Goal: Task Accomplishment & Management: Manage account settings

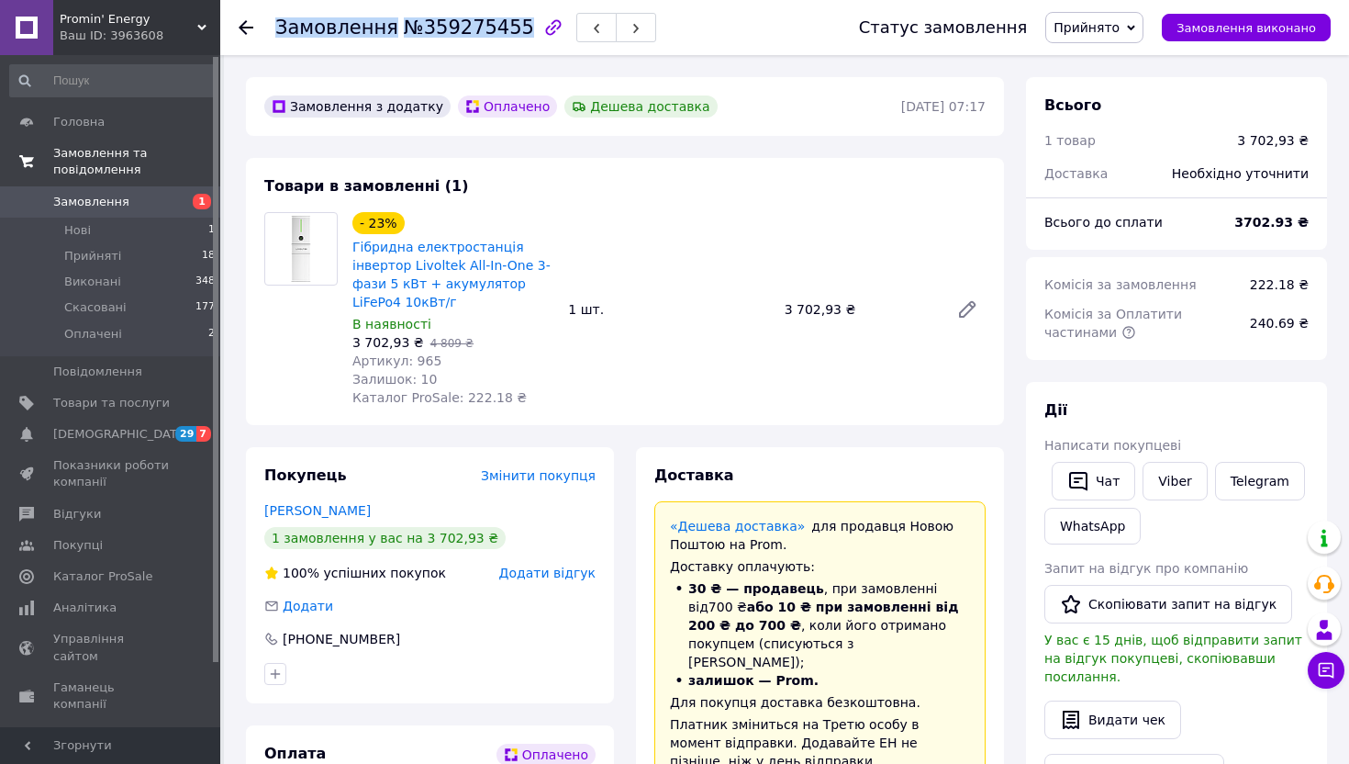
click at [107, 148] on span "Замовлення та повідомлення" at bounding box center [136, 161] width 167 height 33
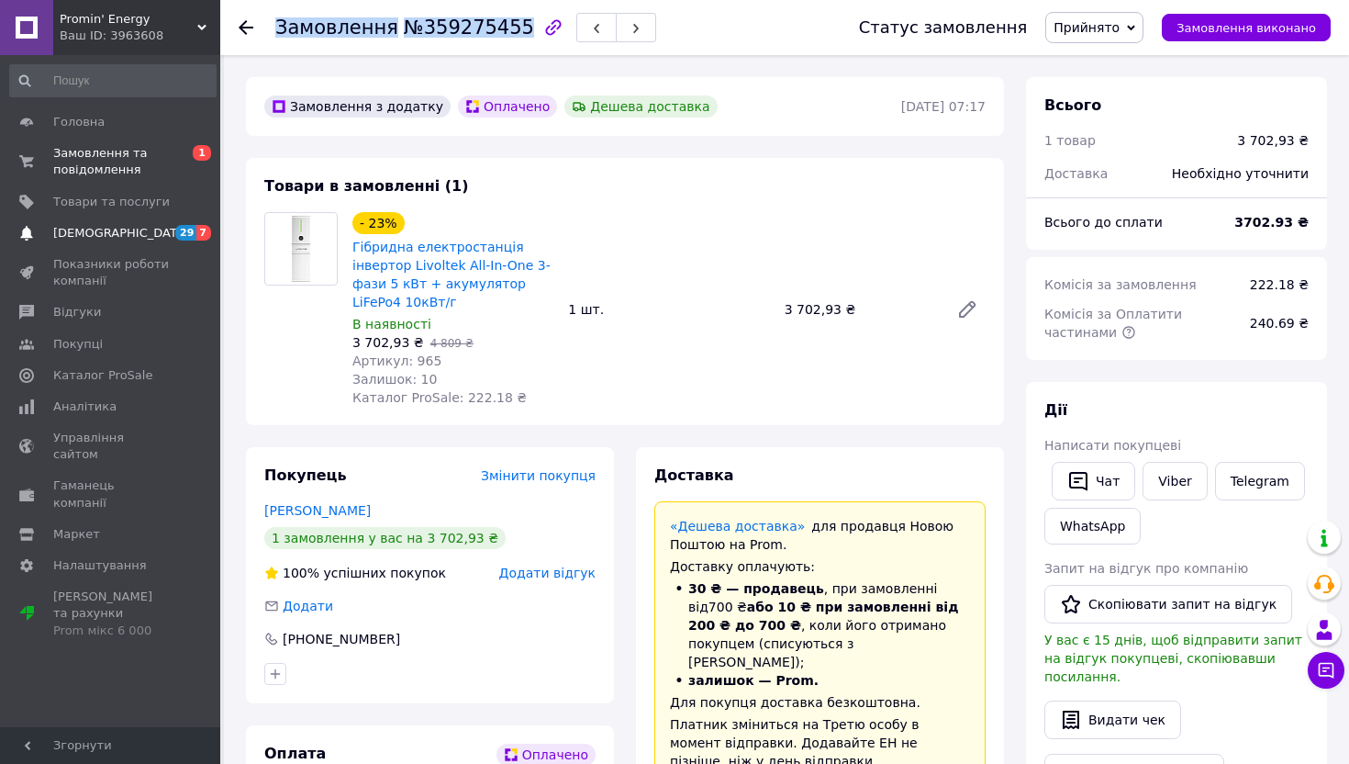
click at [109, 218] on link "[DEMOGRAPHIC_DATA] 29 7" at bounding box center [113, 233] width 226 height 31
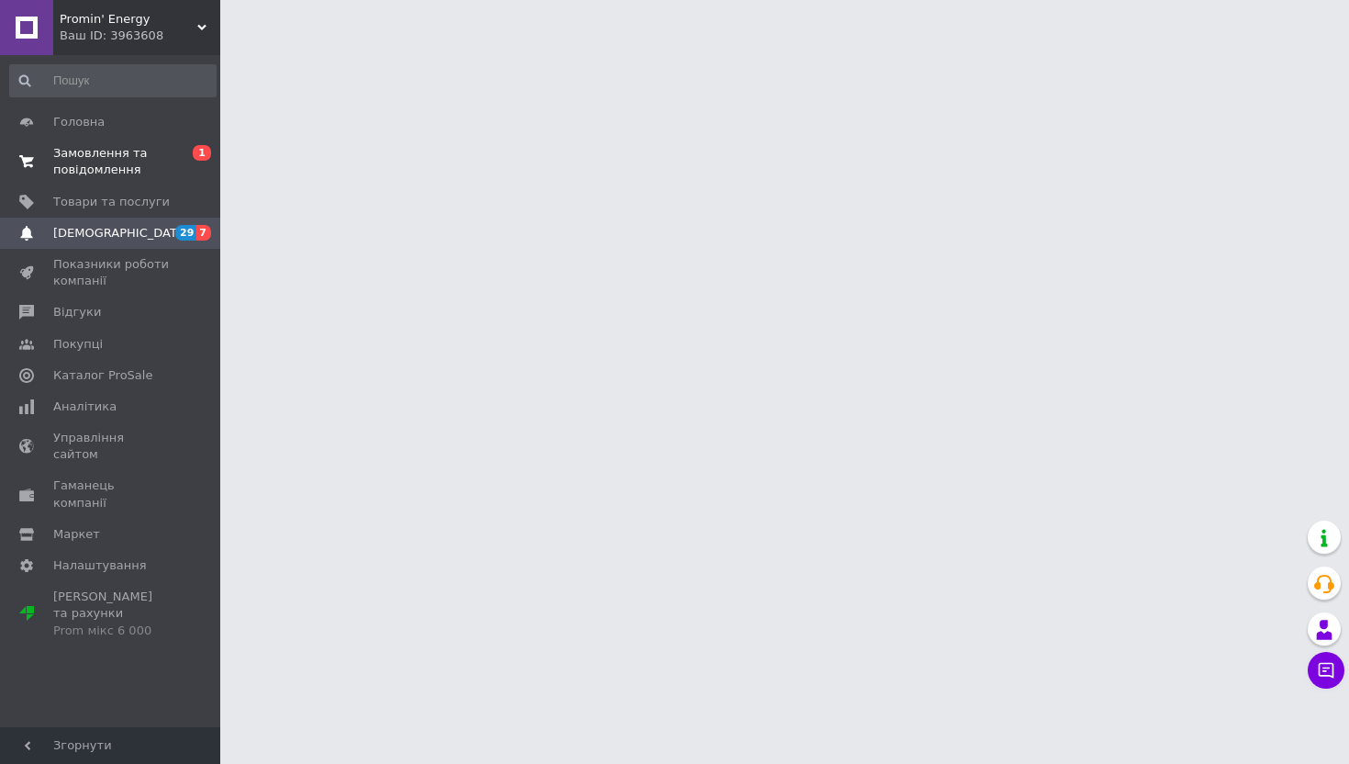
click at [111, 174] on span "Замовлення та повідомлення" at bounding box center [111, 161] width 117 height 33
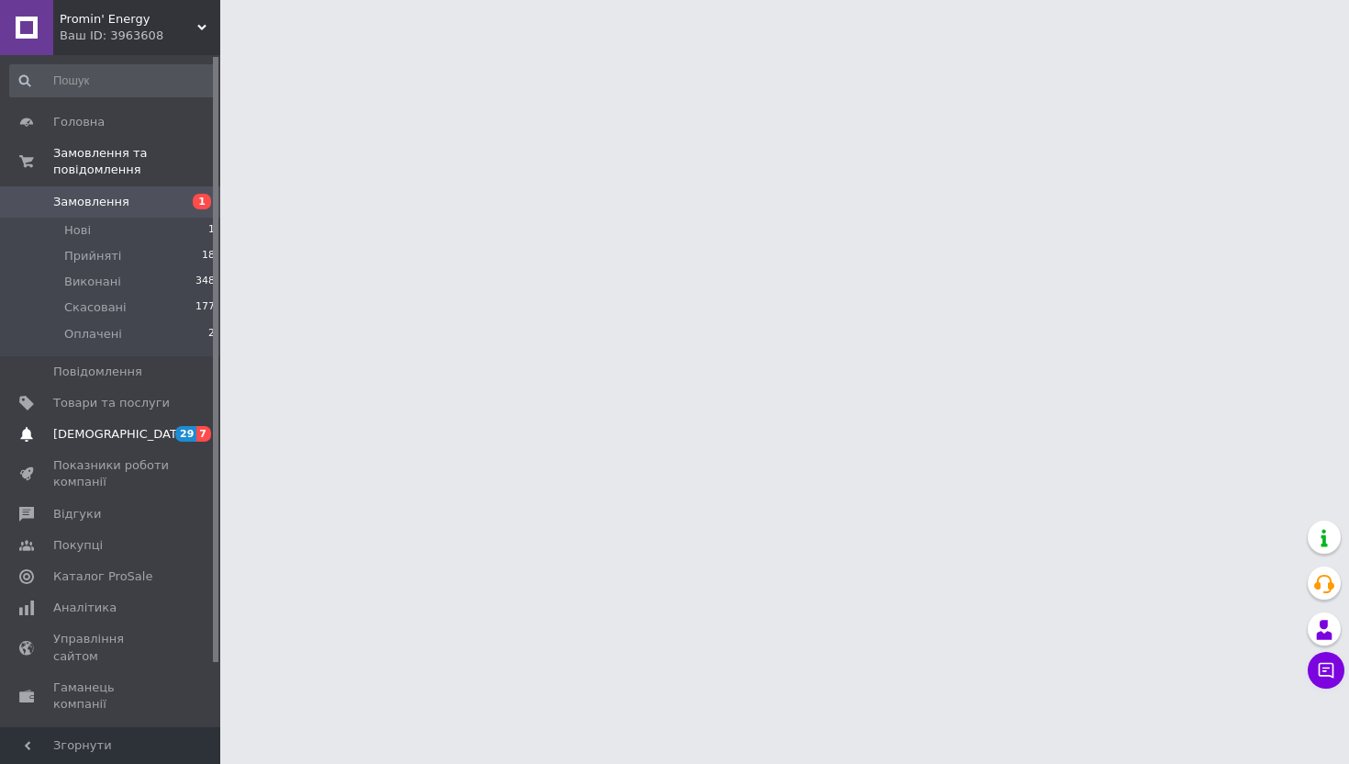
click at [175, 447] on link "Сповіщення 29 7" at bounding box center [113, 433] width 226 height 31
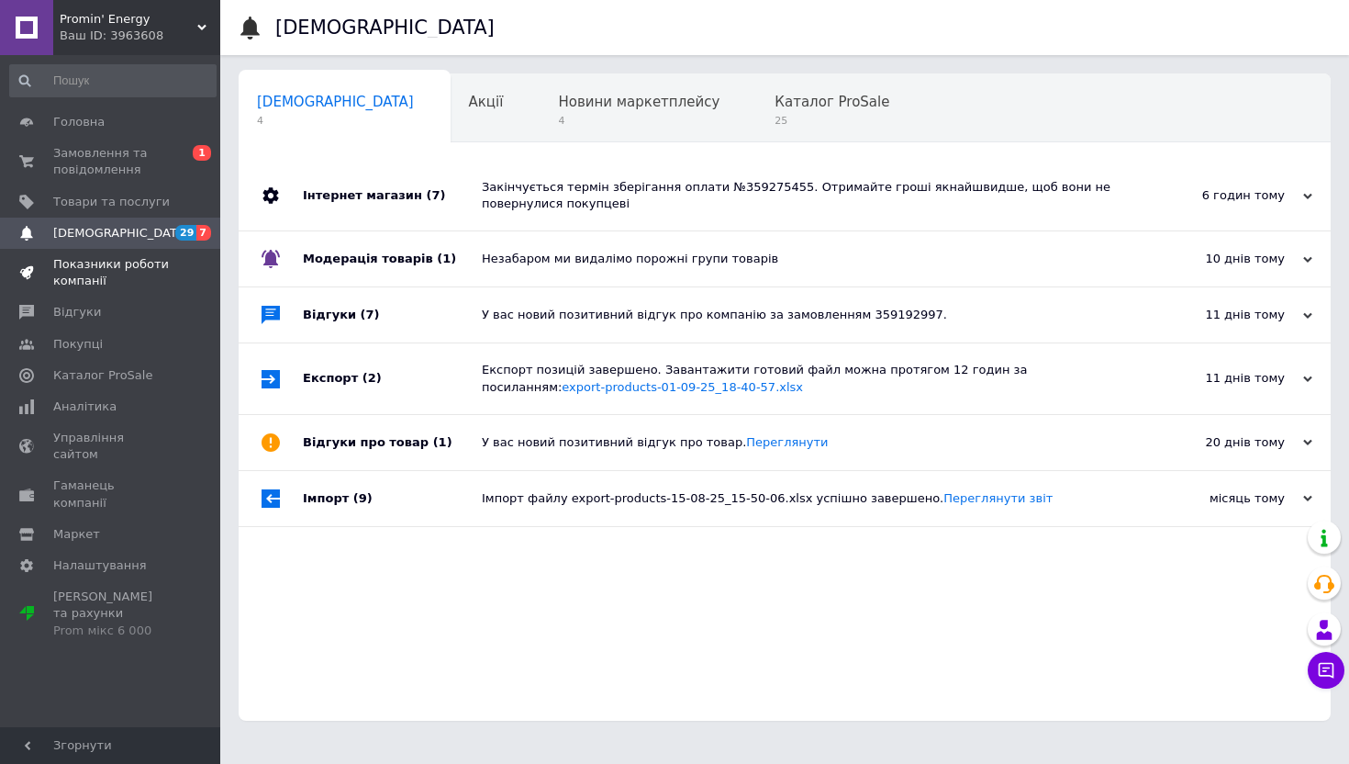
click at [165, 285] on span "Показники роботи компанії" at bounding box center [111, 272] width 117 height 33
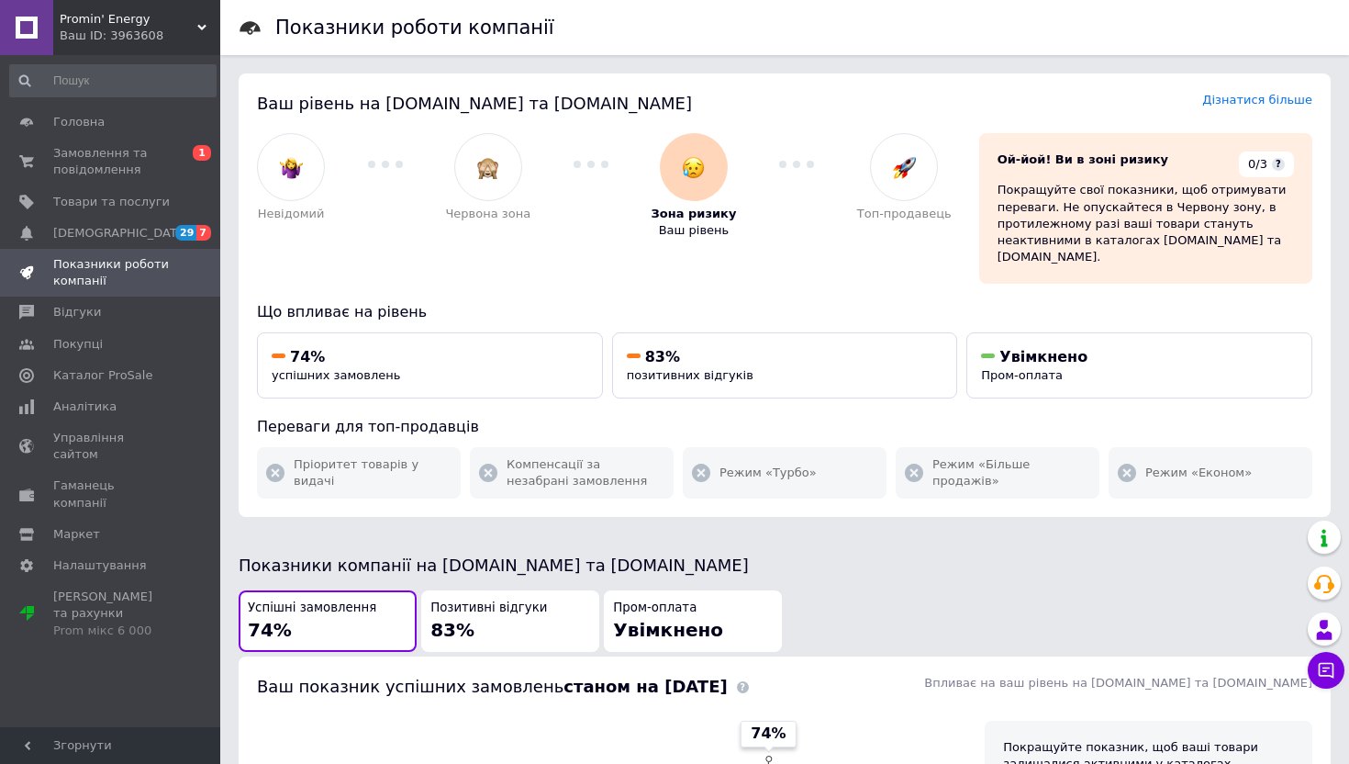
scroll to position [195, 0]
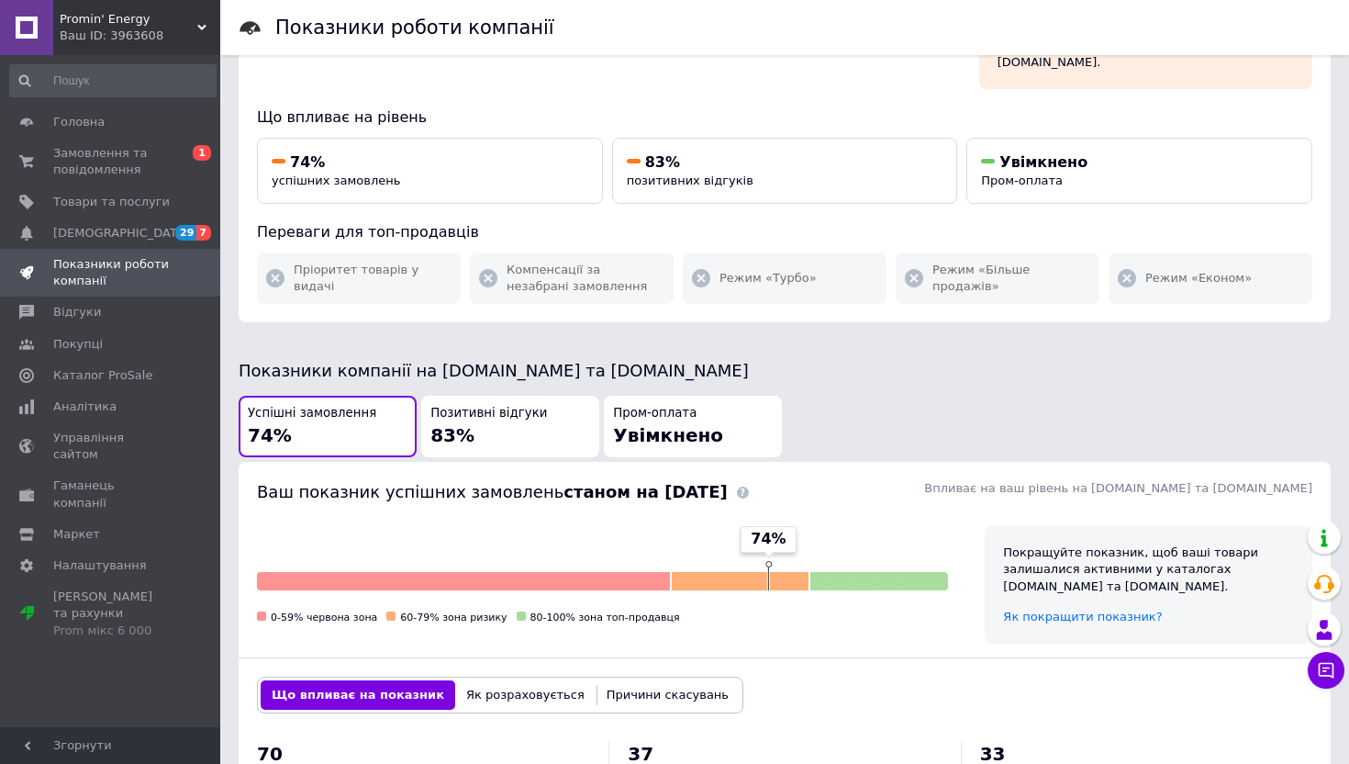
click at [491, 418] on div "Позитивні відгуки 83%" at bounding box center [510, 426] width 160 height 43
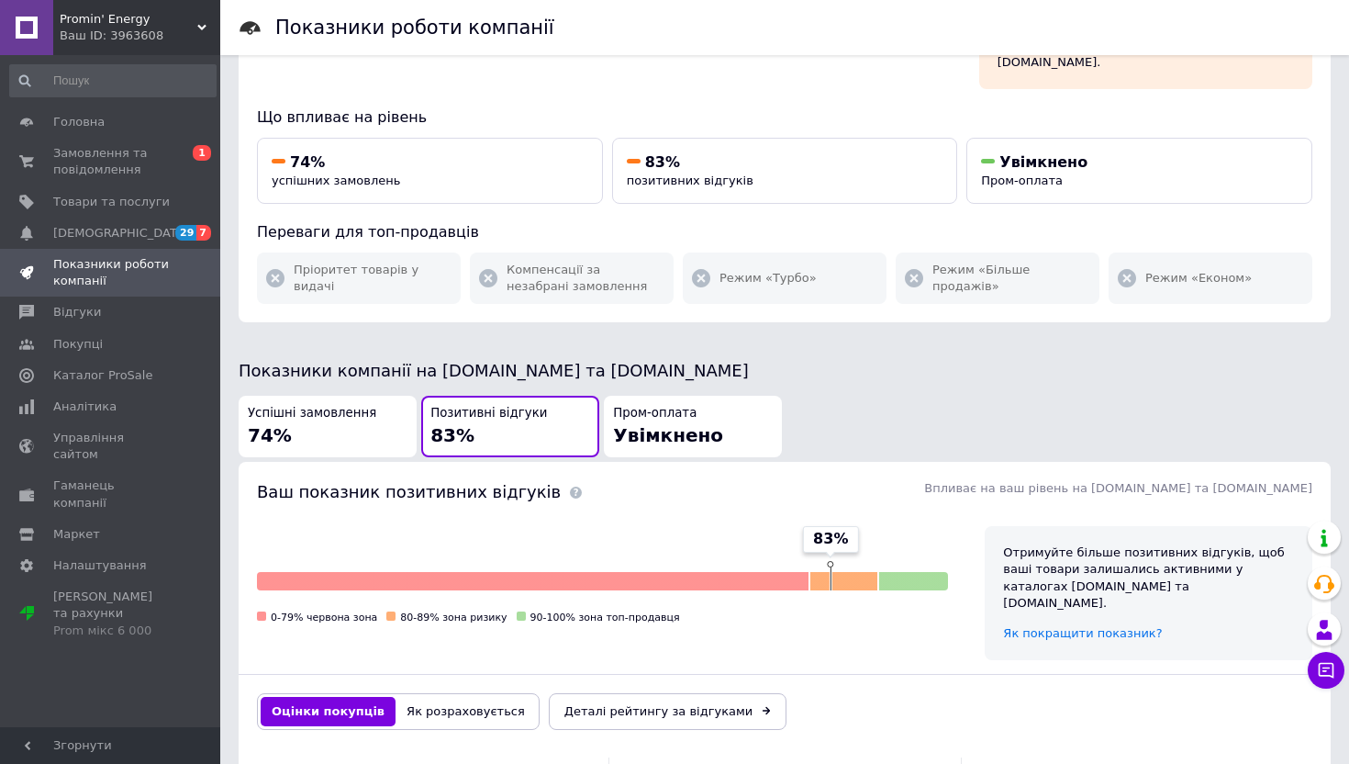
click at [364, 424] on div "Успішні замовлення 74%" at bounding box center [328, 426] width 160 height 43
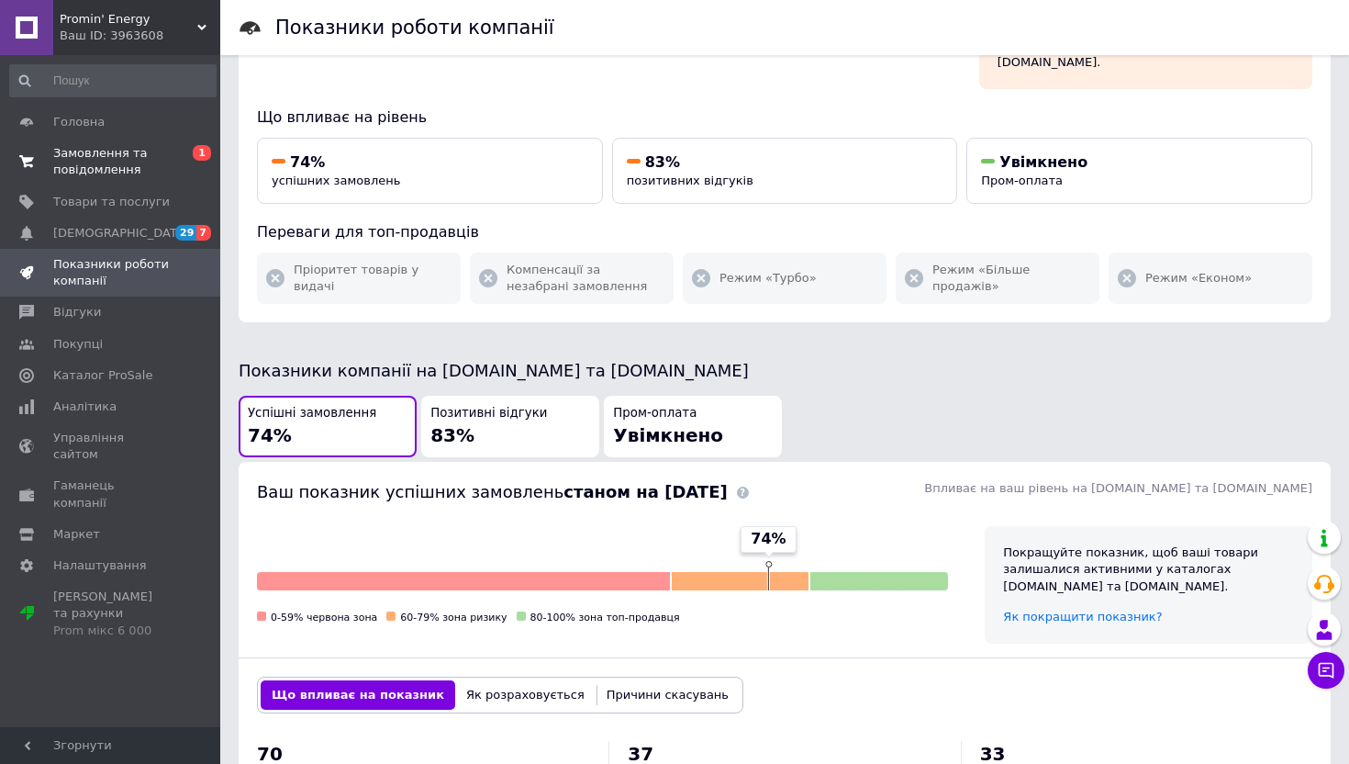
click at [142, 167] on span "Замовлення та повідомлення" at bounding box center [111, 161] width 117 height 33
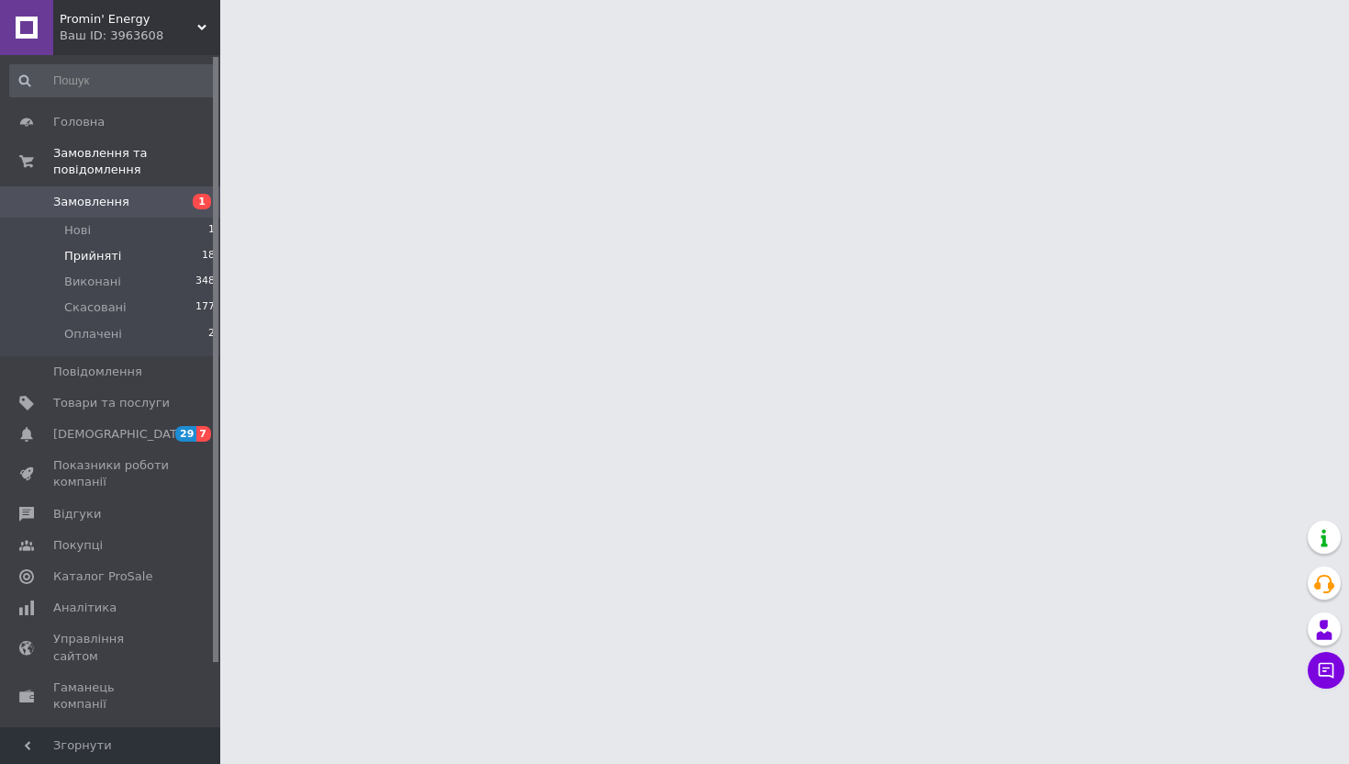
click at [162, 256] on li "Прийняті 18" at bounding box center [113, 256] width 226 height 26
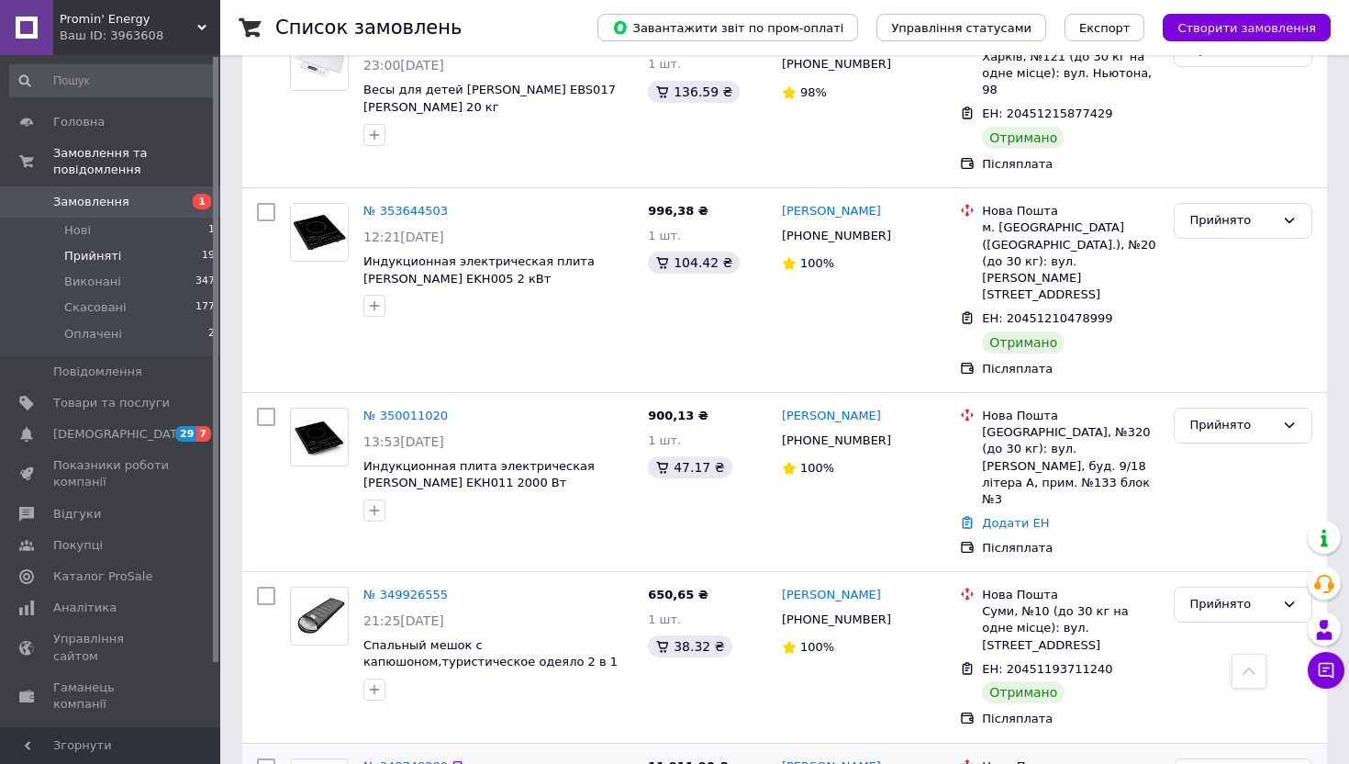
scroll to position [2758, 0]
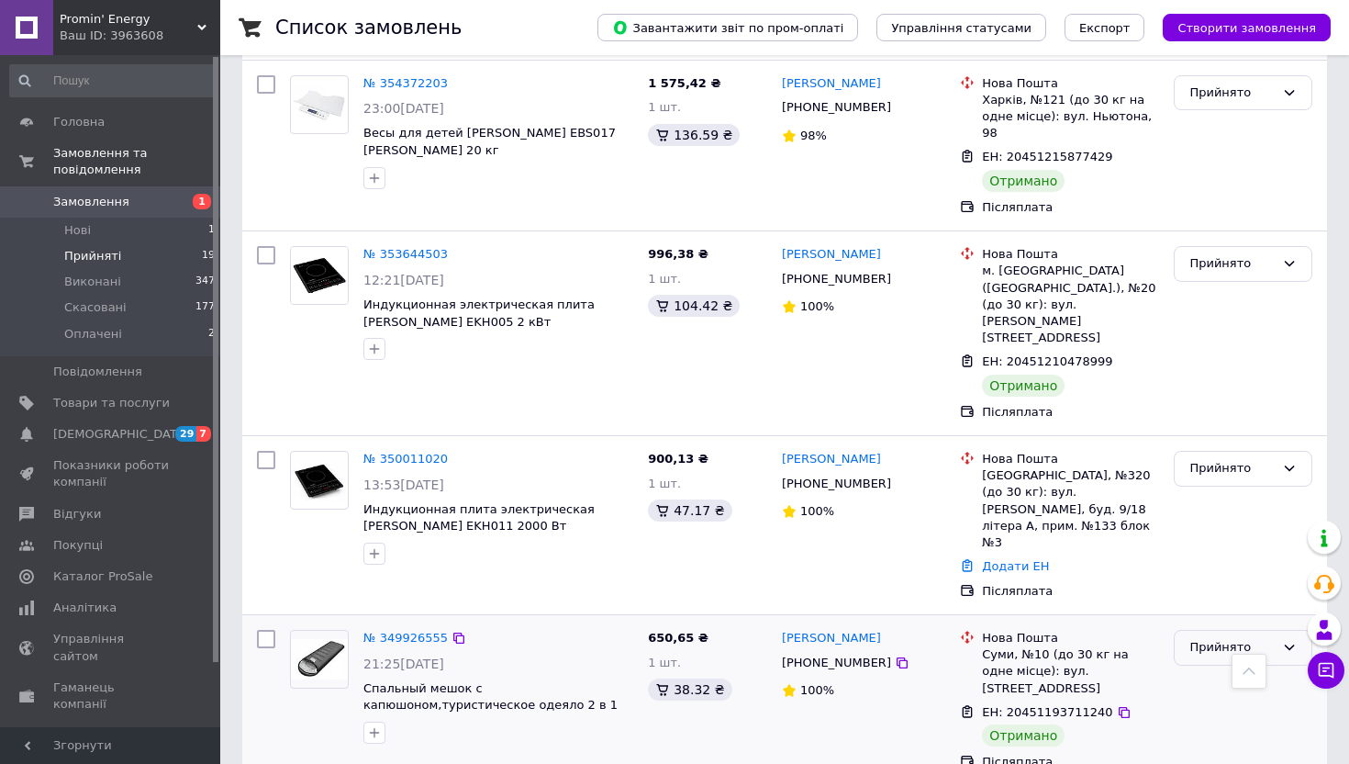
click at [1253, 638] on div "Прийнято" at bounding box center [1231, 647] width 85 height 19
click at [1245, 669] on li "Виконано" at bounding box center [1243, 686] width 137 height 34
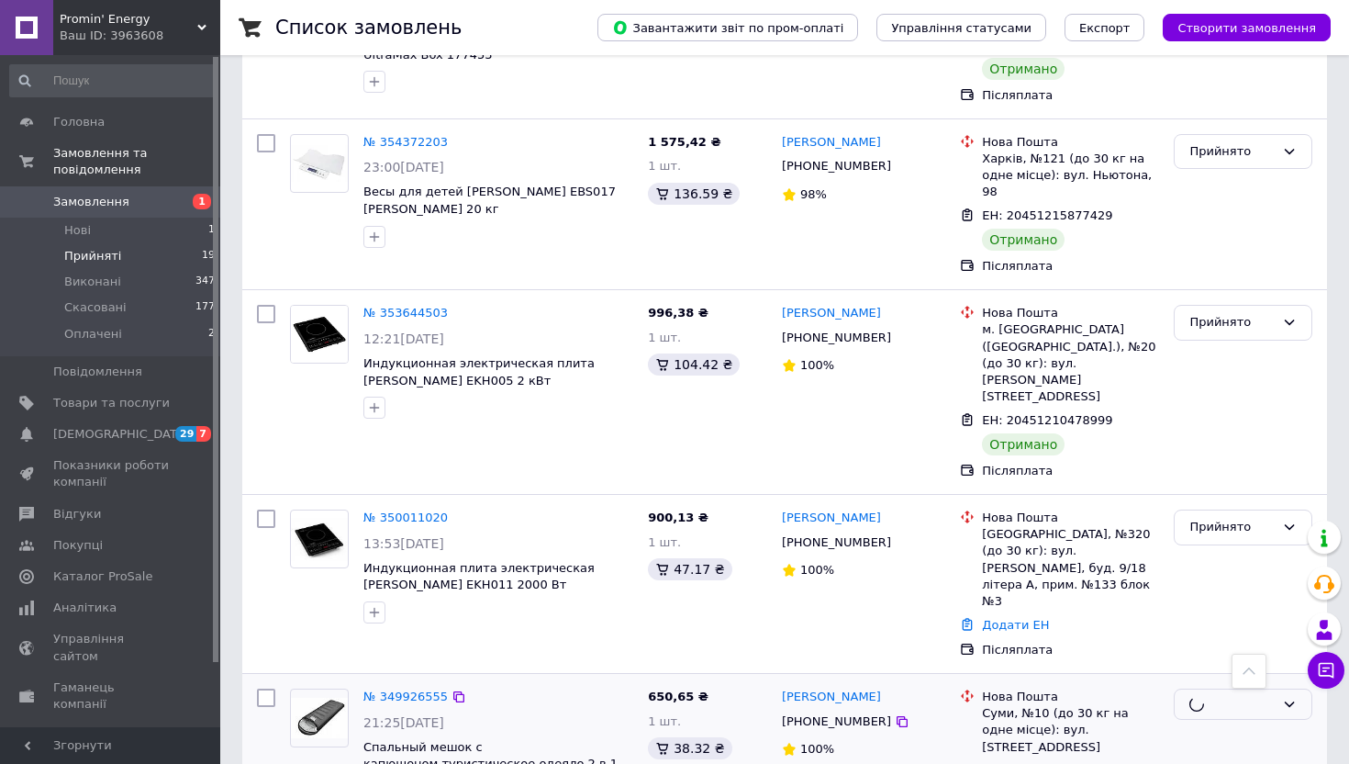
scroll to position [2639, 0]
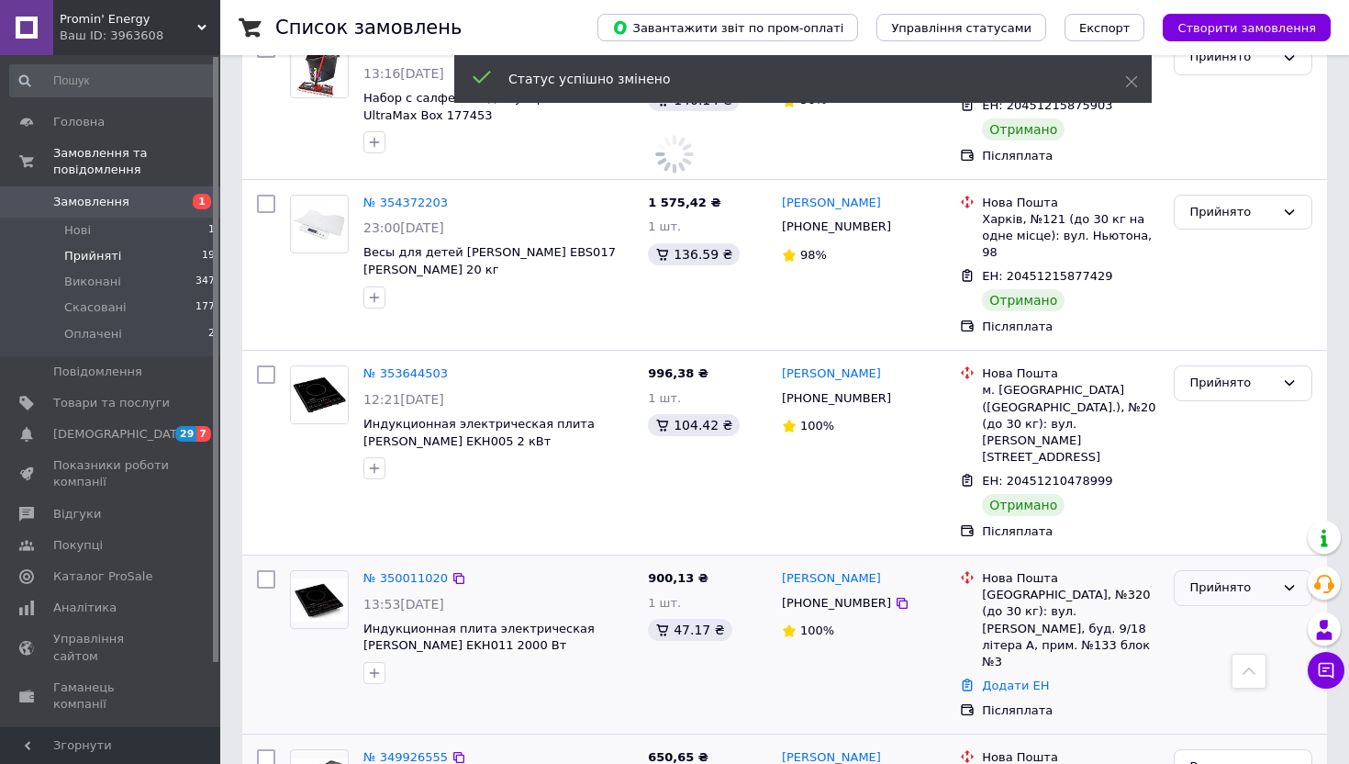
click at [1258, 578] on div "Прийнято" at bounding box center [1231, 587] width 85 height 19
click at [1242, 609] on li "Виконано" at bounding box center [1243, 626] width 137 height 34
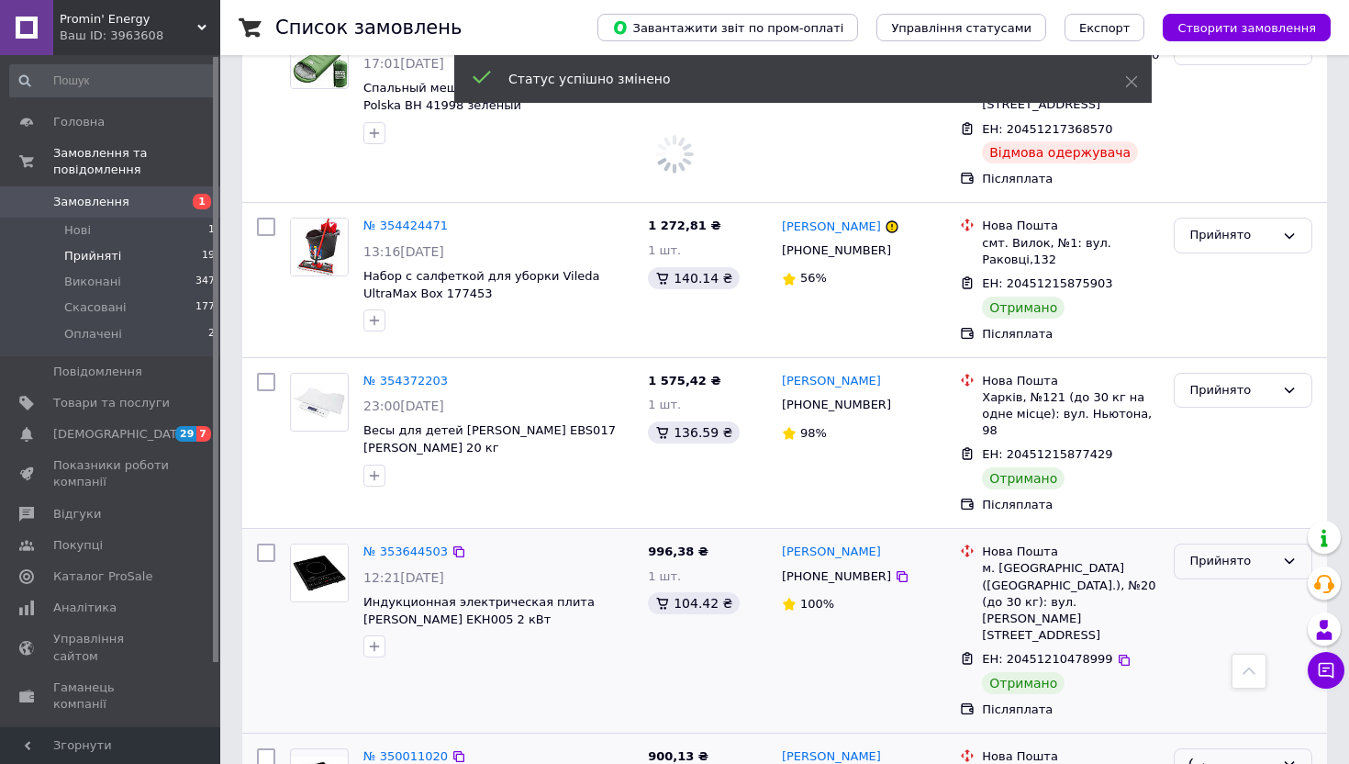
click at [1243, 552] on div "Прийнято" at bounding box center [1231, 561] width 85 height 19
click at [1236, 583] on li "Виконано" at bounding box center [1243, 600] width 137 height 34
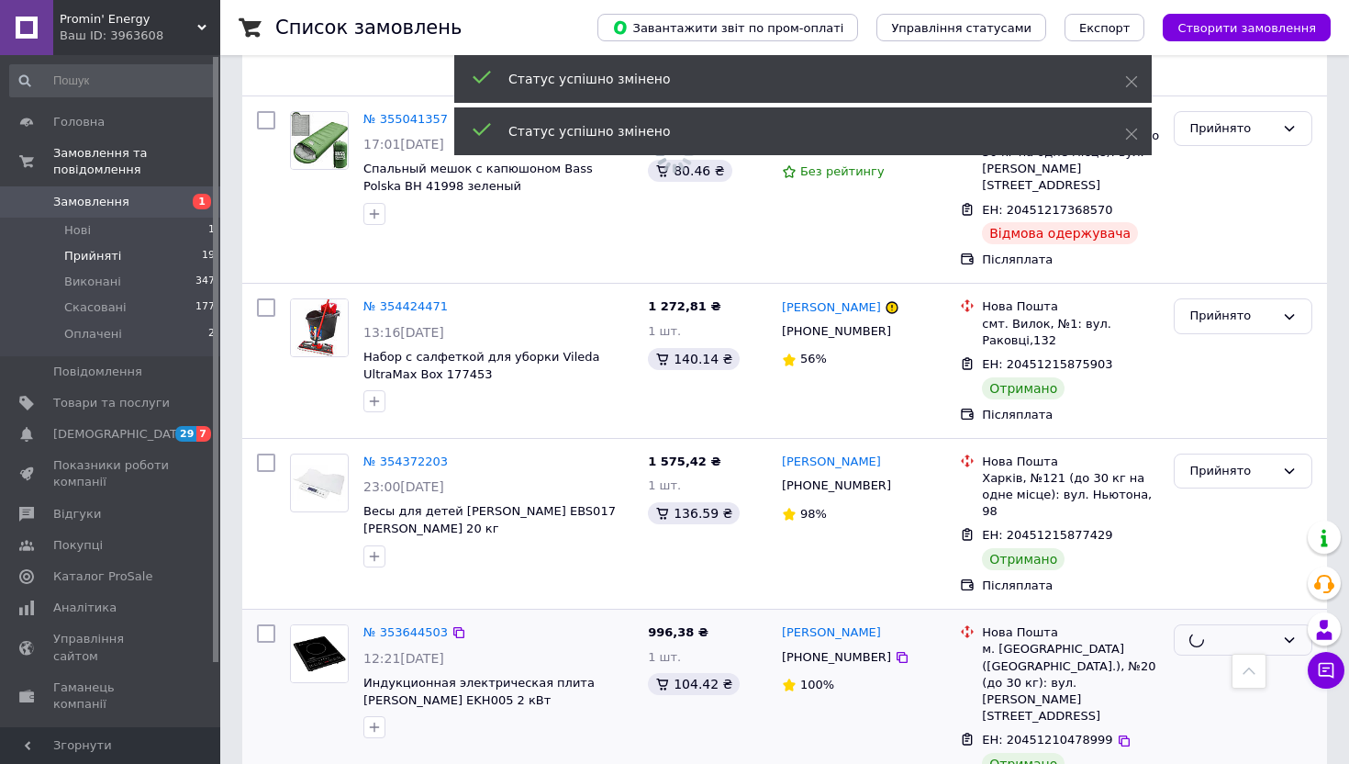
scroll to position [2302, 0]
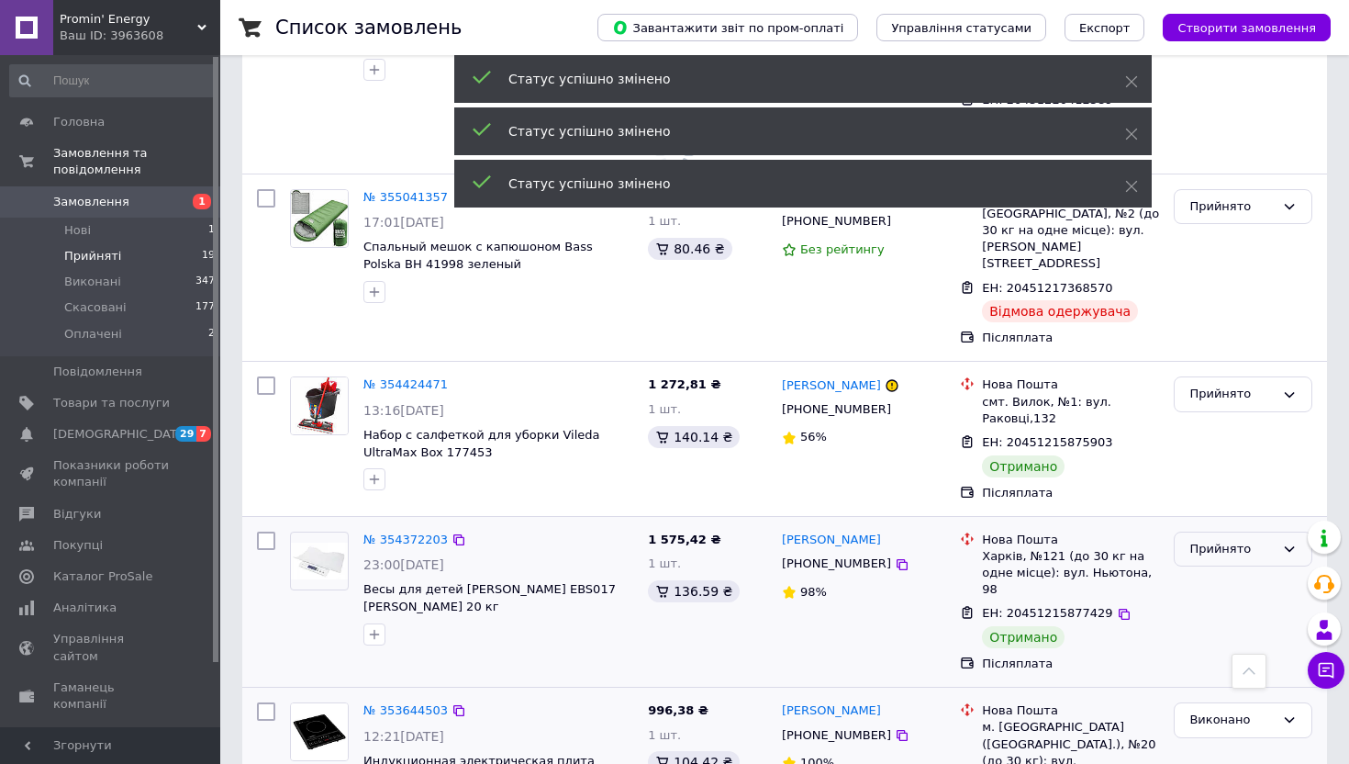
click at [1238, 540] on div "Прийнято" at bounding box center [1231, 549] width 85 height 19
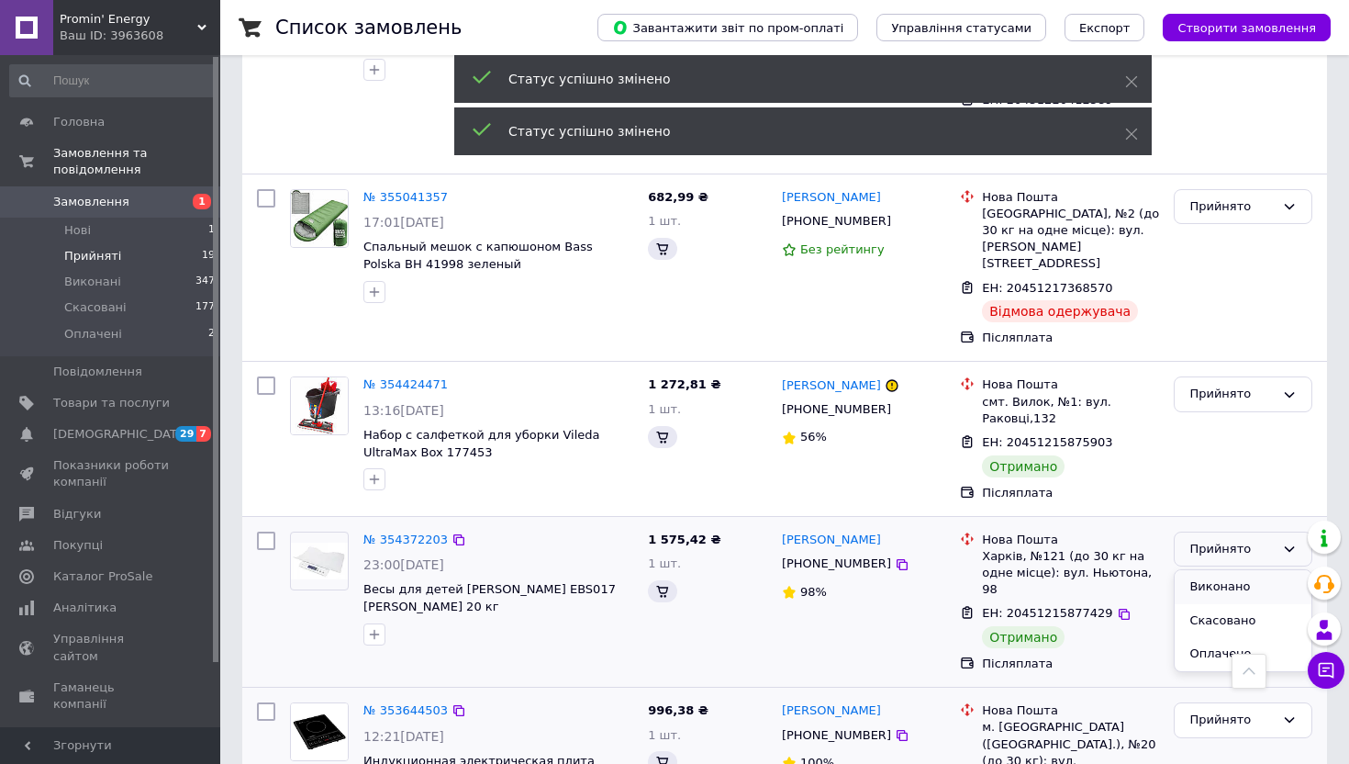
click at [1229, 570] on li "Виконано" at bounding box center [1243, 587] width 137 height 34
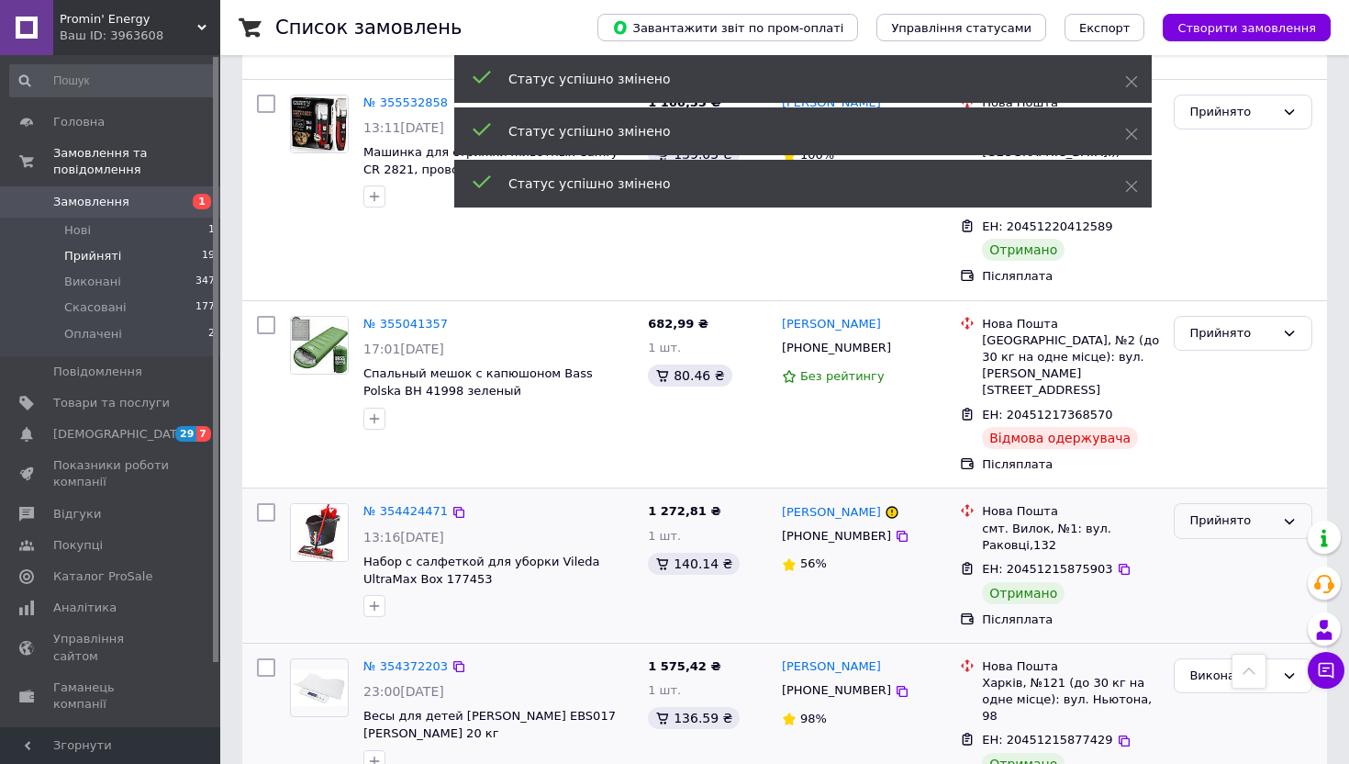
click at [1237, 511] on div "Прийнято" at bounding box center [1231, 520] width 85 height 19
click at [1235, 542] on li "Виконано" at bounding box center [1243, 559] width 137 height 34
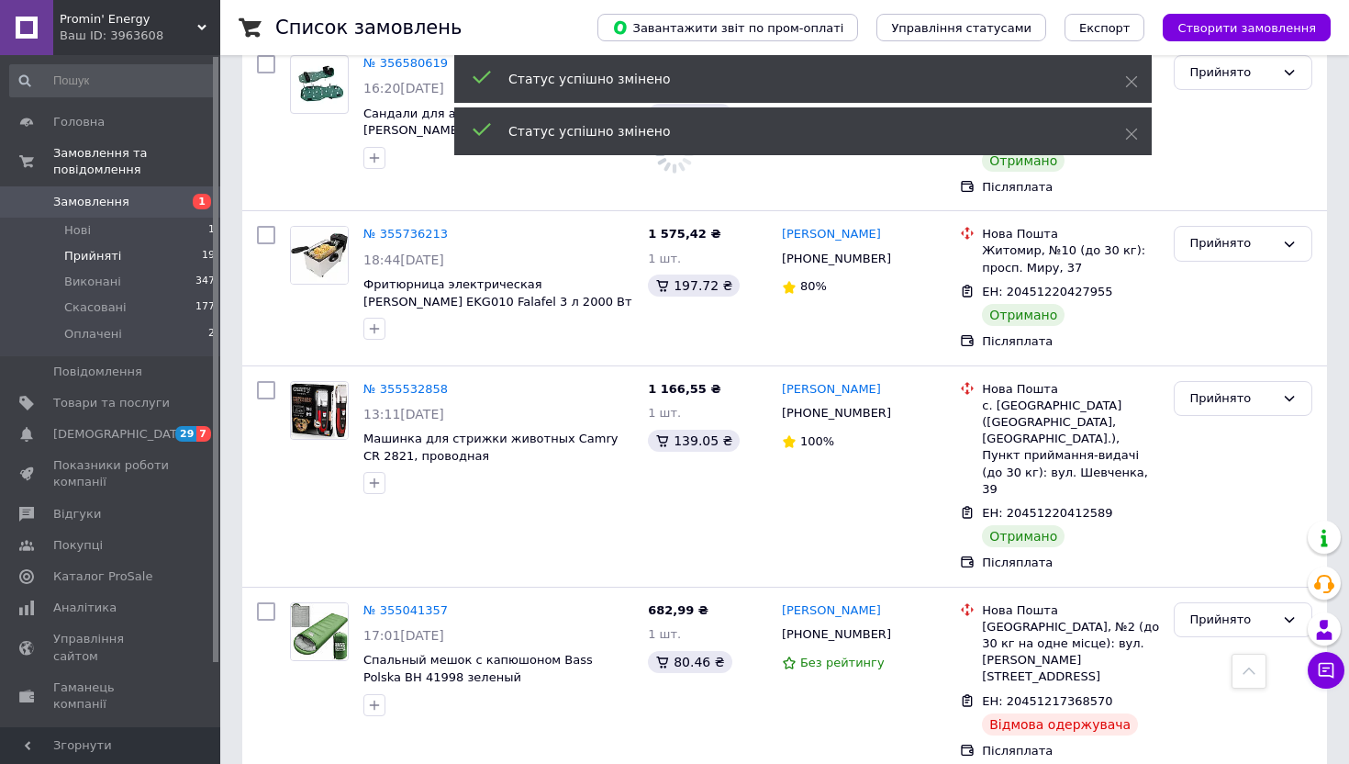
scroll to position [1814, 0]
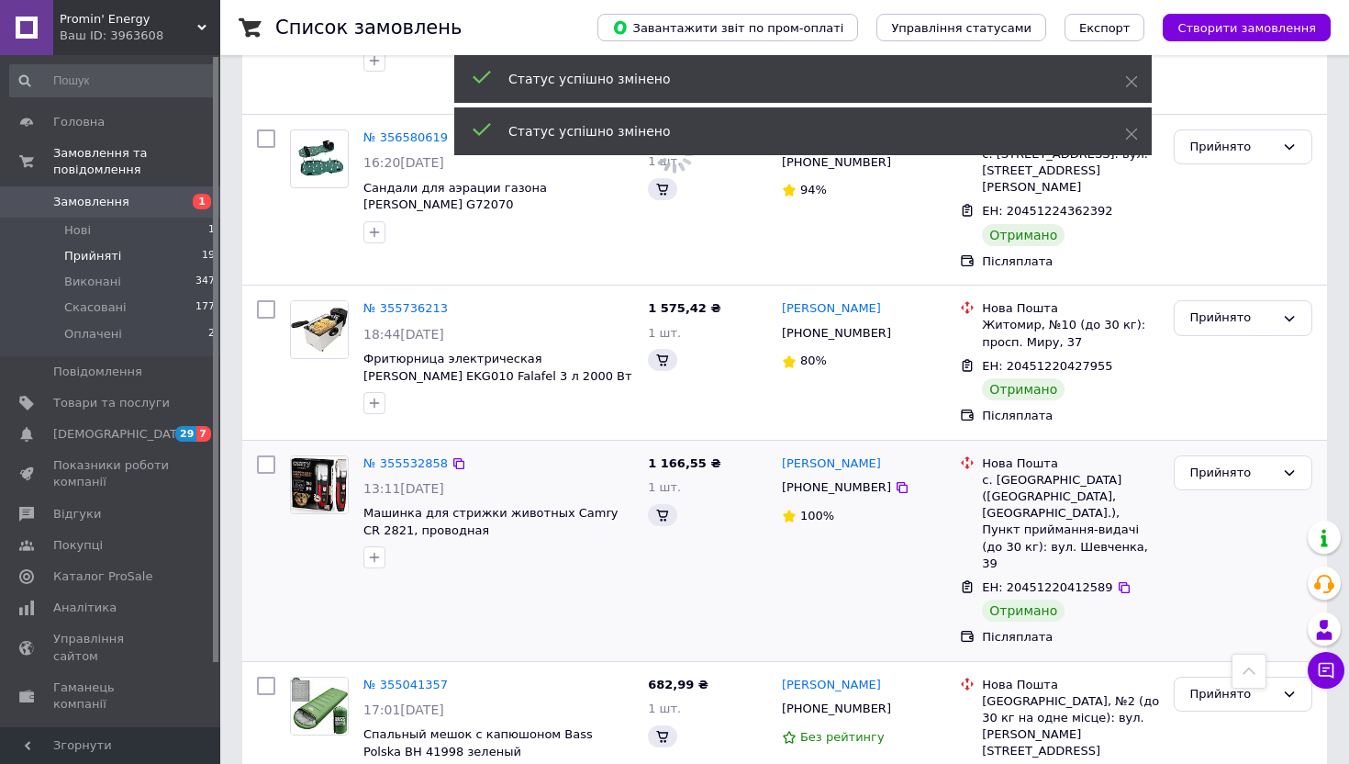
click at [1240, 448] on div "Прийнято" at bounding box center [1242, 551] width 153 height 206
click at [1240, 463] on div "Прийнято" at bounding box center [1231, 472] width 85 height 19
click at [1239, 494] on li "Виконано" at bounding box center [1243, 511] width 137 height 34
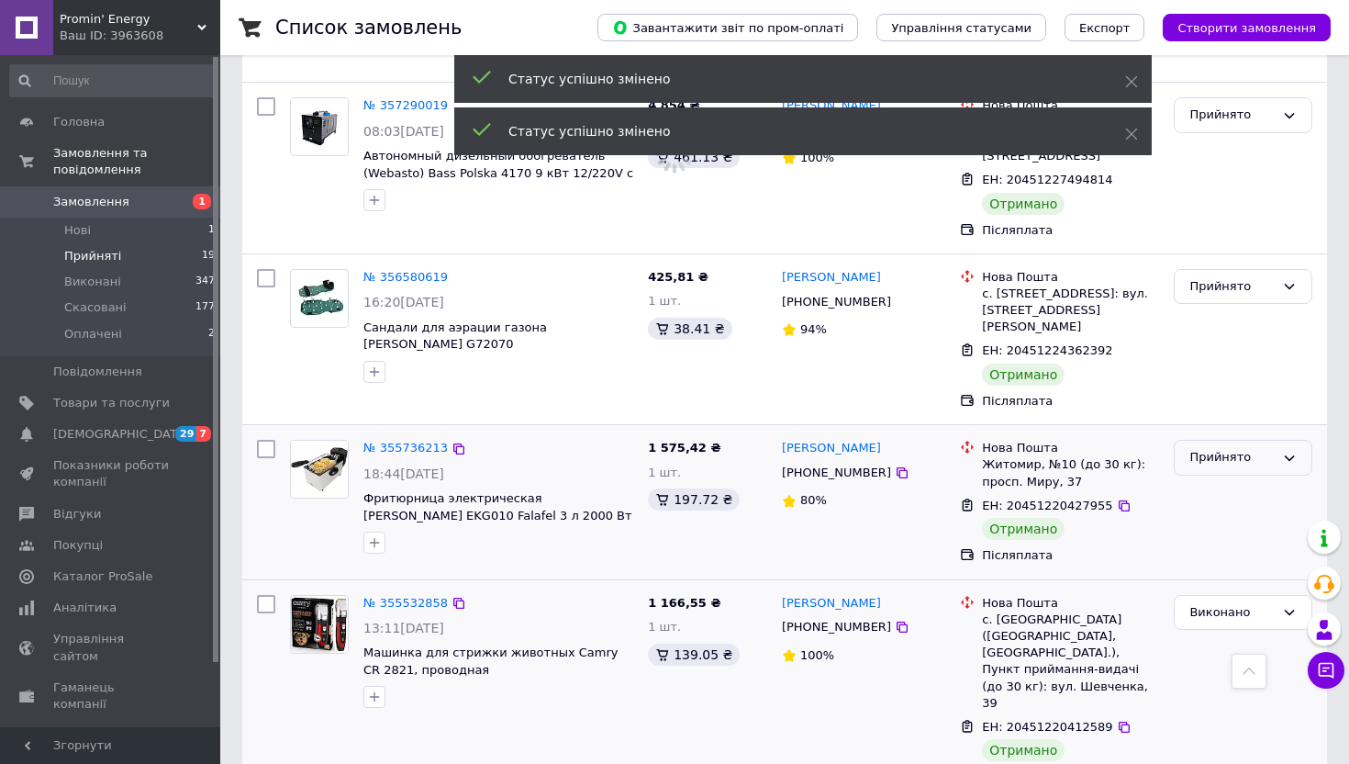
click at [1247, 448] on div "Прийнято" at bounding box center [1231, 457] width 85 height 19
click at [1242, 479] on li "Виконано" at bounding box center [1243, 496] width 137 height 34
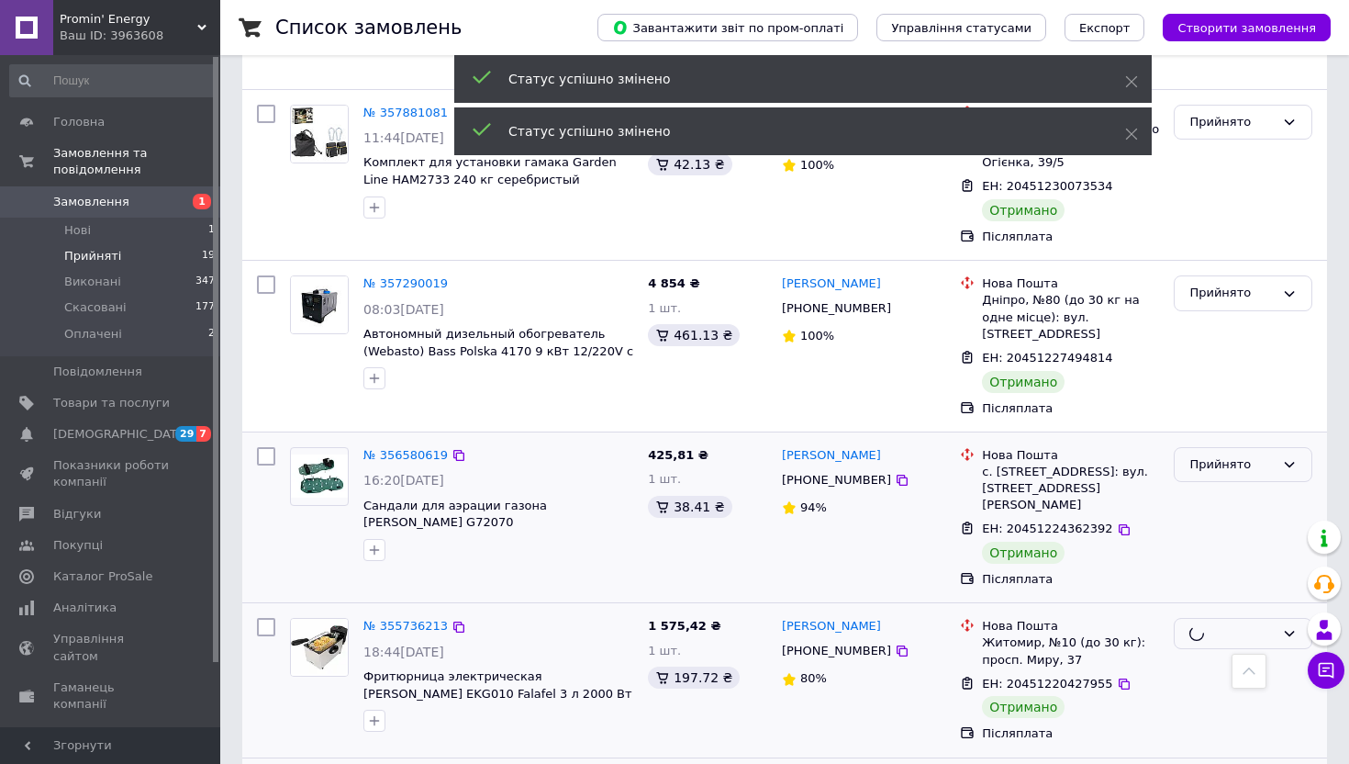
click at [1242, 447] on div "Прийнято" at bounding box center [1243, 465] width 139 height 36
click at [1241, 485] on li "Виконано" at bounding box center [1243, 502] width 137 height 34
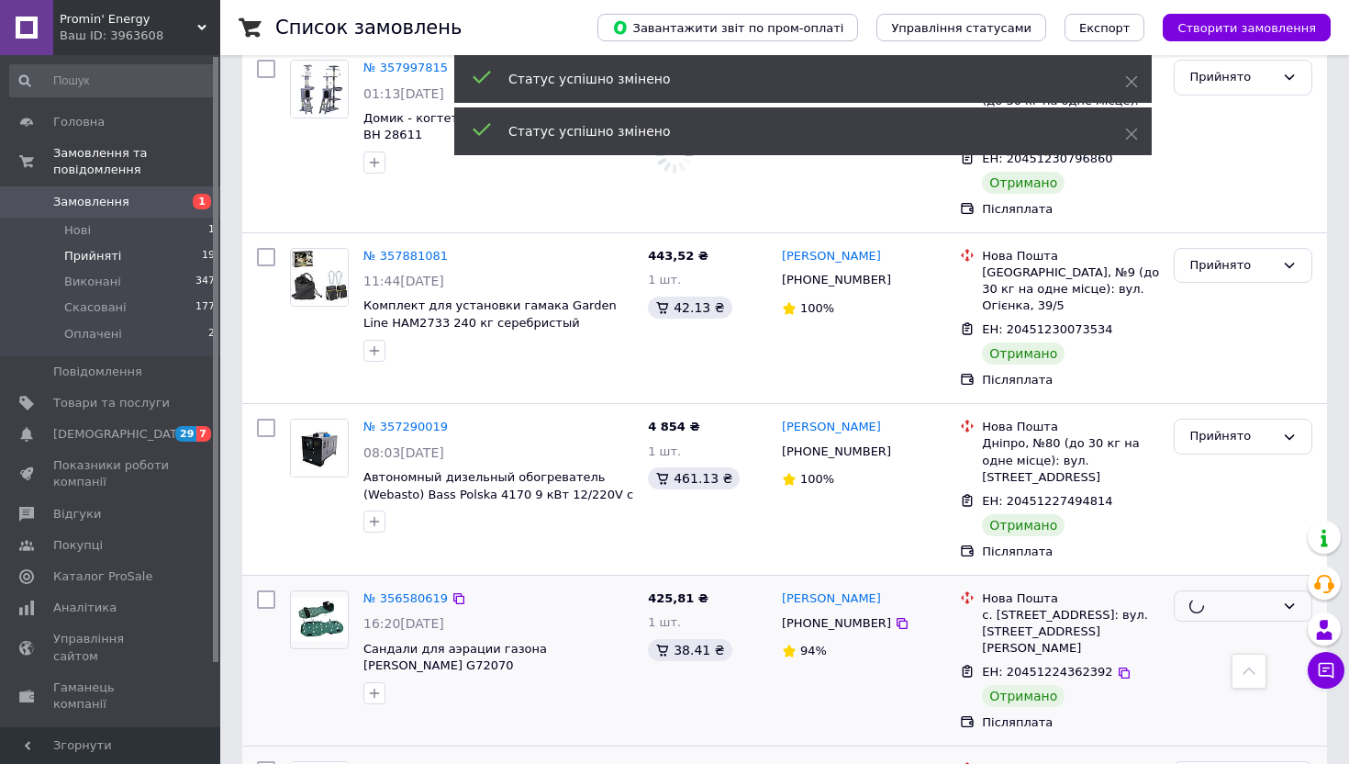
scroll to position [1230, 0]
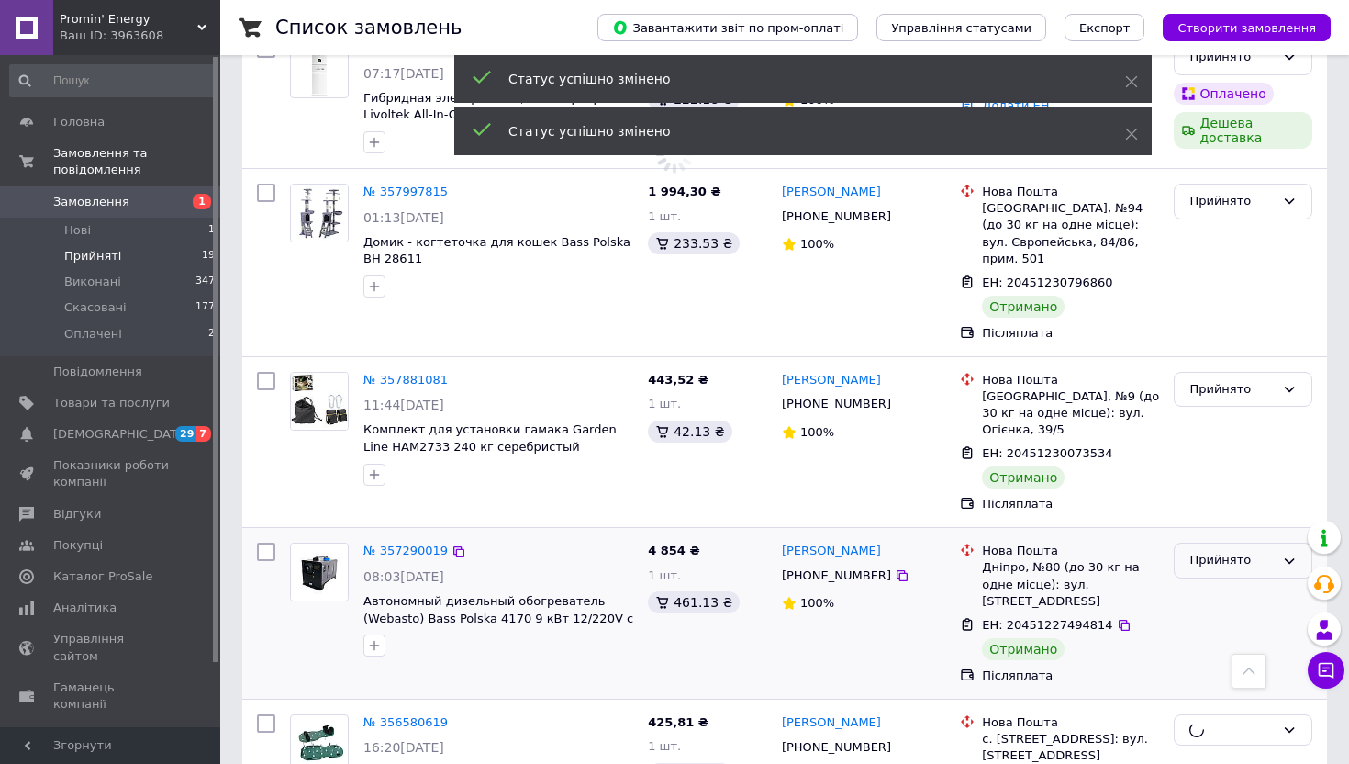
click at [1230, 551] on div "Прийнято" at bounding box center [1231, 560] width 85 height 19
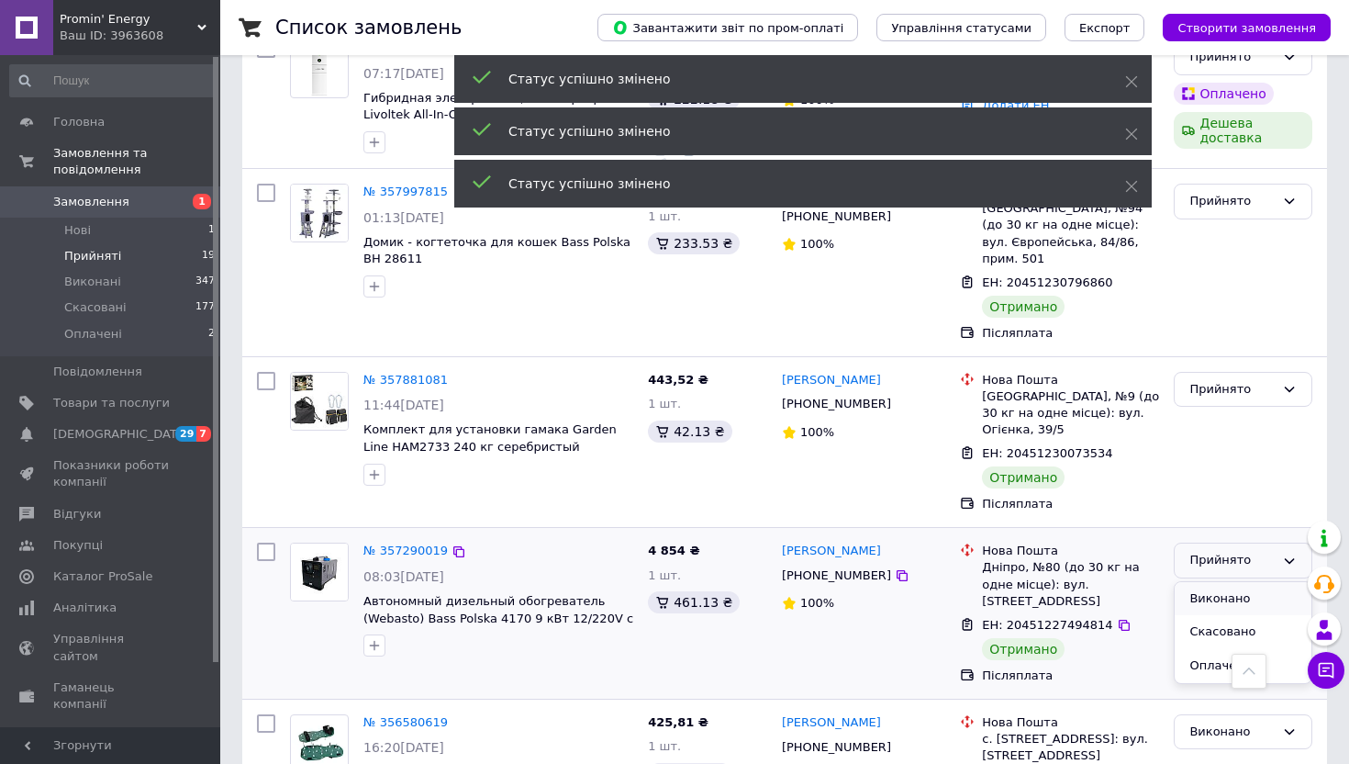
click at [1227, 582] on li "Виконано" at bounding box center [1243, 599] width 137 height 34
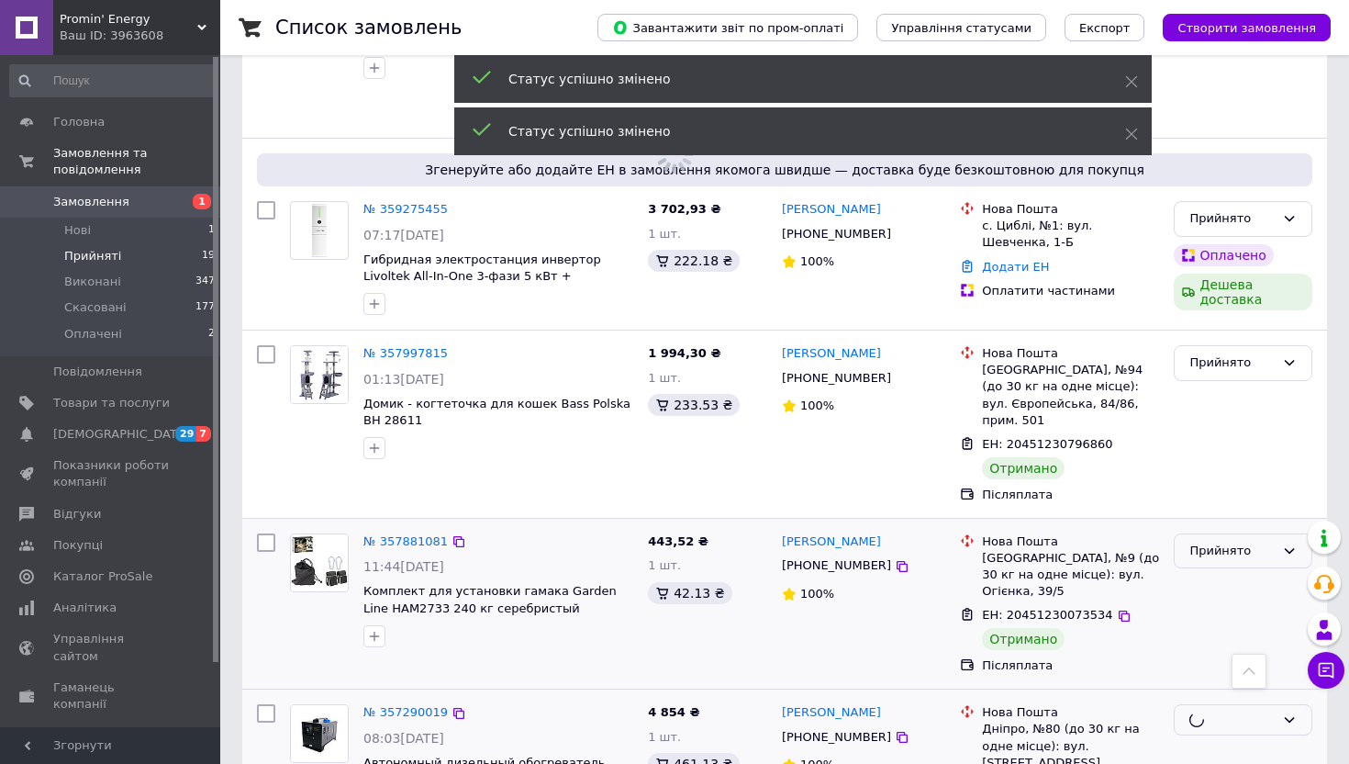
click at [1232, 541] on div "Прийнято" at bounding box center [1231, 550] width 85 height 19
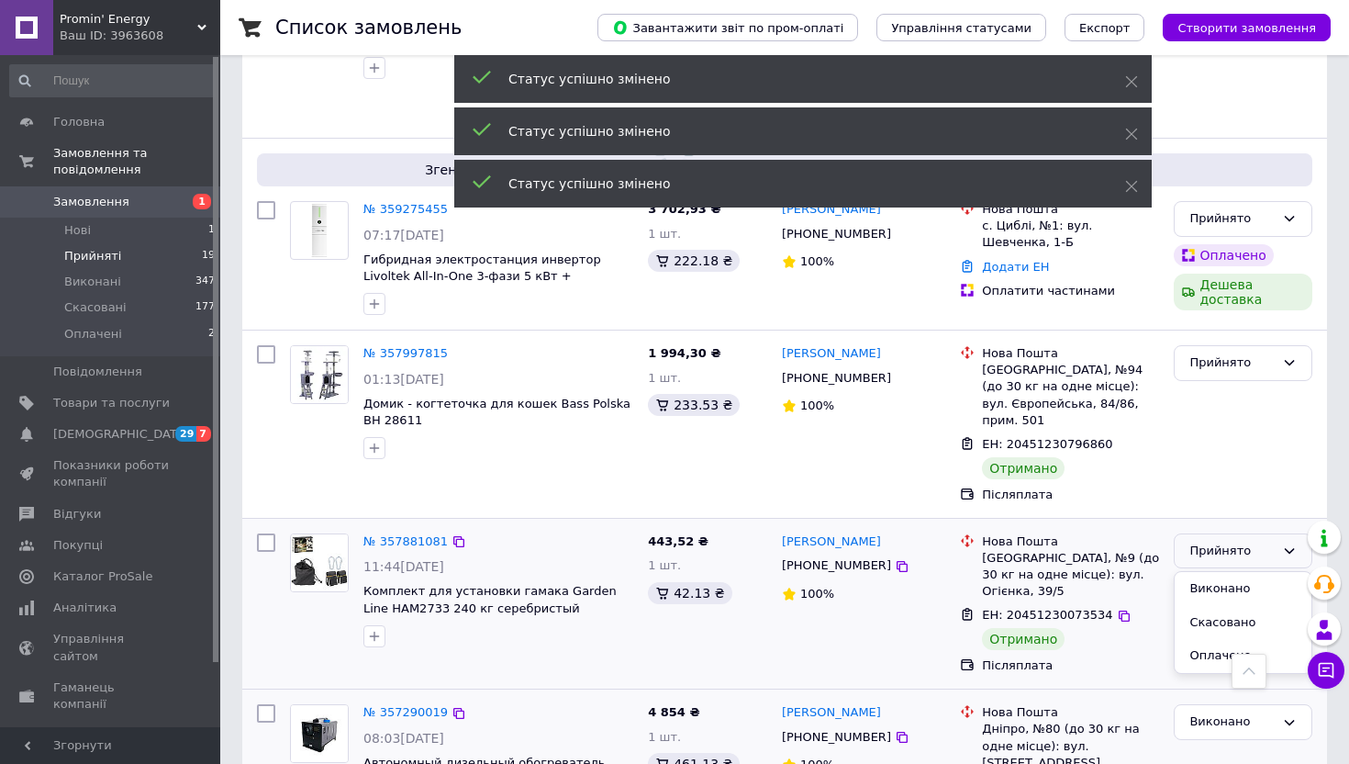
click at [1232, 572] on li "Виконано" at bounding box center [1243, 589] width 137 height 34
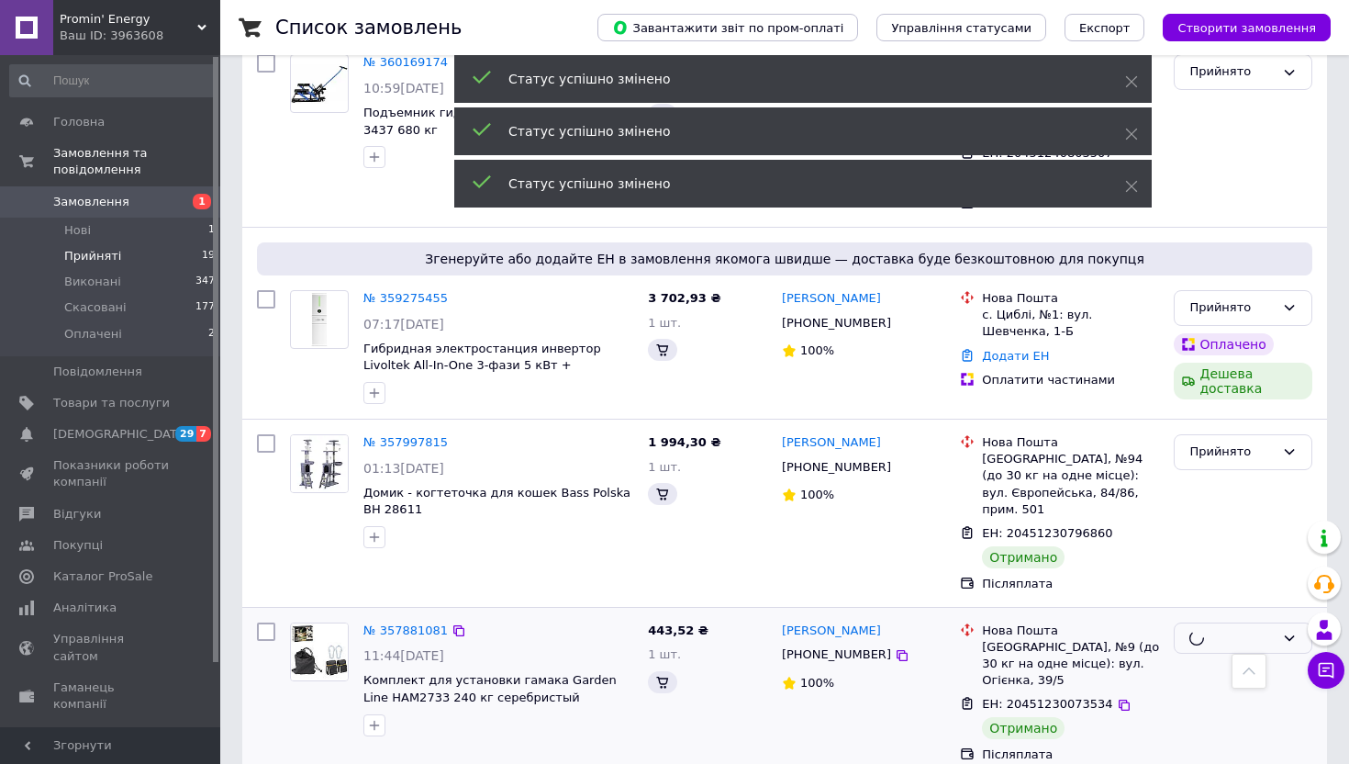
scroll to position [936, 0]
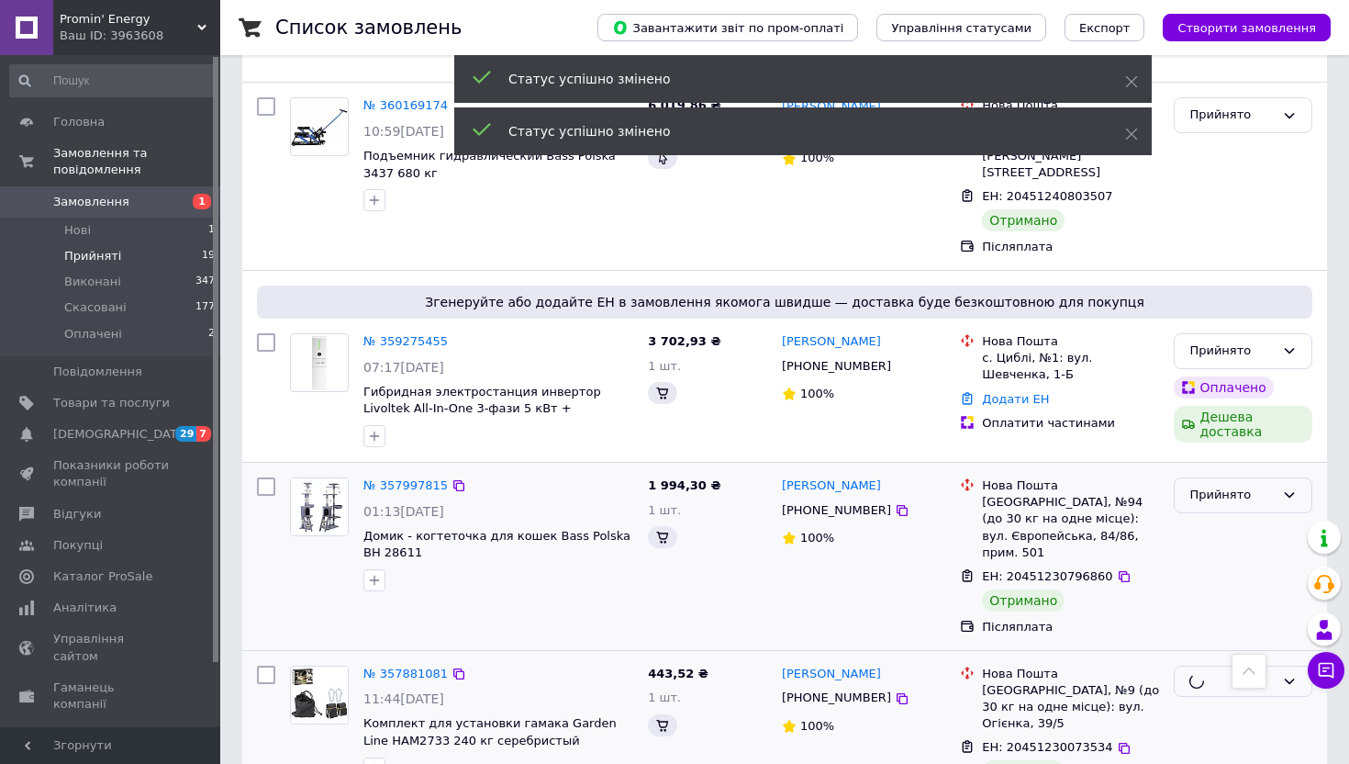
click at [1239, 485] on div "Прийнято" at bounding box center [1231, 494] width 85 height 19
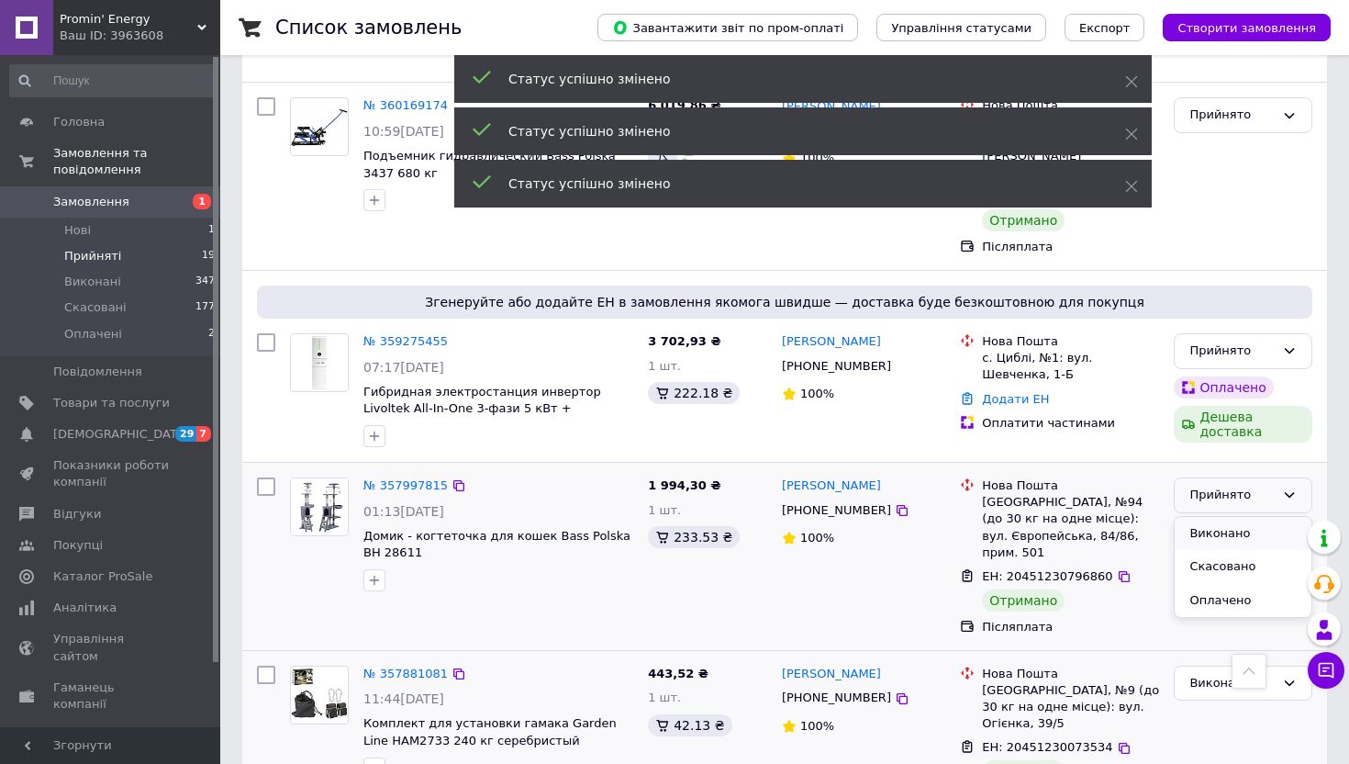
click at [1239, 517] on li "Виконано" at bounding box center [1243, 534] width 137 height 34
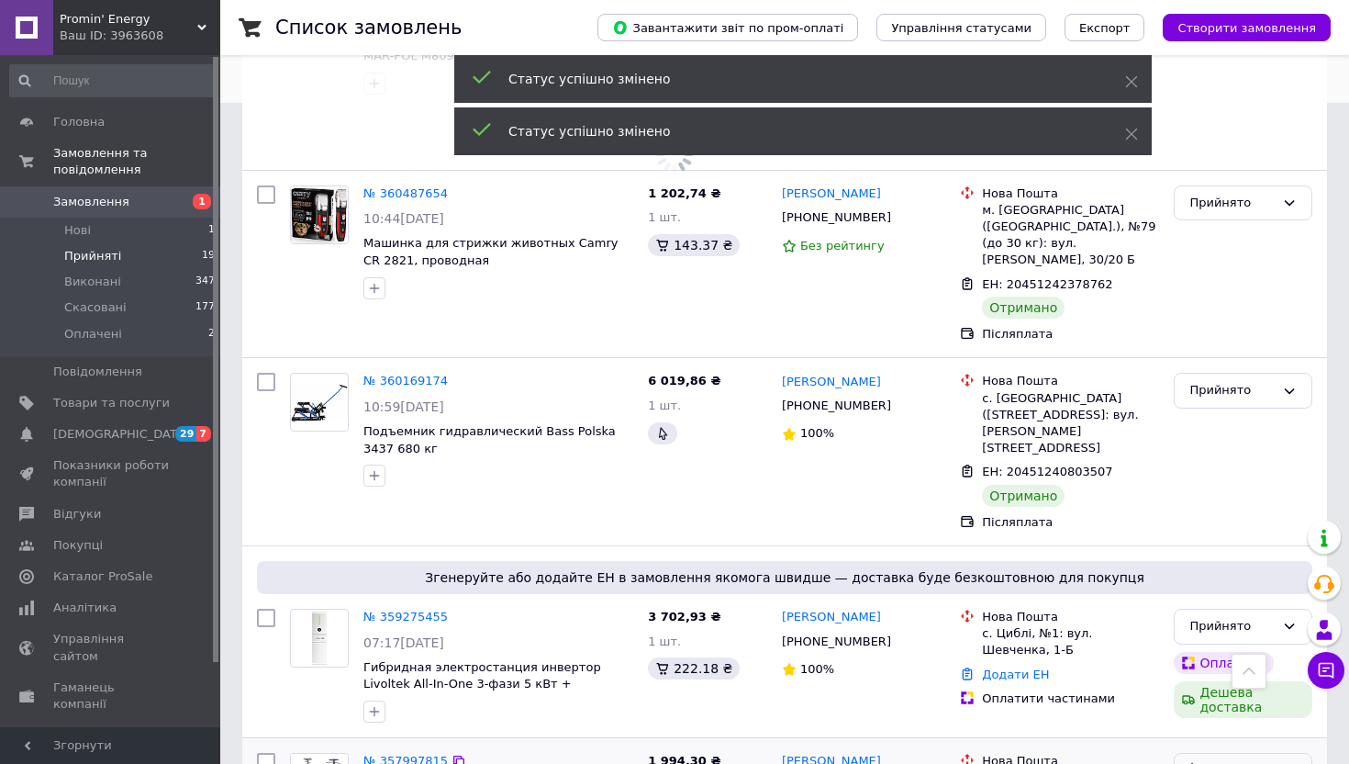
scroll to position [568, 0]
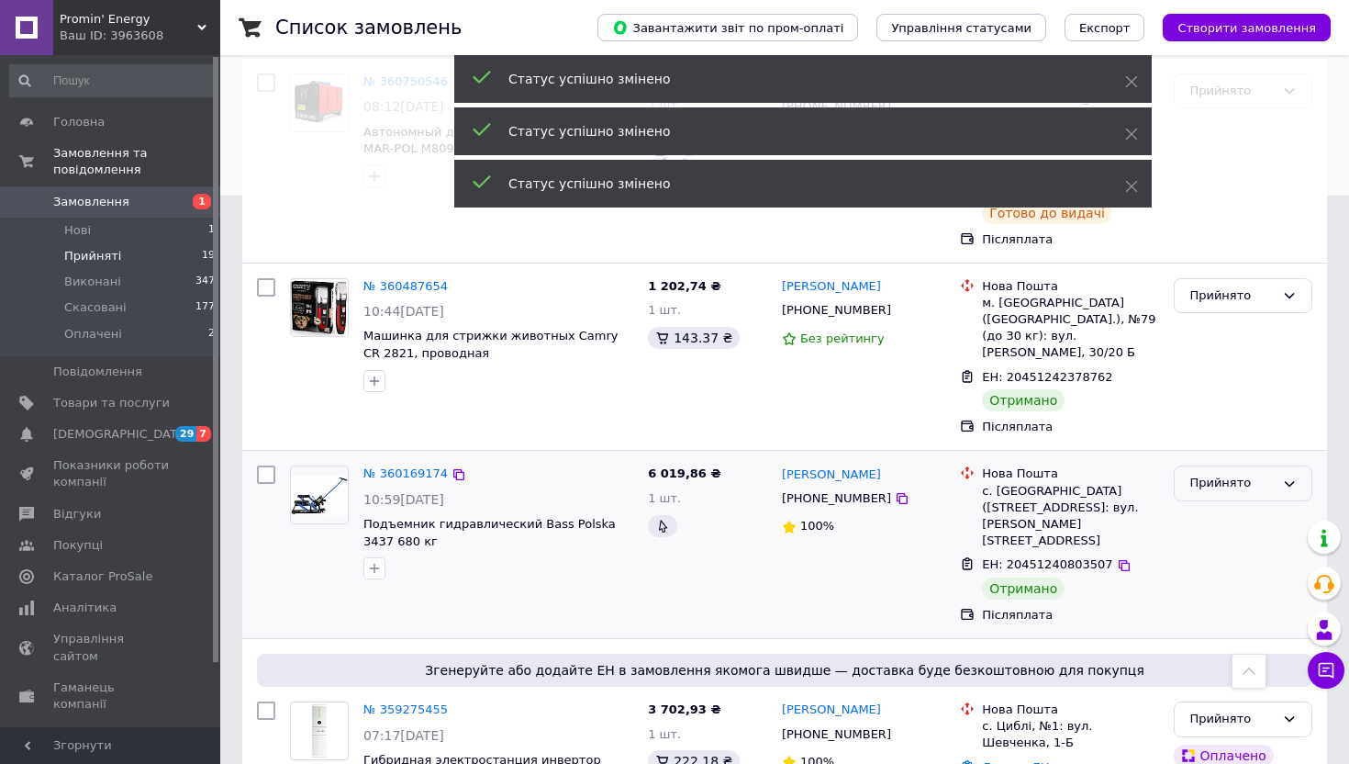
click at [1247, 465] on div "Прийнято" at bounding box center [1243, 483] width 139 height 36
click at [1247, 505] on li "Виконано" at bounding box center [1243, 522] width 137 height 34
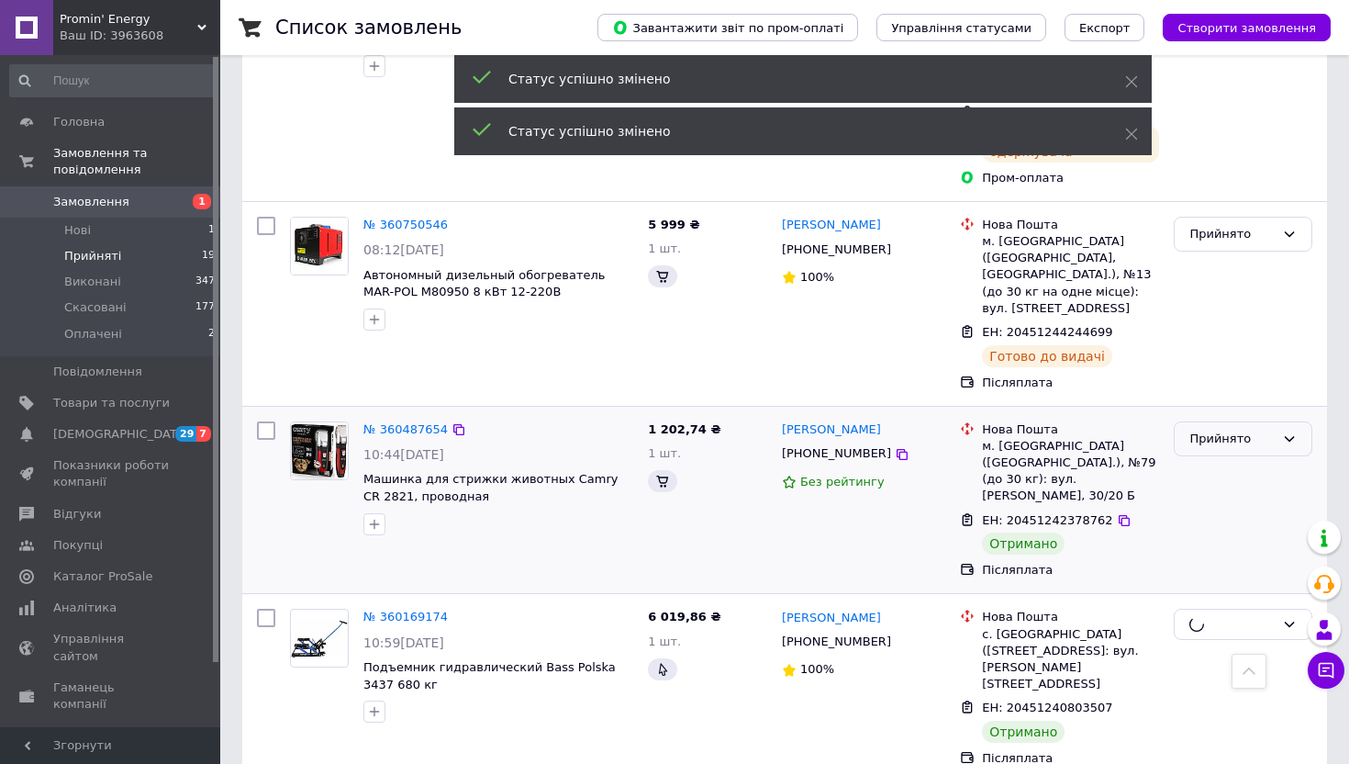
click at [1255, 430] on div "Прийнято" at bounding box center [1231, 439] width 85 height 19
click at [1255, 460] on li "Виконано" at bounding box center [1243, 477] width 137 height 34
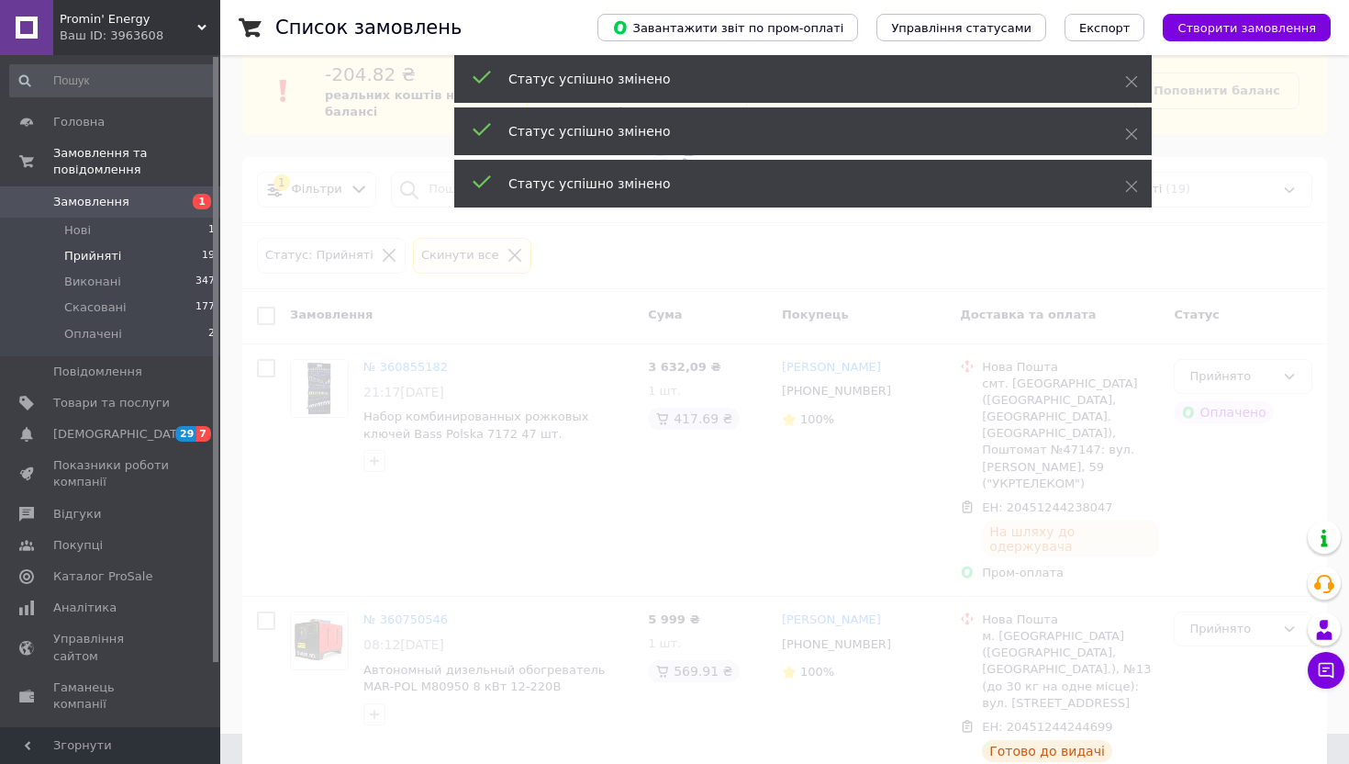
scroll to position [0, 0]
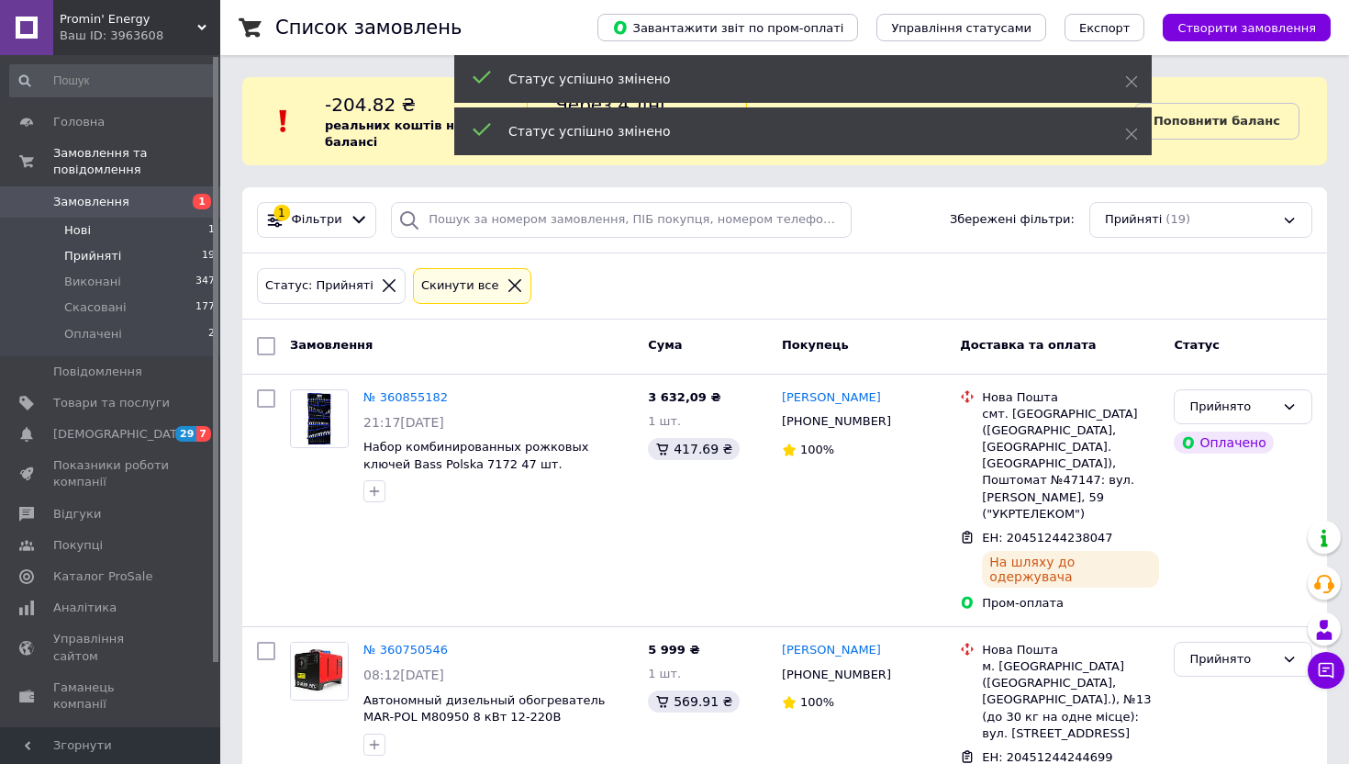
click at [168, 236] on li "Нові 1" at bounding box center [113, 231] width 226 height 26
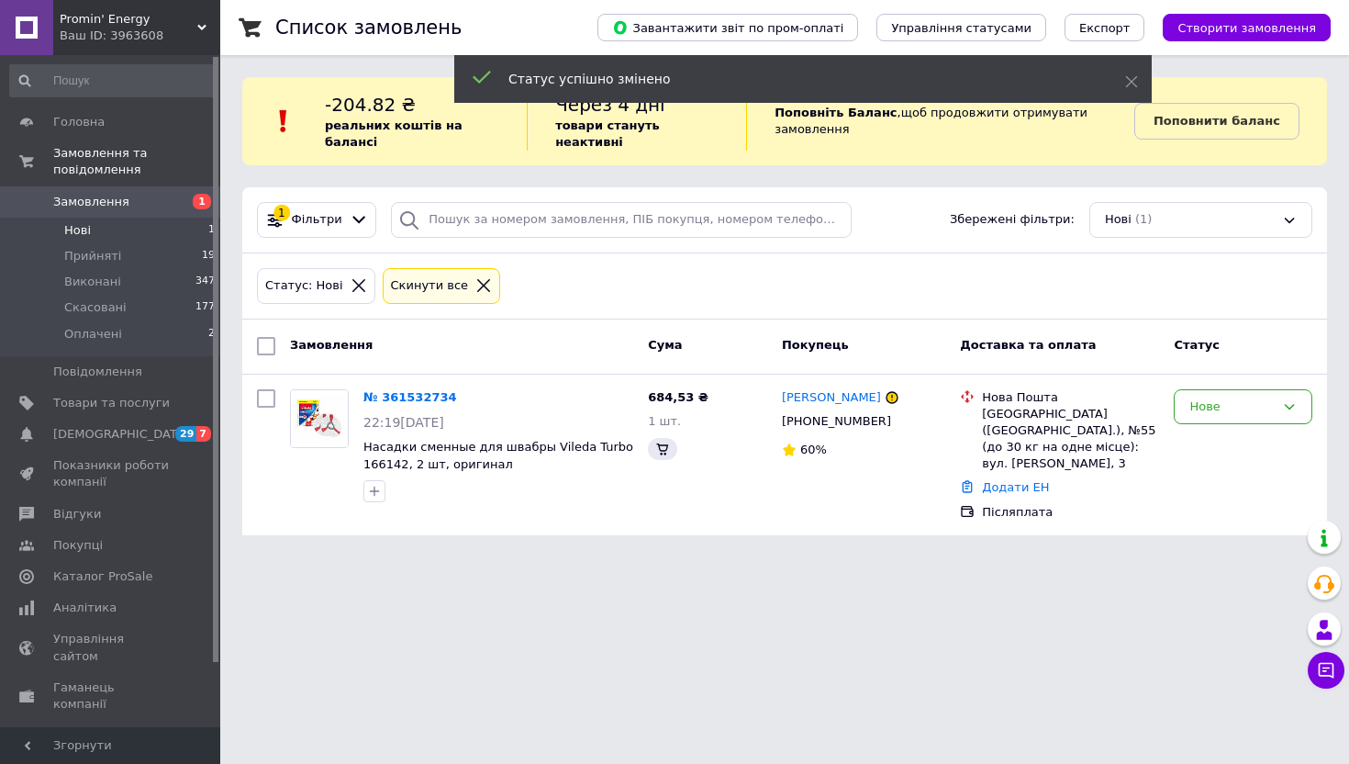
click at [358, 285] on icon at bounding box center [359, 285] width 17 height 17
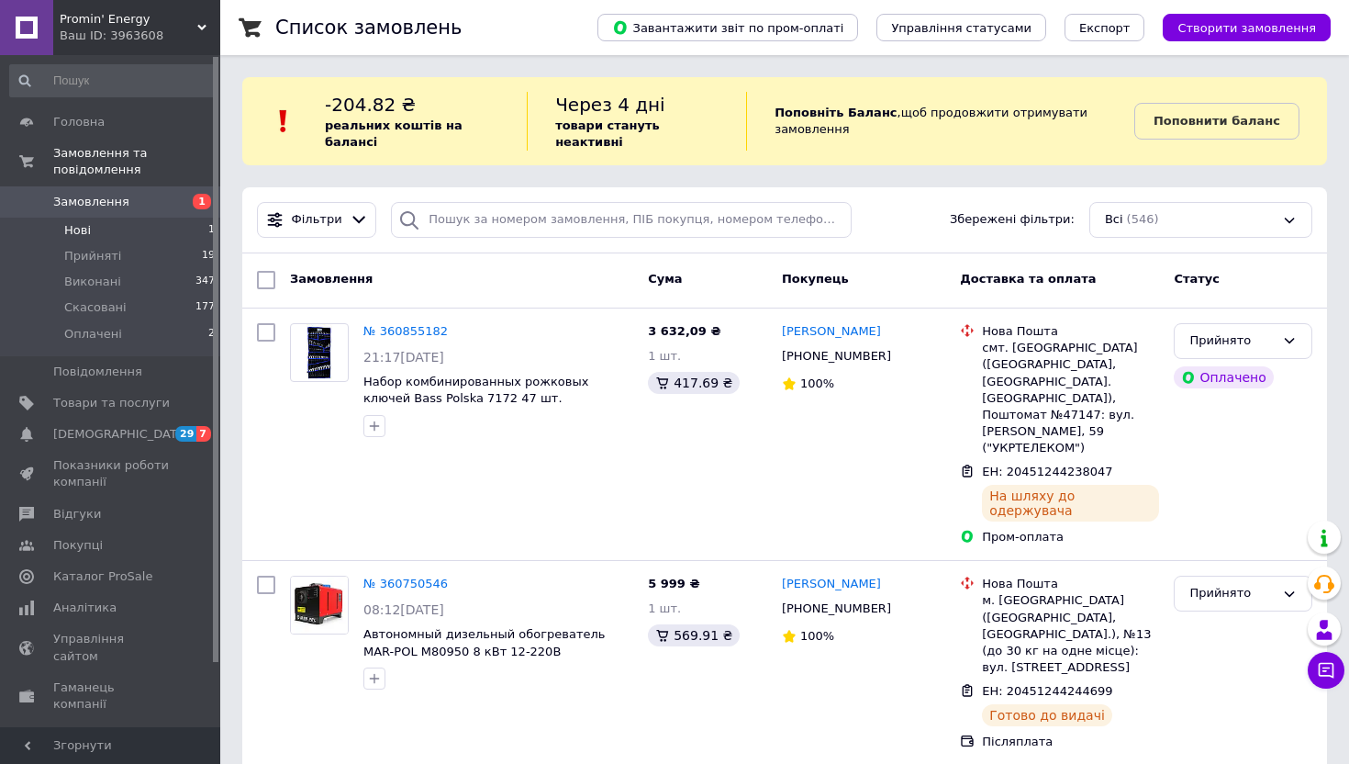
click at [132, 42] on div "Ваш ID: 3963608" at bounding box center [140, 36] width 161 height 17
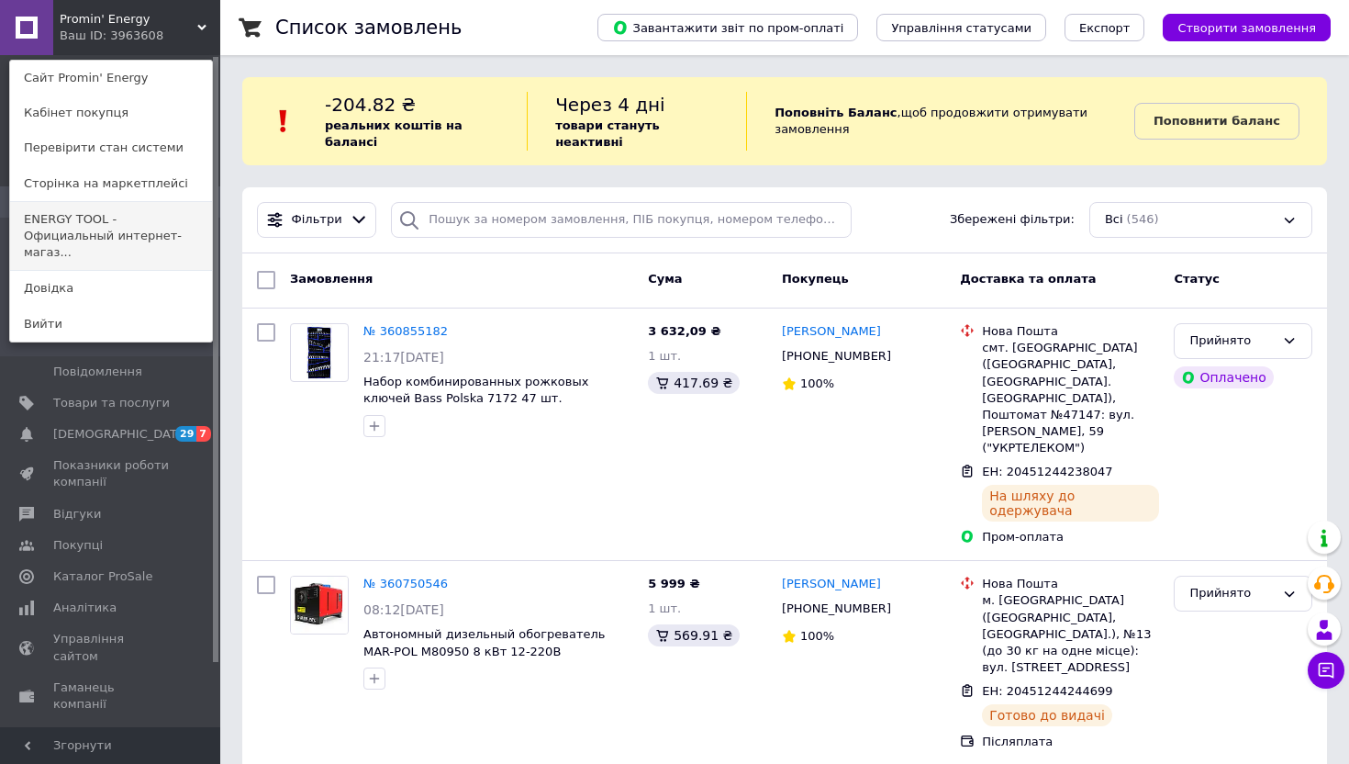
click at [132, 227] on link "ENERGY TOOL - Официальный интернет-магаз..." at bounding box center [111, 236] width 202 height 69
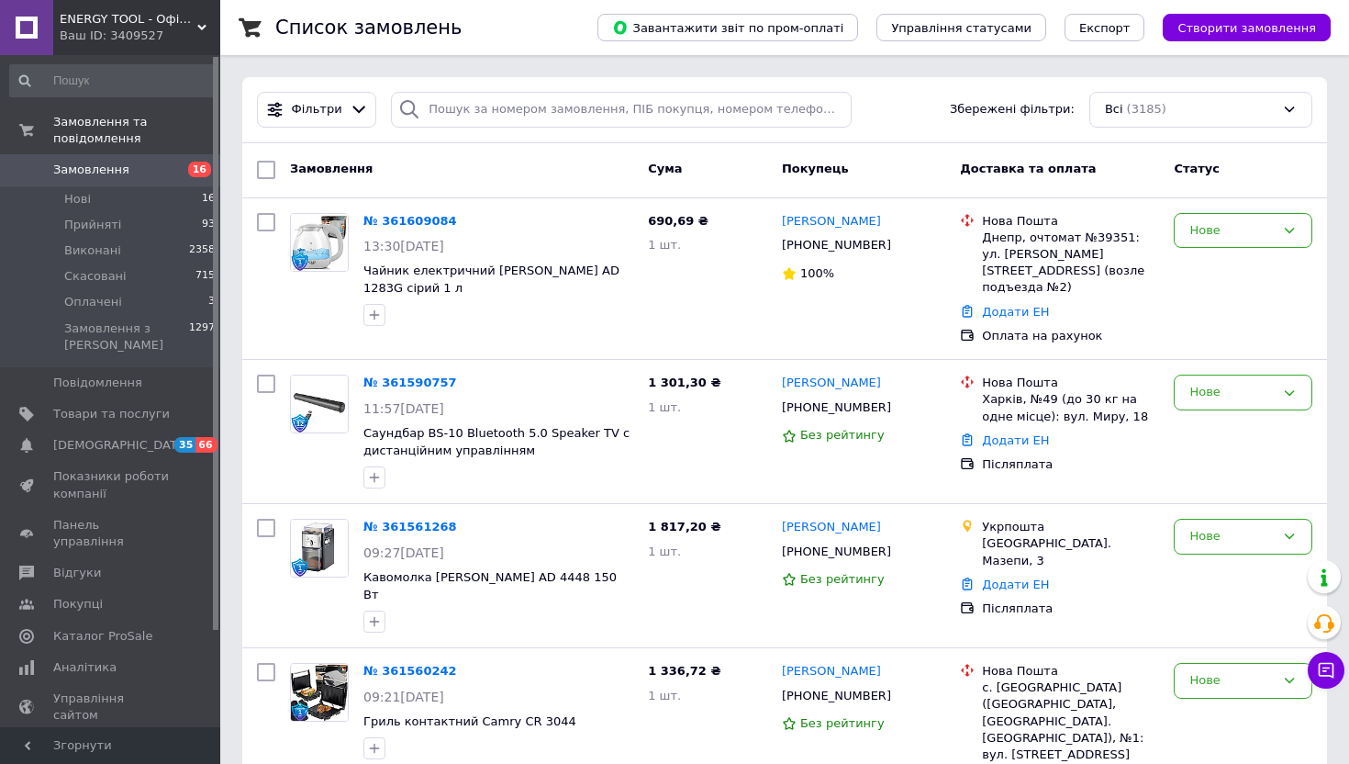
click at [190, 39] on div "Ваш ID: 3409527" at bounding box center [140, 36] width 161 height 17
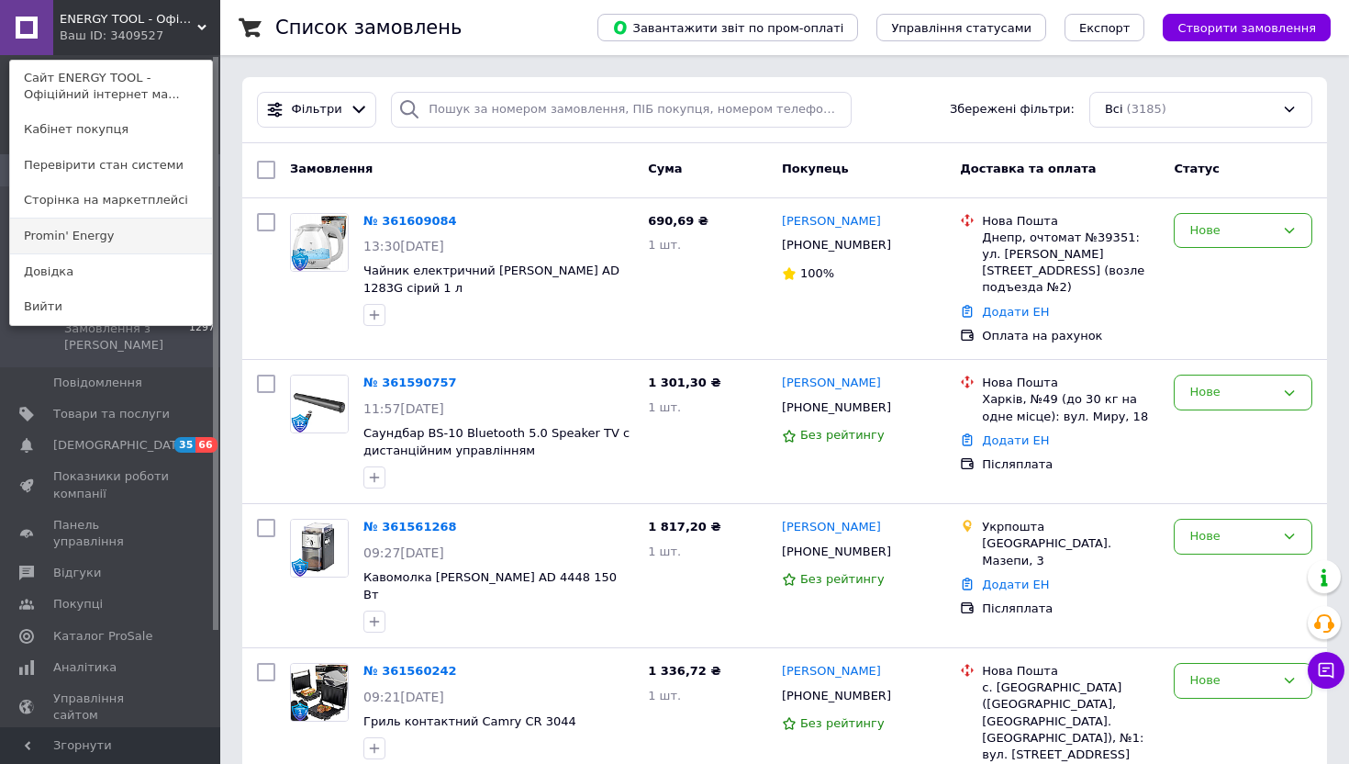
click at [162, 224] on link "Promin' Energy" at bounding box center [111, 235] width 202 height 35
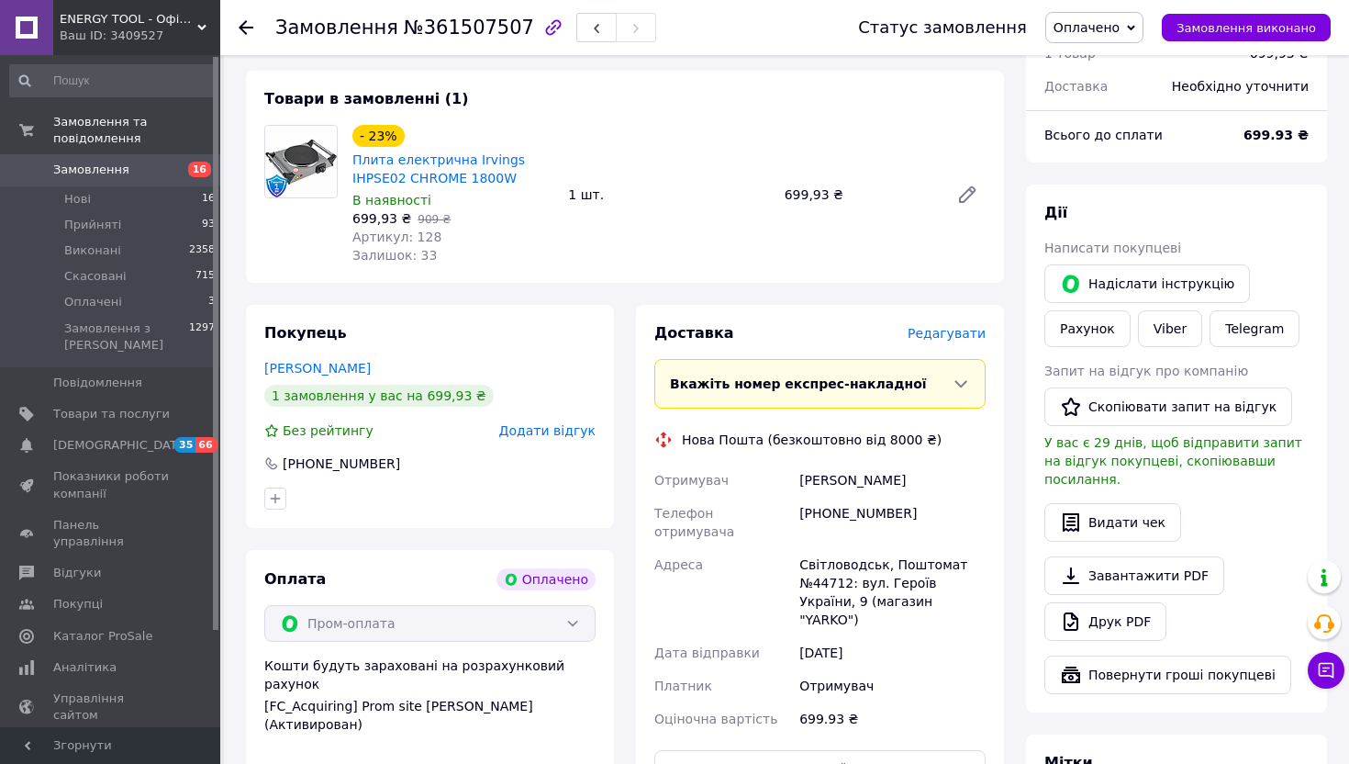
scroll to position [82, 0]
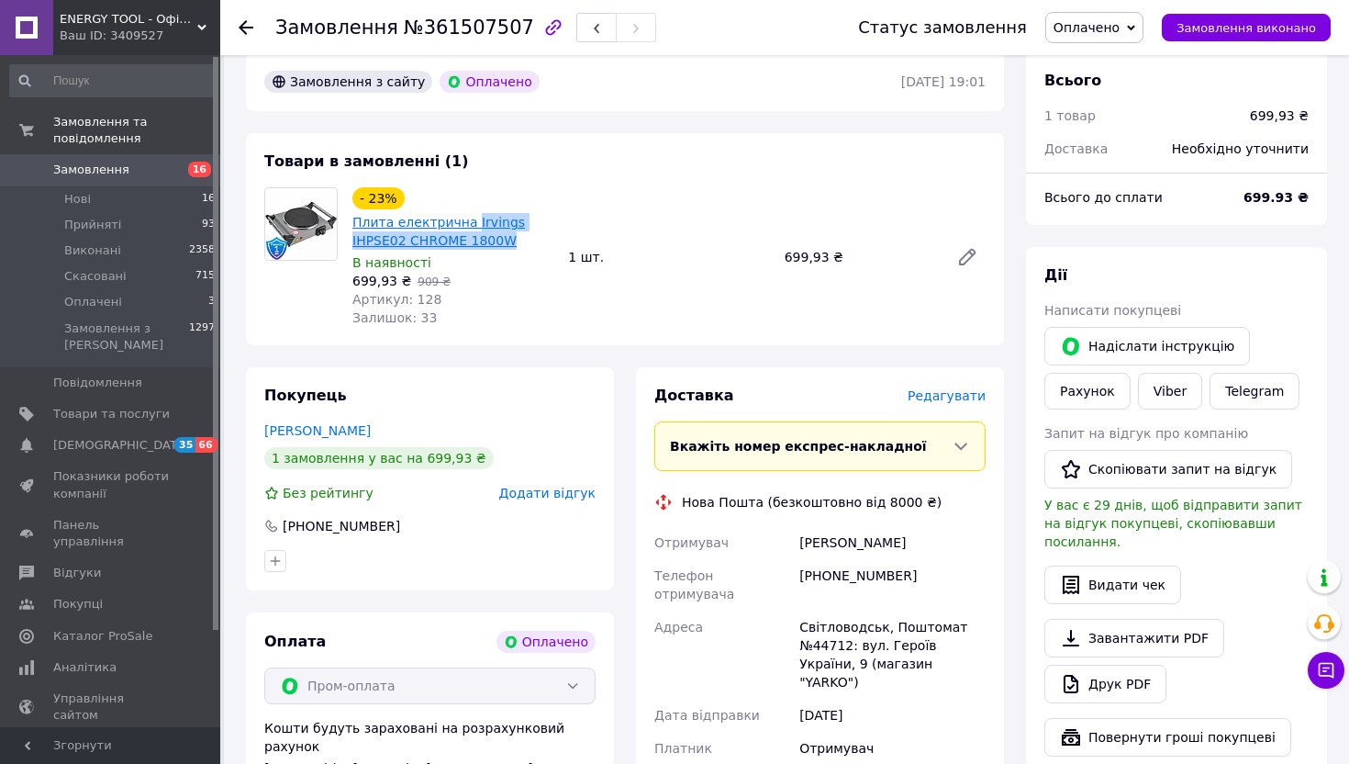
drag, startPoint x: 513, startPoint y: 242, endPoint x: 470, endPoint y: 225, distance: 46.5
click at [470, 225] on span "Плита електрична Irvings IHPSE02 CHROME 1800W" at bounding box center [452, 231] width 201 height 37
copy link "[PERSON_NAME] IHPSE02 CHROME 1800W"
click at [867, 573] on div "[PHONE_NUMBER]" at bounding box center [893, 584] width 194 height 51
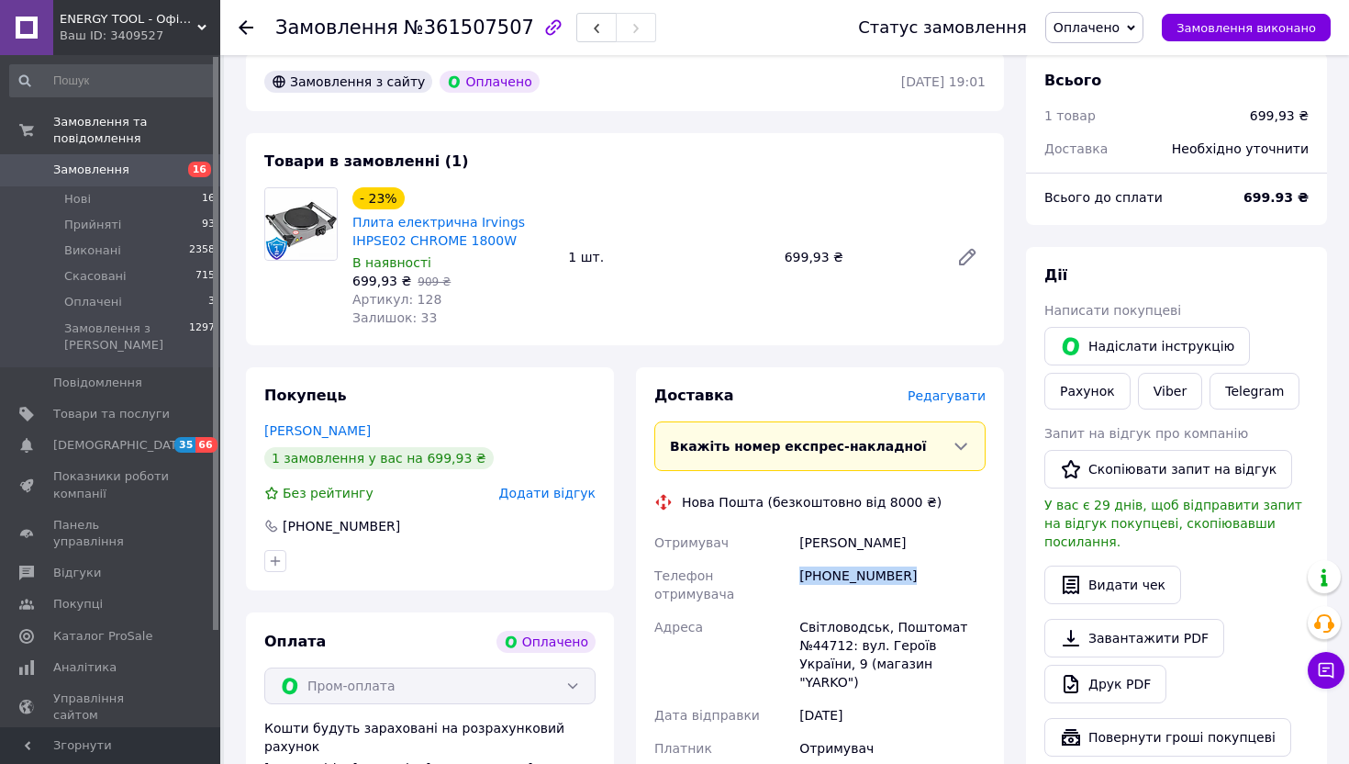
click at [867, 573] on div "+380678082917" at bounding box center [893, 584] width 194 height 51
copy div "+380678082917"
drag, startPoint x: 516, startPoint y: 239, endPoint x: 357, endPoint y: 224, distance: 159.4
click at [357, 224] on span "Плита електрична Irvings IHPSE02 CHROME 1800W" at bounding box center [452, 231] width 201 height 37
copy link "лита електрична Irvings IHPSE02 CHROME 1800W"
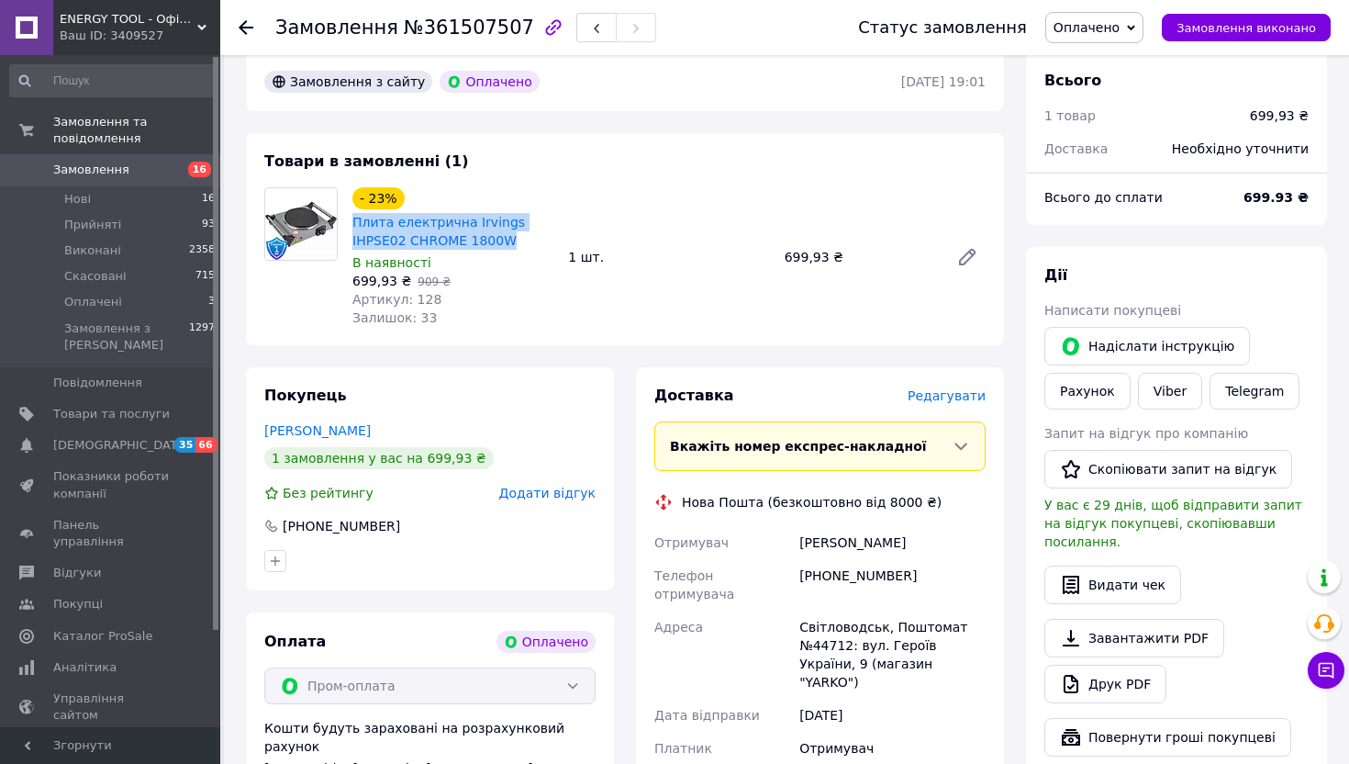
drag, startPoint x: 348, startPoint y: 224, endPoint x: 510, endPoint y: 245, distance: 163.8
click at [511, 245] on div "- 23% Плита електрична Irvings IHPSE02 CHROME 1800W В наявності 699,93 ₴   909 …" at bounding box center [453, 257] width 216 height 147
copy link "Плита електрична Irvings IHPSE02 CHROME 1800W"
click at [957, 388] on span "Редагувати" at bounding box center [947, 395] width 78 height 15
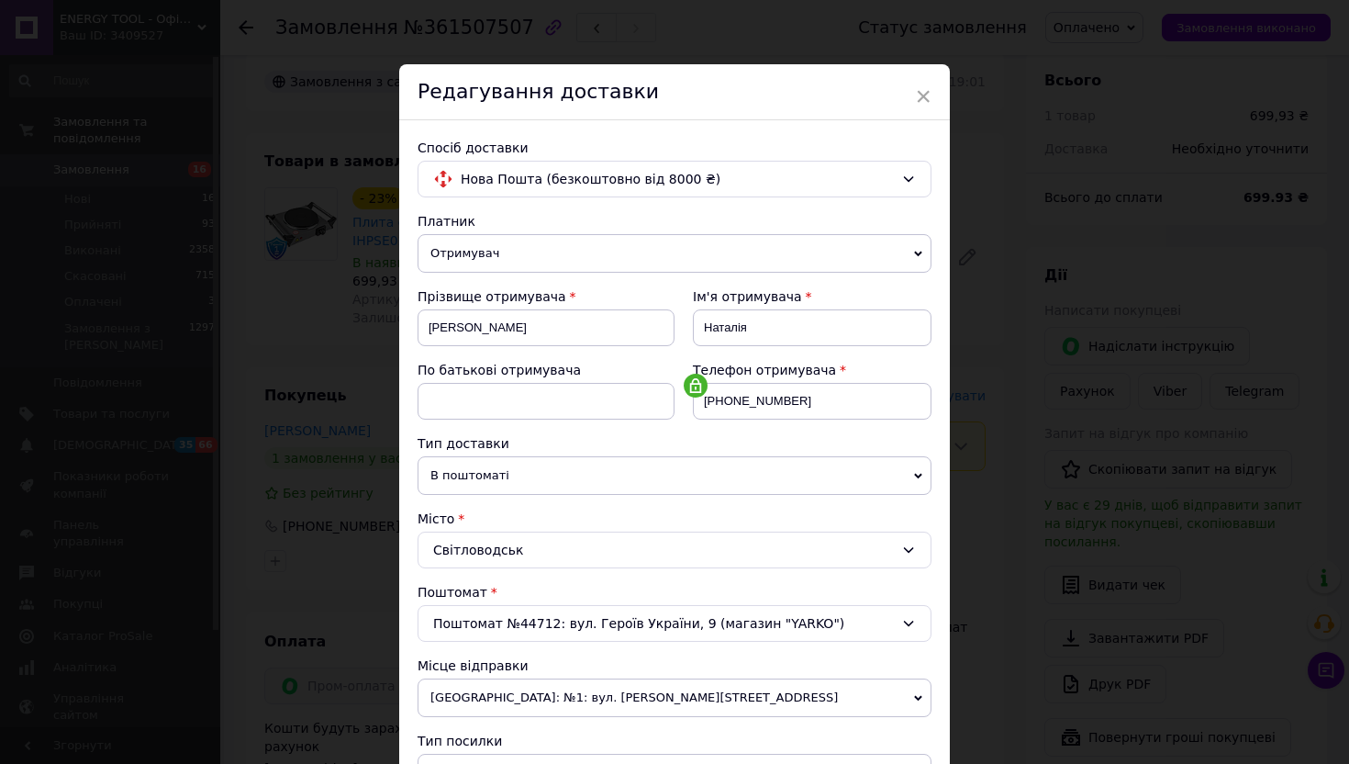
scroll to position [474, 0]
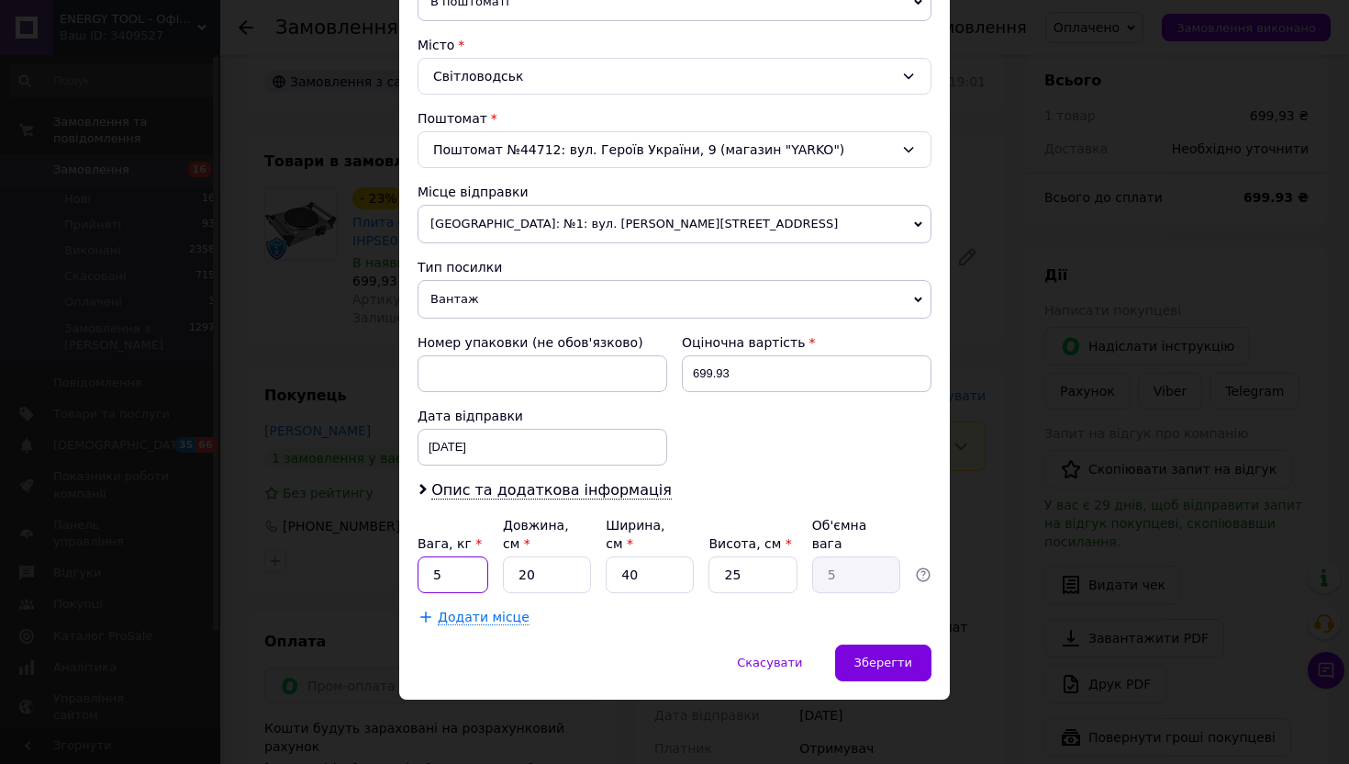
click at [441, 575] on input "5" at bounding box center [453, 574] width 71 height 37
type input "3"
type input "2"
type input "0.5"
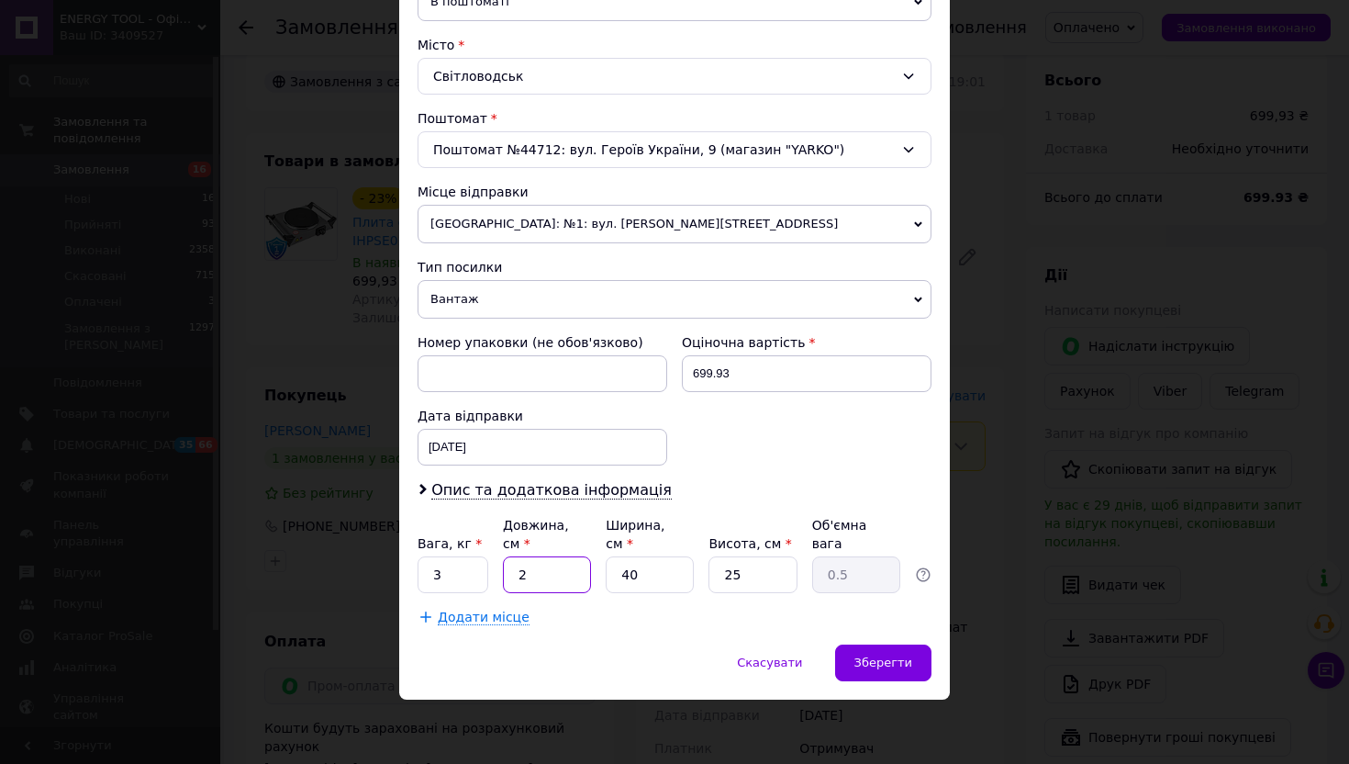
type input "20"
type input "5"
type input "3"
type input "0.38"
type input "30"
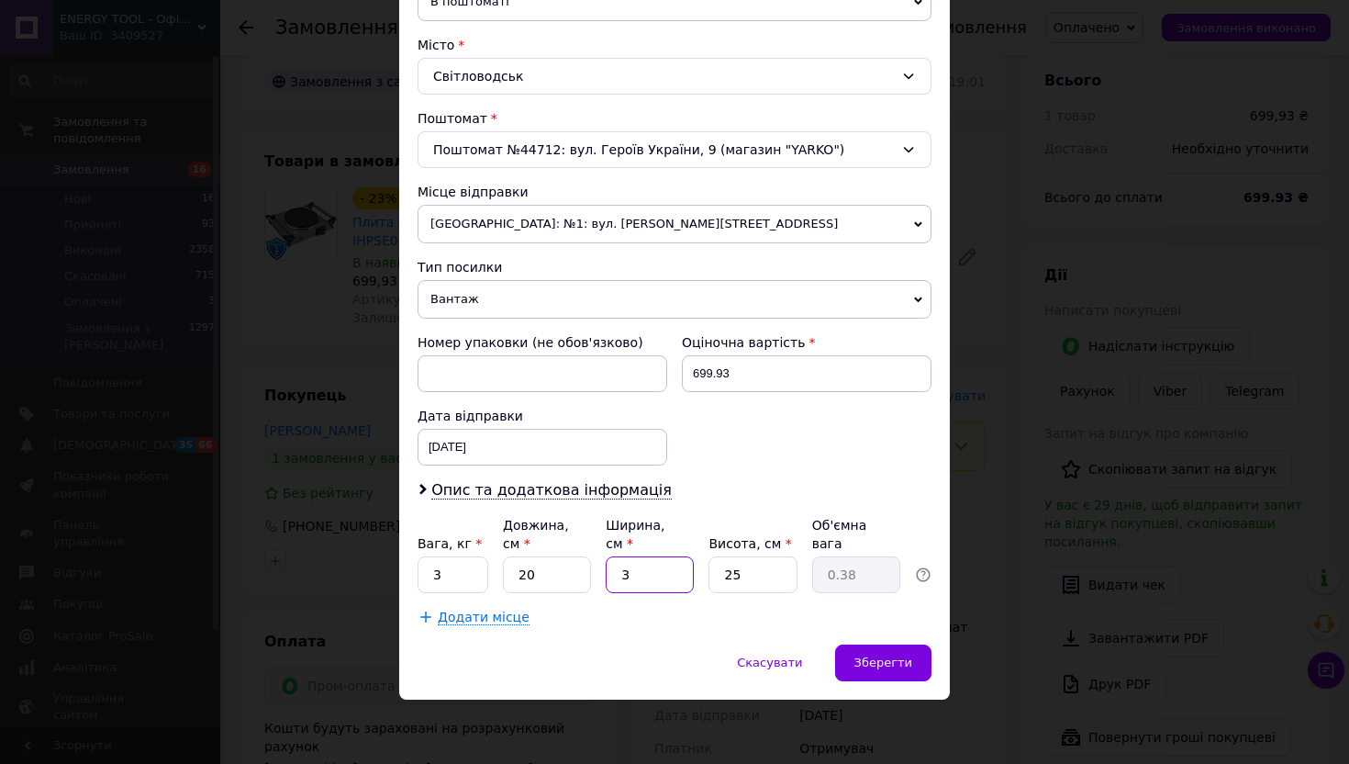
type input "3.75"
type input "30"
type input "2"
type input "0.3"
type input "20"
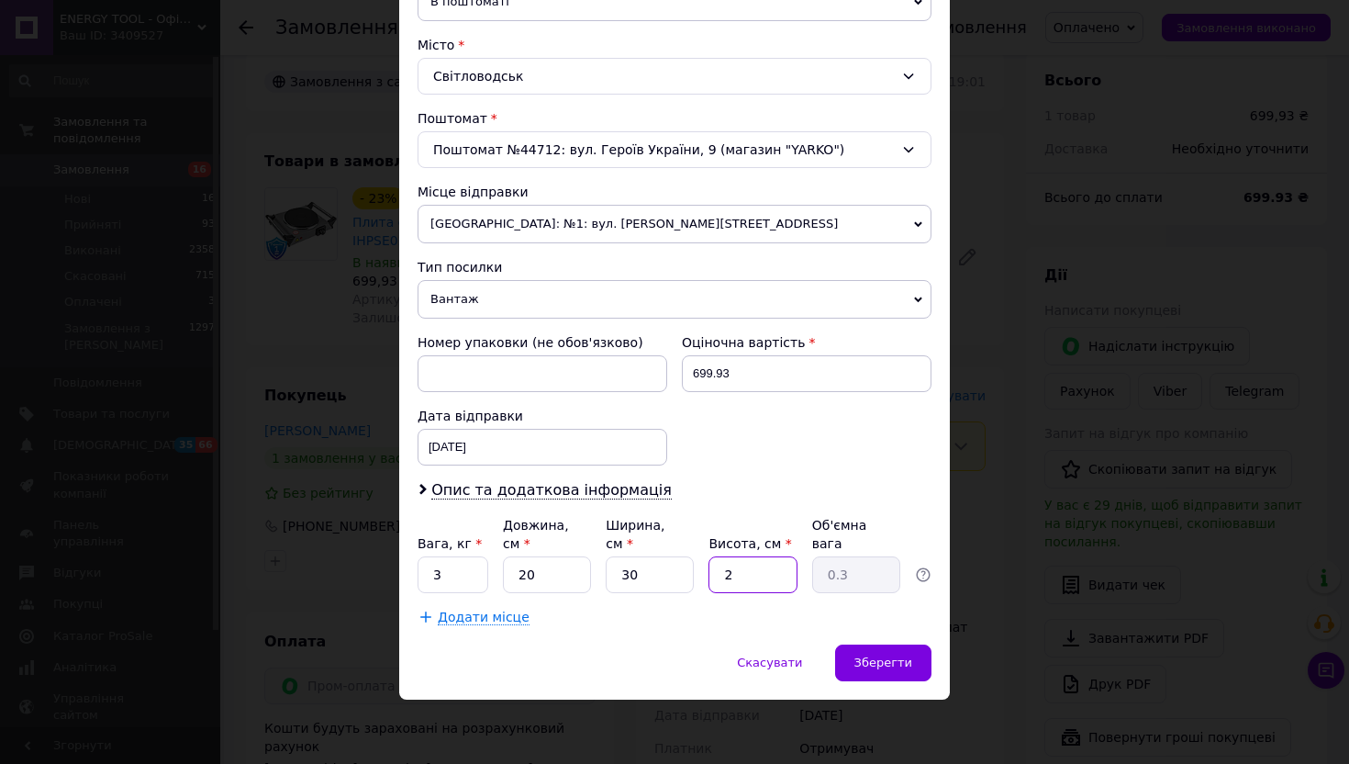
type input "3"
type input "20"
click at [888, 680] on div "Зберегти" at bounding box center [883, 662] width 96 height 37
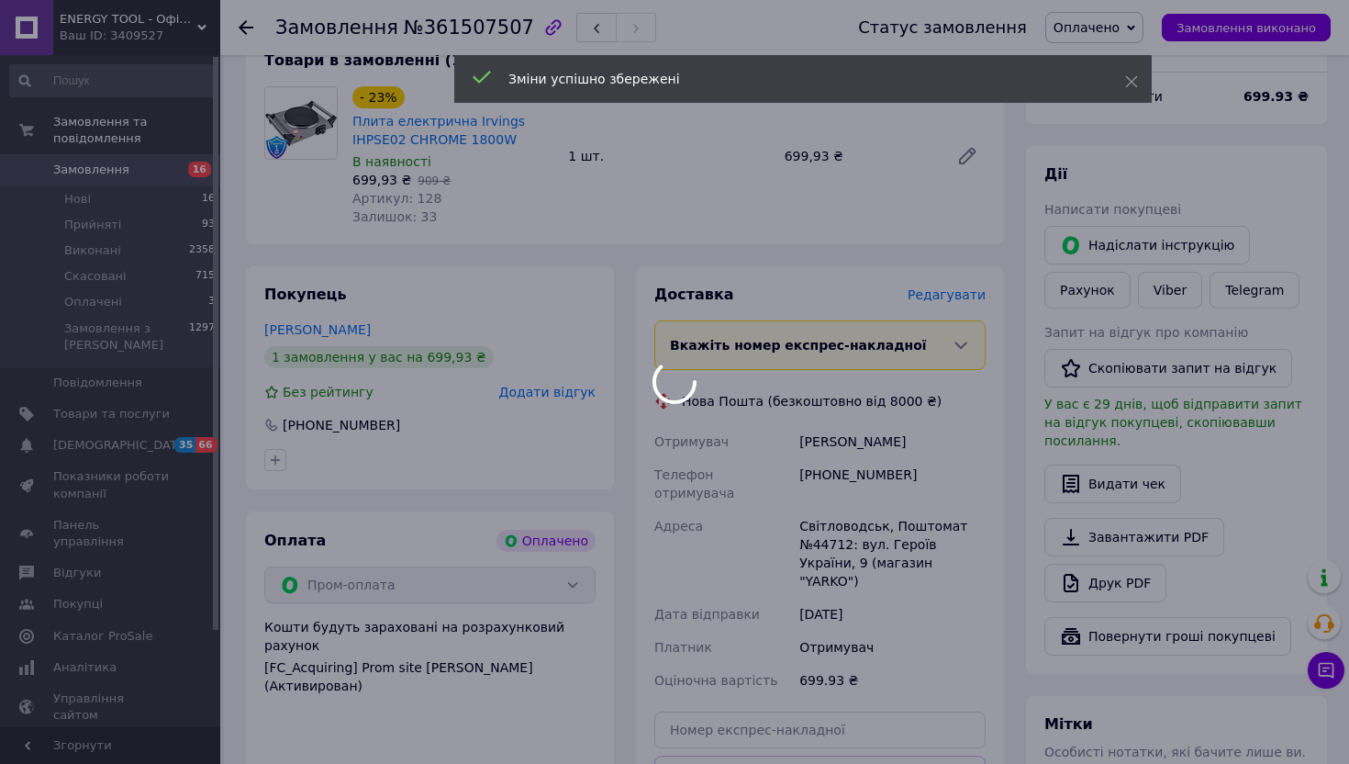
scroll to position [314, 0]
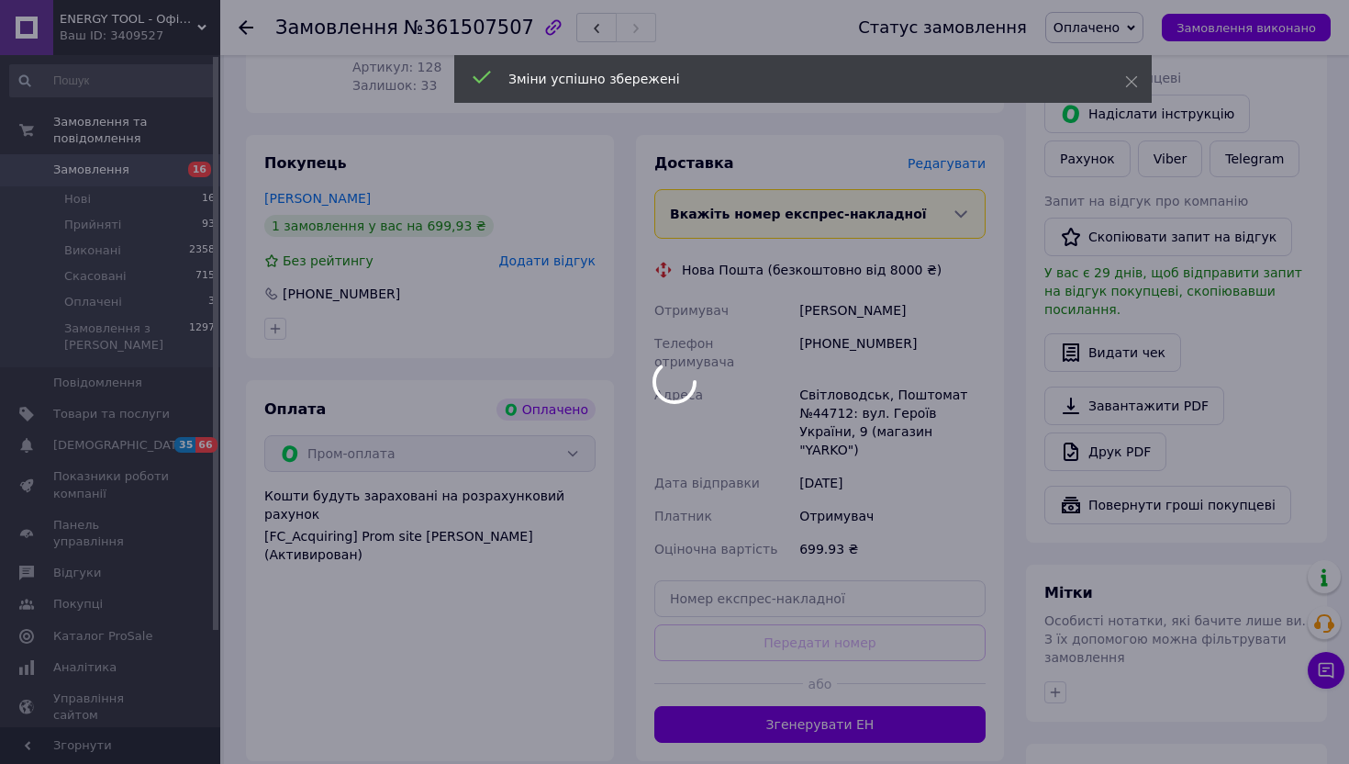
click at [888, 680] on div at bounding box center [674, 382] width 1349 height 764
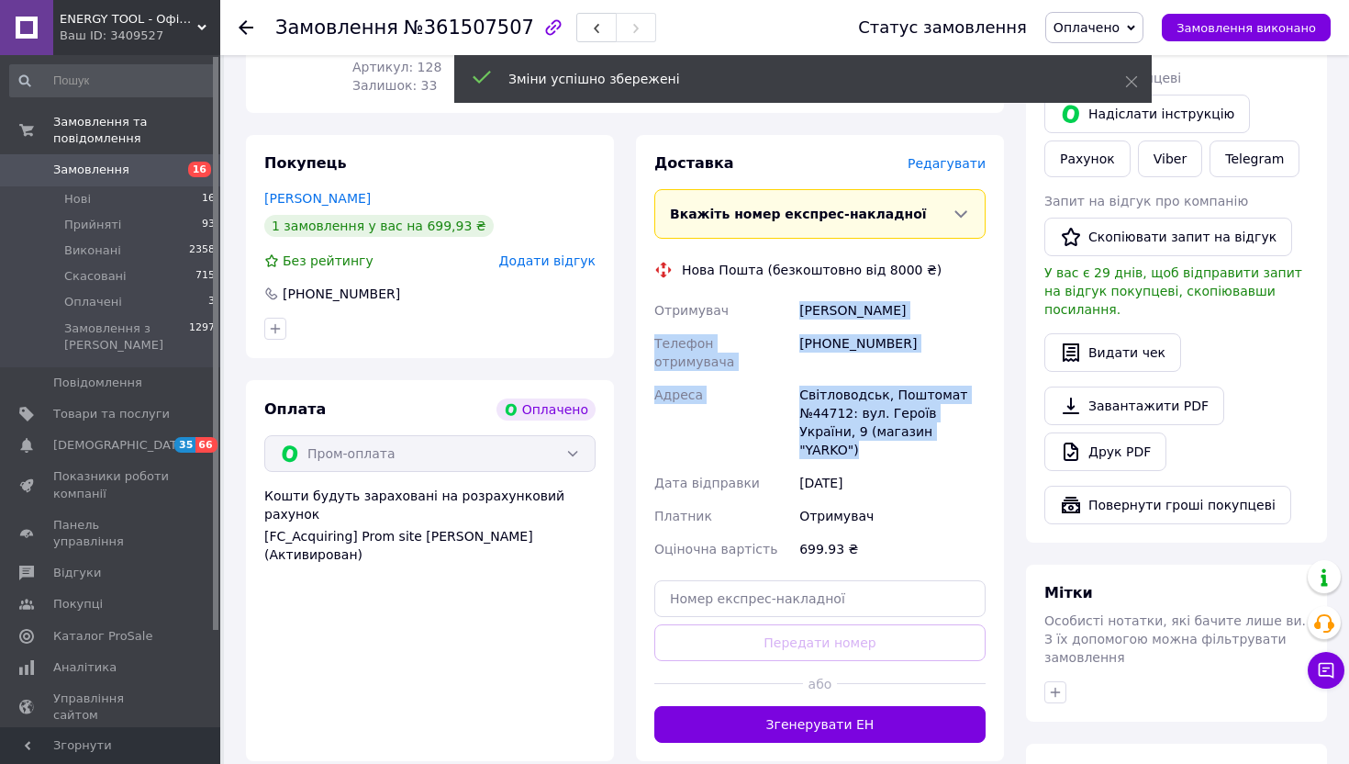
drag, startPoint x: 937, startPoint y: 413, endPoint x: 799, endPoint y: 316, distance: 168.6
click at [799, 316] on div "Отримувач Бриженюк Наталія Телефон отримувача +380678082917 Адреса Світловодськ…" at bounding box center [820, 430] width 339 height 272
copy div "Бриженюк Наталія Телефон отримувача +380678082917 Адреса Світловодськ, Поштомат…"
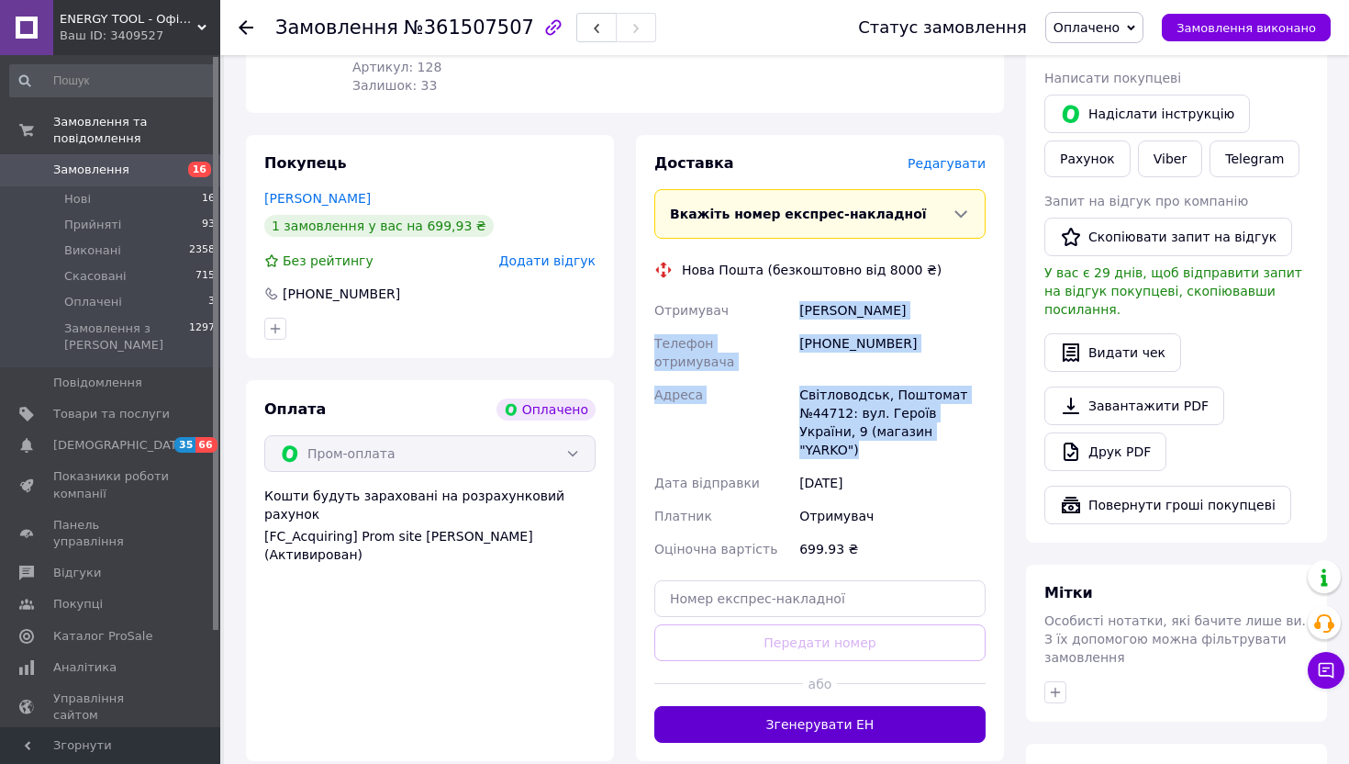
click at [850, 706] on button "Згенерувати ЕН" at bounding box center [819, 724] width 331 height 37
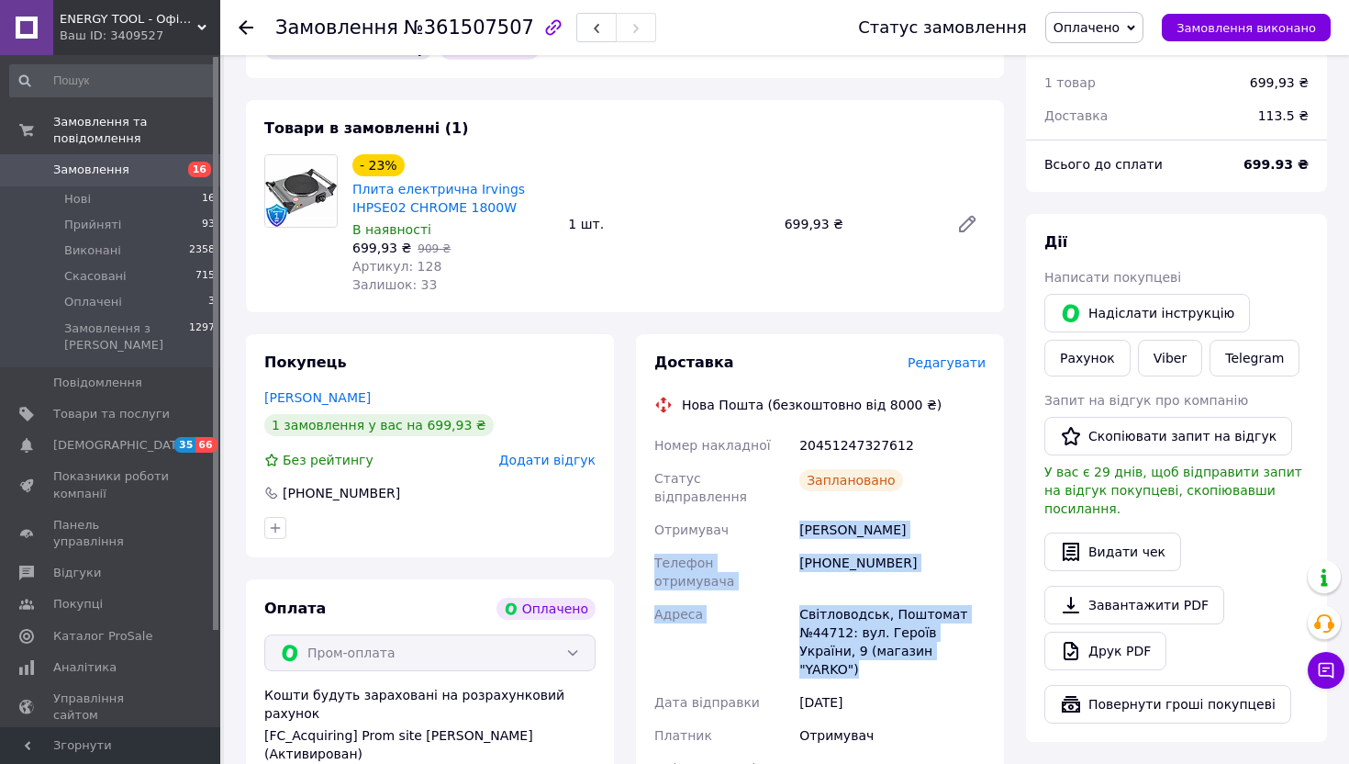
scroll to position [20, 0]
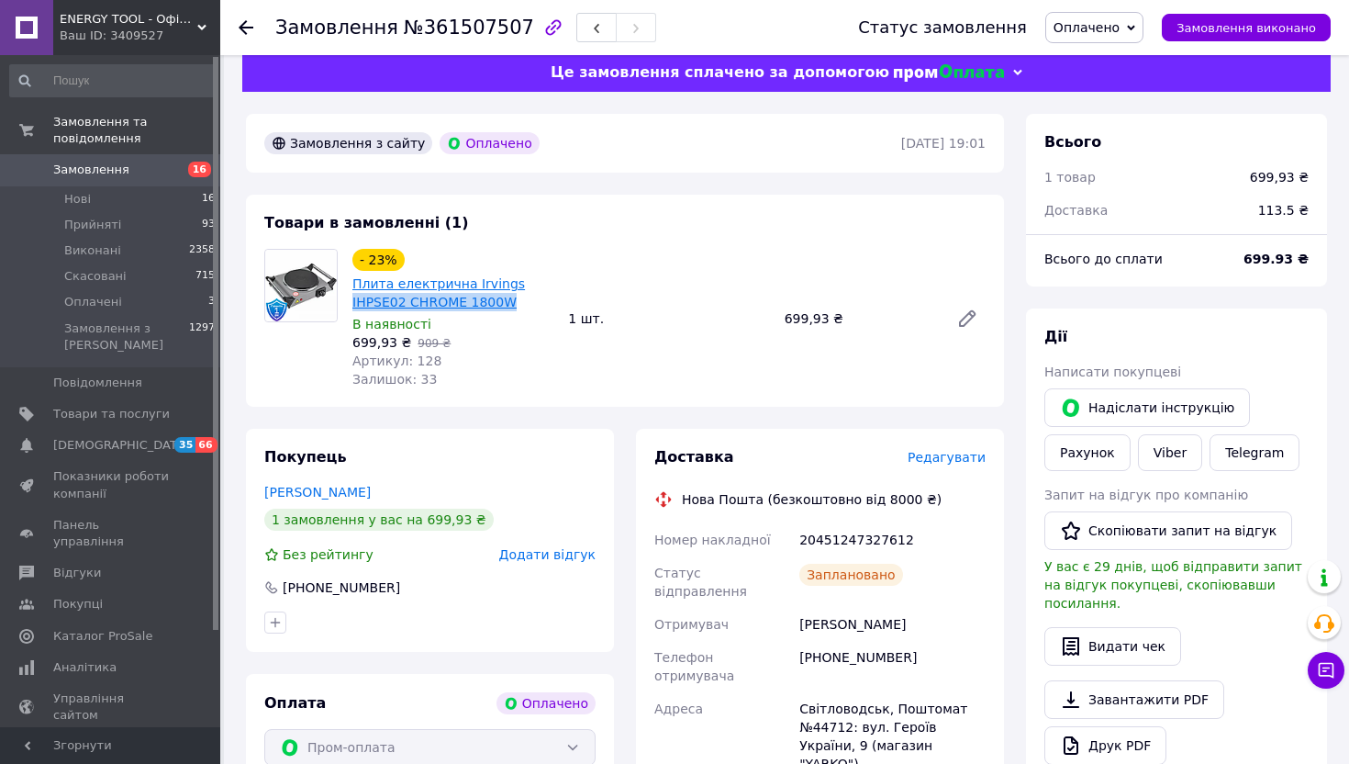
drag, startPoint x: 517, startPoint y: 307, endPoint x: 352, endPoint y: 308, distance: 165.2
click at [352, 308] on span "Плита електрична Irvings IHPSE02 CHROME 1800W" at bounding box center [452, 292] width 201 height 37
copy link "IHPSE02 CHROME 1800W"
click at [831, 534] on div "20451247327612" at bounding box center [893, 539] width 194 height 33
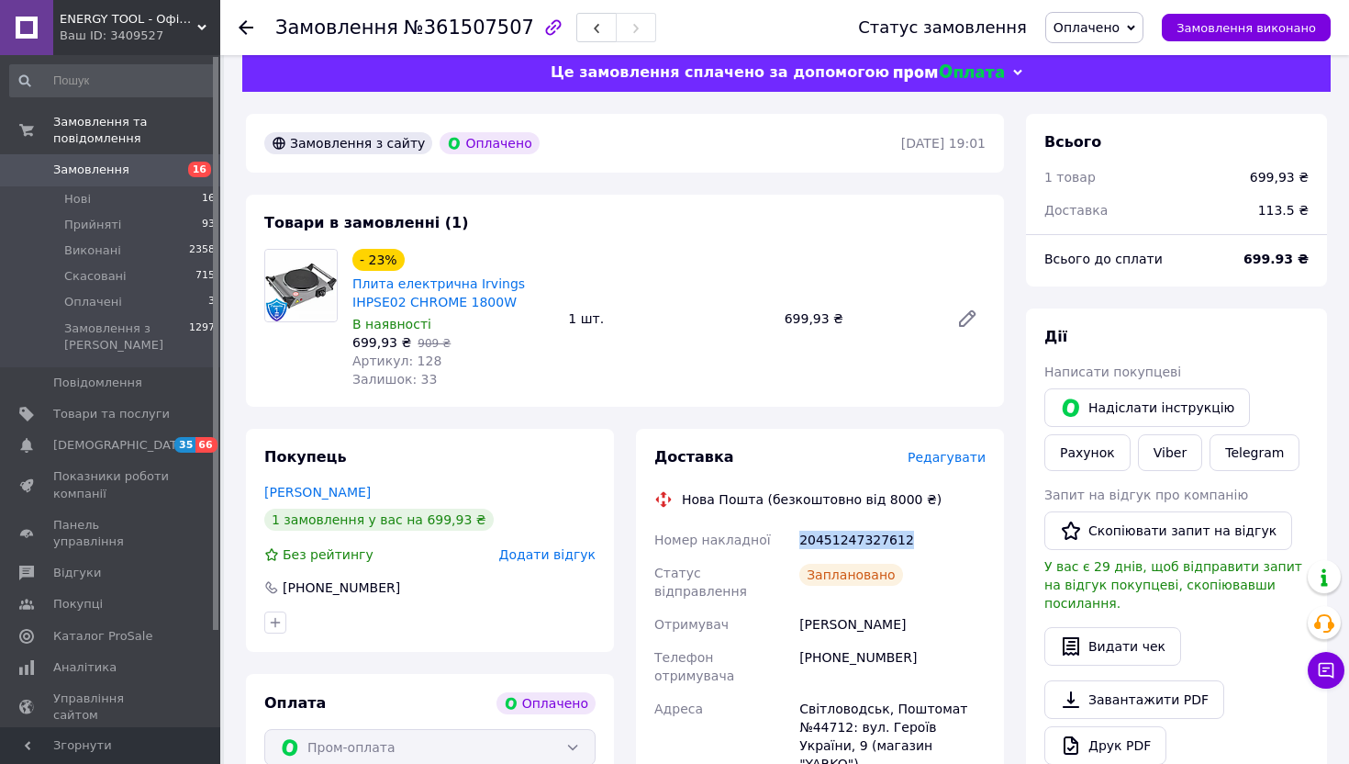
copy div "20451247327612"
click at [1081, 14] on span "Оплачено" at bounding box center [1094, 27] width 98 height 31
click at [1081, 65] on li "Прийнято" at bounding box center [1094, 64] width 96 height 28
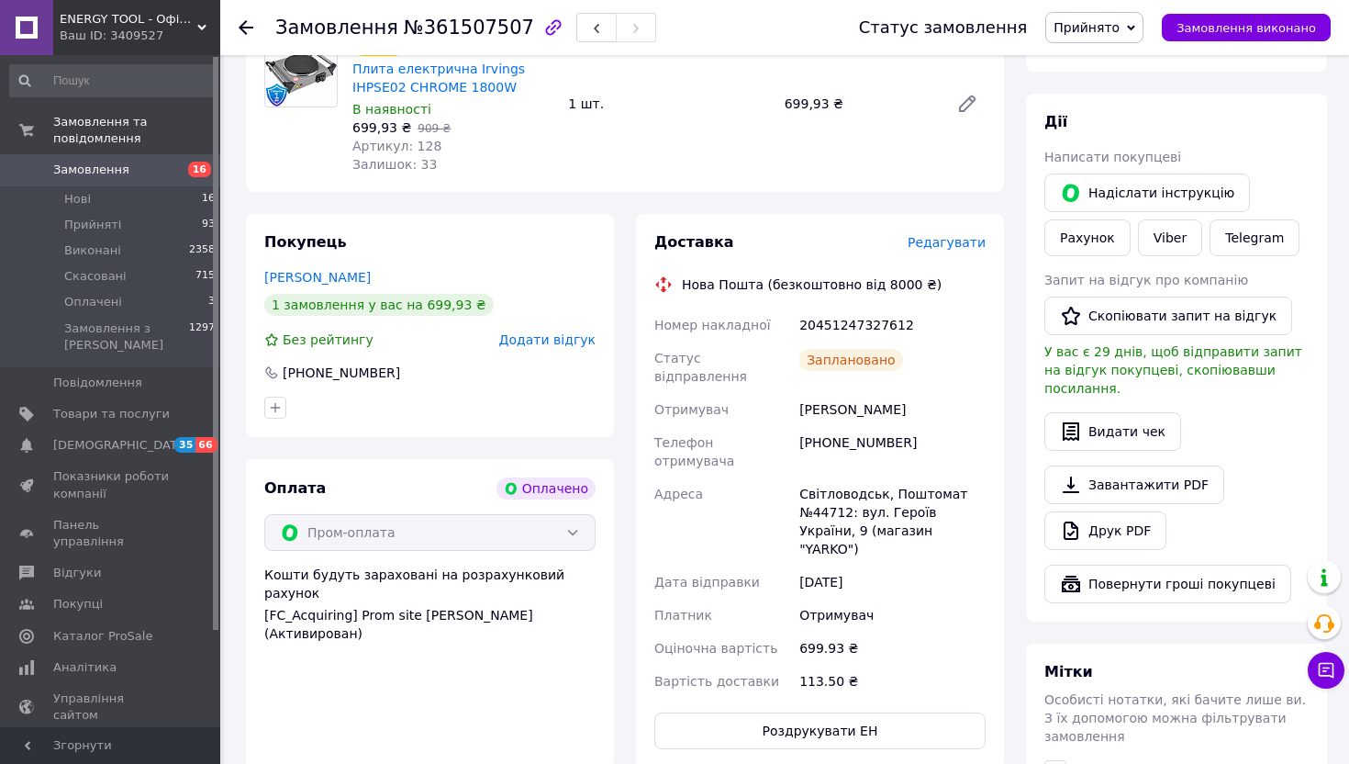
scroll to position [554, 0]
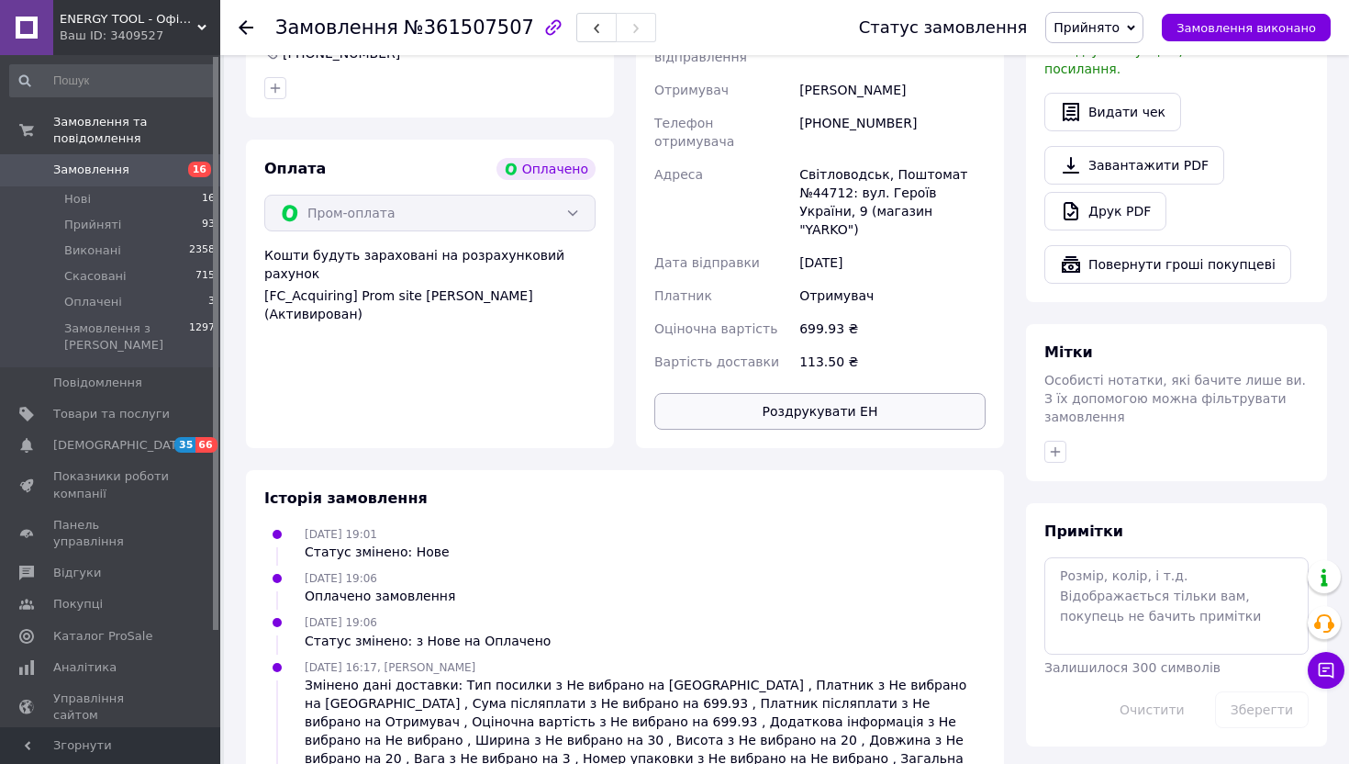
click at [876, 393] on button "Роздрукувати ЕН" at bounding box center [819, 411] width 331 height 37
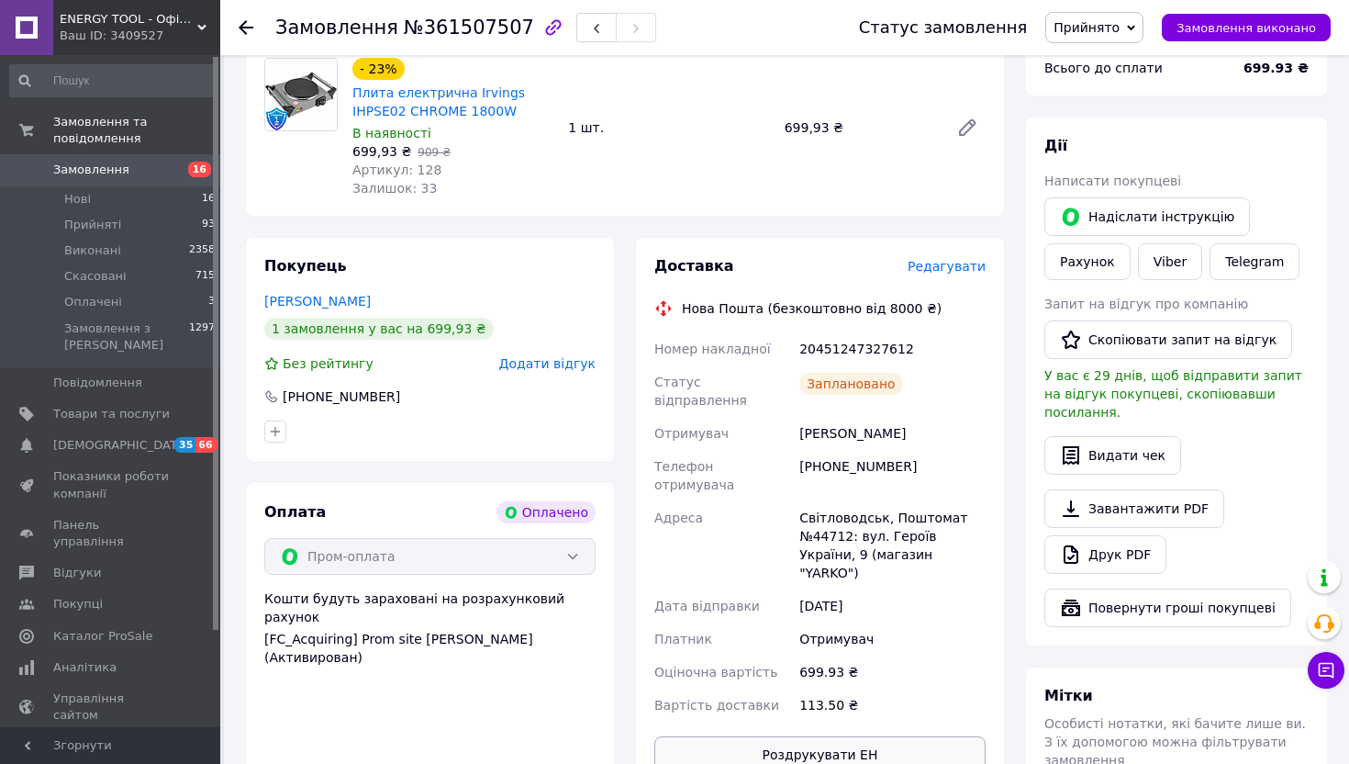
scroll to position [0, 0]
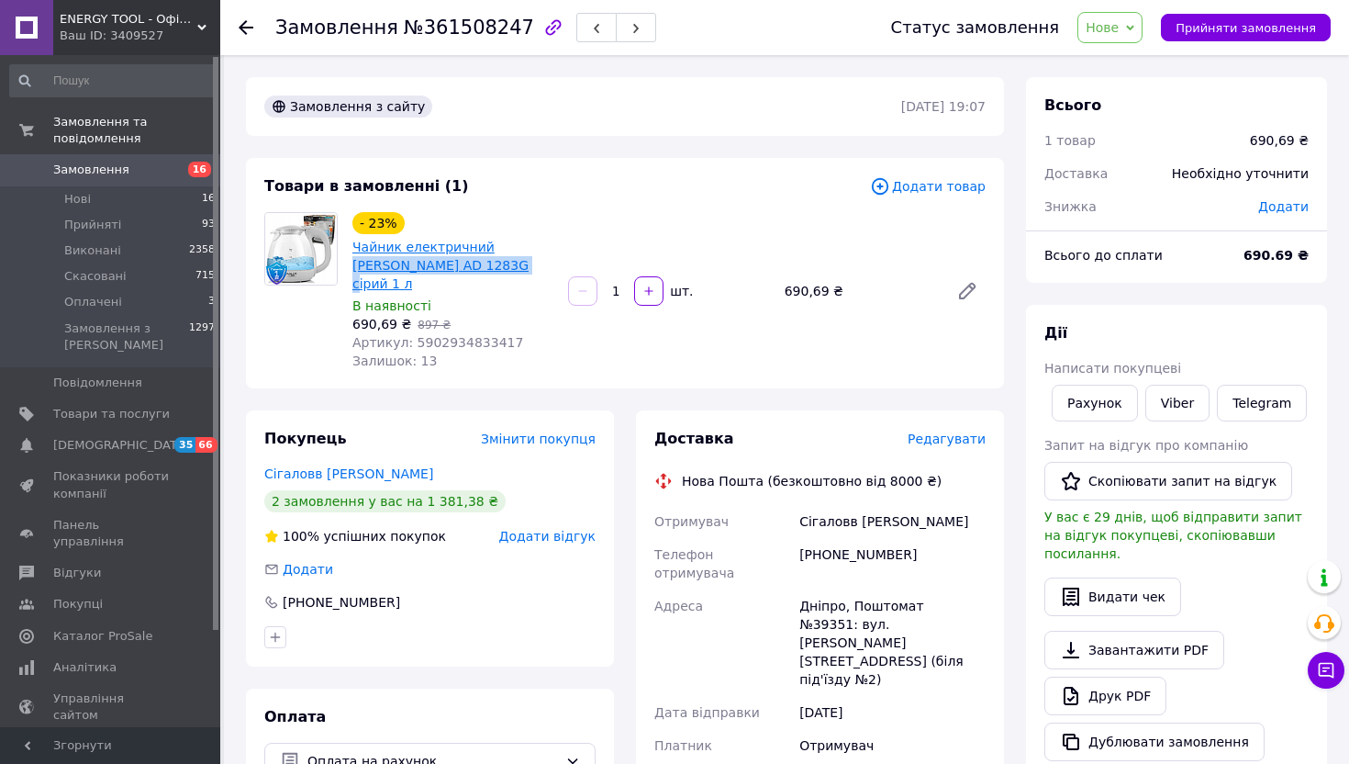
drag, startPoint x: 477, startPoint y: 264, endPoint x: 484, endPoint y: 251, distance: 15.2
click at [484, 251] on span "Чайник електричний Adler AD 1283G сірий 1 л" at bounding box center [452, 265] width 201 height 55
copy link "Adler AD 1283G сірий 1 л"
click at [485, 268] on span "Чайник електричний Adler AD 1283G сірий 1 л" at bounding box center [452, 265] width 201 height 55
drag, startPoint x: 452, startPoint y: 261, endPoint x: 352, endPoint y: 251, distance: 101.5
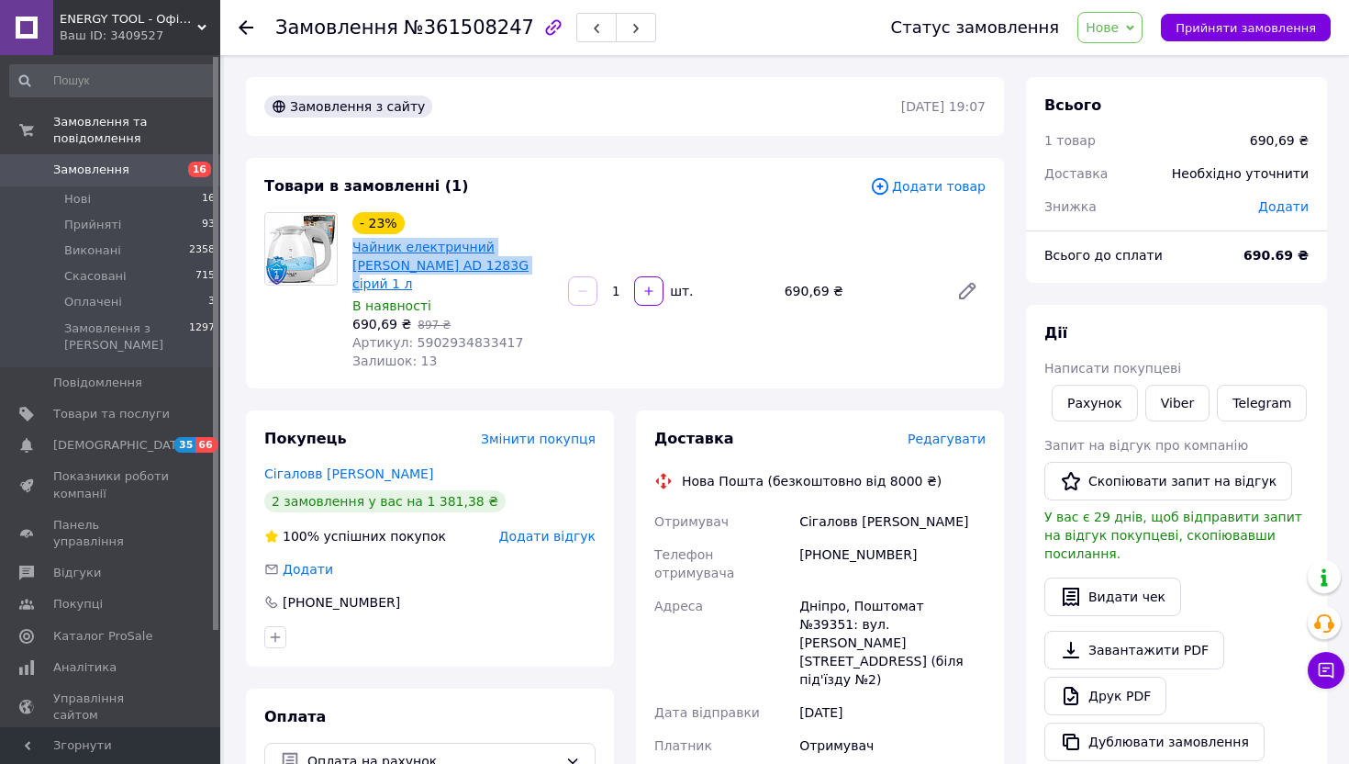
click at [352, 251] on span "Чайник електричний Adler AD 1283G сірий 1 л" at bounding box center [452, 265] width 201 height 55
copy link "Чайник електричний [PERSON_NAME] AD 1283G сірий 1 л"
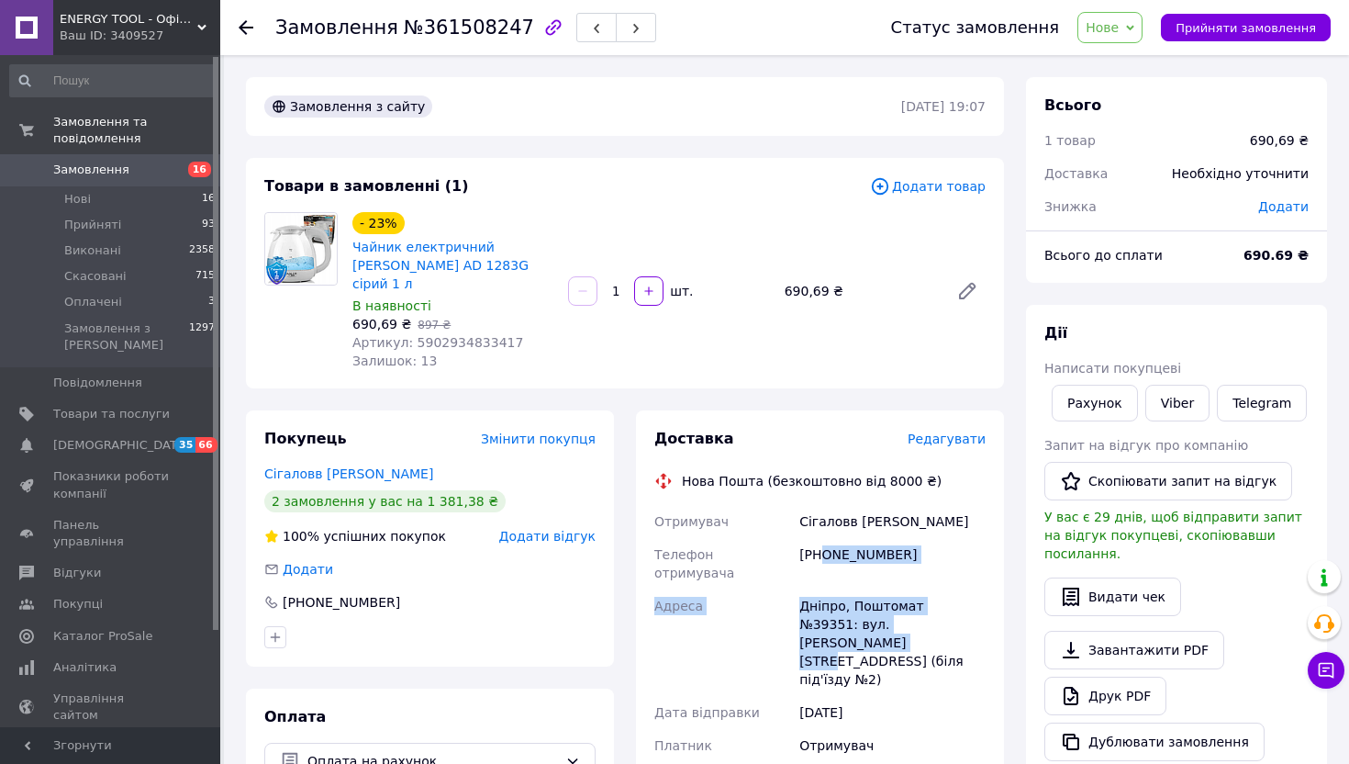
drag, startPoint x: 949, startPoint y: 593, endPoint x: 823, endPoint y: 541, distance: 136.2
click at [823, 541] on div "Отримувач Сігаловв Наталія Телефон отримувача +380955528949 Адреса Дніпро, Пошт…" at bounding box center [820, 650] width 339 height 290
drag, startPoint x: 921, startPoint y: 607, endPoint x: 791, endPoint y: 505, distance: 165.4
click at [791, 505] on div "Отримувач Сігаловв Наталія Телефон отримувача +380955528949 Адреса Дніпро, Пошт…" at bounding box center [820, 650] width 339 height 290
copy div "Отримувач Сігаловв Наталія Телефон отримувача +380955528949 Адреса Дніпро, Пошт…"
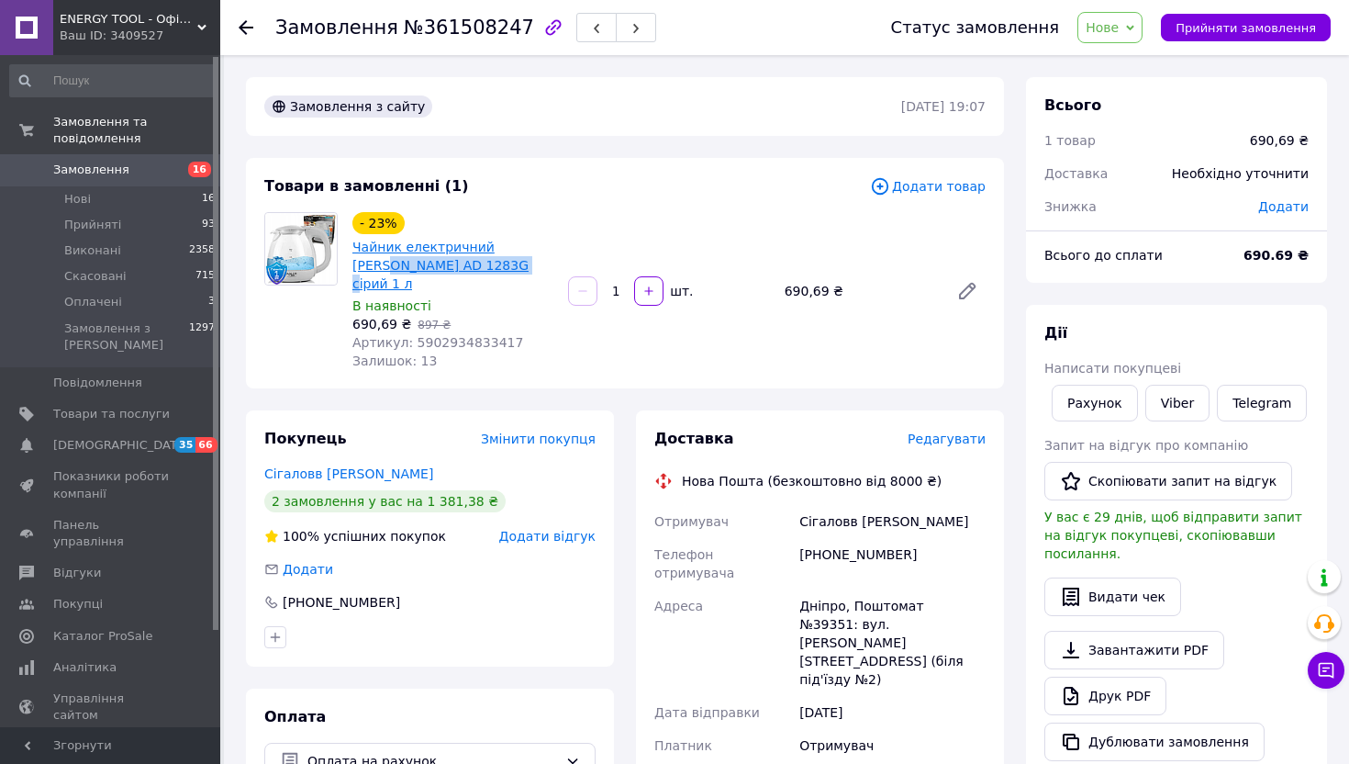
drag, startPoint x: 459, startPoint y: 266, endPoint x: 518, endPoint y: 252, distance: 60.3
click at [518, 252] on span "Чайник електричний Adler AD 1283G сірий 1 л" at bounding box center [452, 265] width 201 height 55
copy link "AD 1283G сірий 1 л"
click at [523, 269] on span "Чайник електричний Adler AD 1283G сірий 1 л" at bounding box center [452, 265] width 201 height 55
drag, startPoint x: 506, startPoint y: 262, endPoint x: 521, endPoint y: 250, distance: 19.6
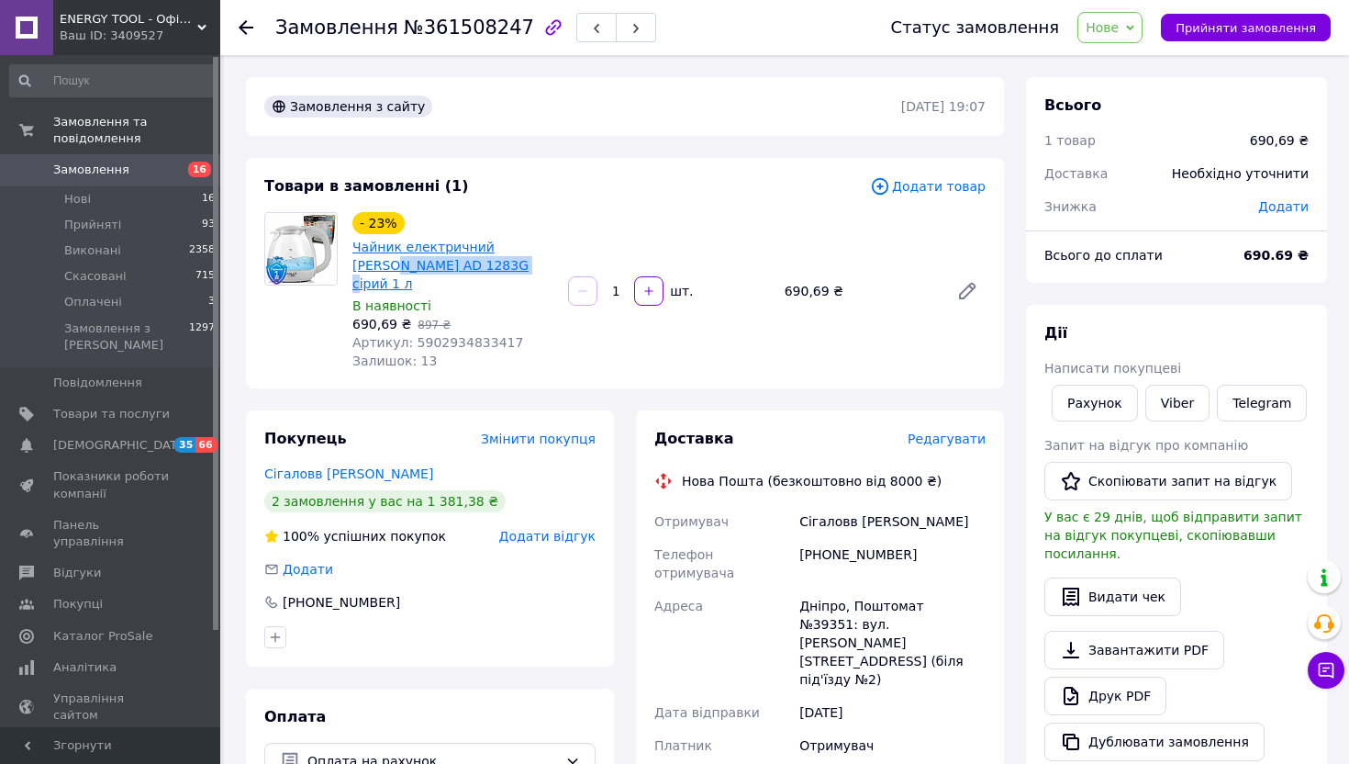
click at [521, 250] on span "Чайник електричний Adler AD 1283G сірий 1 л" at bounding box center [452, 265] width 201 height 55
copy link "AD 1283G сірий 1 л"
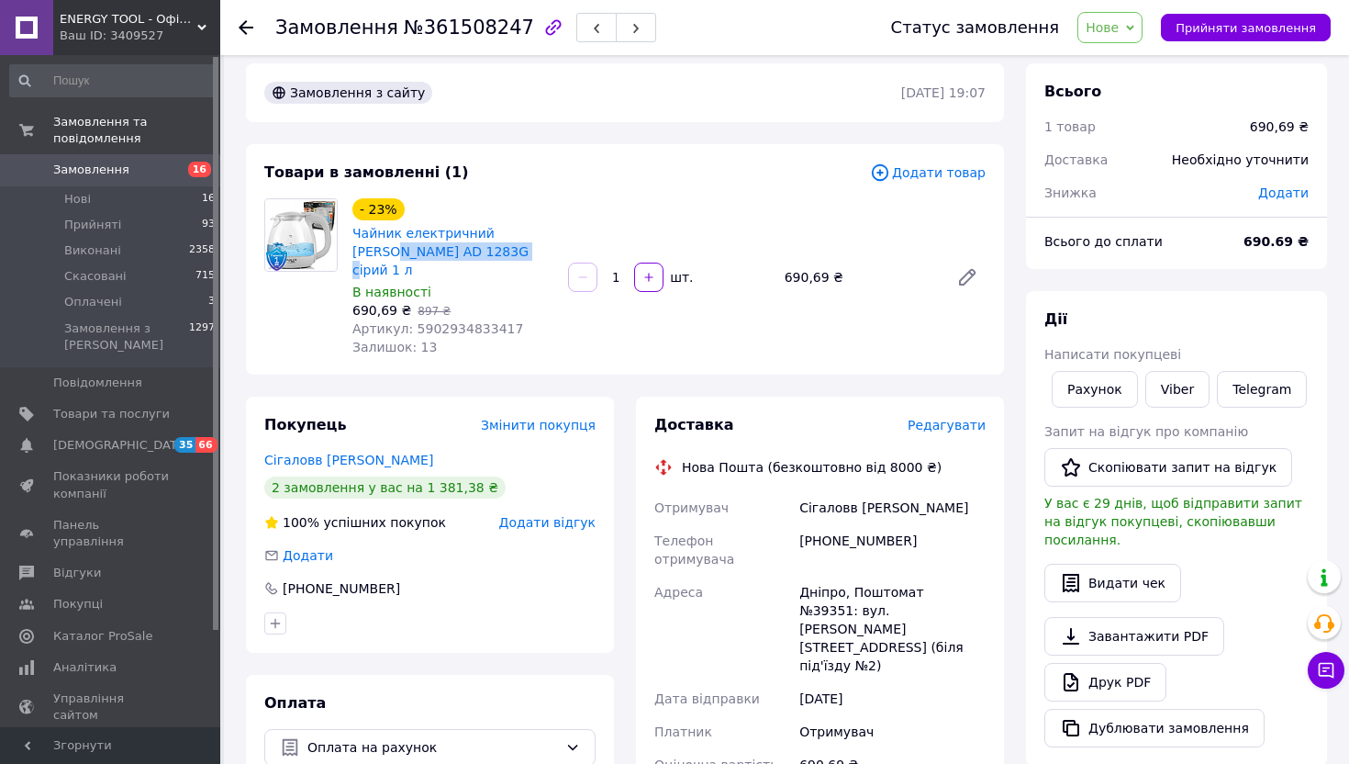
scroll to position [26, 0]
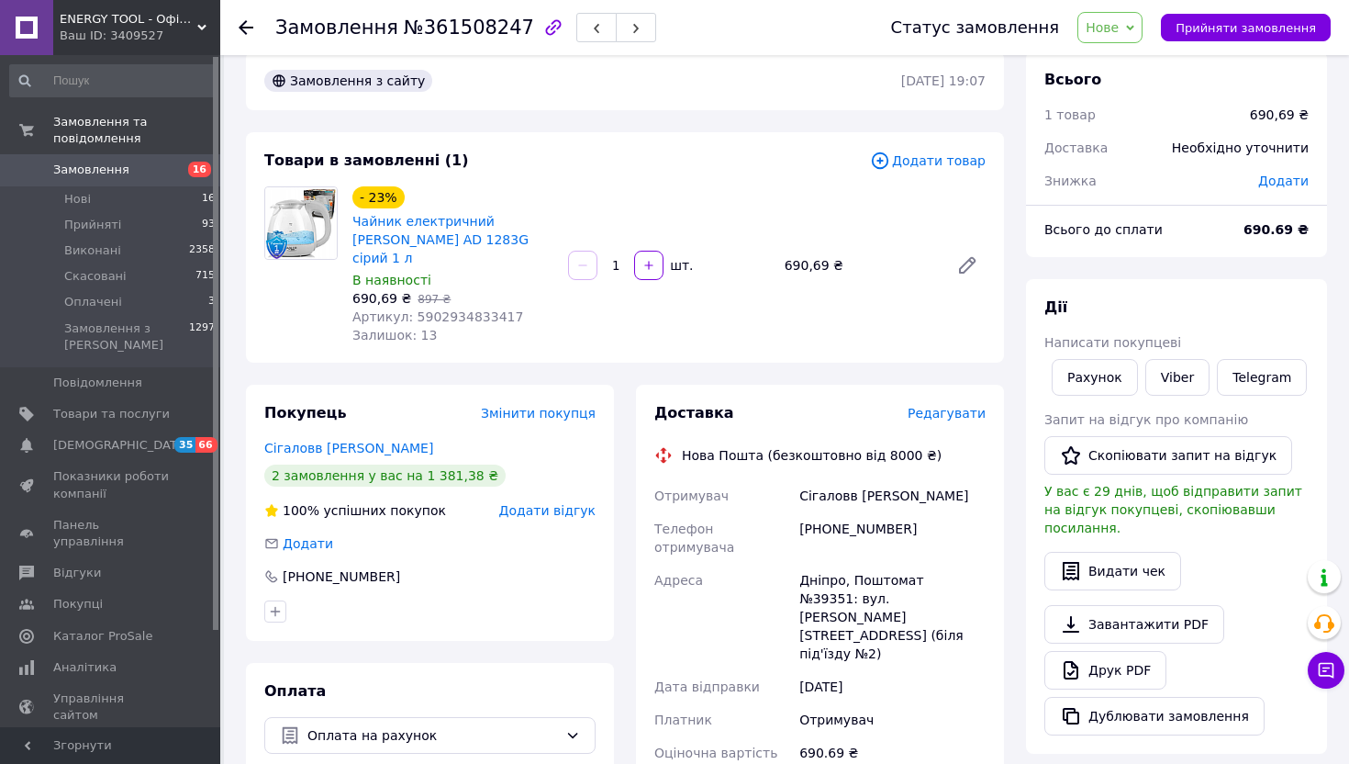
click at [865, 512] on div "+380955528949" at bounding box center [893, 537] width 194 height 51
click at [864, 564] on div "Дніпро, Поштомат №39351: вул. Степана Бандери, 15 (біля під'їзду №2)" at bounding box center [893, 617] width 194 height 106
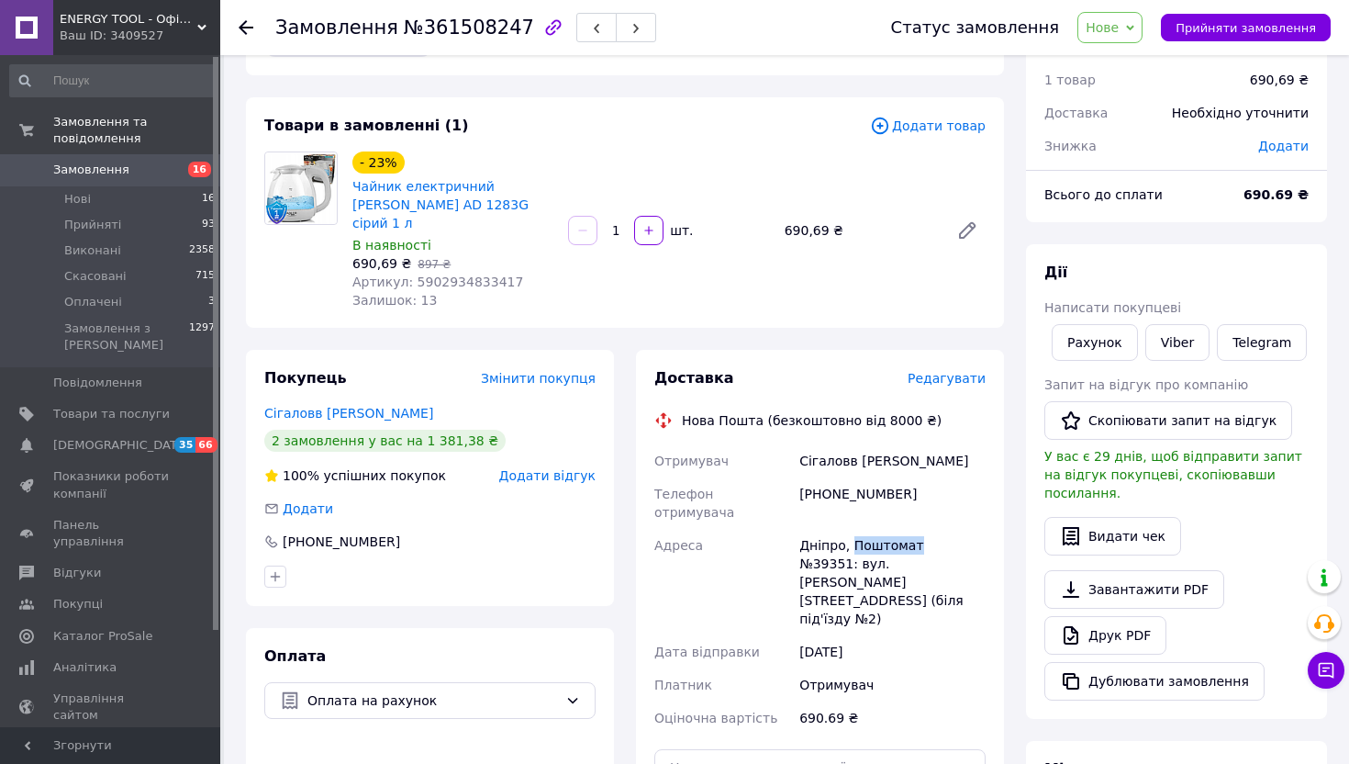
scroll to position [63, 0]
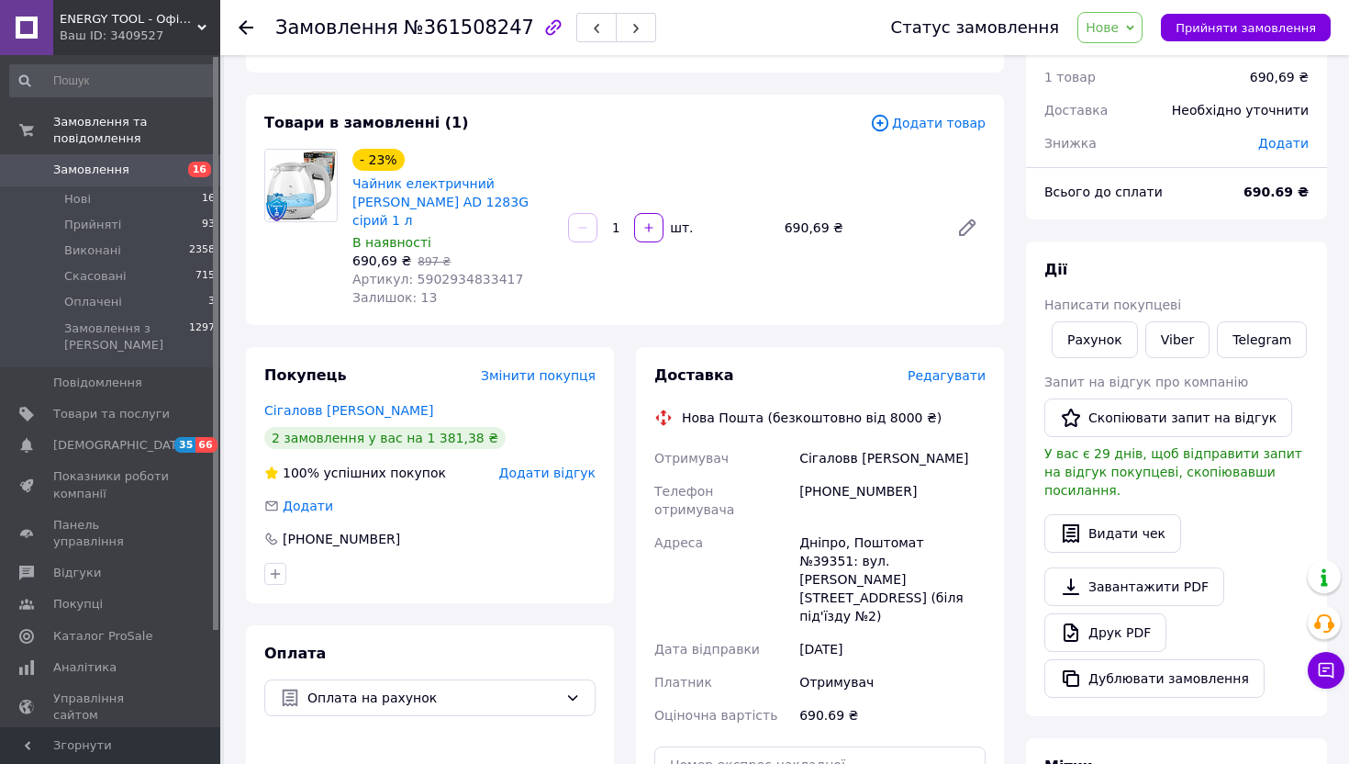
click at [862, 452] on div "Сігаловв Наталія" at bounding box center [893, 457] width 194 height 33
click at [856, 474] on div "+380955528949" at bounding box center [893, 499] width 194 height 51
copy div "+380955528949"
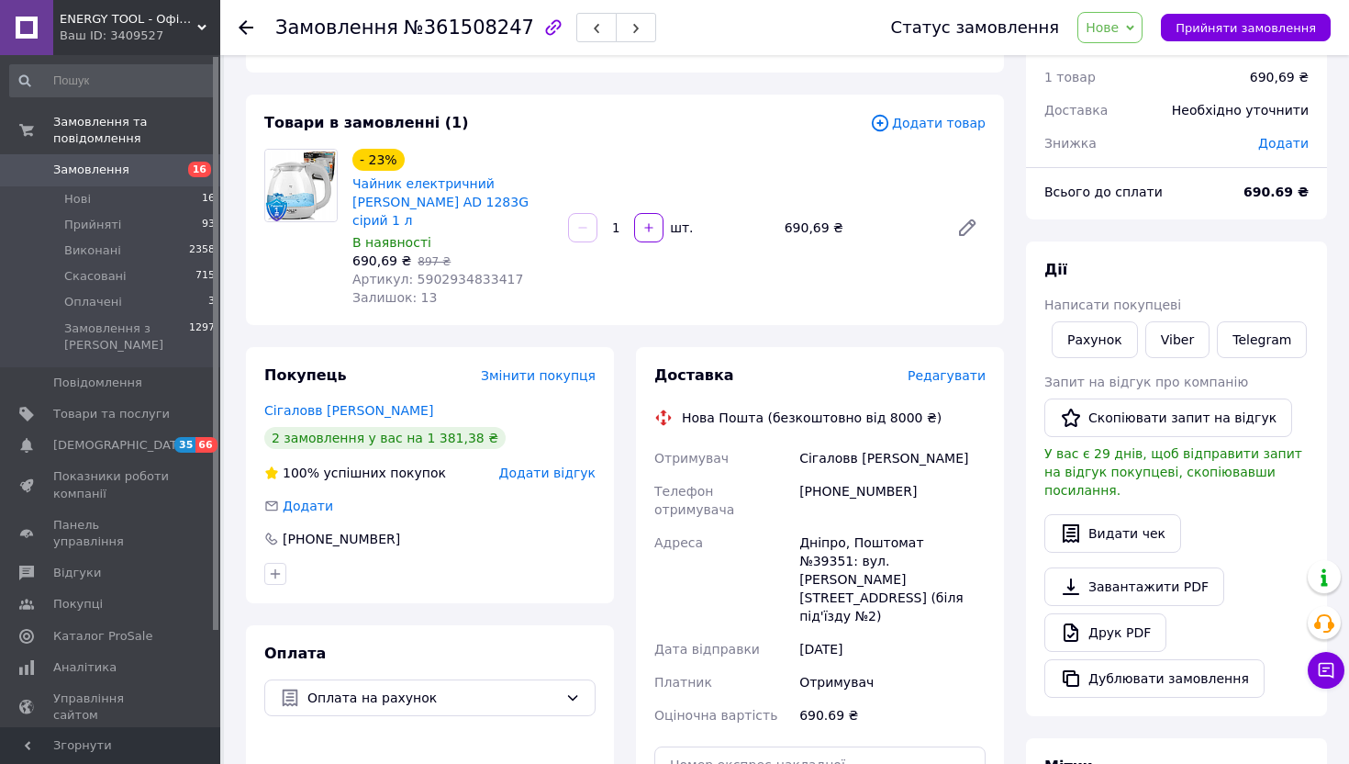
click at [888, 449] on div "Сігаловв Наталія" at bounding box center [893, 457] width 194 height 33
copy div "Сігаловв Наталія"
click at [873, 474] on div "+380955528949" at bounding box center [893, 499] width 194 height 51
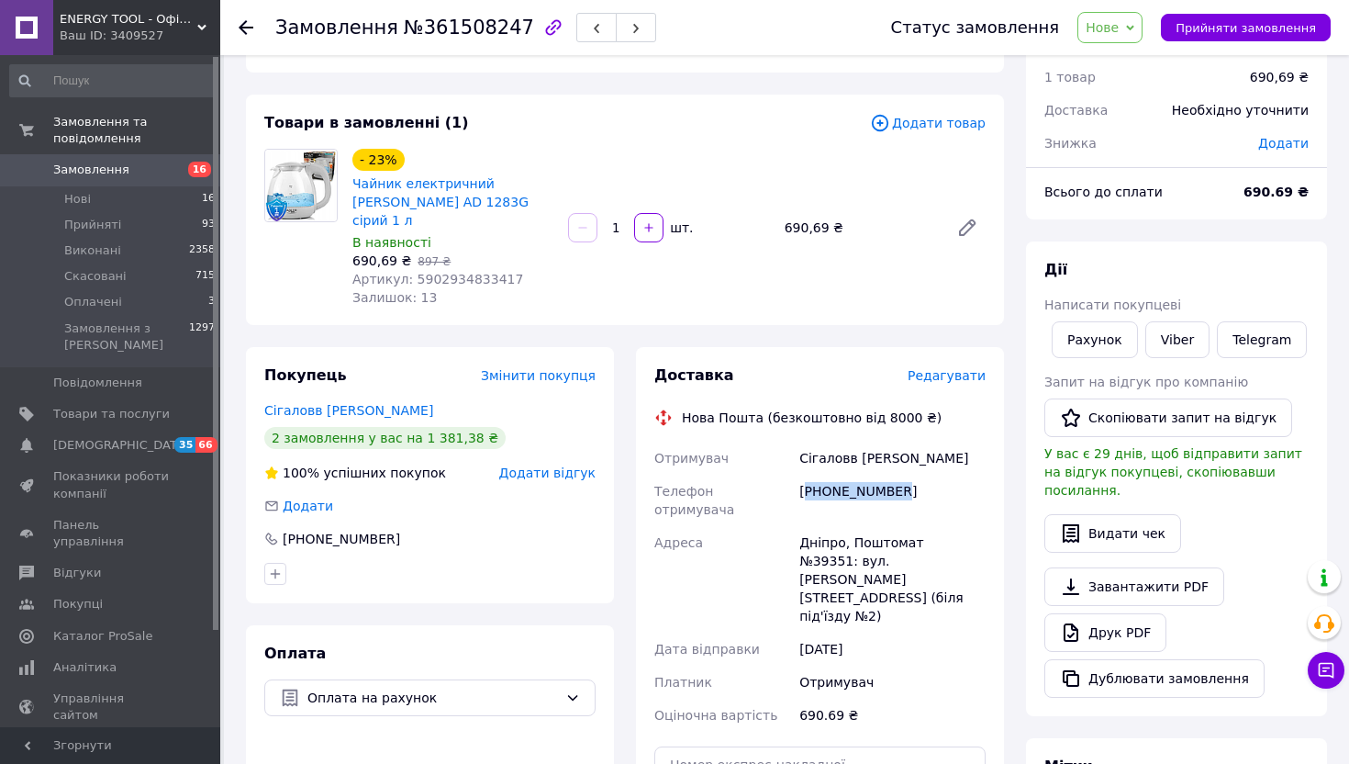
click at [873, 474] on div "+380955528949" at bounding box center [893, 499] width 194 height 51
copy div "+380955528949"
click at [824, 441] on div "Сігаловв Наталія" at bounding box center [893, 457] width 194 height 33
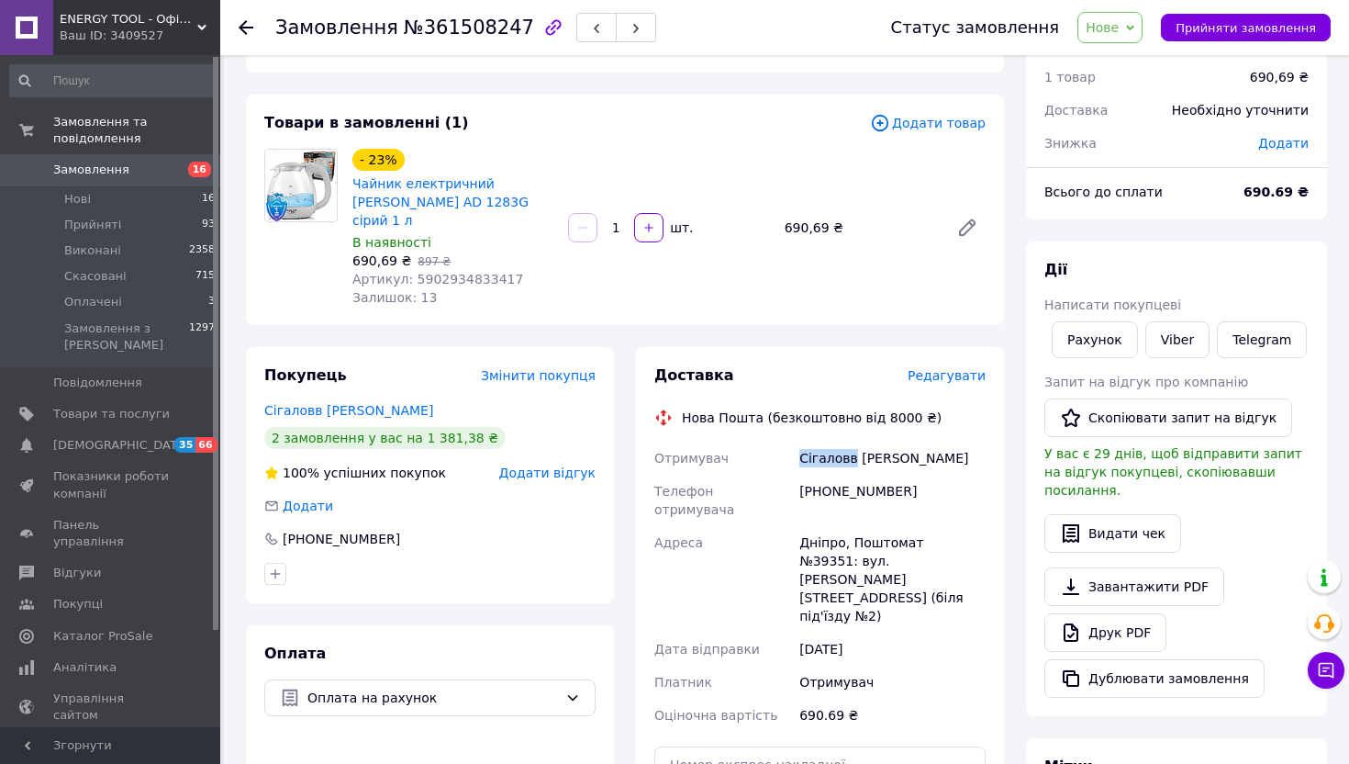
click at [824, 441] on div "Сігаловв Наталія" at bounding box center [893, 457] width 194 height 33
click at [823, 526] on div "Дніпро, Поштомат №39351: вул. Степана Бандери, 15 (біля під'їзду №2)" at bounding box center [893, 579] width 194 height 106
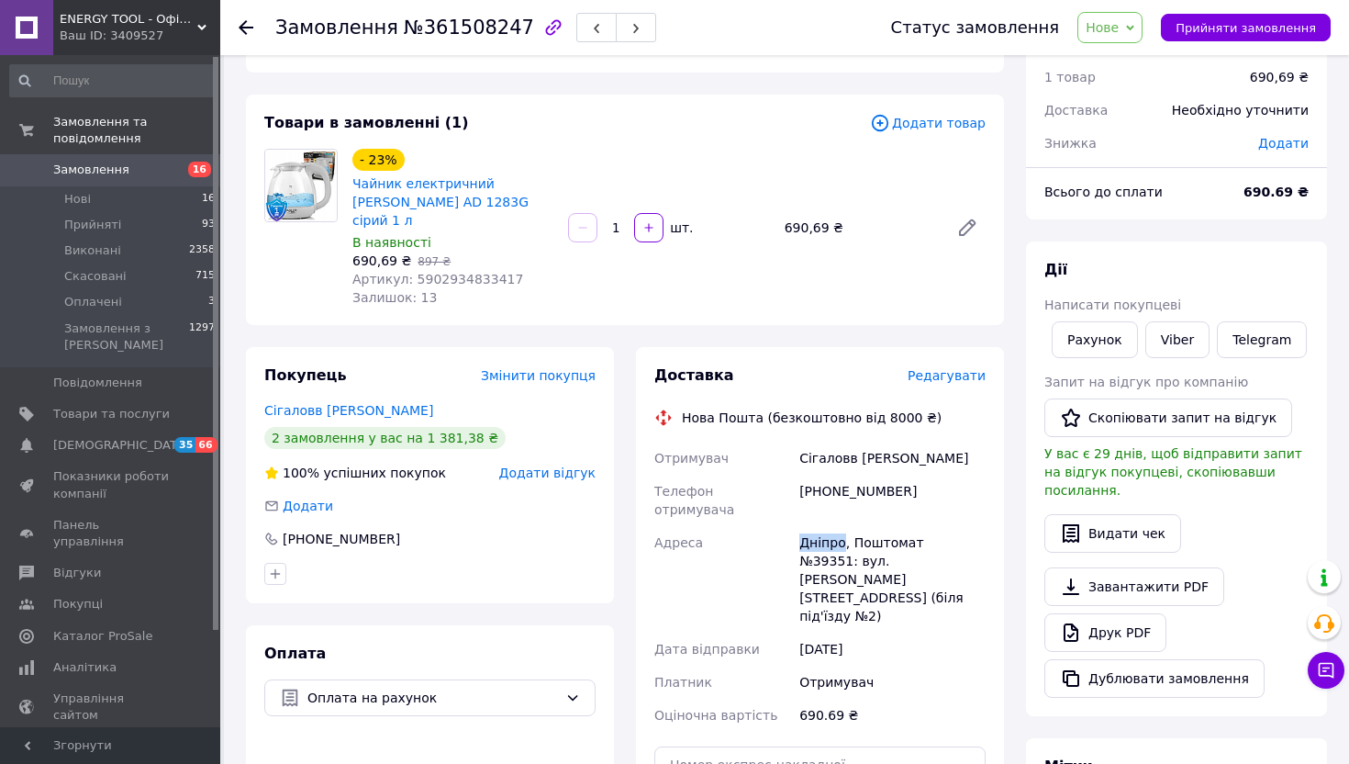
copy div "Дніпро"
click at [802, 746] on input "text" at bounding box center [819, 764] width 331 height 37
paste input "20451247333123"
type input "20451247333123"
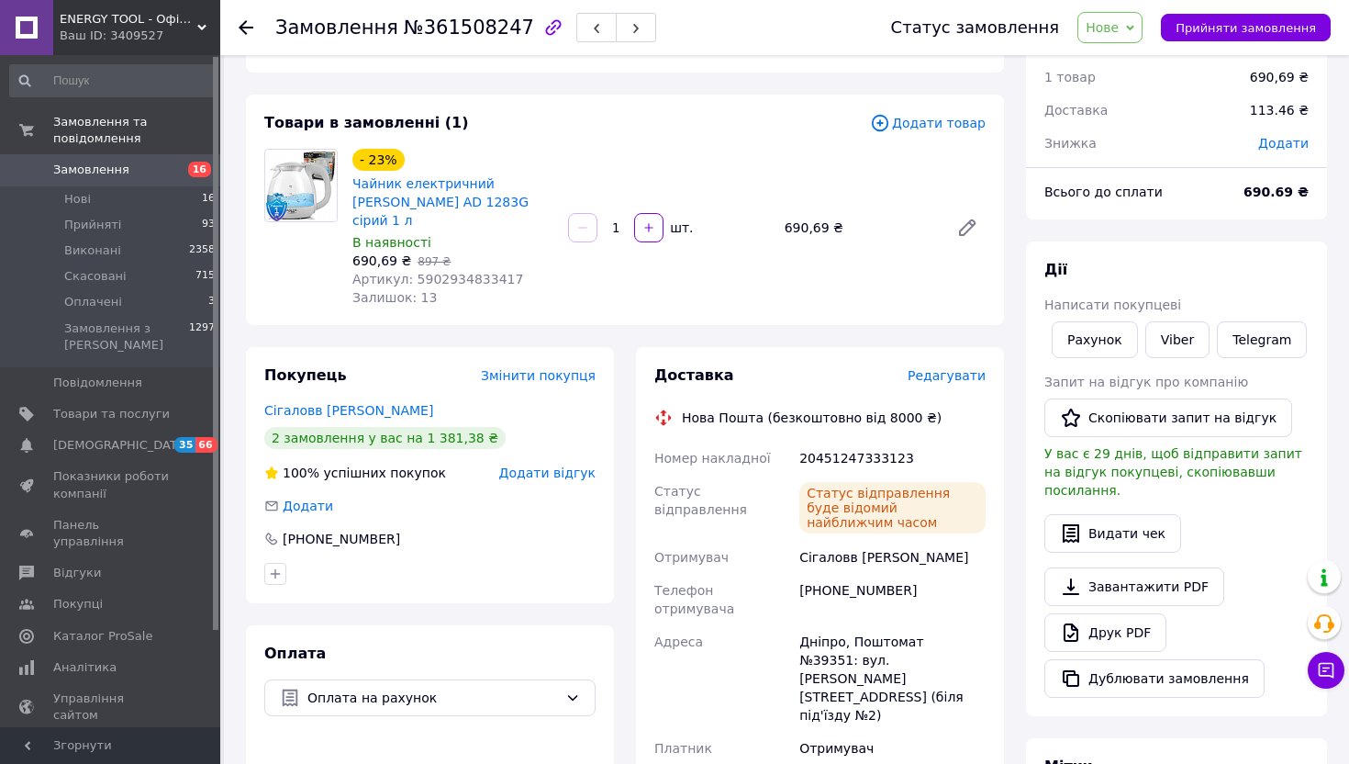
click at [1134, 29] on icon at bounding box center [1130, 28] width 8 height 8
click at [1139, 61] on li "Прийнято" at bounding box center [1120, 64] width 84 height 28
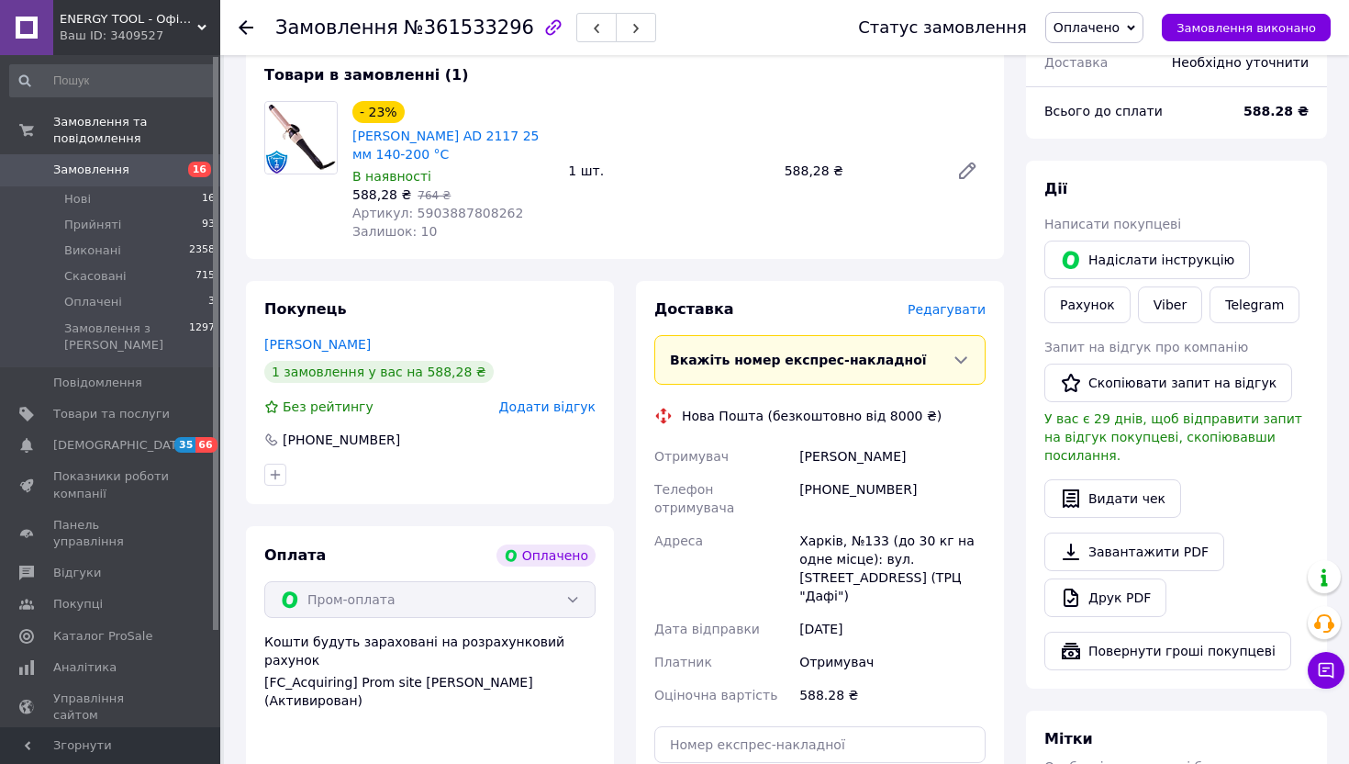
scroll to position [189, 0]
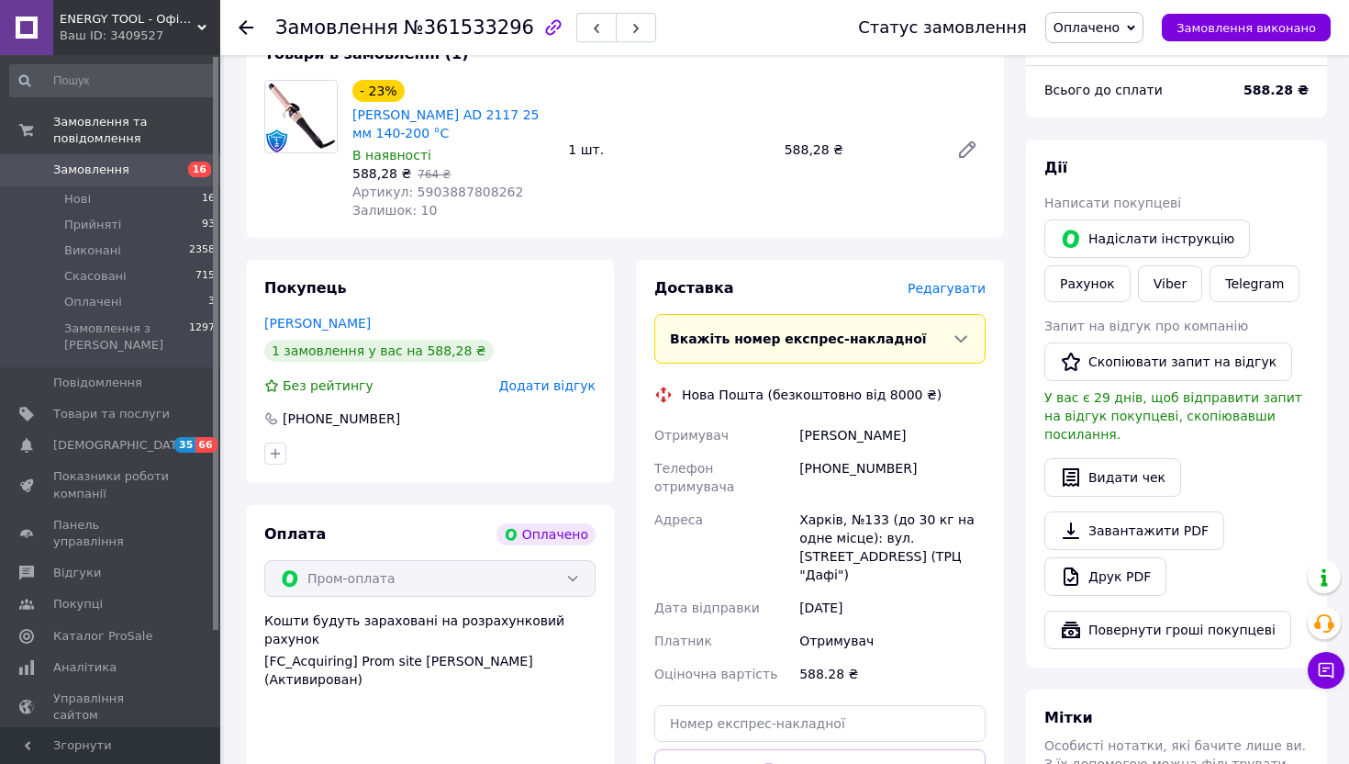
click at [856, 478] on div "[PHONE_NUMBER]" at bounding box center [893, 477] width 194 height 51
copy div "[PHONE_NUMBER]"
click at [425, 124] on span "[PERSON_NAME] AD 2117 25 мм 140-200 °C" at bounding box center [452, 124] width 201 height 37
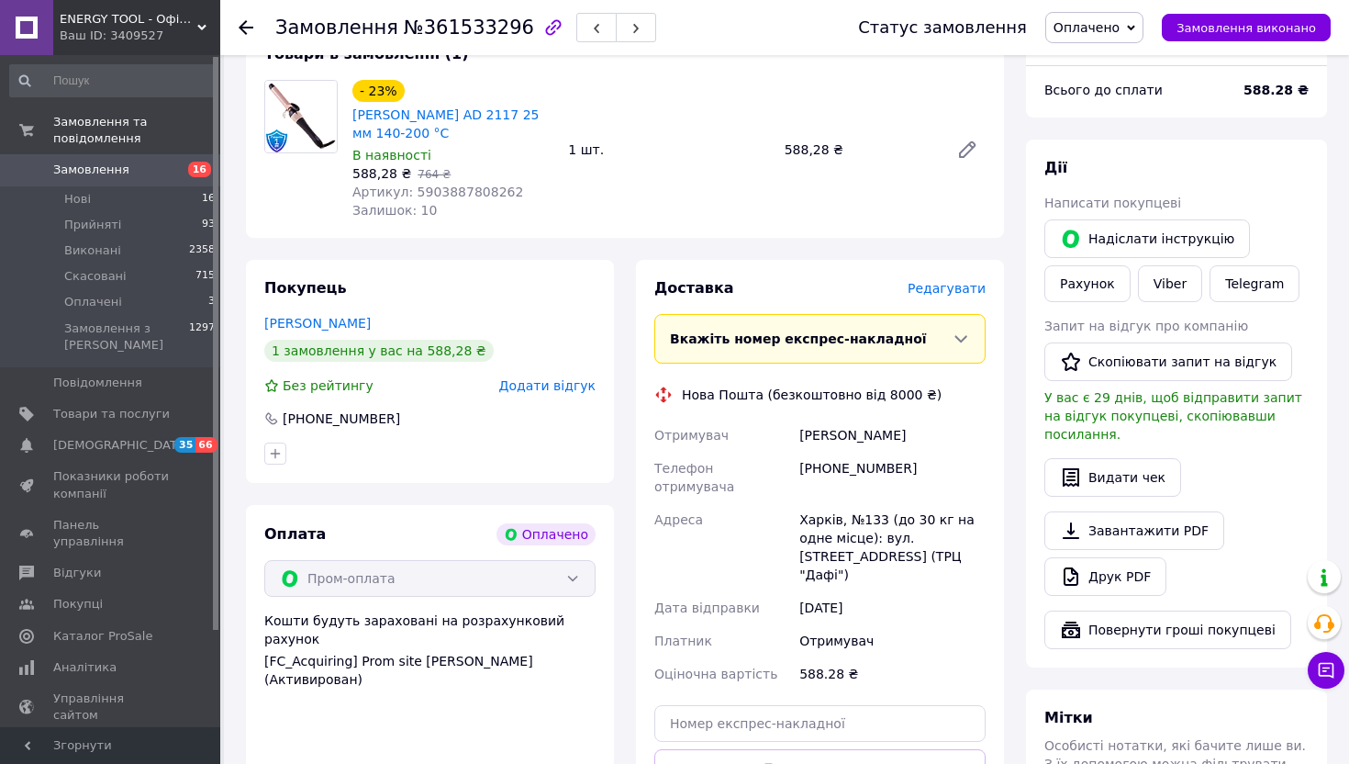
click at [425, 124] on span "[PERSON_NAME] AD 2117 25 мм 140-200 °C" at bounding box center [452, 124] width 201 height 37
drag, startPoint x: 425, startPoint y: 131, endPoint x: 359, endPoint y: 121, distance: 66.8
click at [359, 121] on span "[PERSON_NAME] AD 2117 25 мм 140-200 °C" at bounding box center [452, 124] width 201 height 37
copy link "[PERSON_NAME] AD 2117 25 мм 140-200 °C"
click at [865, 431] on div "[PERSON_NAME]" at bounding box center [893, 434] width 194 height 33
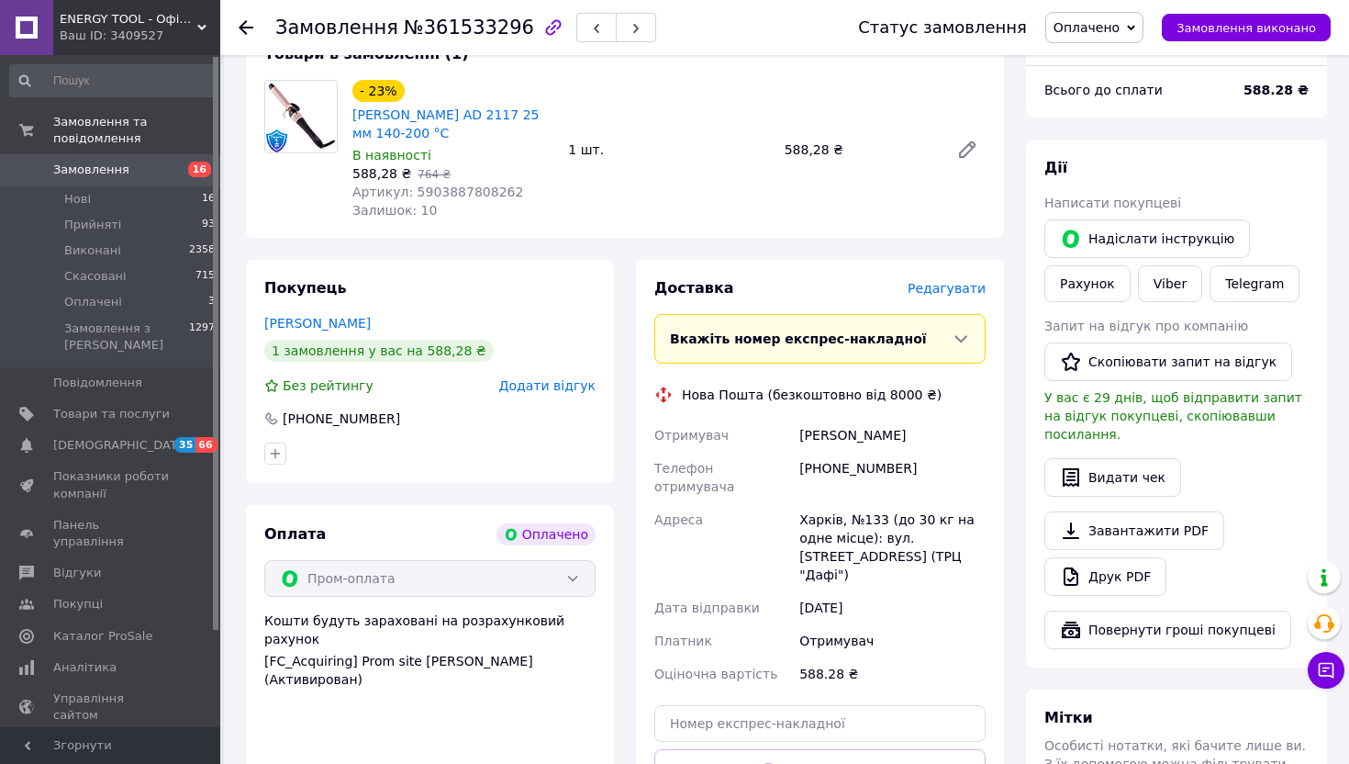
click at [865, 431] on div "[PERSON_NAME]" at bounding box center [893, 434] width 194 height 33
click at [865, 431] on div "Торяник Виолетта" at bounding box center [893, 434] width 194 height 33
copy div "Торяник Виолетта"
click at [937, 288] on span "Редагувати" at bounding box center [947, 288] width 78 height 15
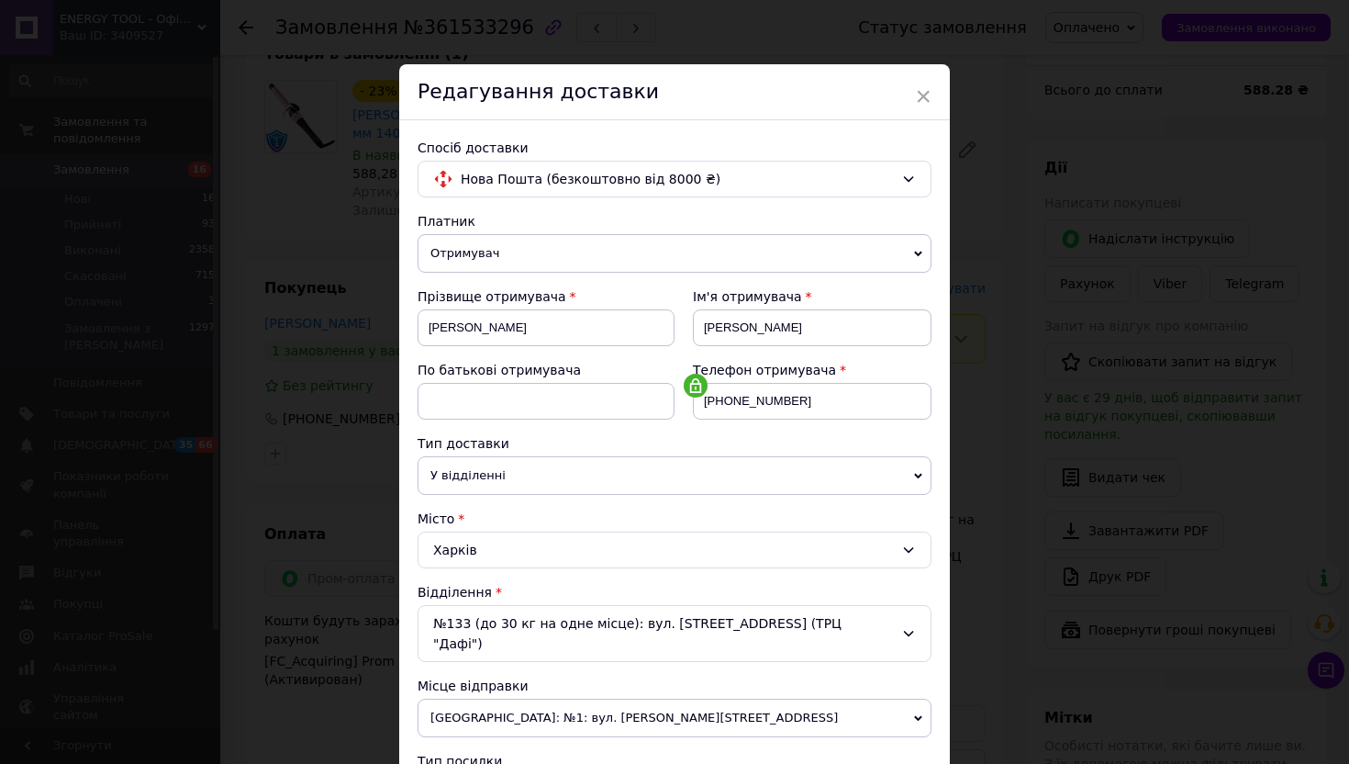
scroll to position [474, 0]
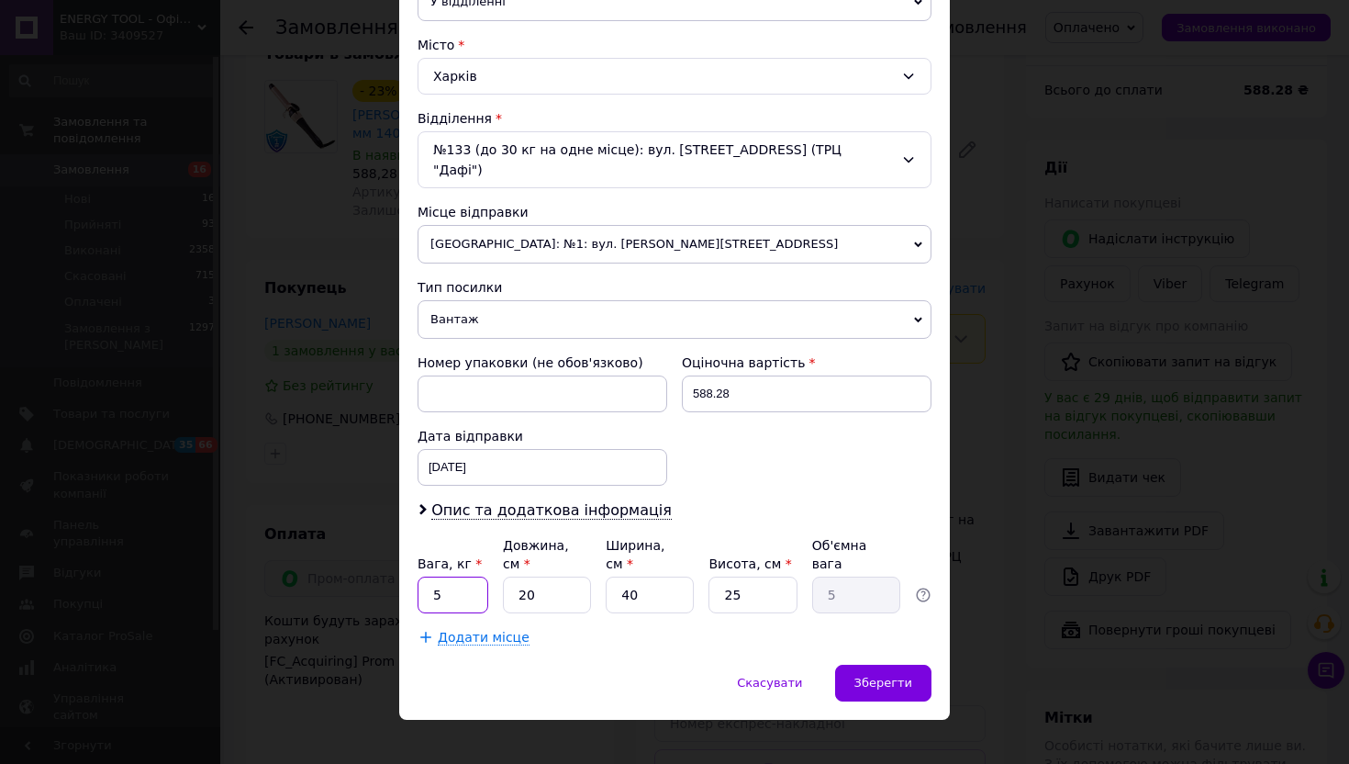
click at [456, 580] on input "5" at bounding box center [453, 594] width 71 height 37
type input "3"
type input "2"
type input "0.5"
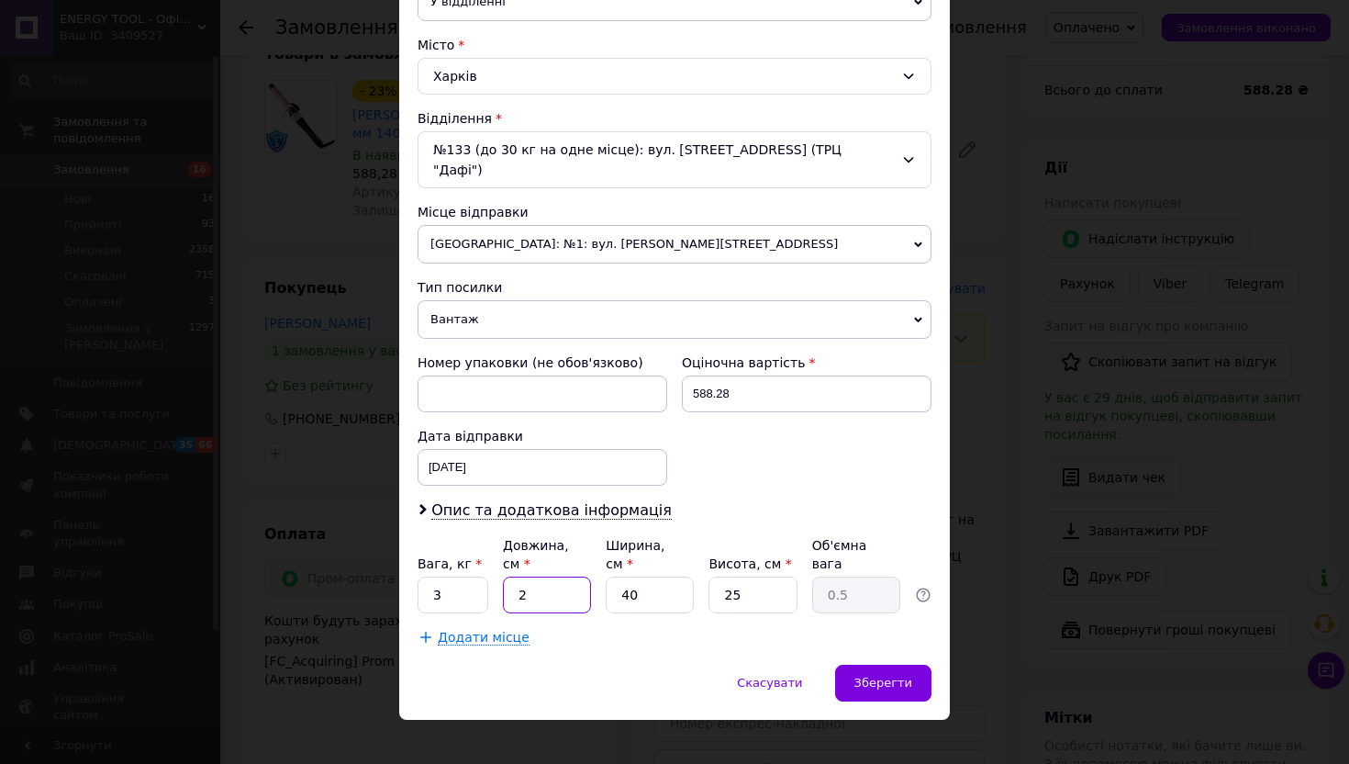
type input "20"
type input "5"
type input "3"
type input "0.38"
type input "30"
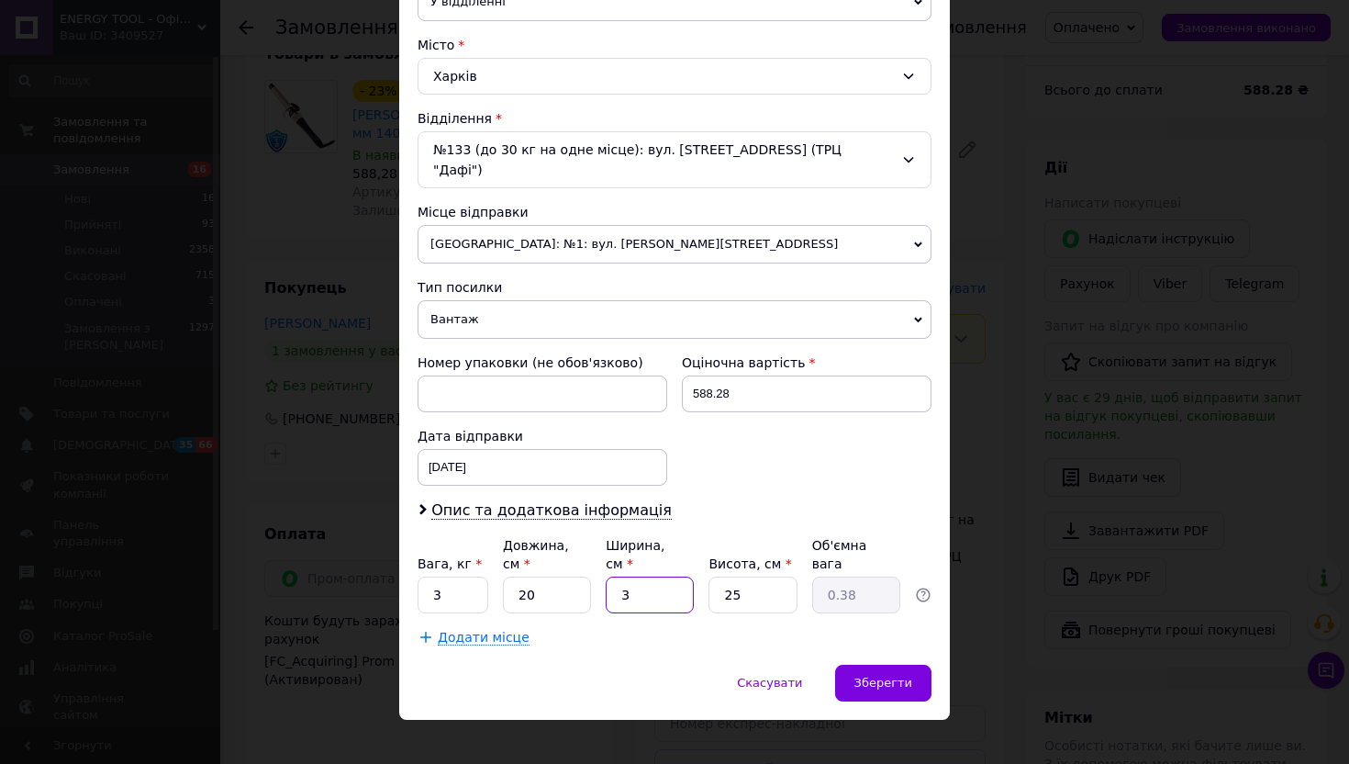
type input "3.75"
type input "30"
type input "2"
type input "0.3"
type input "20"
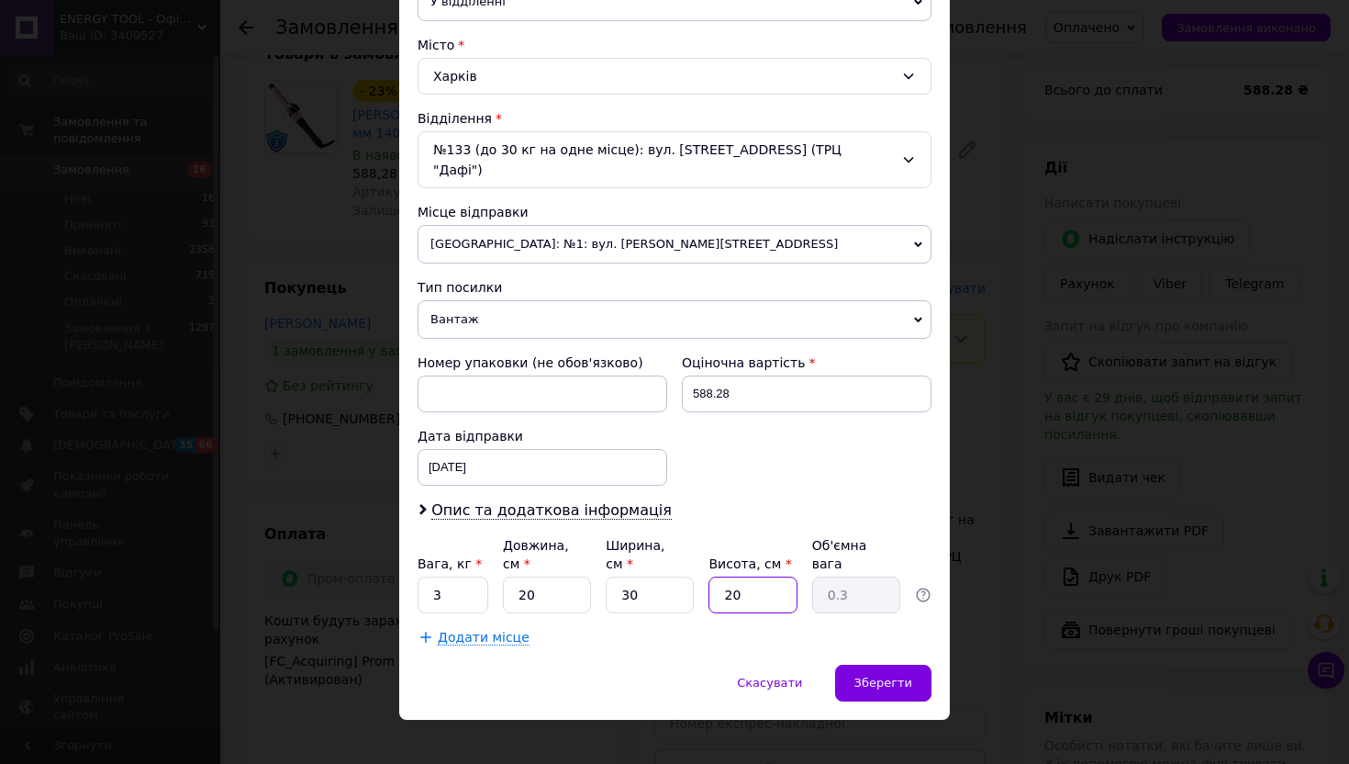
type input "3"
type input "20"
click at [869, 675] on span "Зберегти" at bounding box center [883, 682] width 58 height 14
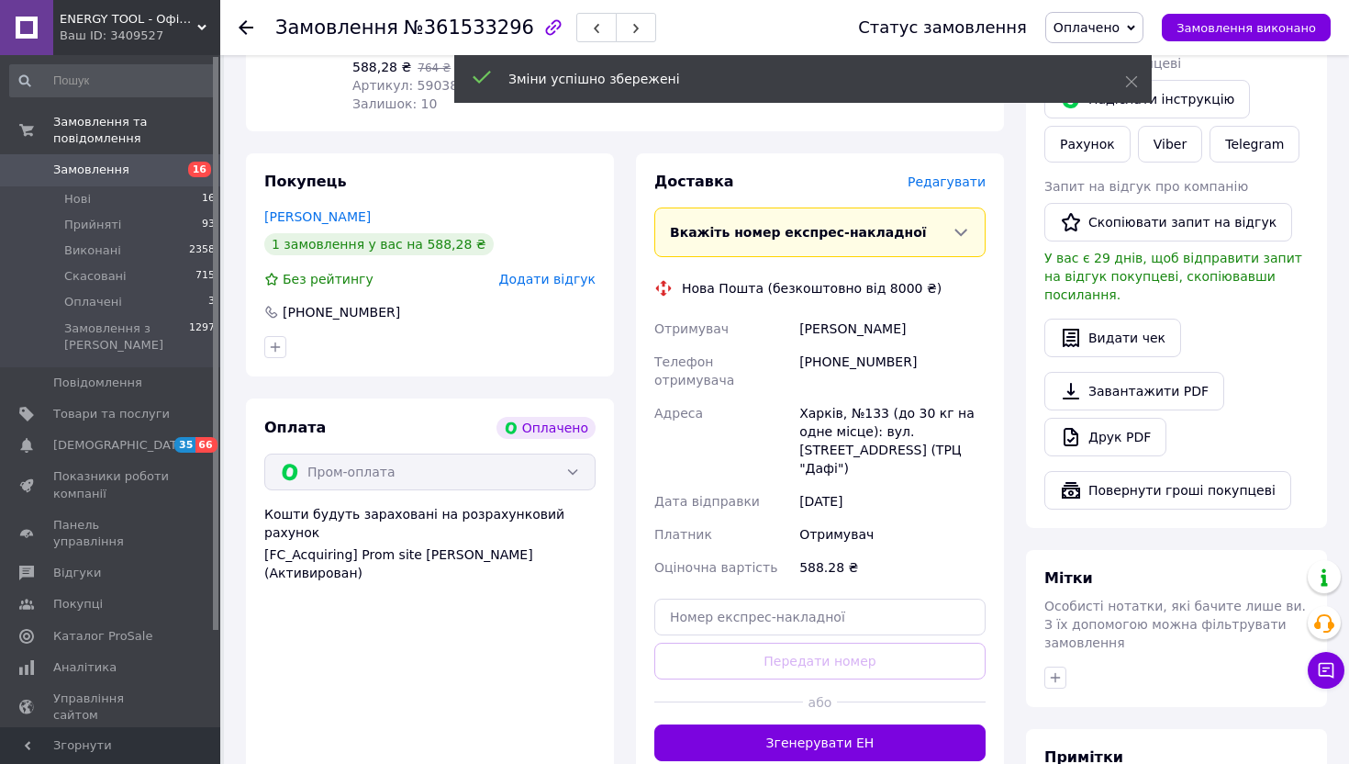
scroll to position [339, 0]
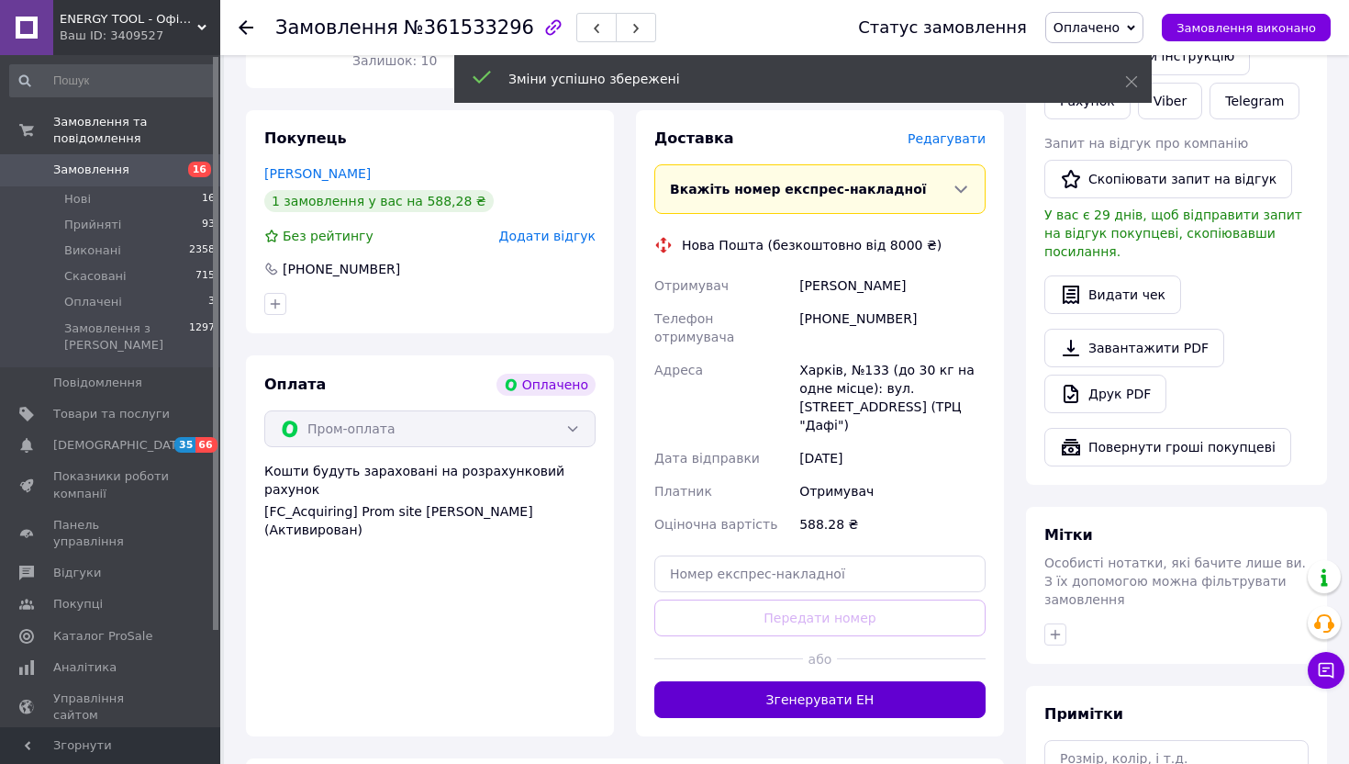
click at [784, 681] on button "Згенерувати ЕН" at bounding box center [819, 699] width 331 height 37
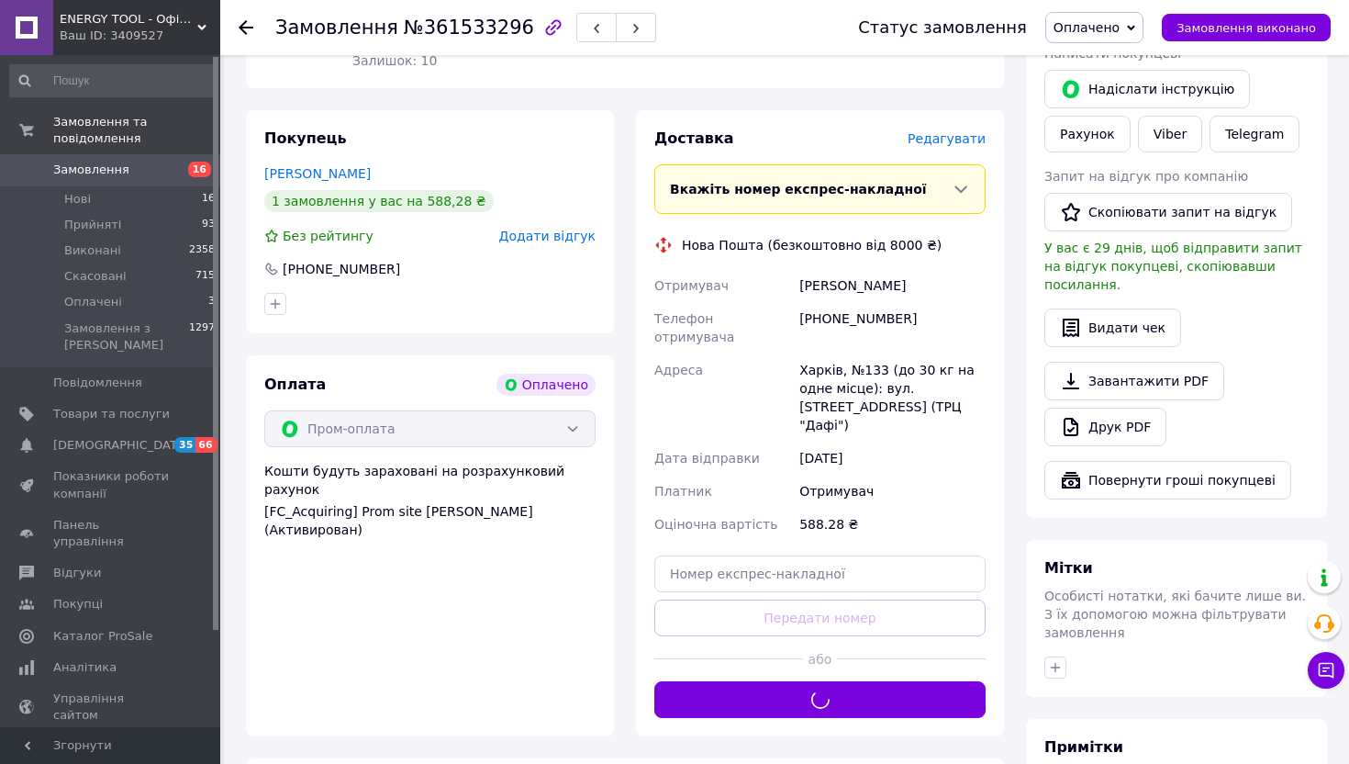
click at [831, 293] on div "Торяник Виолетта" at bounding box center [893, 285] width 194 height 33
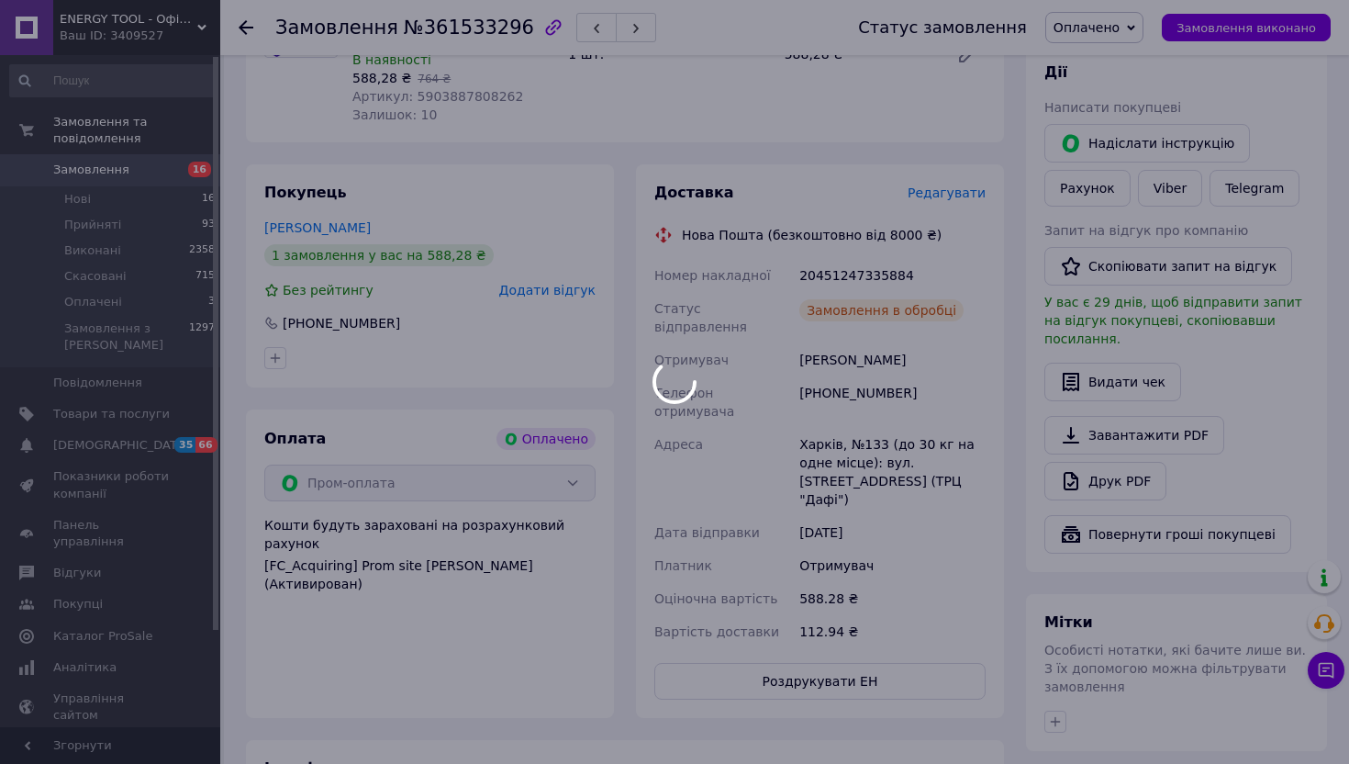
click at [866, 272] on div at bounding box center [674, 382] width 1349 height 764
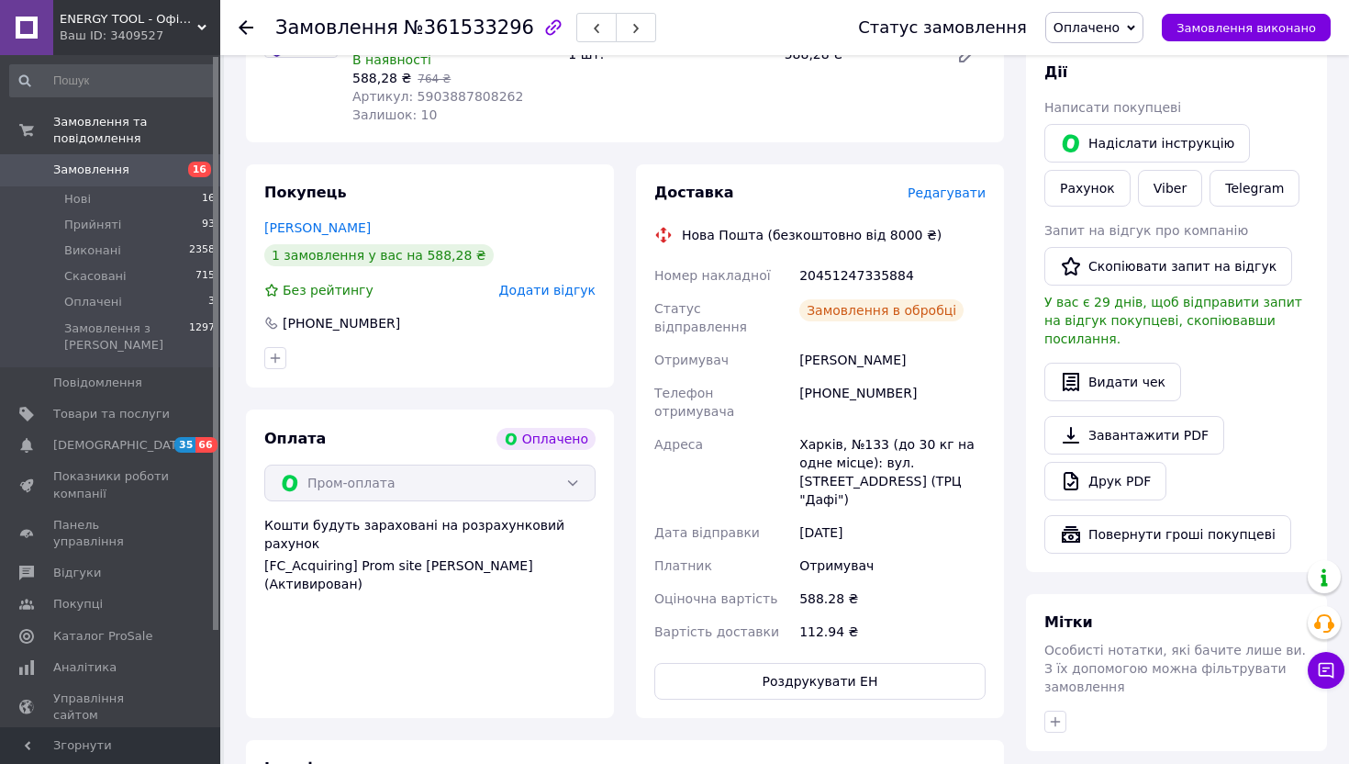
click at [866, 272] on div "20451247335884" at bounding box center [893, 275] width 194 height 33
copy div "20451247335884"
click at [1111, 42] on span "Оплачено" at bounding box center [1094, 27] width 98 height 31
click at [1110, 54] on li "Прийнято" at bounding box center [1094, 64] width 96 height 28
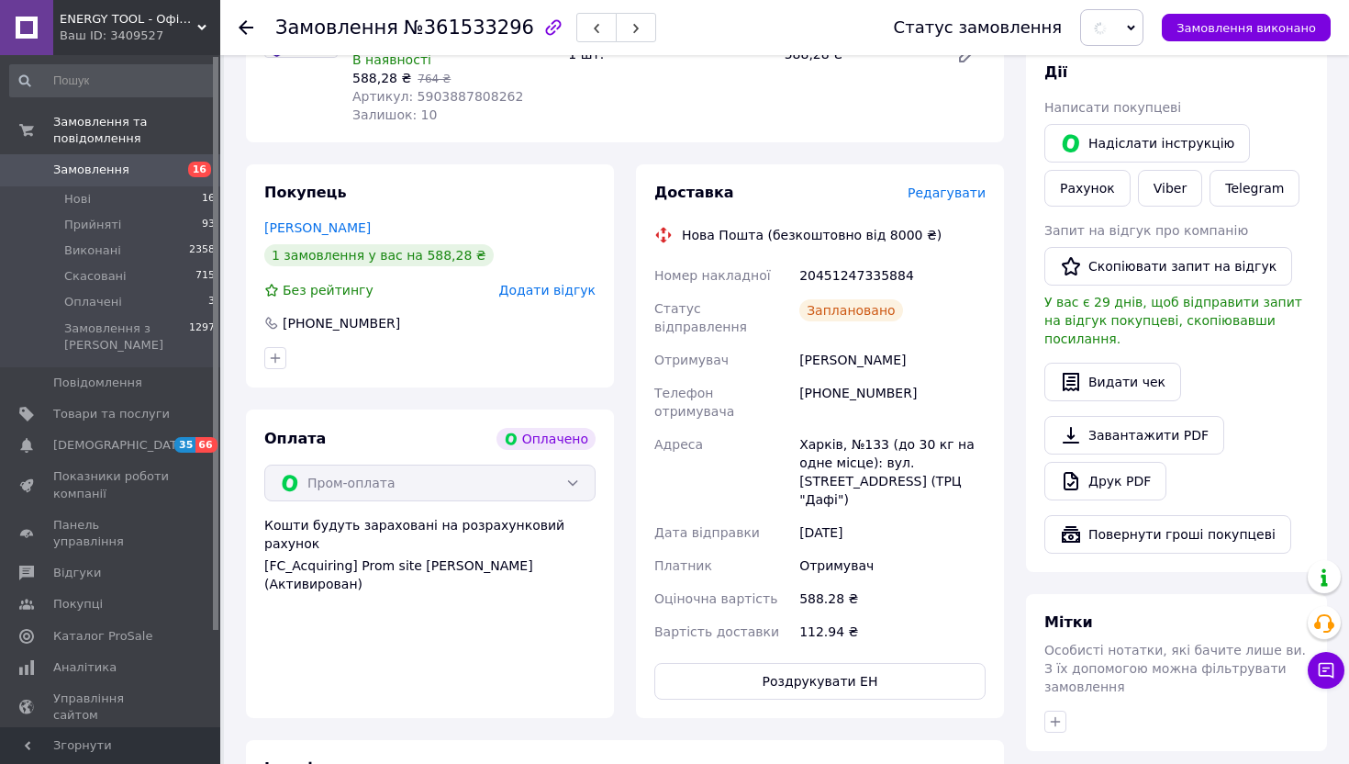
scroll to position [0, 0]
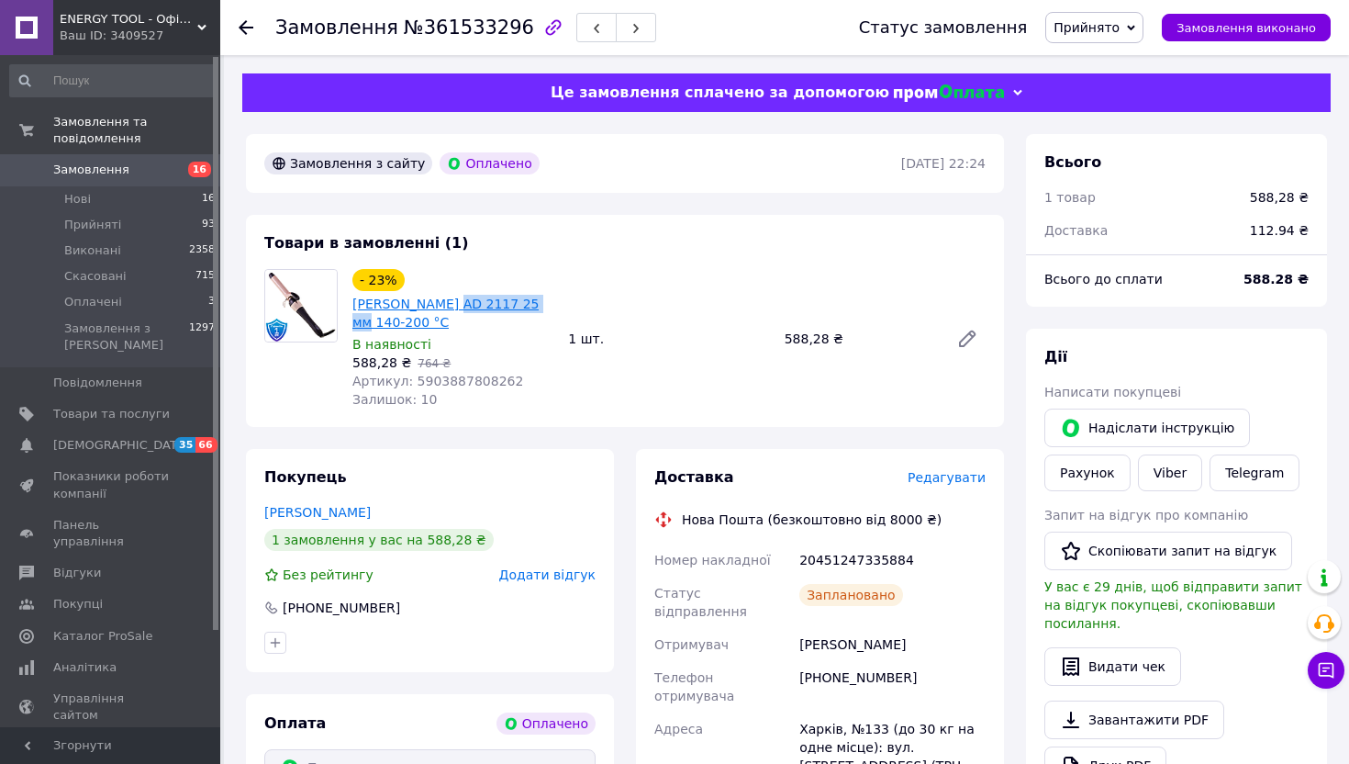
drag, startPoint x: 549, startPoint y: 303, endPoint x: 445, endPoint y: 304, distance: 103.7
click at [445, 304] on span "Локшина Adler AD 2117 25 мм 140-200 °C" at bounding box center [452, 313] width 201 height 37
copy link "AD 2117 25 мм"
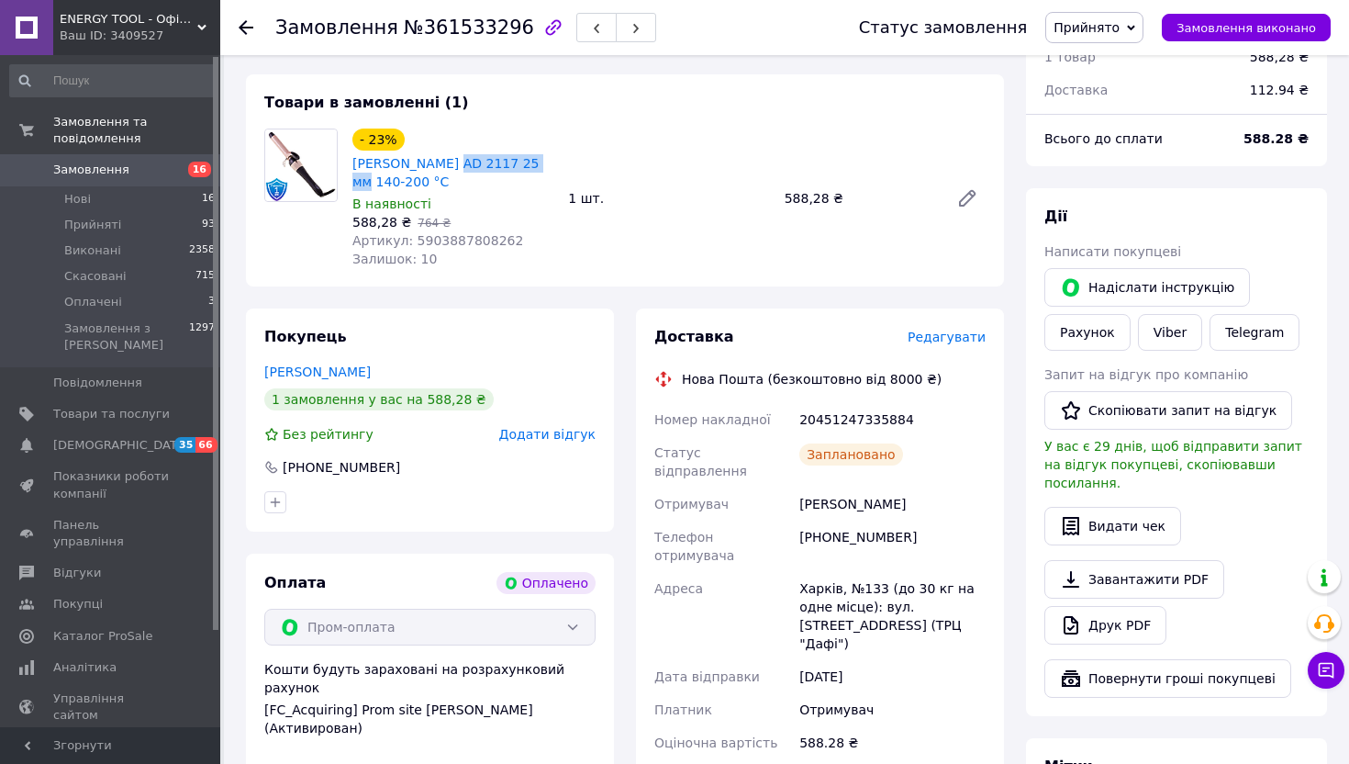
scroll to position [390, 0]
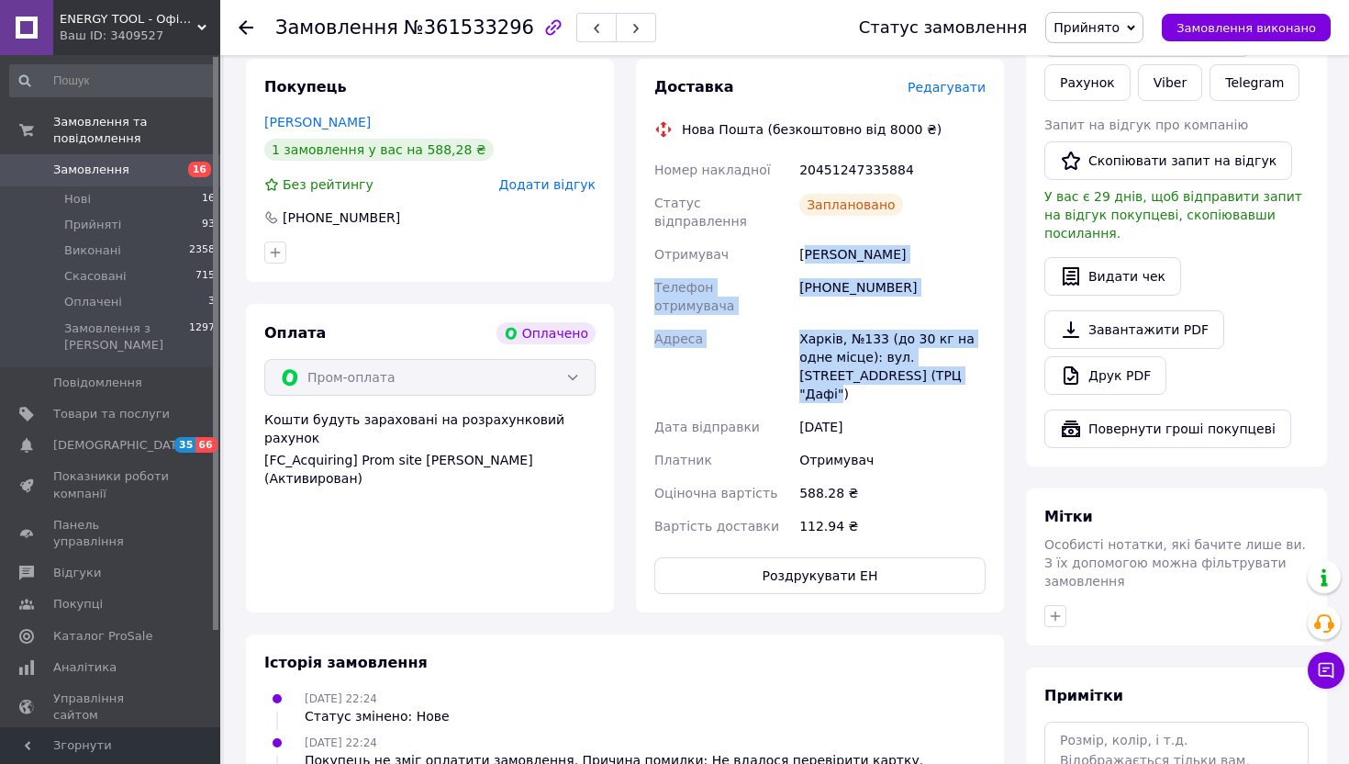
drag, startPoint x: 951, startPoint y: 344, endPoint x: 804, endPoint y: 245, distance: 177.2
click at [804, 245] on div "Номер накладної 20451247335884 Статус відправлення Заплановано Отримувач Торяни…" at bounding box center [820, 347] width 339 height 389
copy div "оряник Виолетта Телефон отримувача +380992647387 Адреса Харків, №133 (до 30 кг …"
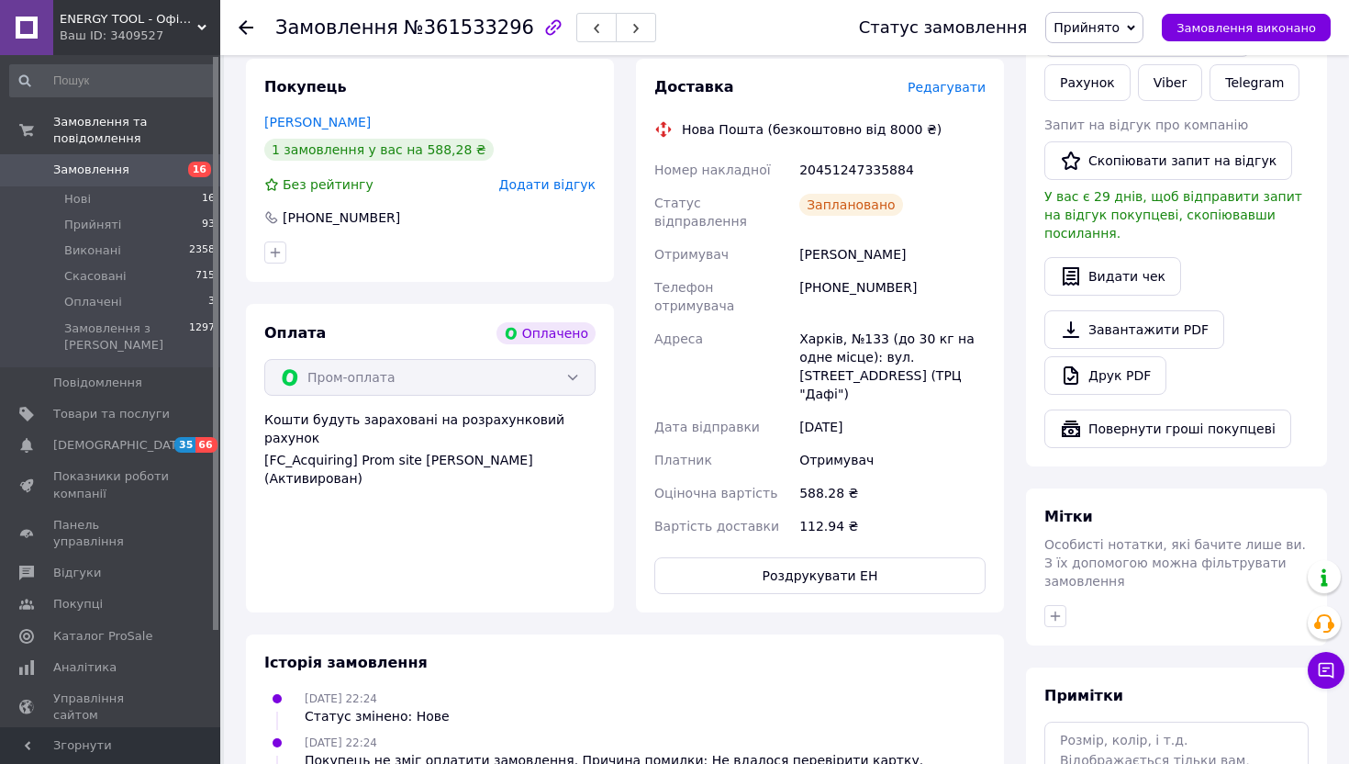
click at [798, 245] on div "Торяник Виолетта" at bounding box center [893, 254] width 194 height 33
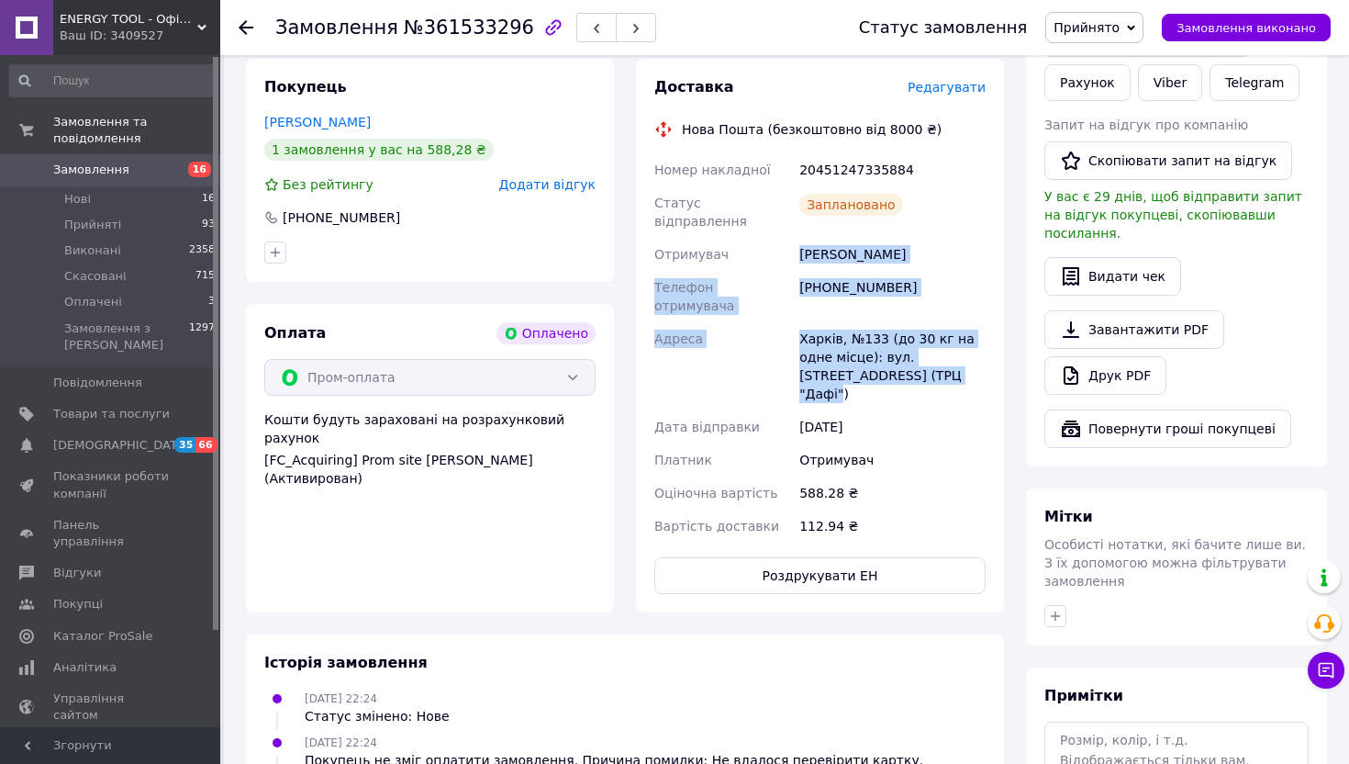
drag, startPoint x: 796, startPoint y: 231, endPoint x: 932, endPoint y: 340, distance: 173.7
click at [932, 340] on div "Номер накладної 20451247335884 Статус відправлення Заплановано Отримувач Торяни…" at bounding box center [820, 347] width 339 height 389
copy div "Торяник Виолетта Телефон отримувача +380992647387 Адреса Харків, №133 (до 30 кг…"
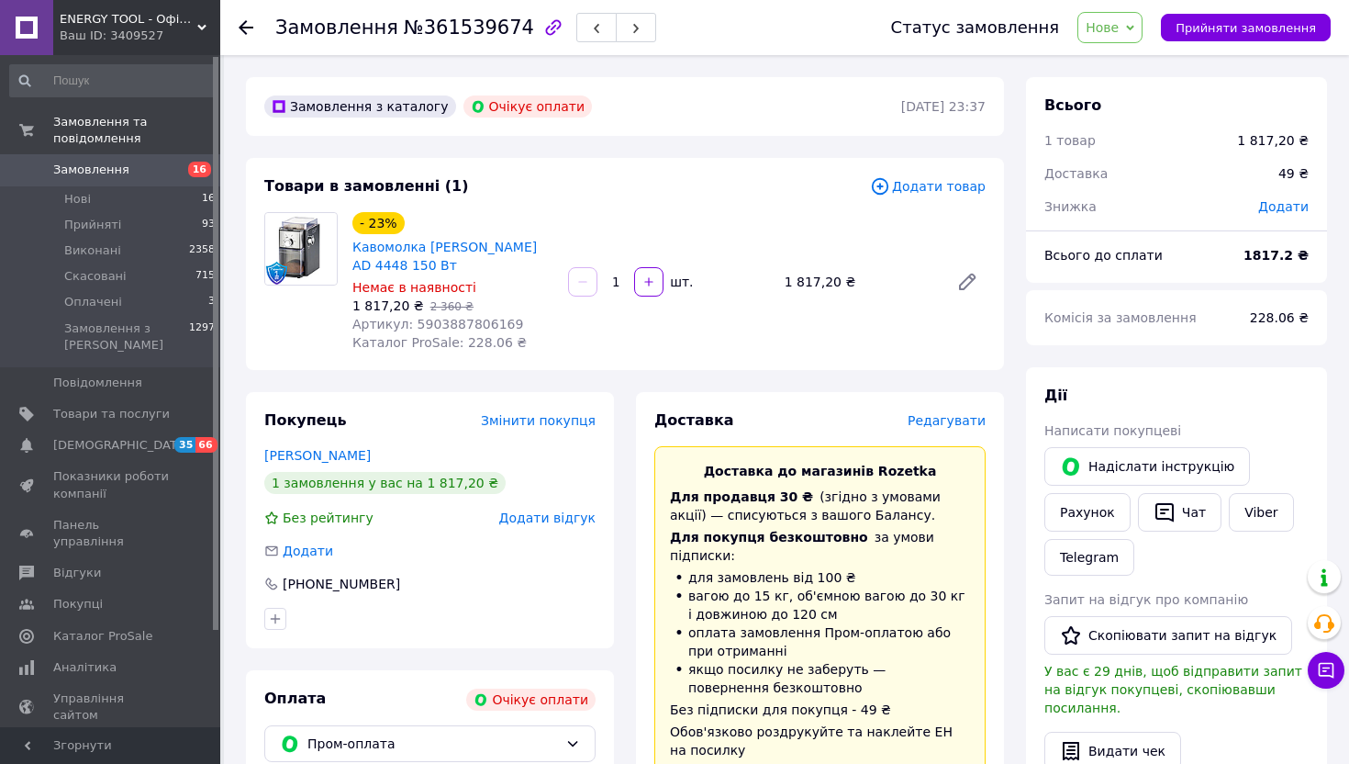
click at [1115, 37] on span "Нове" at bounding box center [1109, 27] width 65 height 31
click at [1104, 109] on li "Скасовано" at bounding box center [1120, 120] width 84 height 28
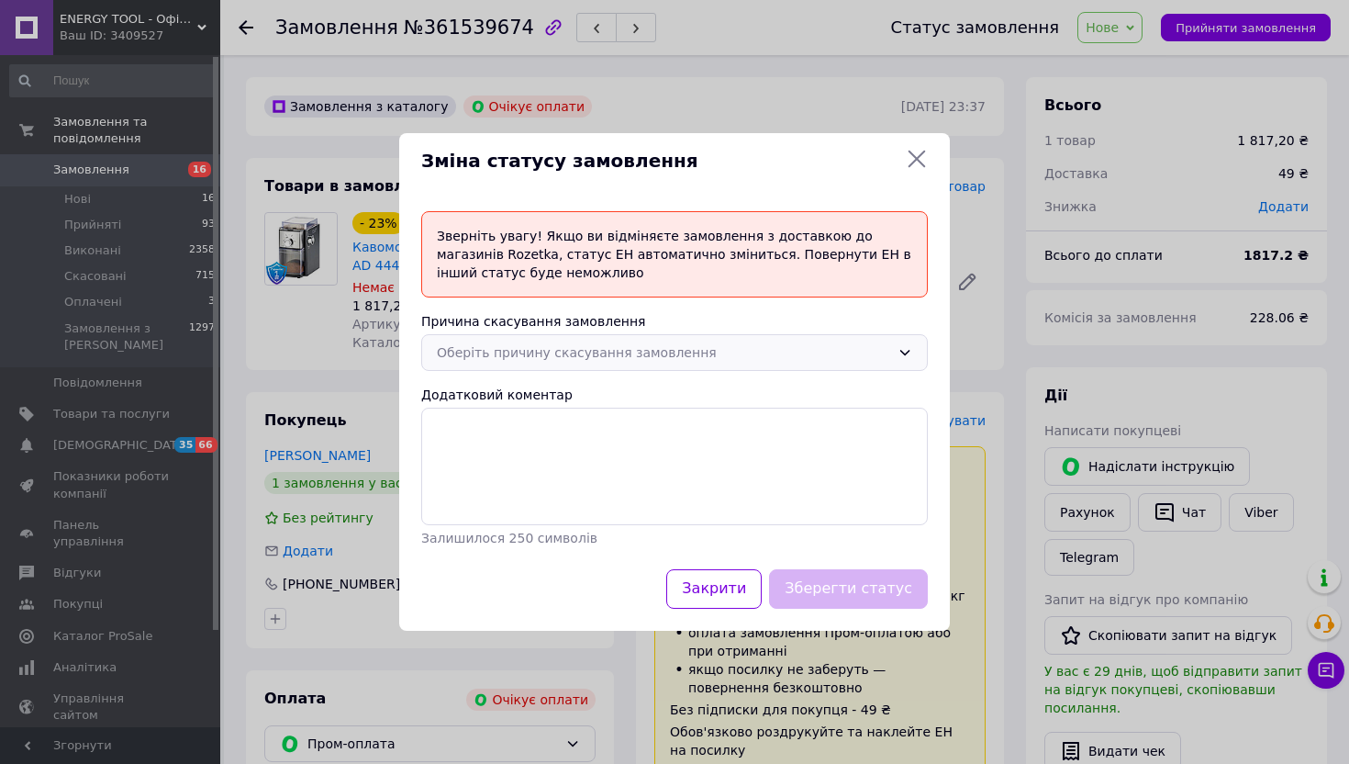
click at [550, 352] on div "Оберіть причину скасування замовлення" at bounding box center [663, 352] width 453 height 20
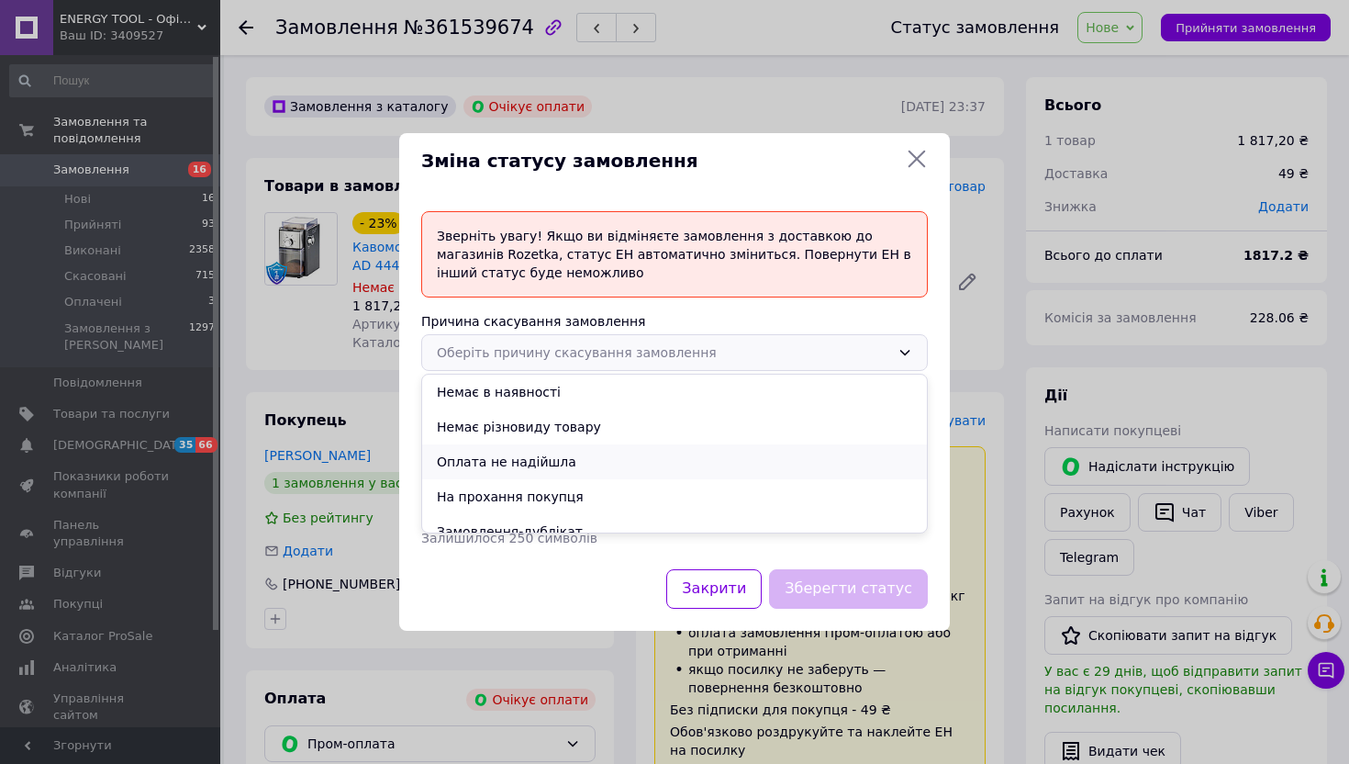
click at [543, 462] on li "Оплата не надійшла" at bounding box center [674, 461] width 505 height 35
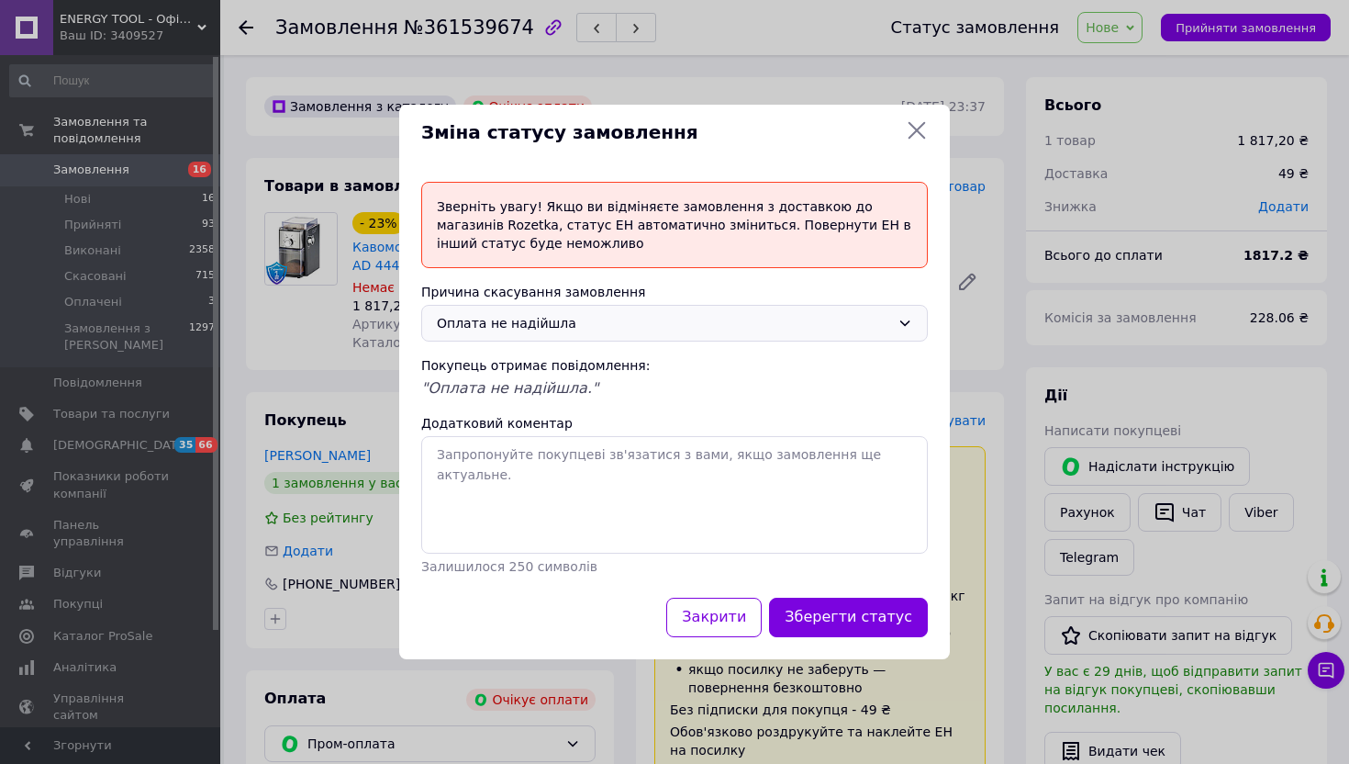
click at [876, 637] on div "Зберегти статус" at bounding box center [848, 617] width 166 height 47
click at [876, 621] on button "Зберегти статус" at bounding box center [848, 616] width 159 height 39
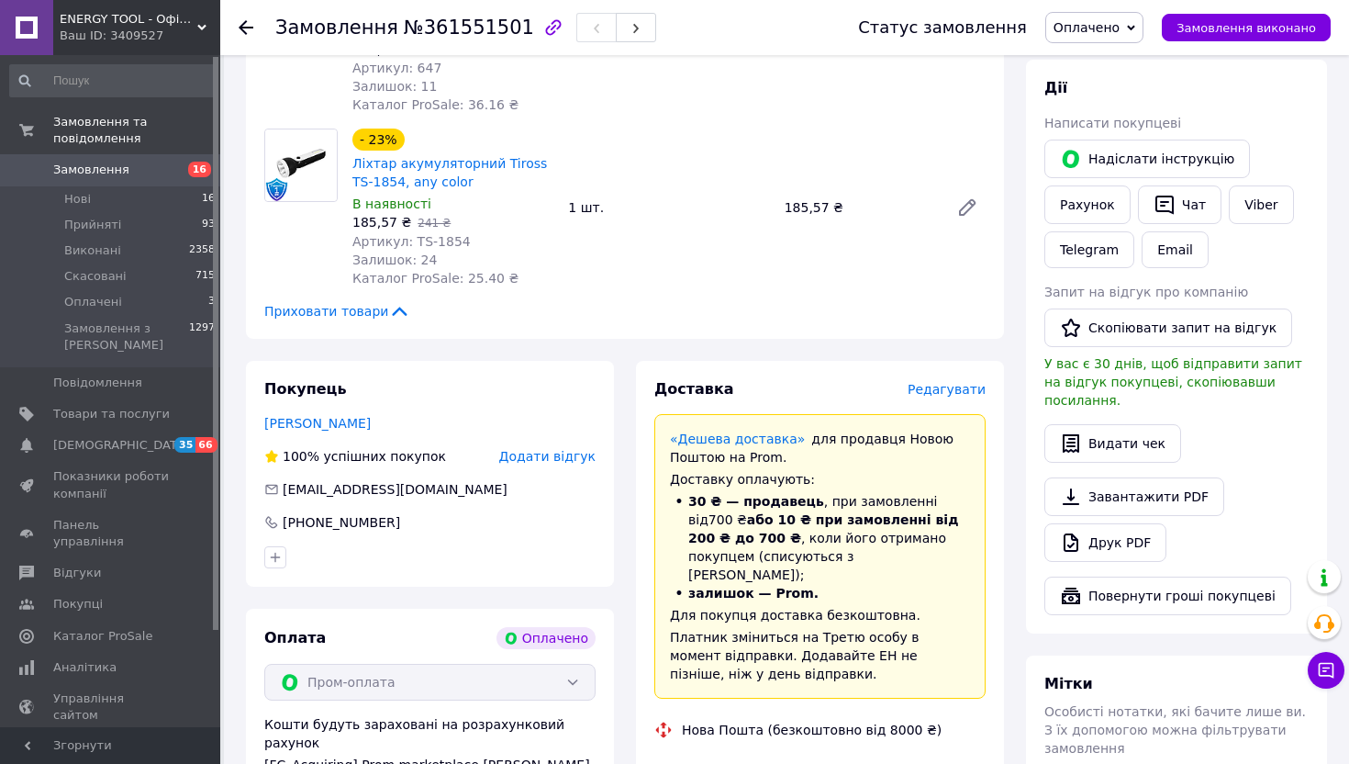
scroll to position [494, 0]
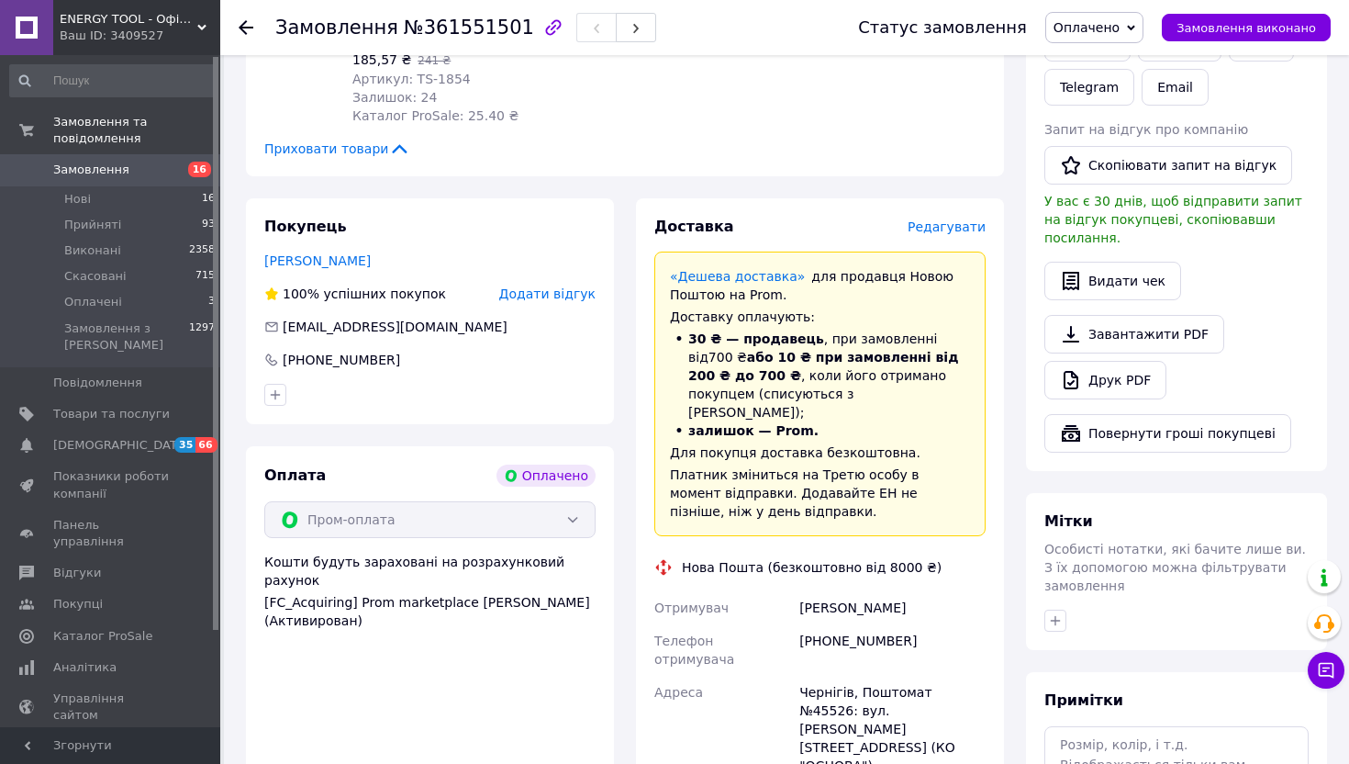
click at [881, 624] on div "[PHONE_NUMBER]" at bounding box center [893, 649] width 194 height 51
copy div "[PHONE_NUMBER]"
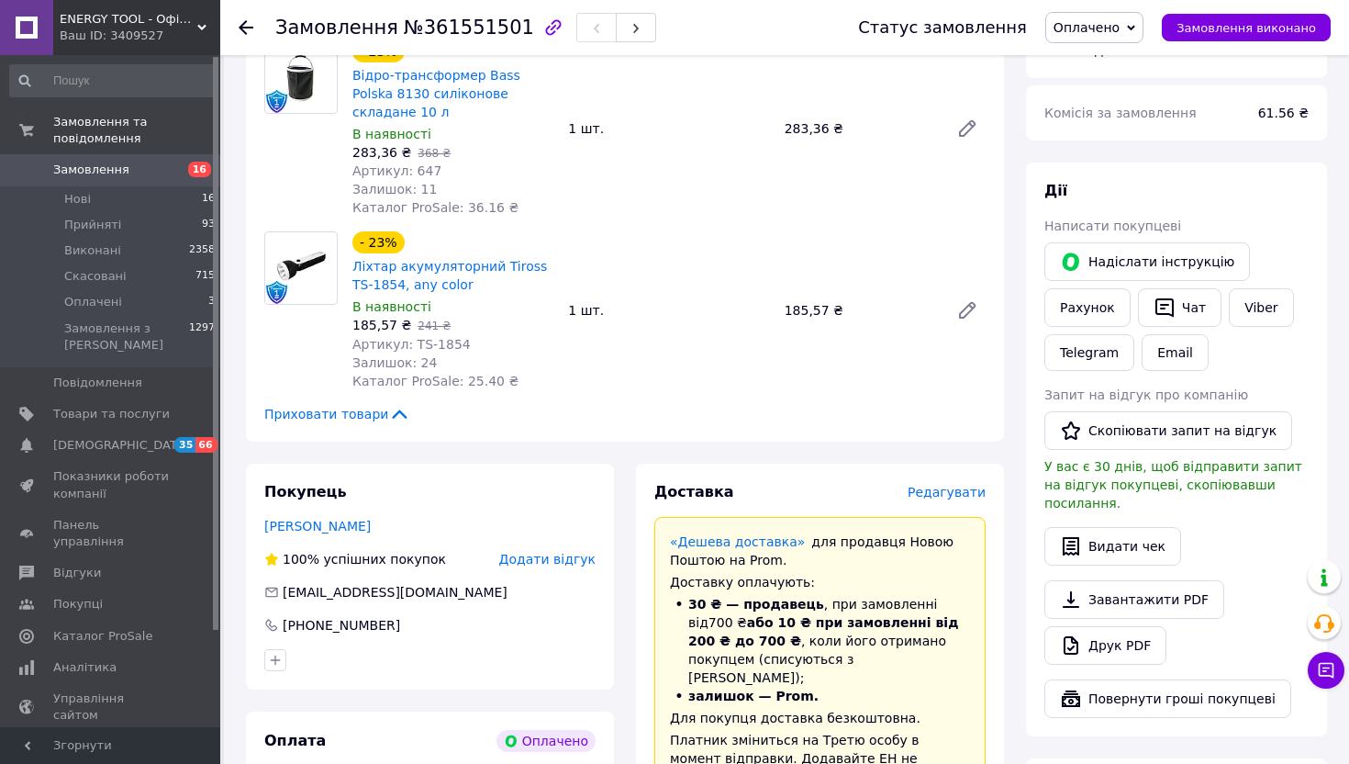
scroll to position [195, 0]
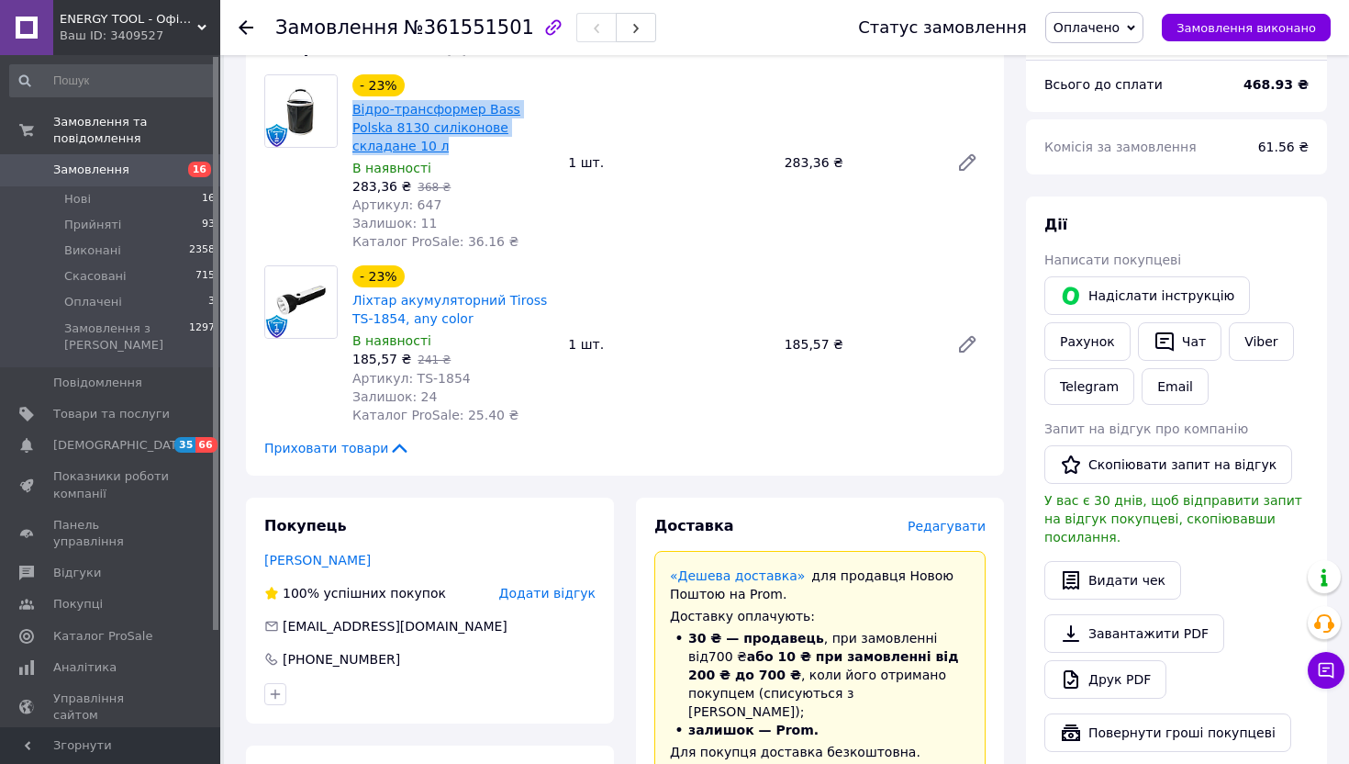
drag, startPoint x: 543, startPoint y: 125, endPoint x: 352, endPoint y: 106, distance: 191.8
click at [352, 106] on span "Відро-трансформер Bass Polska 8130 силіконове складане 10 л" at bounding box center [452, 127] width 201 height 55
copy link "Відро-трансформер Bass Polska 8130 силіконове складане 10 л"
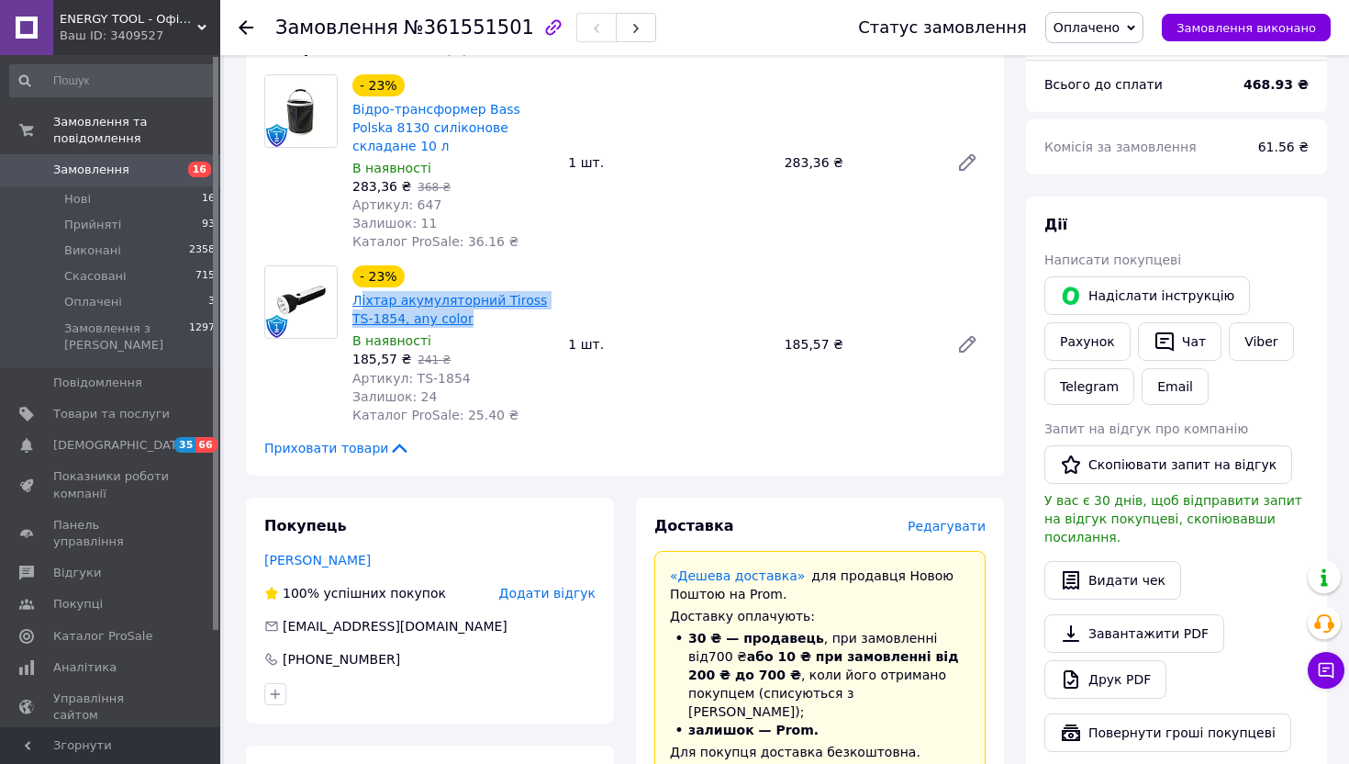
drag, startPoint x: 469, startPoint y: 299, endPoint x: 356, endPoint y: 280, distance: 114.5
click at [356, 291] on span "Ліхтар акумуляторний Tiross TS-1854, any color" at bounding box center [452, 309] width 201 height 37
copy link "Ліхтар акумуляторний Tiross TS-1854, any color"
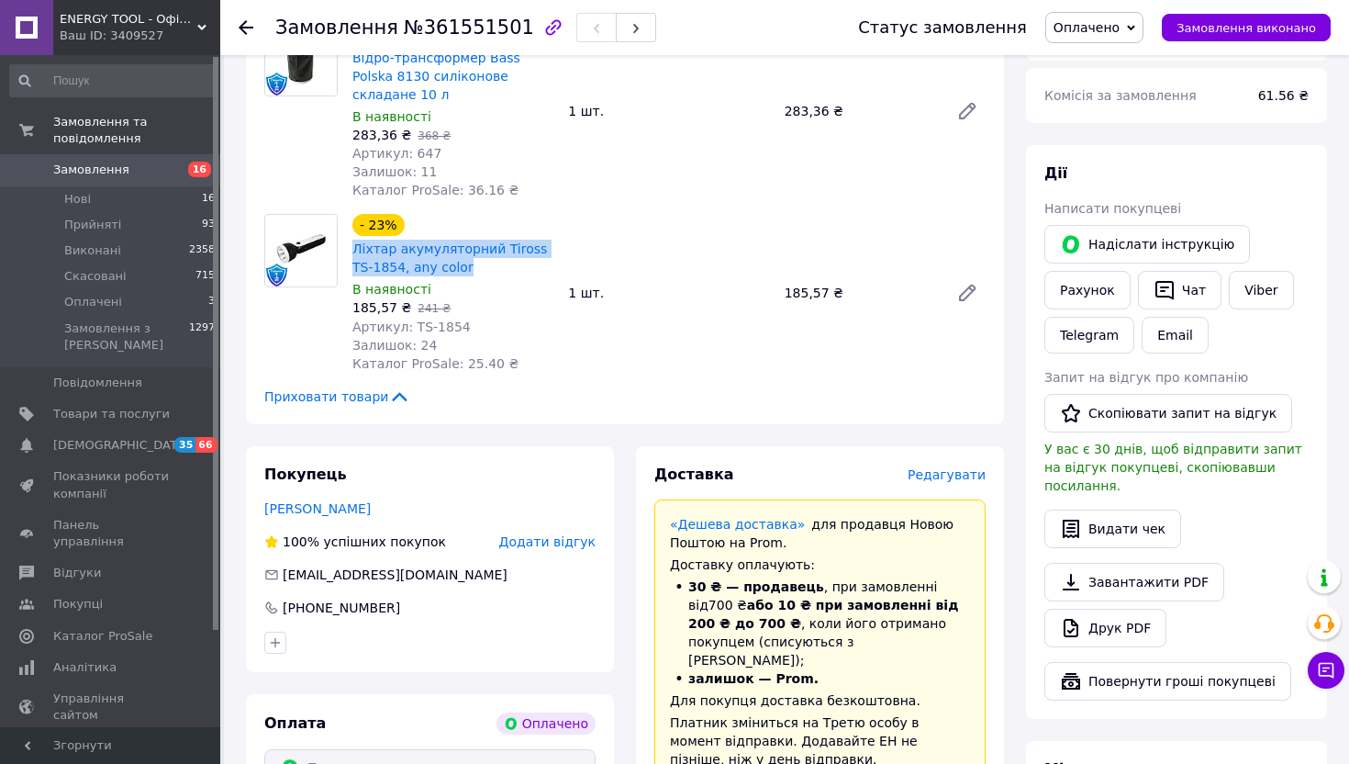
scroll to position [71, 0]
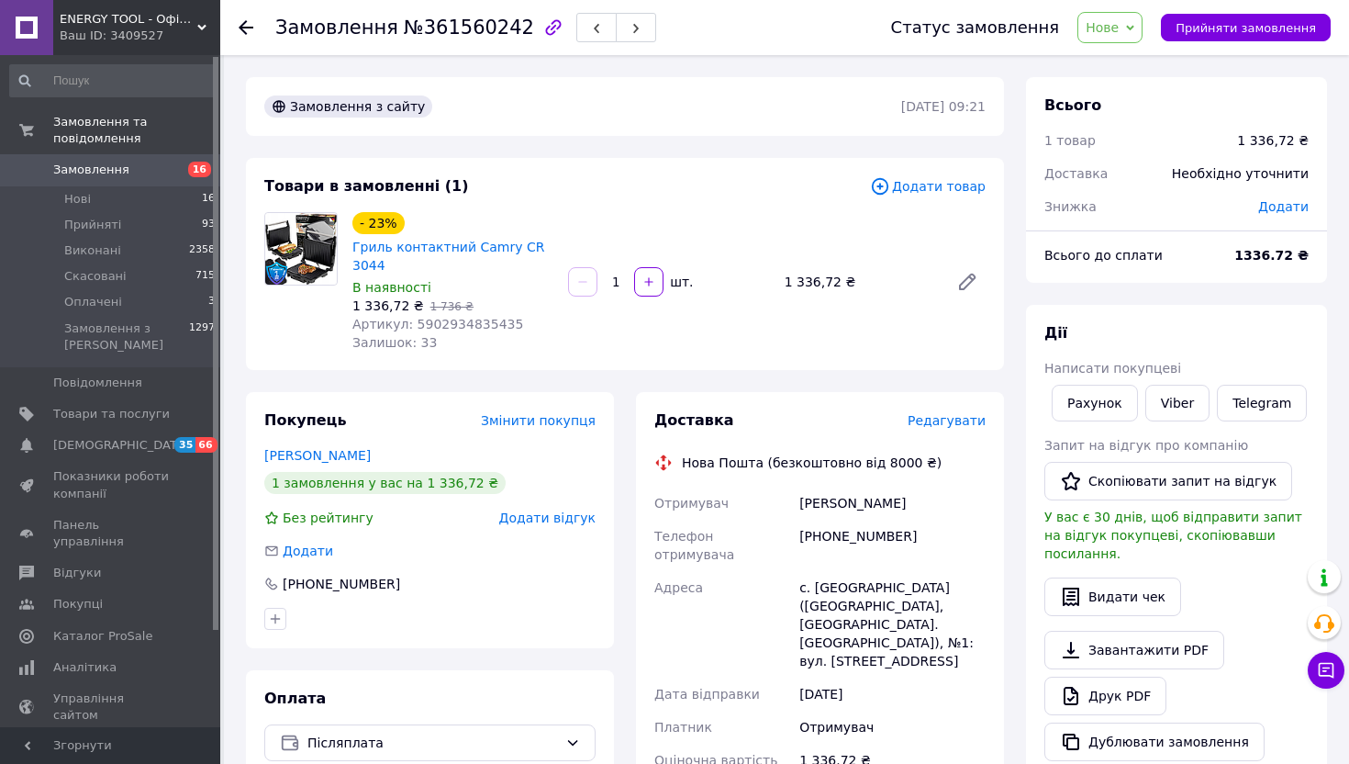
click at [876, 530] on div "+380958251787" at bounding box center [893, 544] width 194 height 51
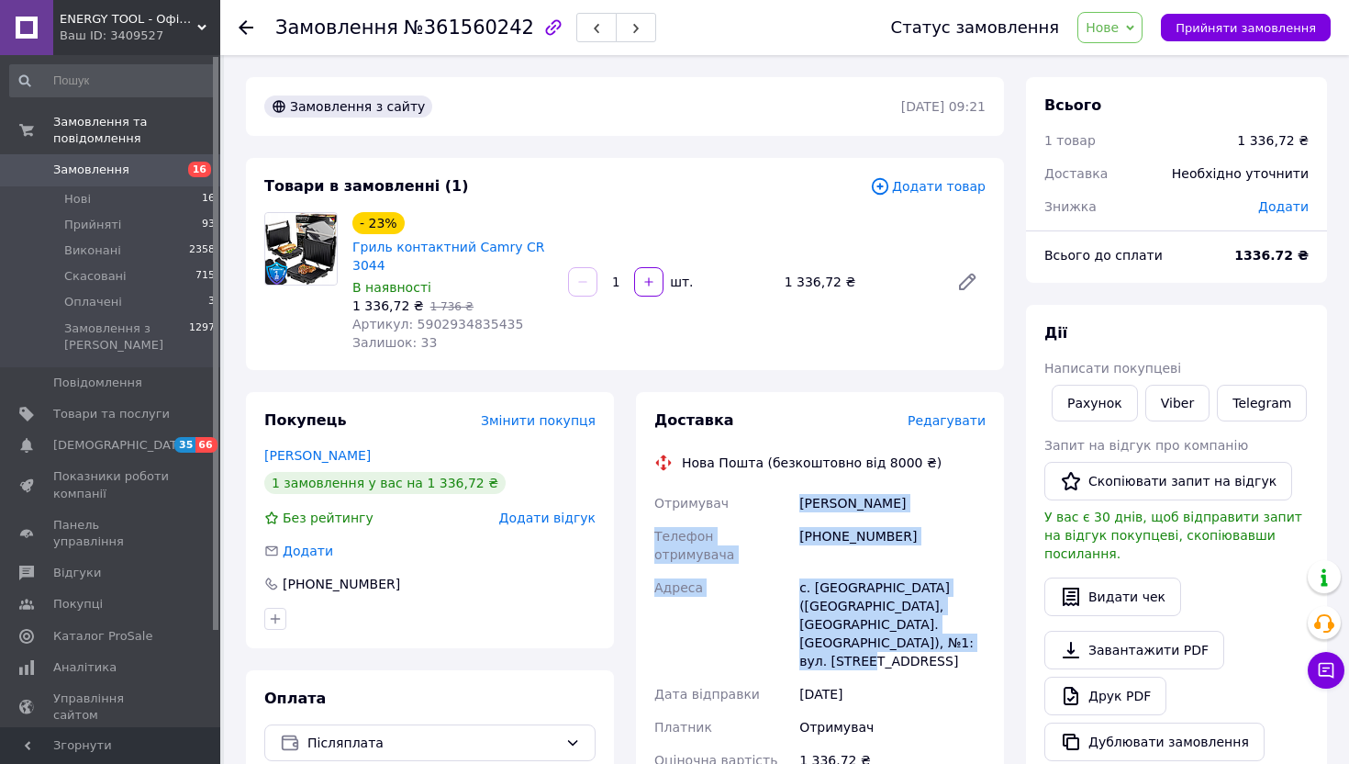
drag, startPoint x: 927, startPoint y: 624, endPoint x: 797, endPoint y: 507, distance: 175.5
click at [797, 507] on div "Отримувач Смешко Тарас Телефон отримувача +380958251787 Адреса с. Новосілки (Ки…" at bounding box center [820, 699] width 339 height 426
copy div "Смешко Тарас Телефон отримувача +380958251787 Адреса с. Новосілки (Київська обл…"
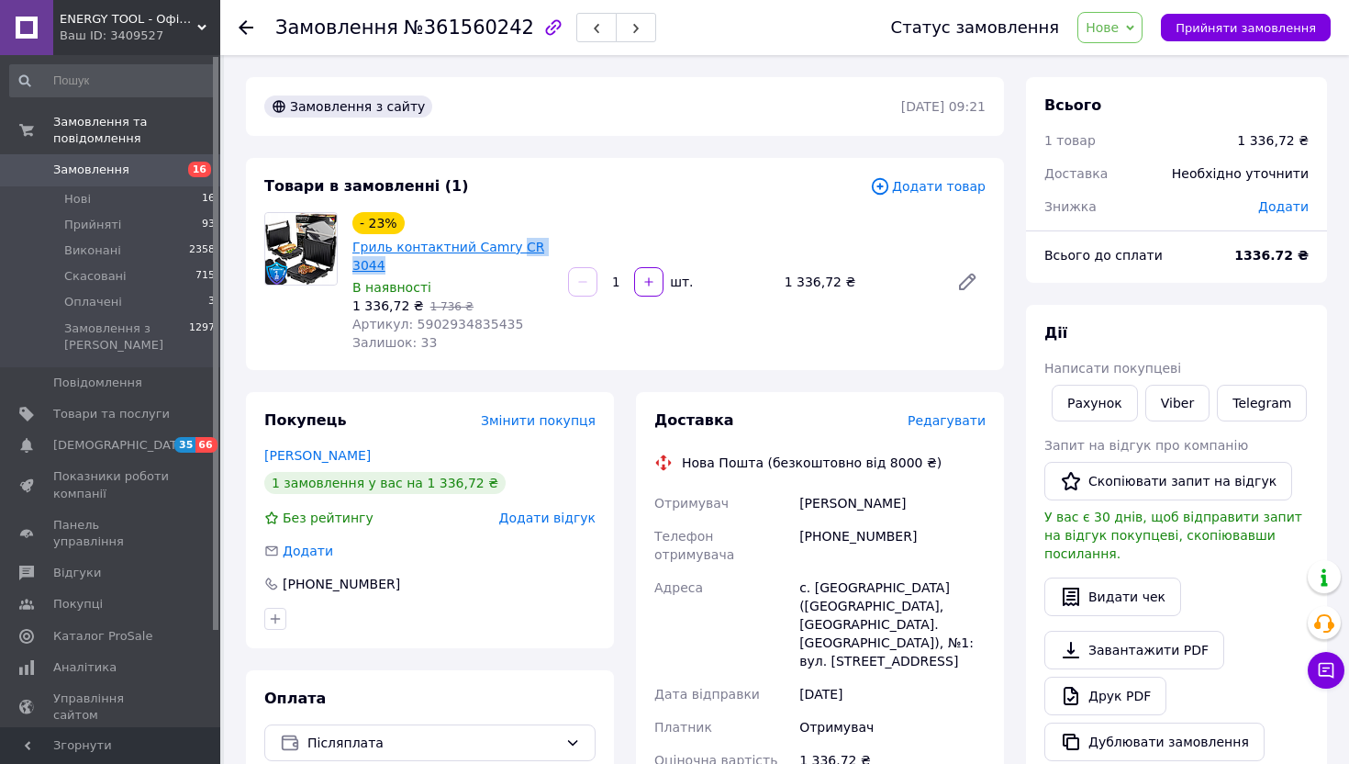
drag, startPoint x: 508, startPoint y: 267, endPoint x: 511, endPoint y: 251, distance: 15.8
click at [511, 251] on span "Гриль контактний Camry CR 3044" at bounding box center [452, 256] width 201 height 37
copy link "CR 3044"
click at [828, 508] on div "Смешко Тарас" at bounding box center [893, 502] width 194 height 33
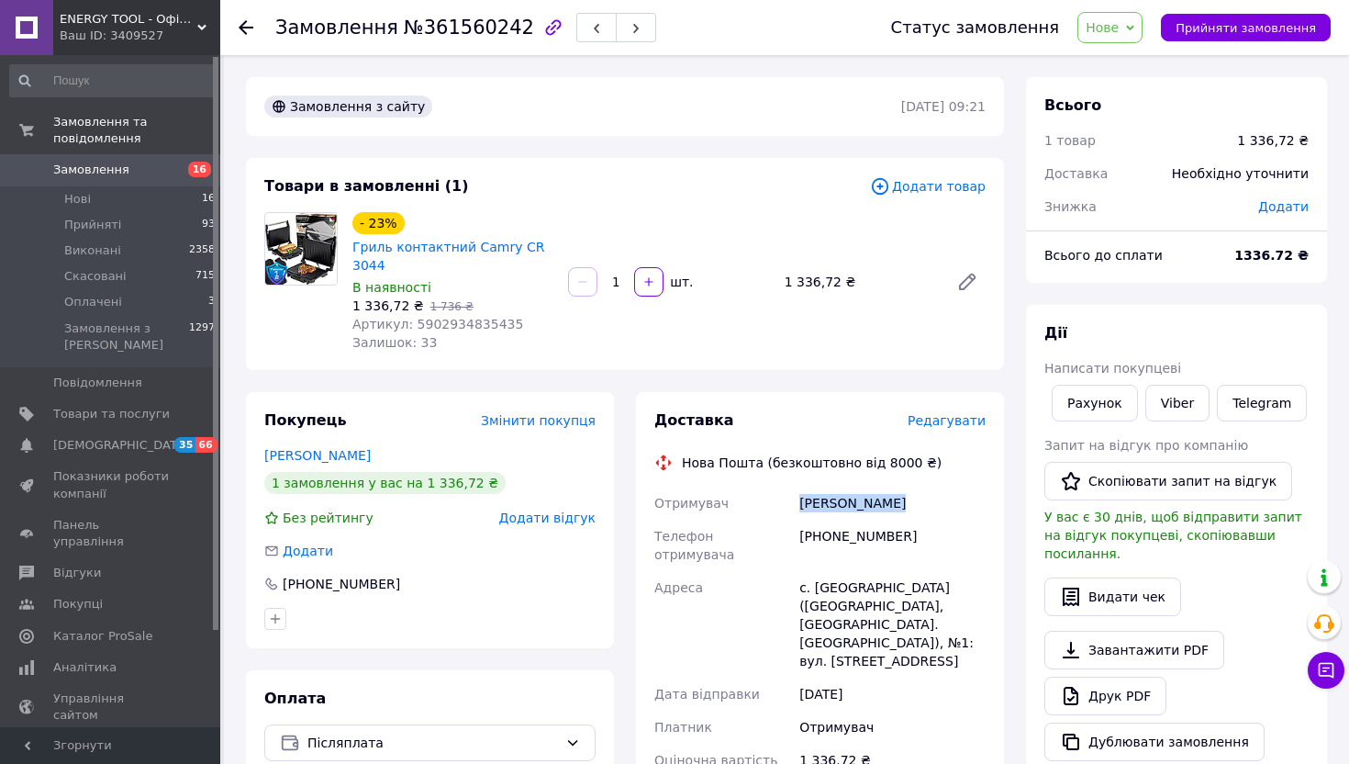
click at [828, 508] on div "Смешко Тарас" at bounding box center [893, 502] width 194 height 33
copy div "Смешко Тарас"
click at [860, 539] on div "+380958251787" at bounding box center [893, 544] width 194 height 51
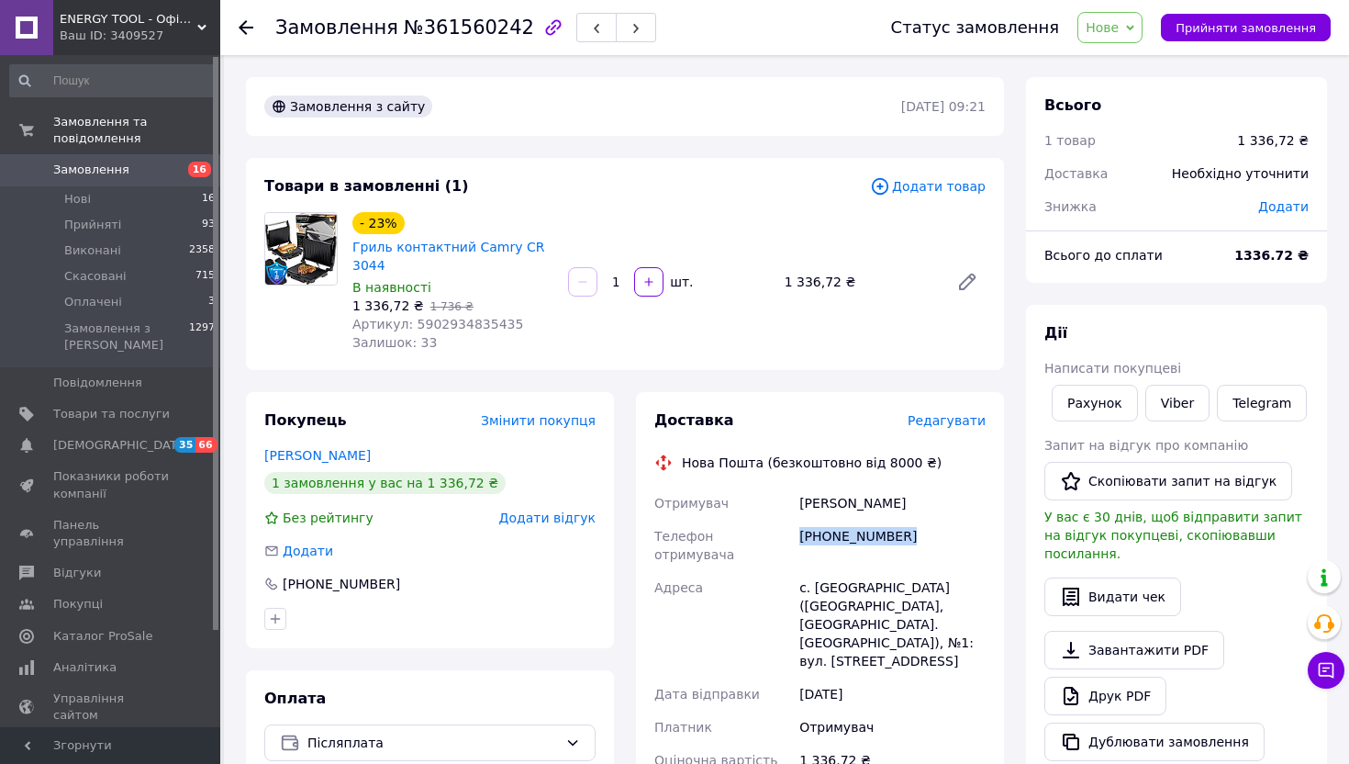
copy div "+380958251787"
drag, startPoint x: 402, startPoint y: 263, endPoint x: 355, endPoint y: 251, distance: 48.5
click at [355, 251] on span "Гриль контактний Camry CR 3044" at bounding box center [452, 256] width 201 height 37
copy link "Гриль контактний Camry CR 3044"
click at [849, 545] on div "+380958251787" at bounding box center [893, 544] width 194 height 51
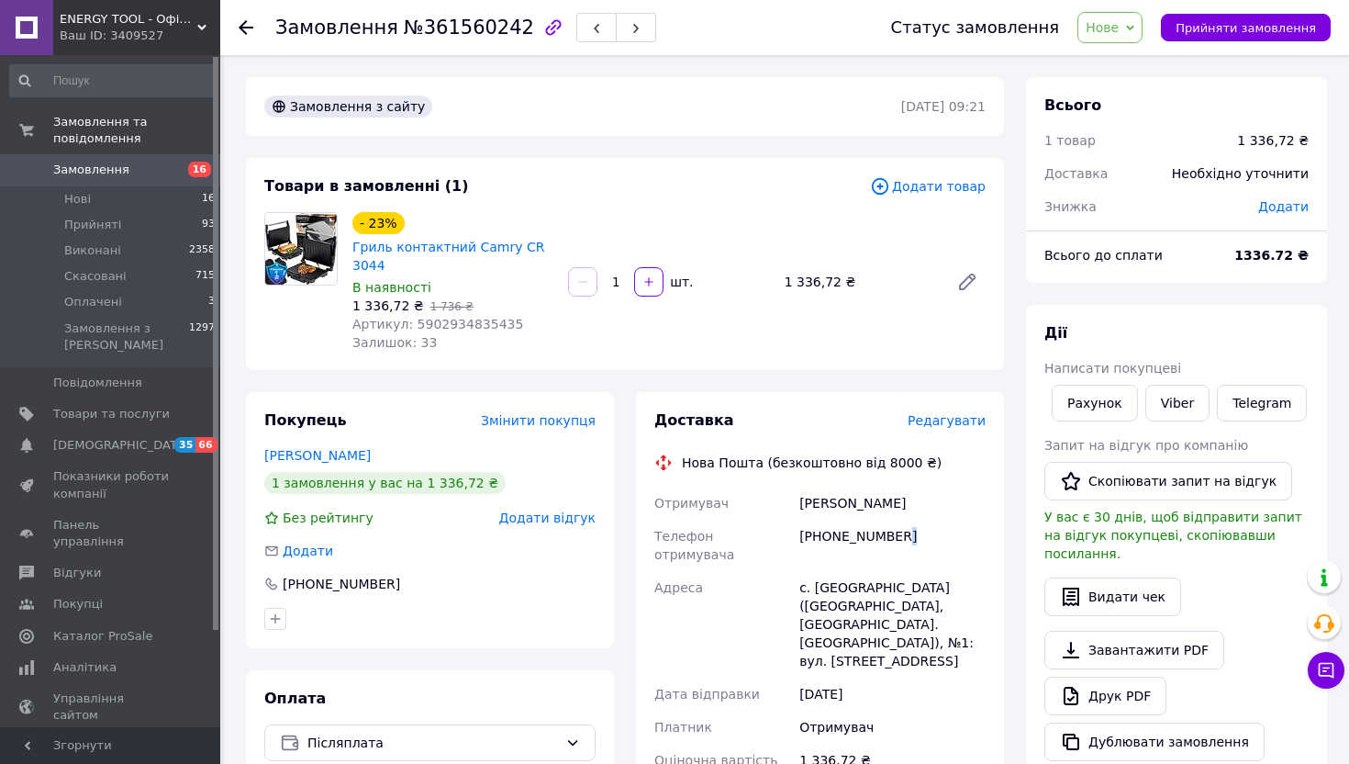
click at [849, 545] on div "+380958251787" at bounding box center [893, 544] width 194 height 51
copy div "+380958251787"
click at [844, 571] on div "с. Новосілки (Київська обл., Фастівський р-н. Чабанівська сільрада), №1: вул. В…" at bounding box center [893, 624] width 194 height 106
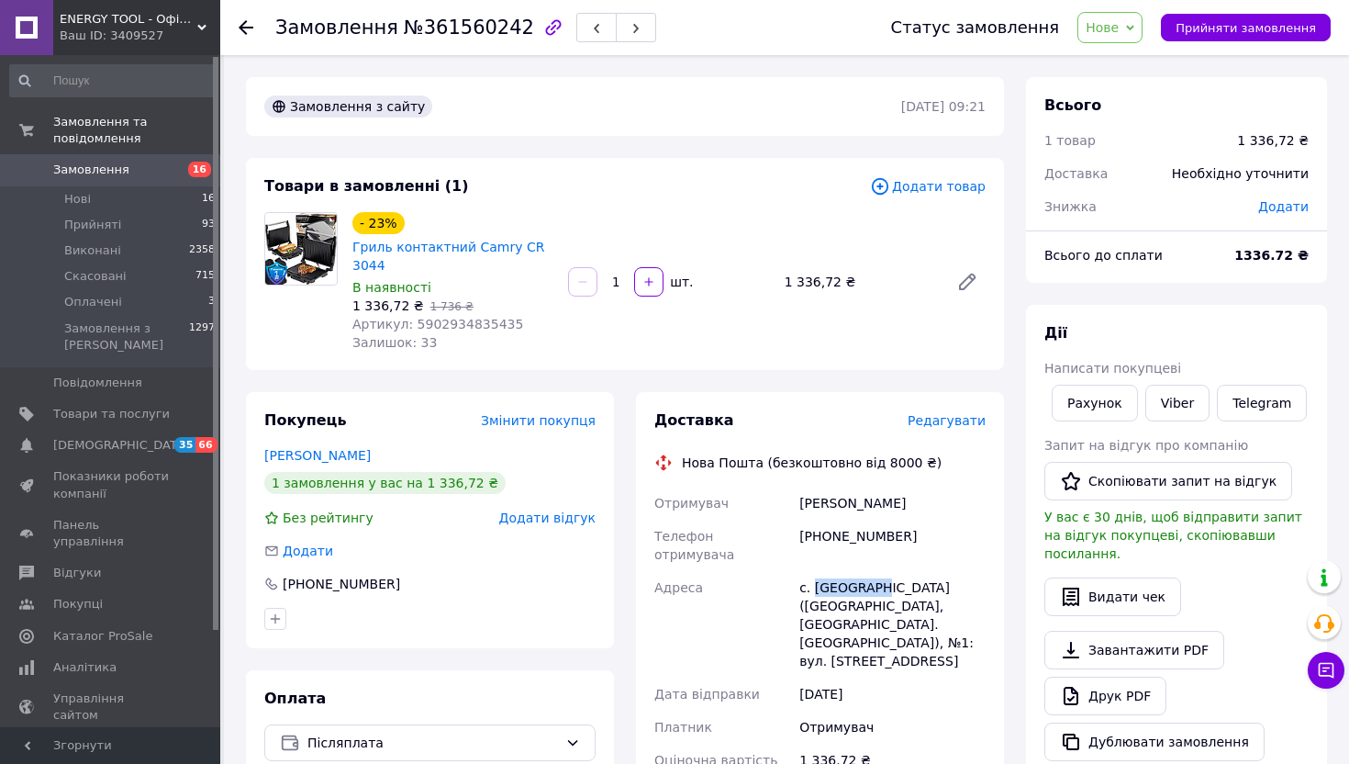
copy div "Новосілки"
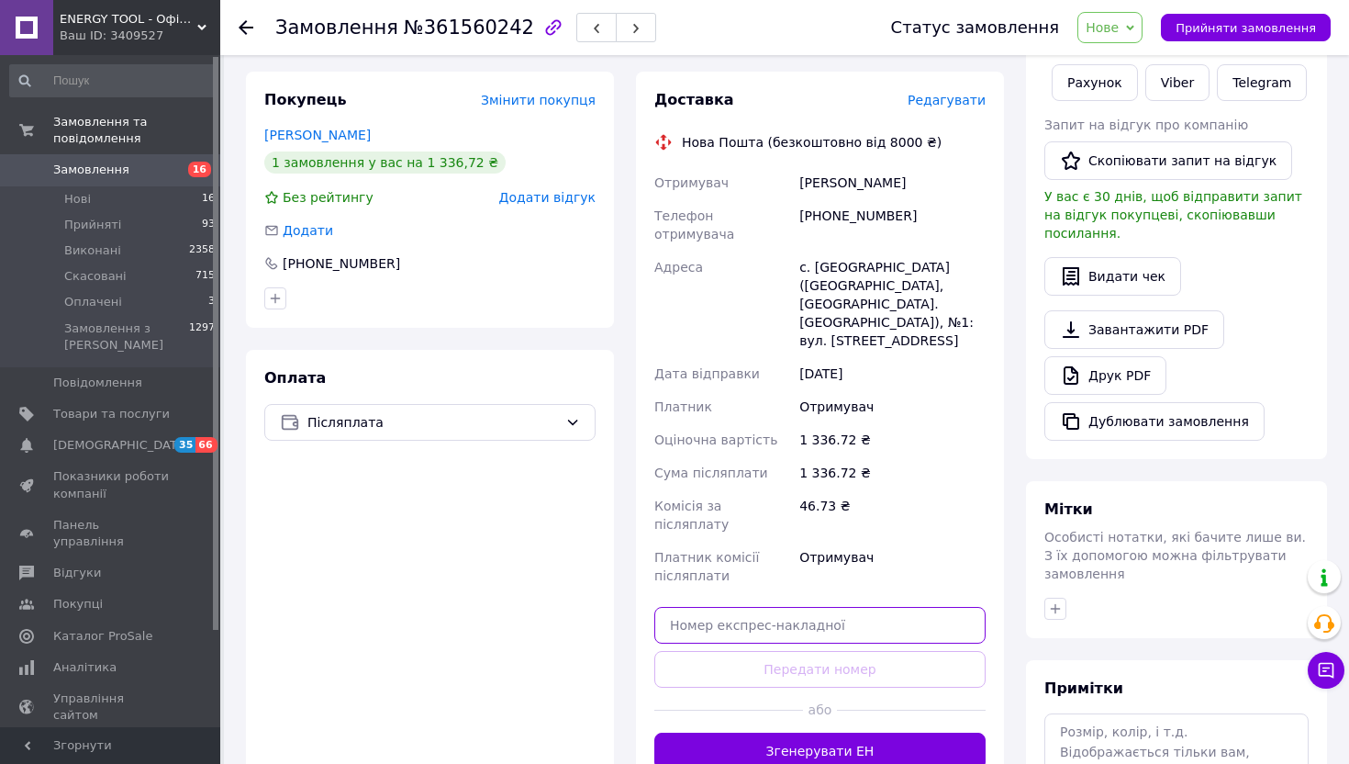
click at [833, 607] on input "text" at bounding box center [819, 625] width 331 height 37
paste input "20451247342272"
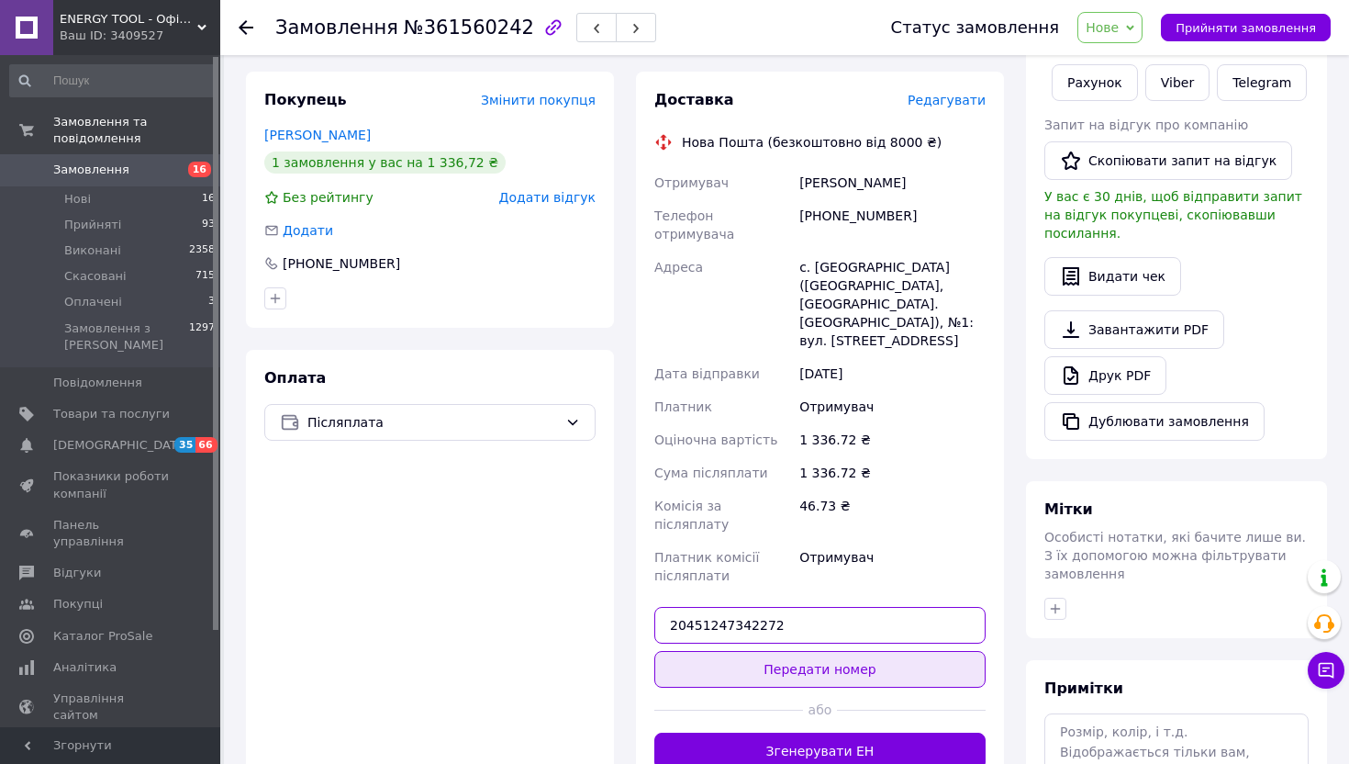
type input "20451247342272"
click at [826, 651] on button "Передати номер" at bounding box center [819, 669] width 331 height 37
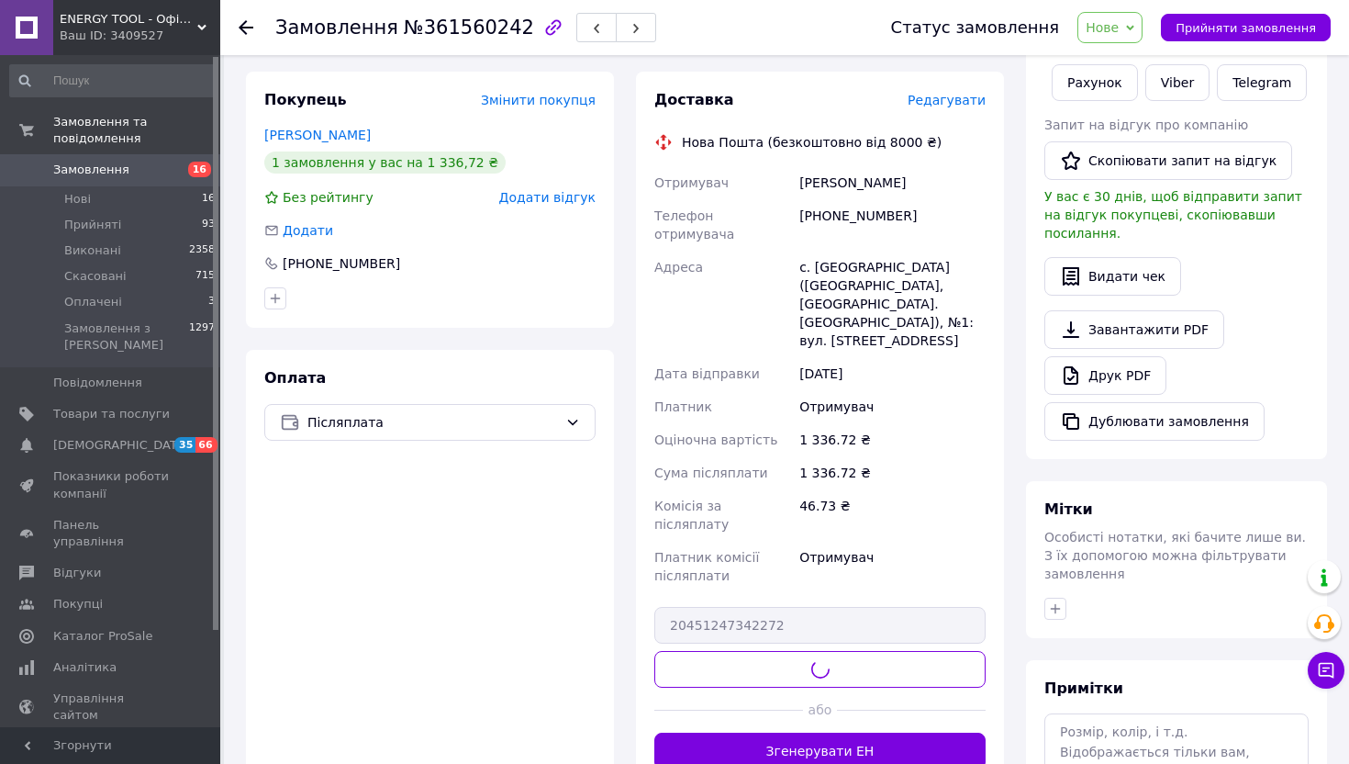
click at [1139, 9] on div "Статус замовлення Нове Прийнято Виконано Скасовано Оплачено Прийняти замовлення" at bounding box center [1092, 27] width 476 height 55
click at [1131, 43] on div "Статус замовлення Нове Прийнято Виконано Скасовано Оплачено Прийняти замовлення" at bounding box center [1092, 27] width 476 height 55
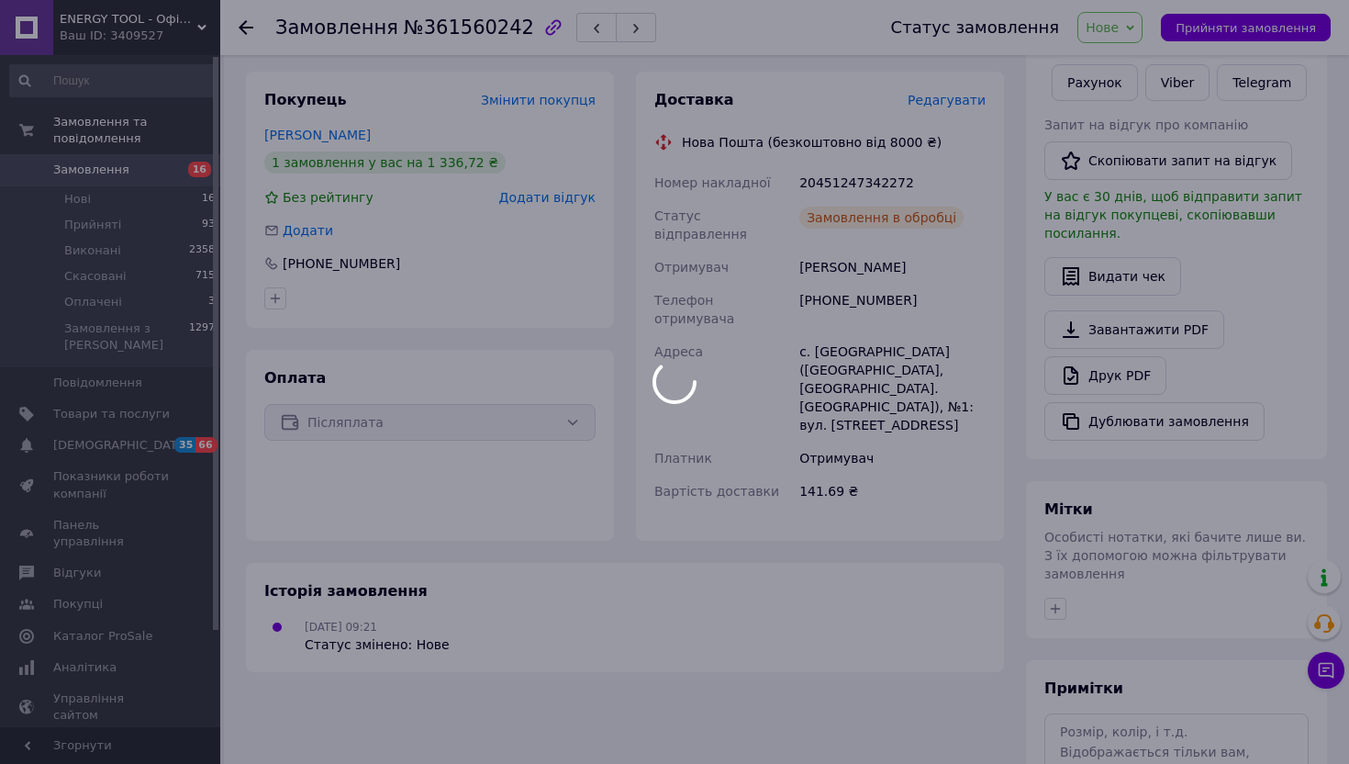
click at [1133, 35] on body "ENERGY TOOL - Офіційний інтернет магазин Ваш ID: 3409527 Сайт ENERGY TOOL - Офі…" at bounding box center [674, 302] width 1349 height 1245
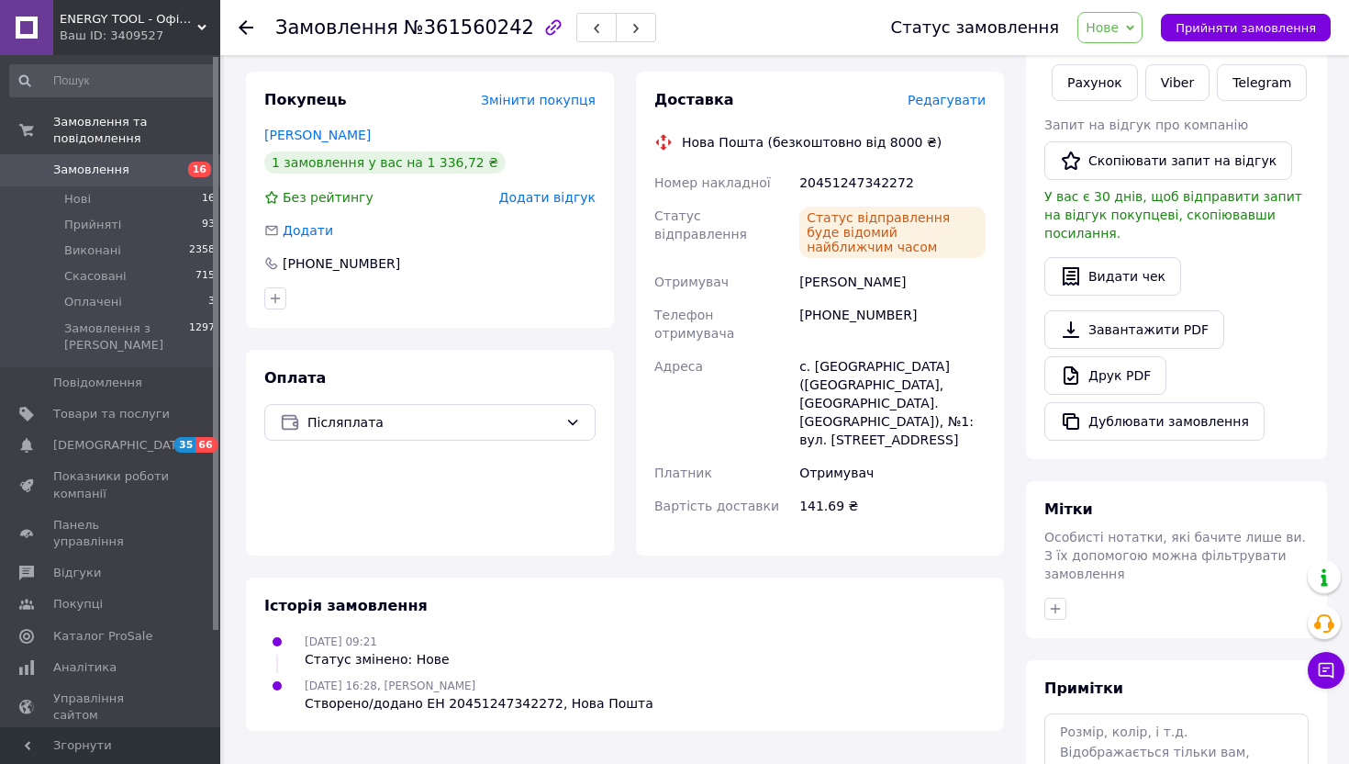
click at [1102, 22] on span "Нове" at bounding box center [1102, 27] width 33 height 15
click at [1102, 58] on li "Прийнято" at bounding box center [1120, 64] width 84 height 28
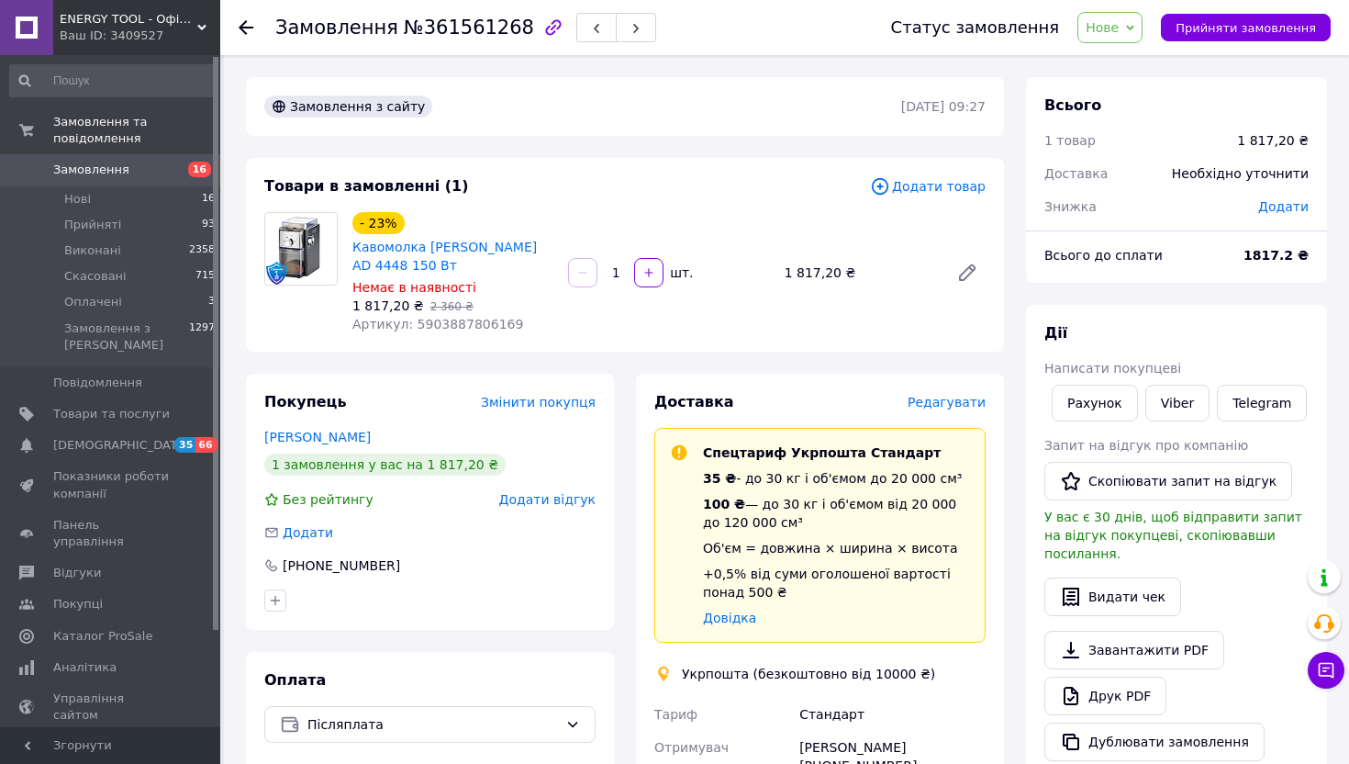
click at [1112, 34] on span "Нове" at bounding box center [1102, 27] width 33 height 15
click at [1117, 83] on li "Виконано" at bounding box center [1120, 92] width 84 height 28
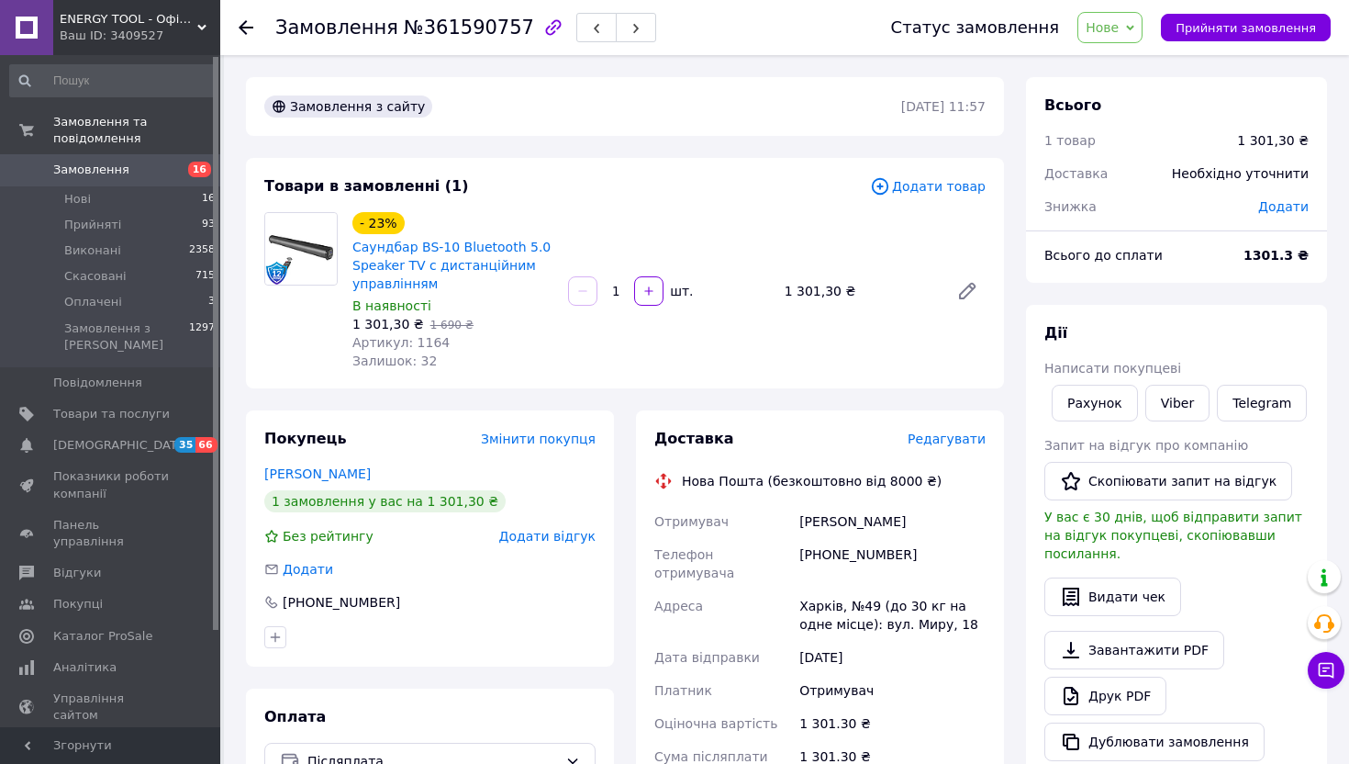
scroll to position [182, 0]
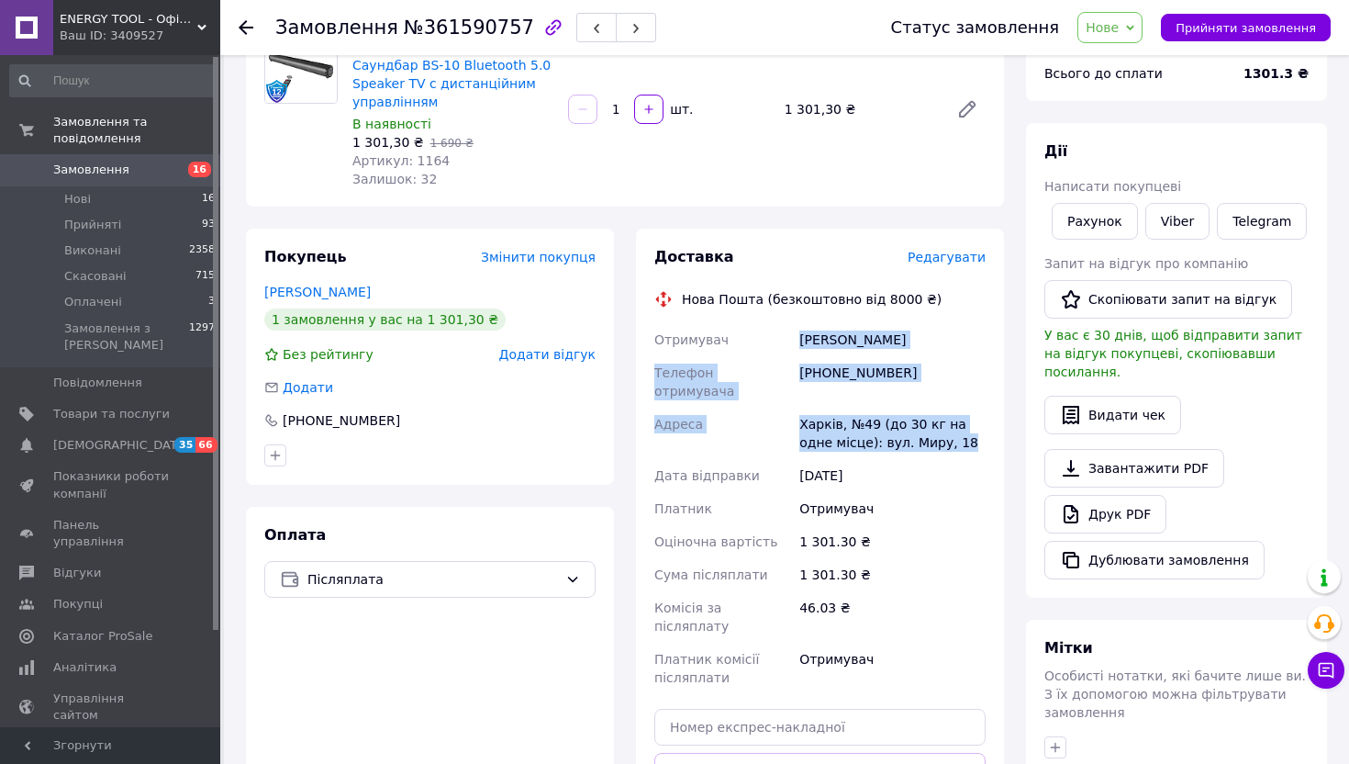
drag, startPoint x: 968, startPoint y: 427, endPoint x: 797, endPoint y: 343, distance: 190.9
click at [797, 343] on div "Отримувач [PERSON_NAME] Телефон отримувача [PHONE_NUMBER] Адреса Харків, №49 (д…" at bounding box center [820, 508] width 339 height 371
copy div "[PERSON_NAME] Телефон отримувача [PHONE_NUMBER] Адреса Харків, №49 (до 30 кг на…"
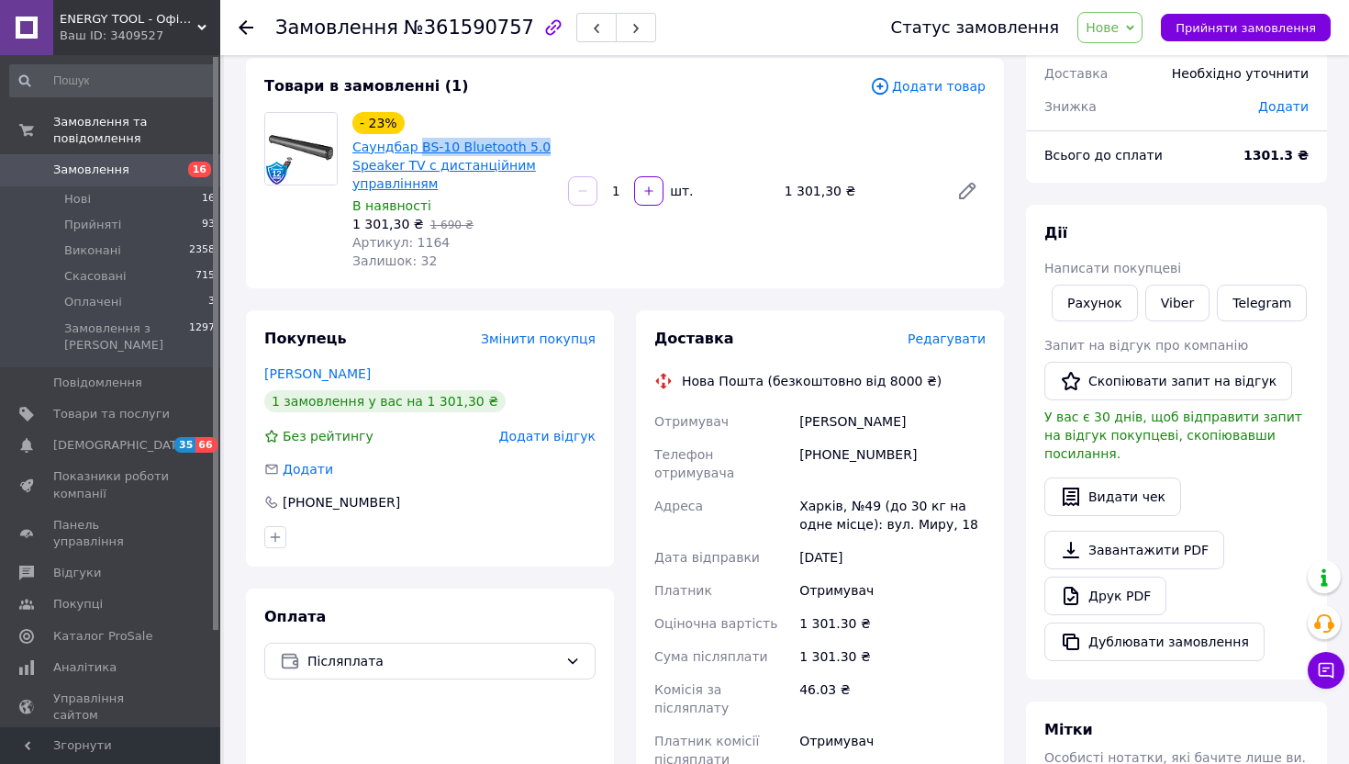
drag, startPoint x: 546, startPoint y: 149, endPoint x: 419, endPoint y: 147, distance: 126.7
click at [419, 147] on span "Саундбар BS-10 Bluetooth 5.0 Speaker TV с дистанційним управлінням" at bounding box center [452, 165] width 201 height 55
copy link "BS-10 Bluetooth 5.0"
click at [865, 446] on div "[PHONE_NUMBER]" at bounding box center [893, 463] width 194 height 51
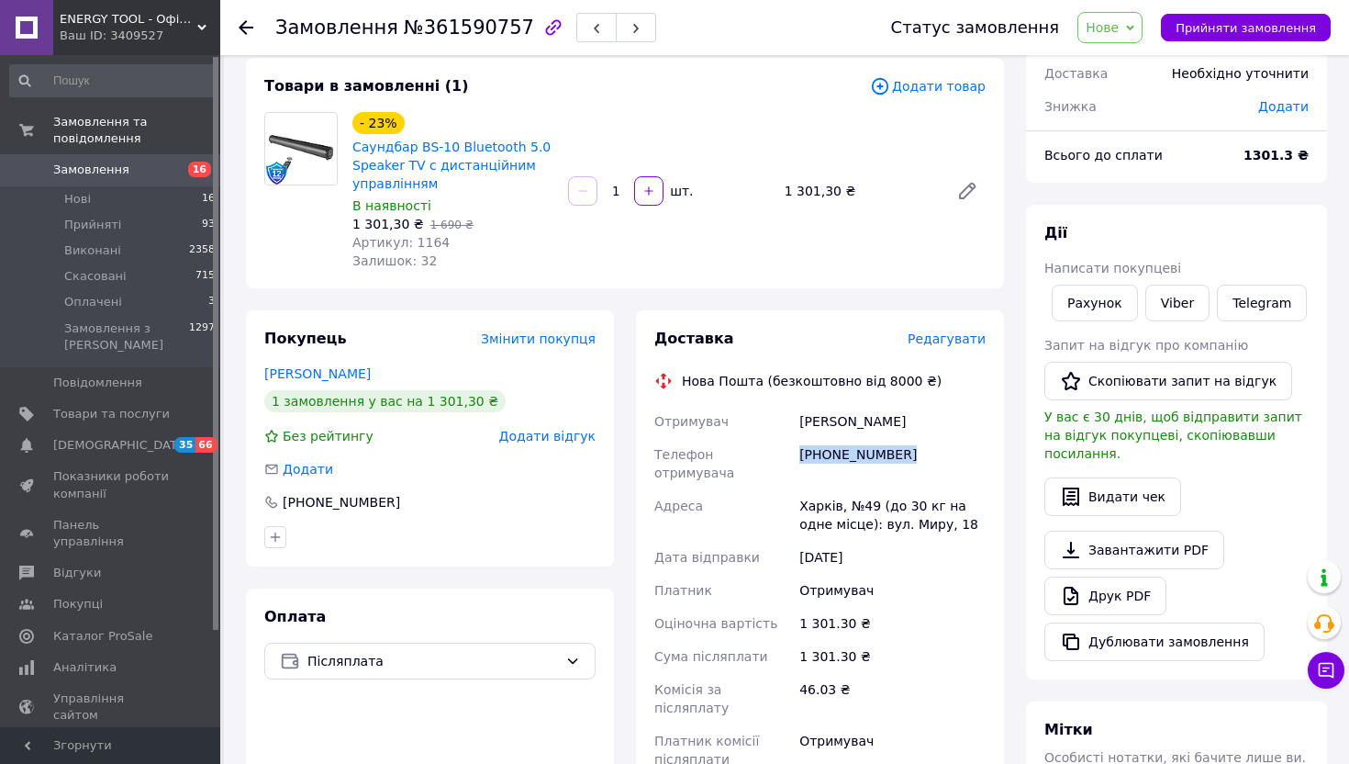
click at [865, 446] on div "[PHONE_NUMBER]" at bounding box center [893, 463] width 194 height 51
copy div "[PHONE_NUMBER]"
click at [826, 496] on div "Харків, №49 (до 30 кг на одне місце): вул. Миру, 18" at bounding box center [893, 514] width 194 height 51
copy div "Харків"
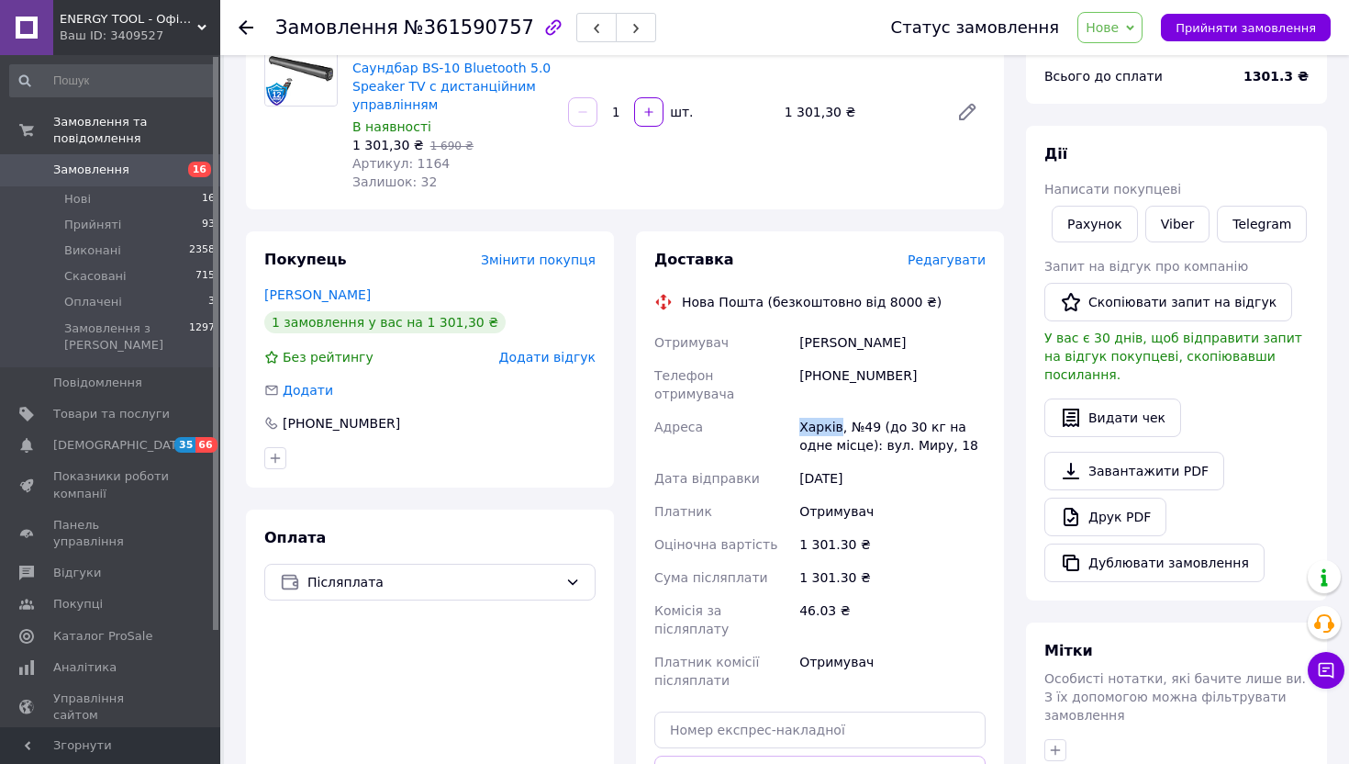
scroll to position [257, 0]
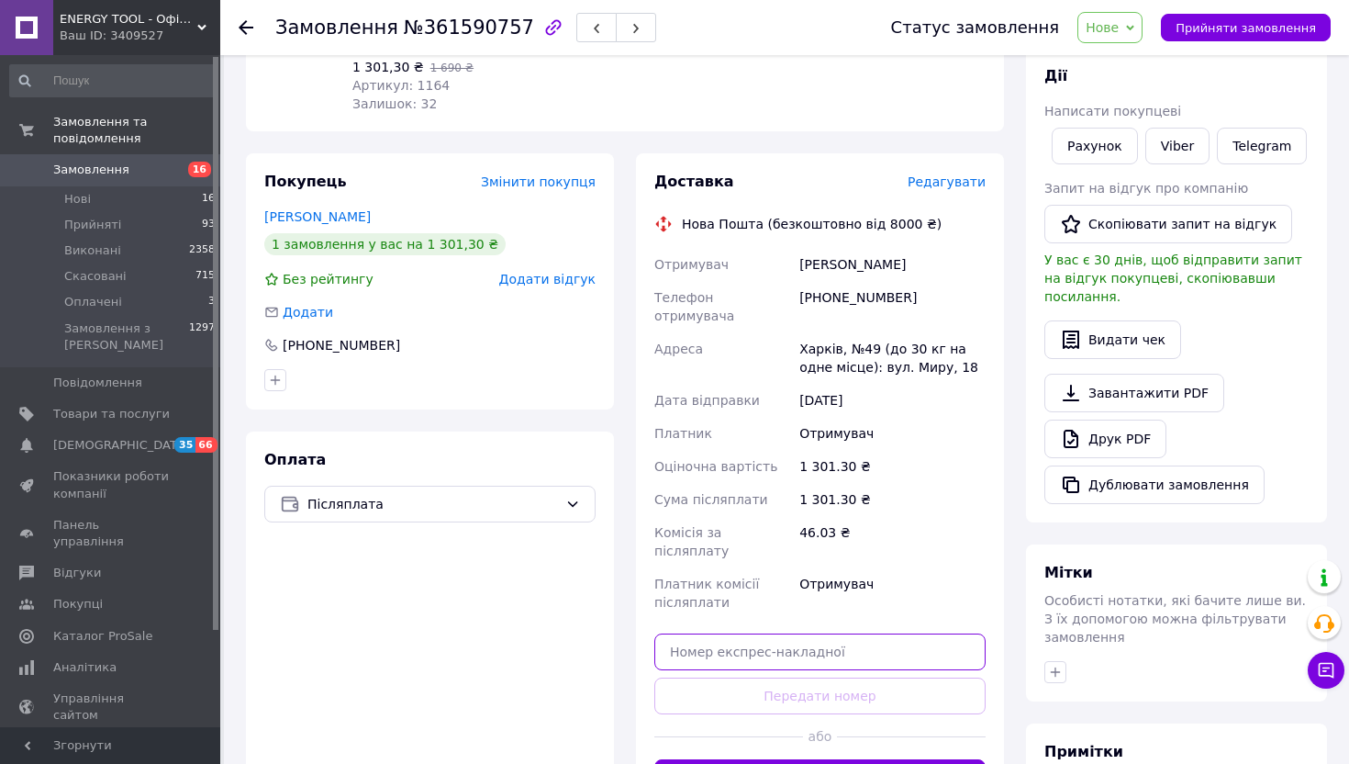
click at [763, 633] on input "text" at bounding box center [819, 651] width 331 height 37
paste input "20451247346216"
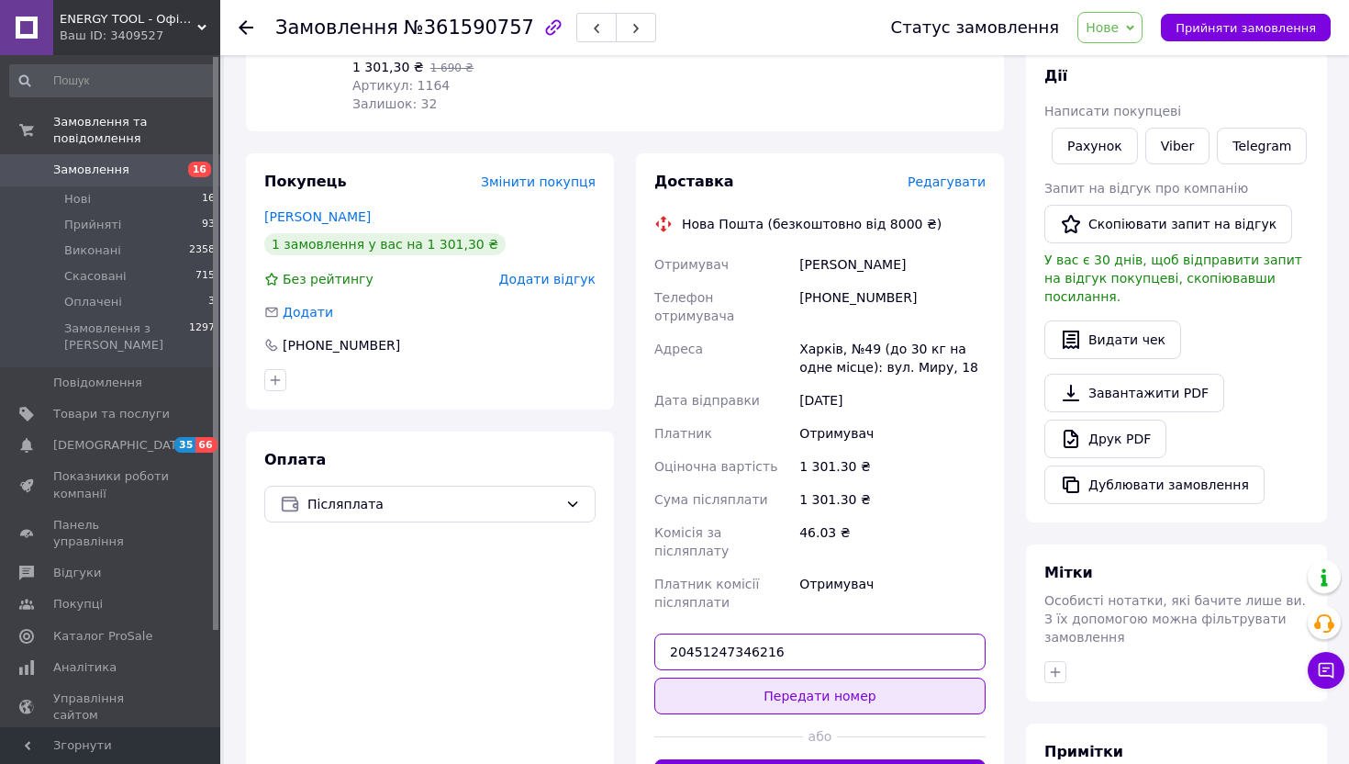
type input "20451247346216"
click at [763, 677] on button "Передати номер" at bounding box center [819, 695] width 331 height 37
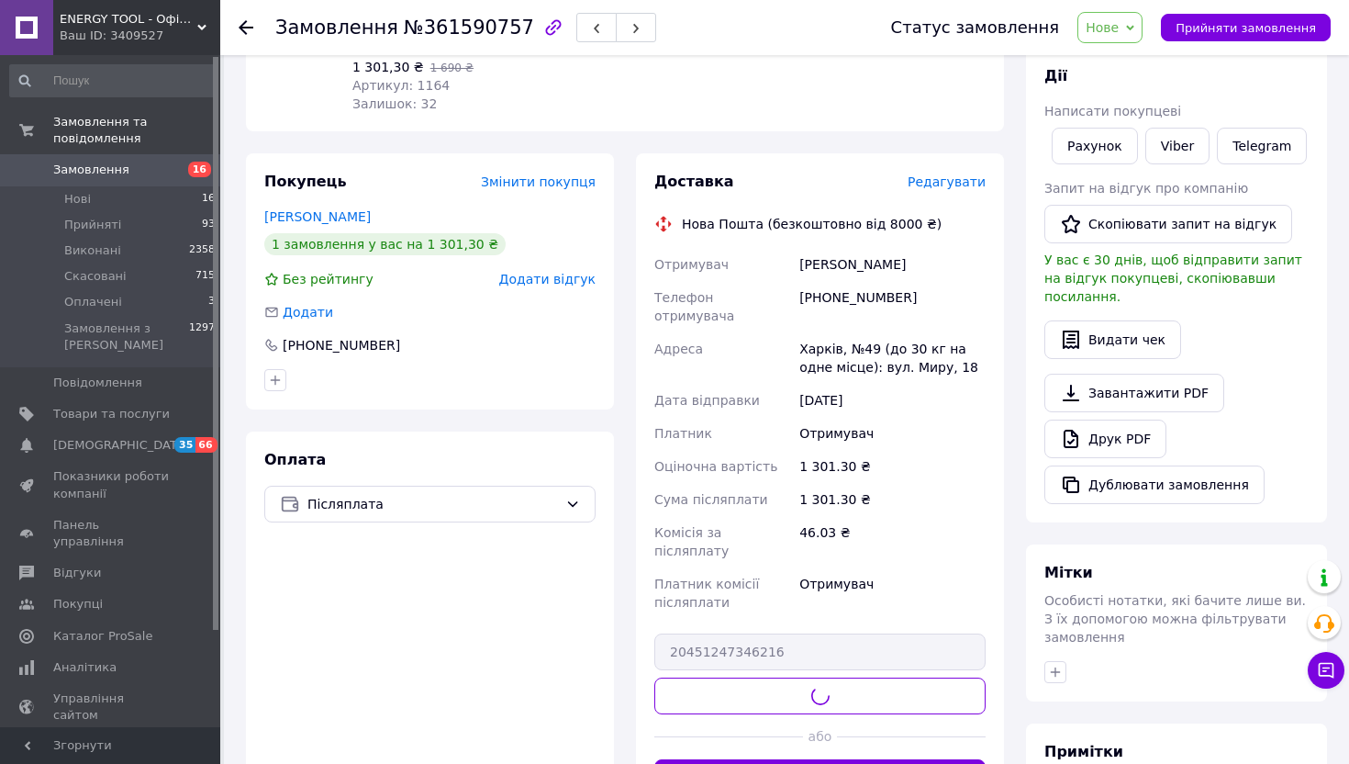
click at [1129, 46] on div "Статус замовлення Нове Прийнято Виконано Скасовано Оплачено Прийняти замовлення" at bounding box center [1092, 27] width 476 height 55
click at [1129, 43] on div "Статус замовлення Нове Прийнято Виконано Скасовано Оплачено Прийняти замовлення" at bounding box center [1092, 27] width 476 height 55
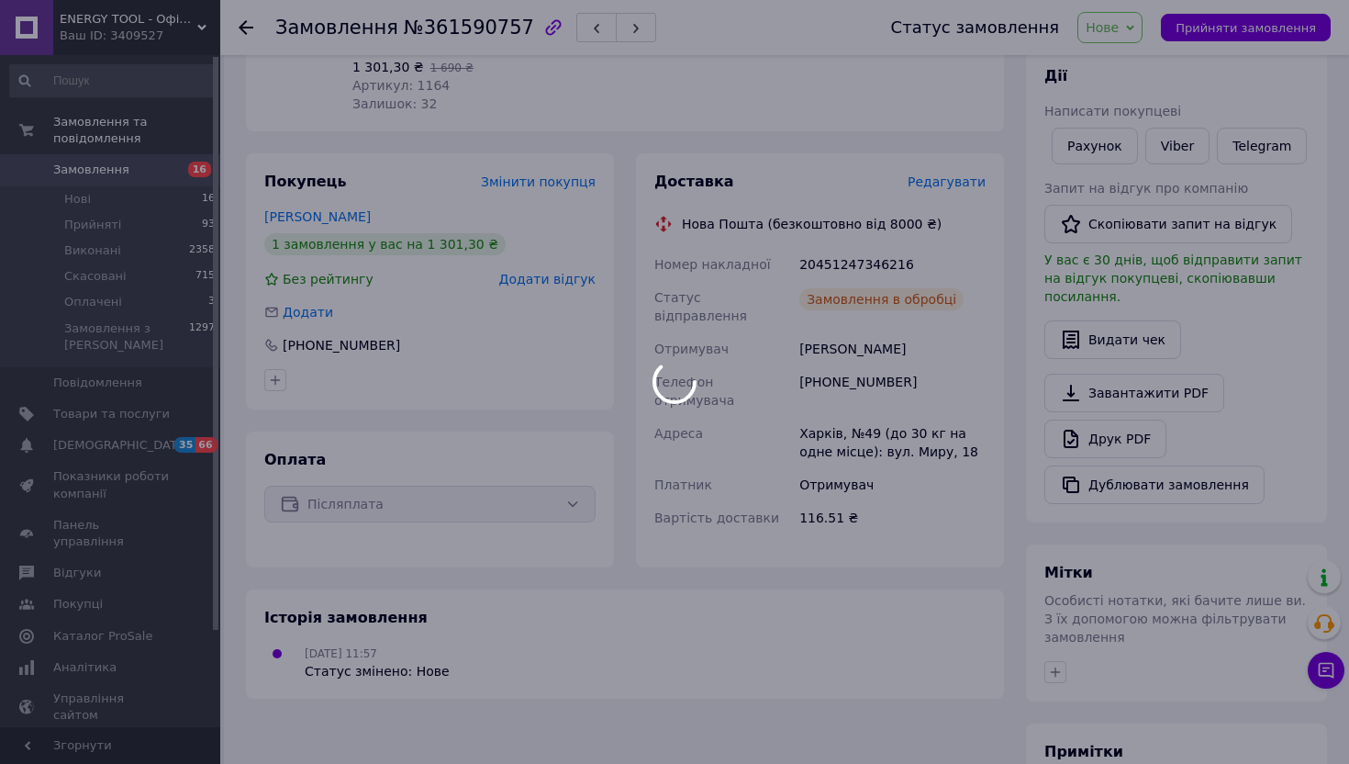
click at [1130, 36] on div at bounding box center [674, 382] width 1349 height 764
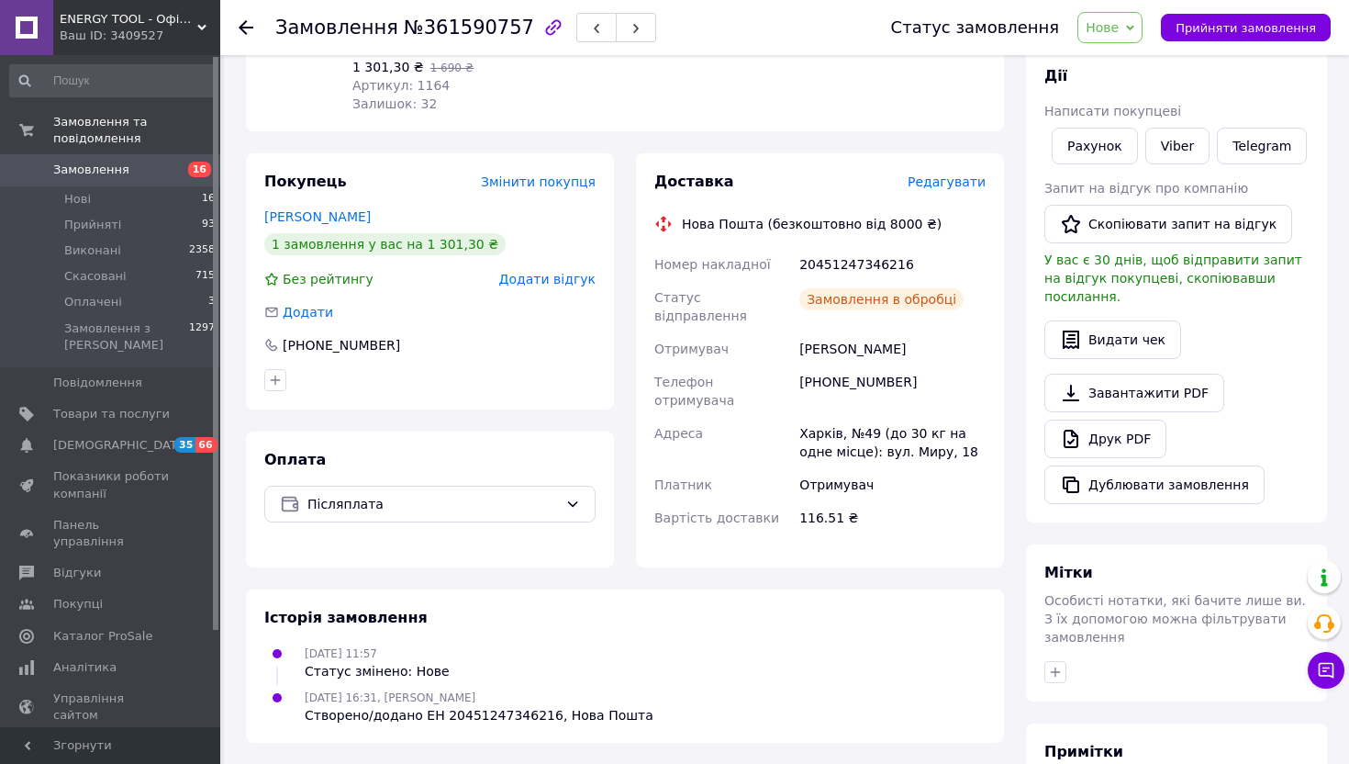
click at [1126, 43] on div "Статус замовлення Нове Прийнято Виконано Скасовано Оплачено Прийняти замовлення" at bounding box center [1092, 27] width 476 height 55
click at [1126, 40] on span "Нове" at bounding box center [1109, 27] width 65 height 31
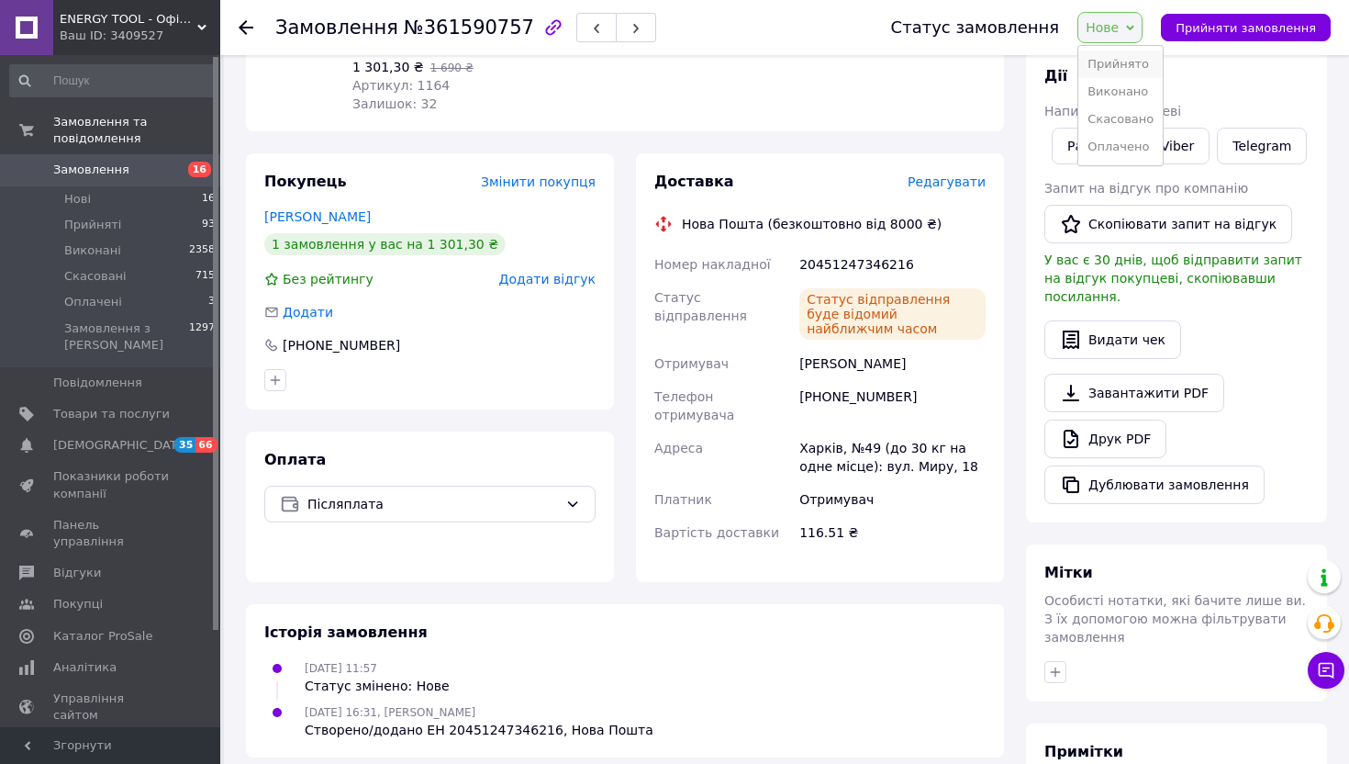
click at [1121, 60] on li "Прийнято" at bounding box center [1120, 64] width 84 height 28
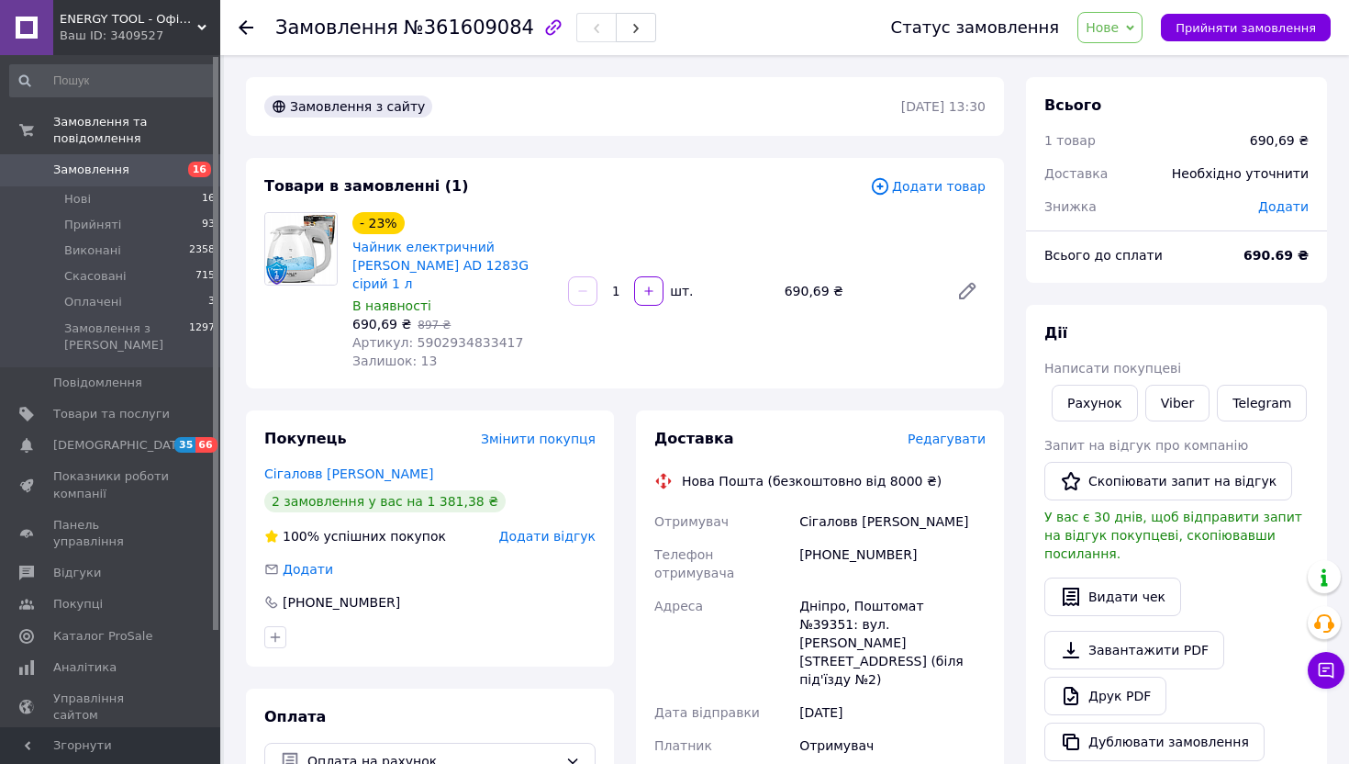
click at [1111, 13] on span "Нове" at bounding box center [1109, 27] width 65 height 31
click at [1116, 82] on li "Виконано" at bounding box center [1120, 92] width 84 height 28
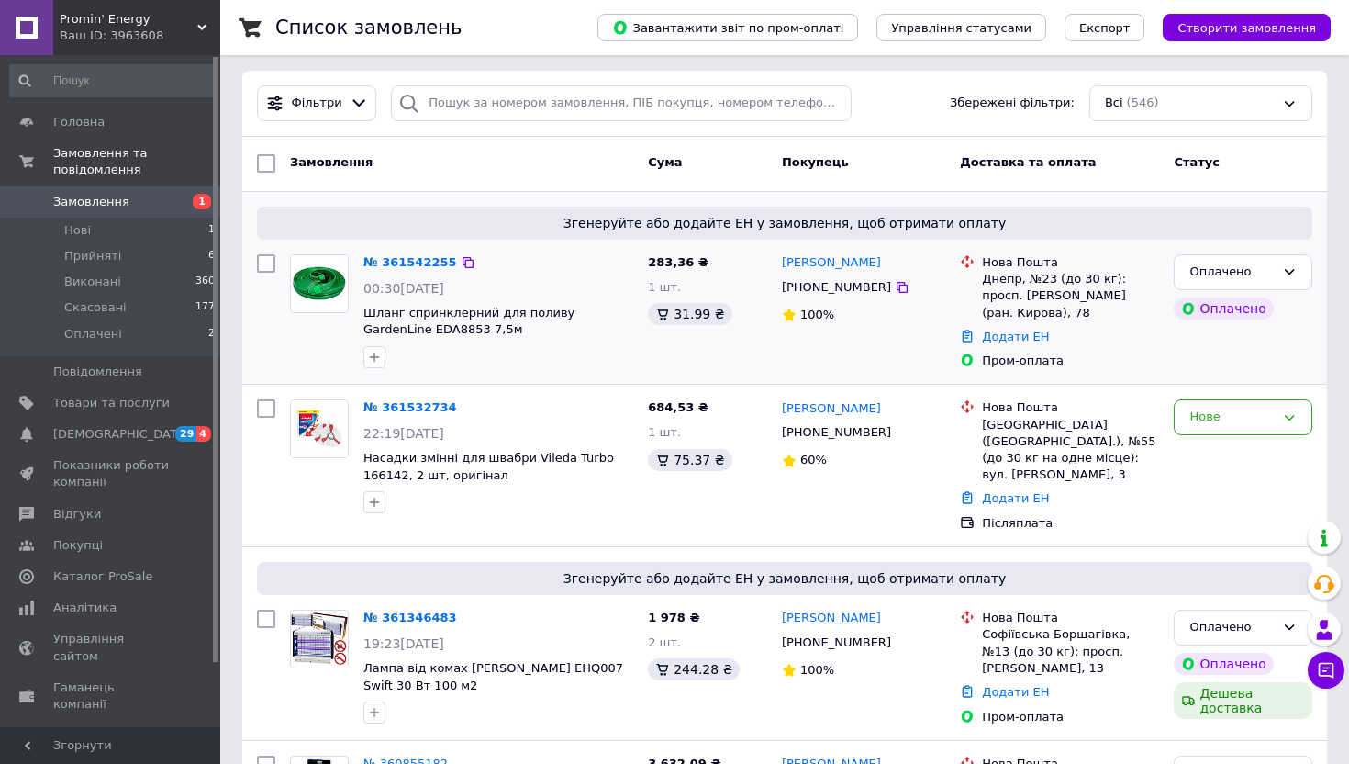
scroll to position [250, 0]
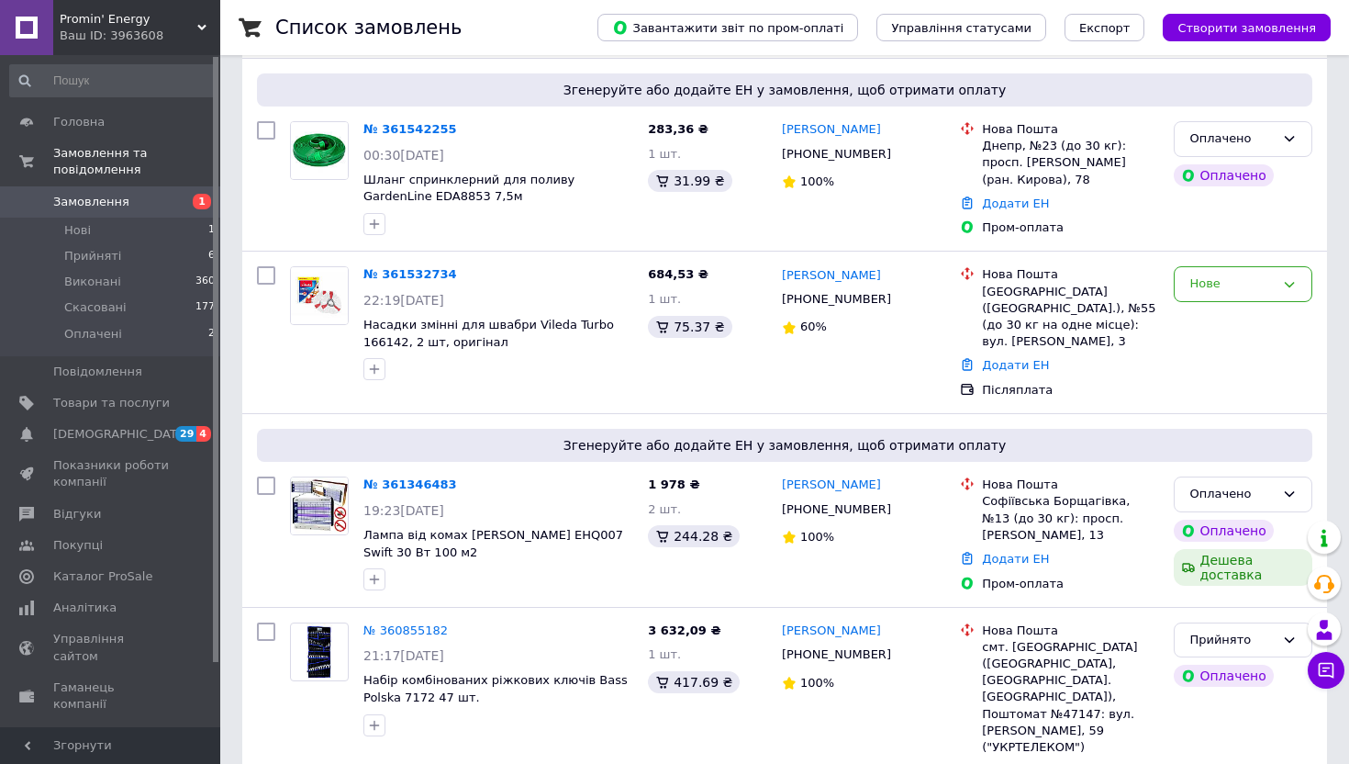
click at [159, 15] on span "Promin' Energy" at bounding box center [129, 19] width 138 height 17
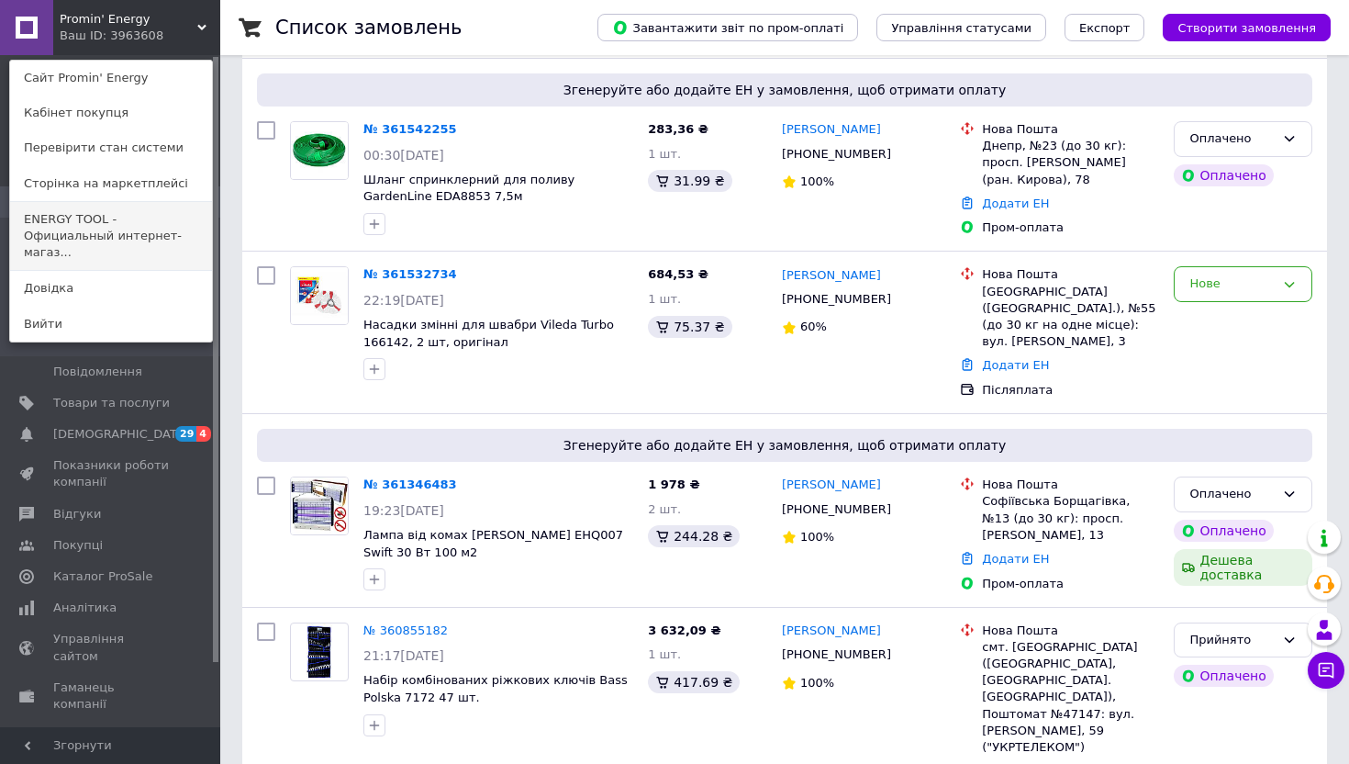
click at [151, 223] on link "ENERGY TOOL - Официальный интернет-магаз..." at bounding box center [111, 236] width 202 height 69
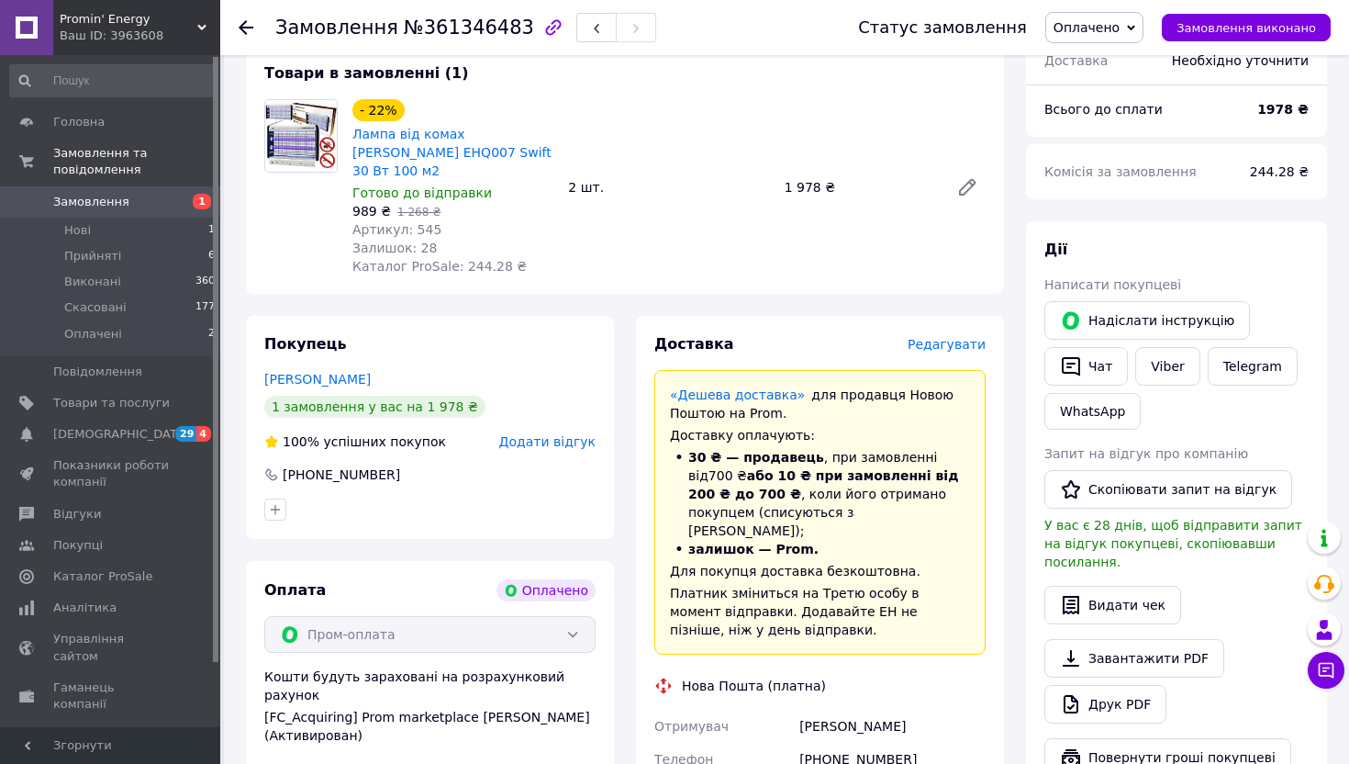
scroll to position [387, 0]
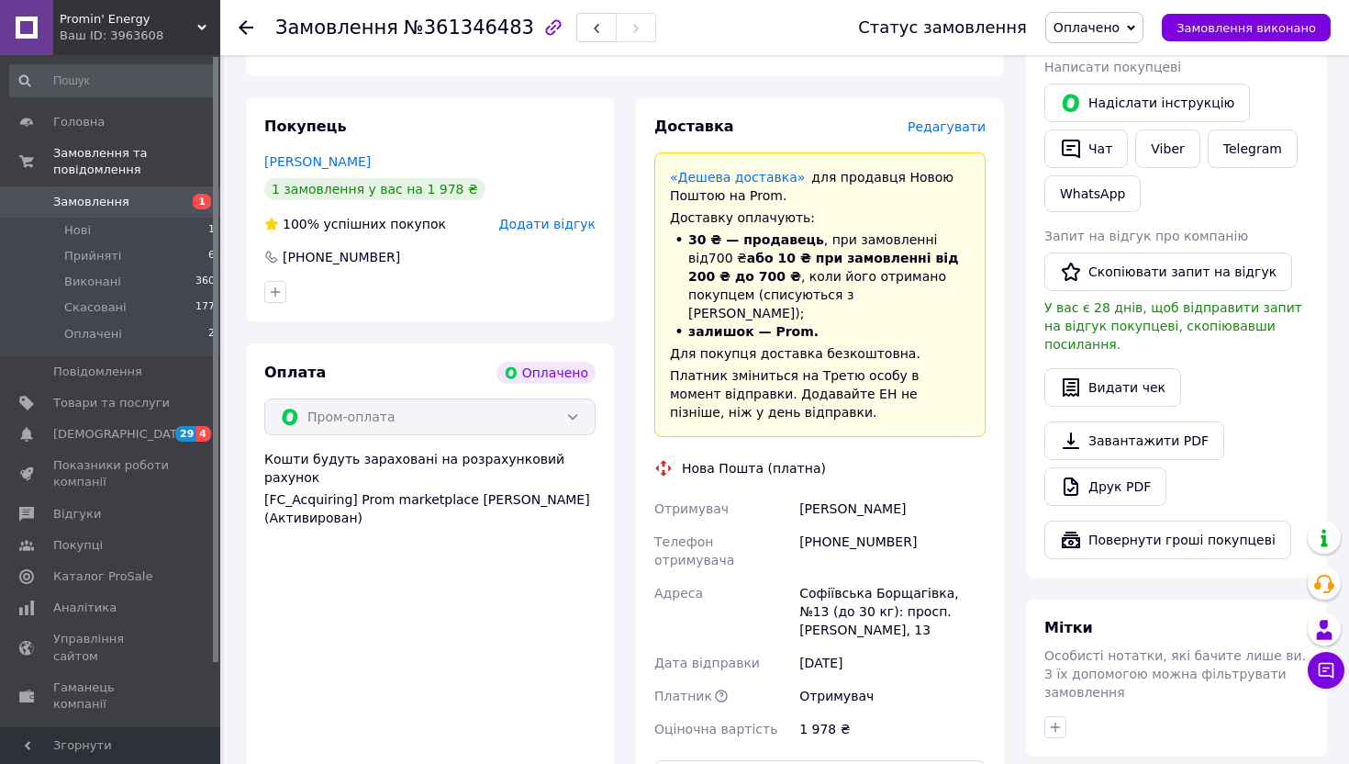
click at [832, 525] on div "[PHONE_NUMBER]" at bounding box center [893, 550] width 194 height 51
copy div "[PHONE_NUMBER]"
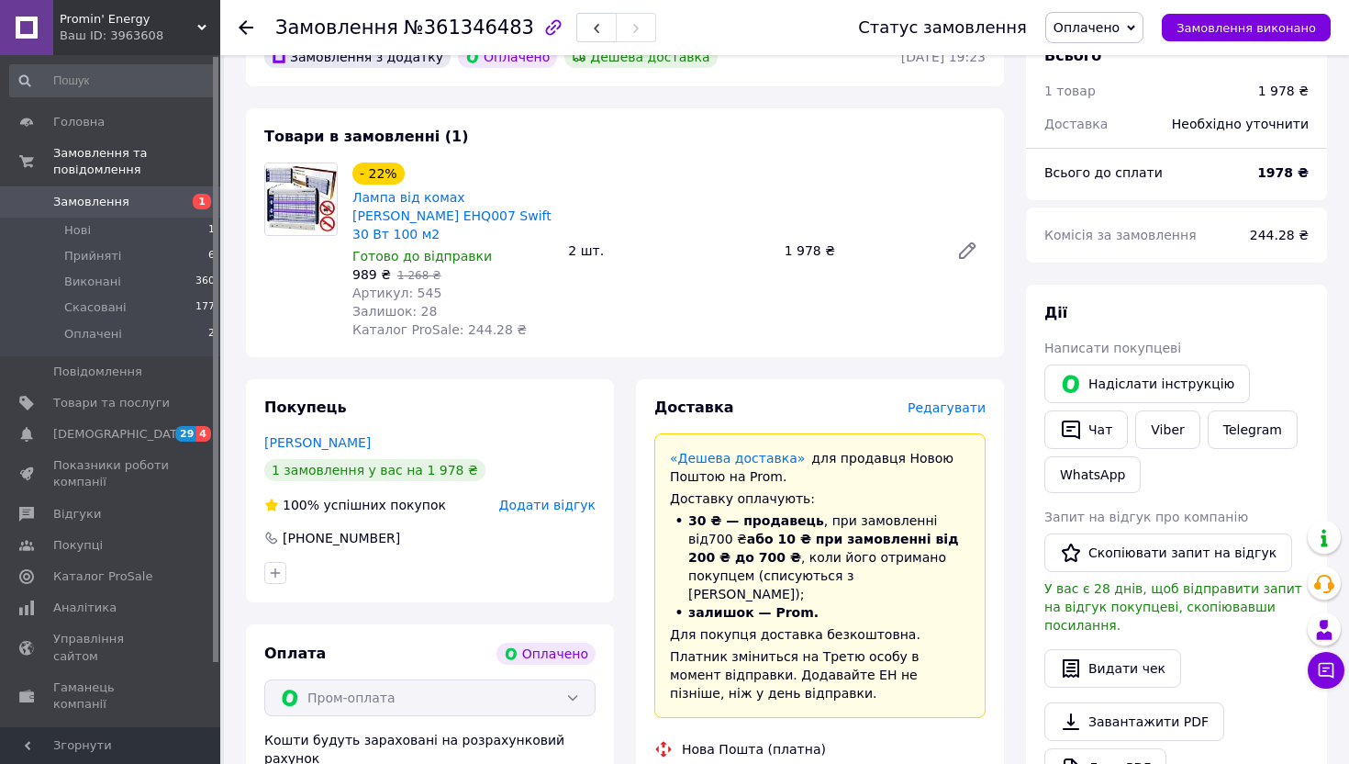
scroll to position [94, 0]
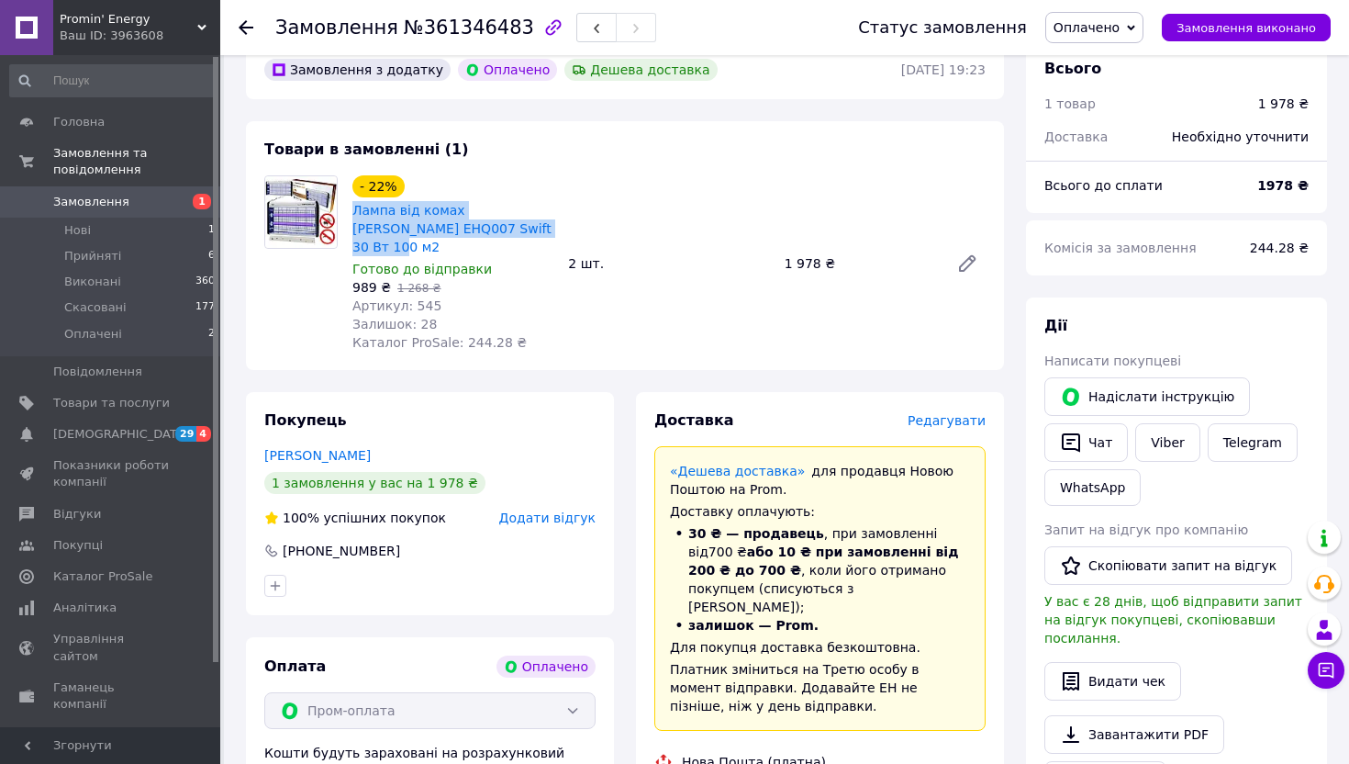
drag, startPoint x: 536, startPoint y: 227, endPoint x: 347, endPoint y: 213, distance: 189.6
click at [347, 213] on div "- 22% Лампа від комах [PERSON_NAME] EHQ007 Swift 30 Вт 100 м2 Готово до відправ…" at bounding box center [453, 264] width 216 height 184
copy link "Лампа від комах [PERSON_NAME] EHQ007 Swift 30 Вт 100 м2"
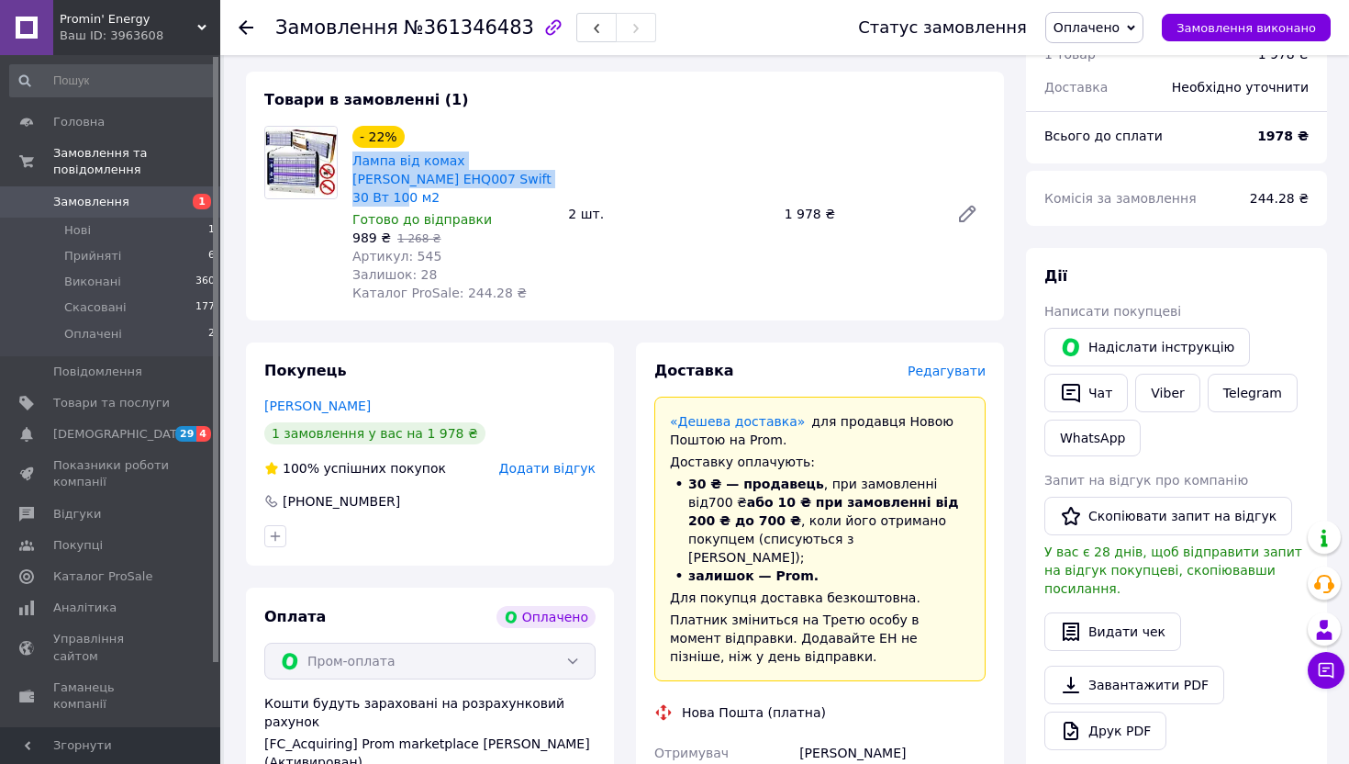
scroll to position [0, 0]
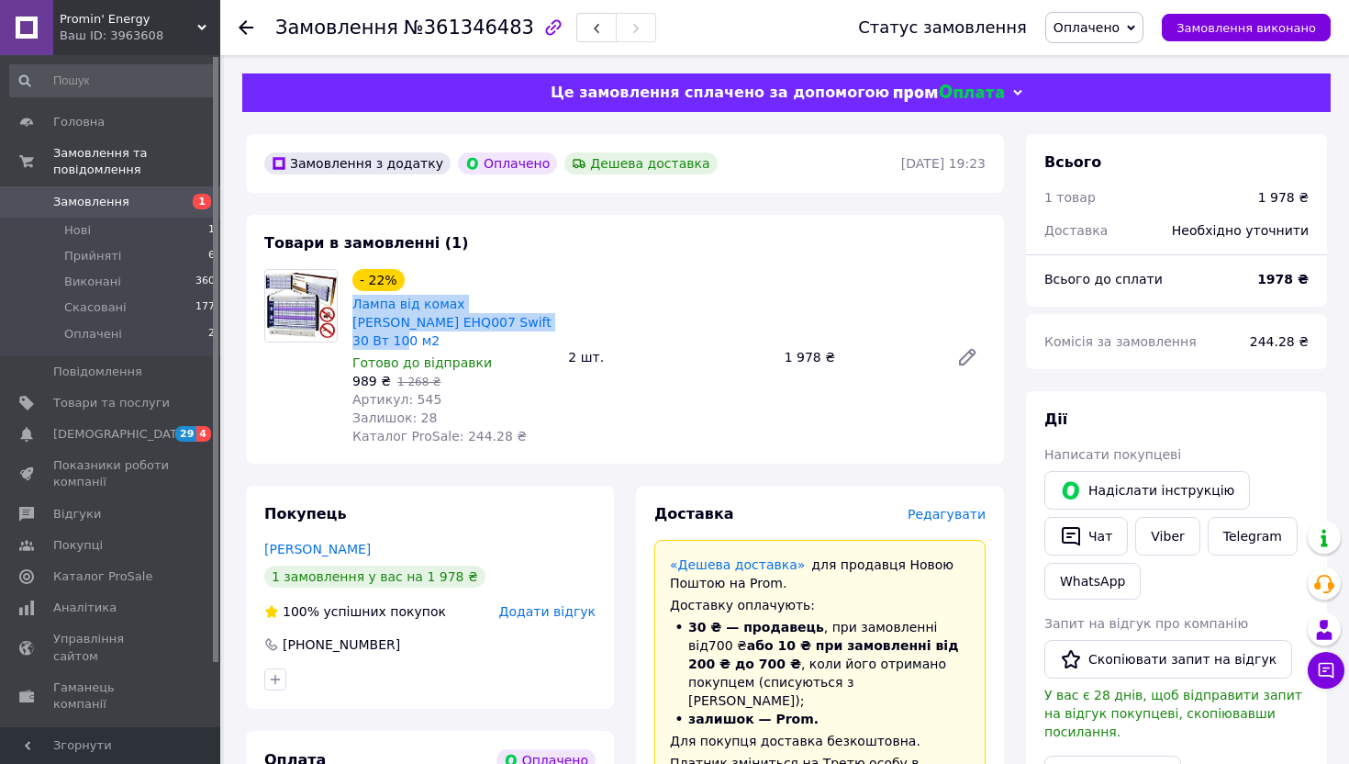
click at [527, 317] on span "Лампа від комах [PERSON_NAME] EHQ007 Swift 30 Вт 100 м2" at bounding box center [452, 322] width 201 height 55
drag, startPoint x: 350, startPoint y: 327, endPoint x: 402, endPoint y: 326, distance: 52.3
click at [402, 326] on div "Лампа від комах Esperanza EHQ007 Swift 30 Вт 100 м2" at bounding box center [453, 322] width 205 height 59
copy link "EHQ007"
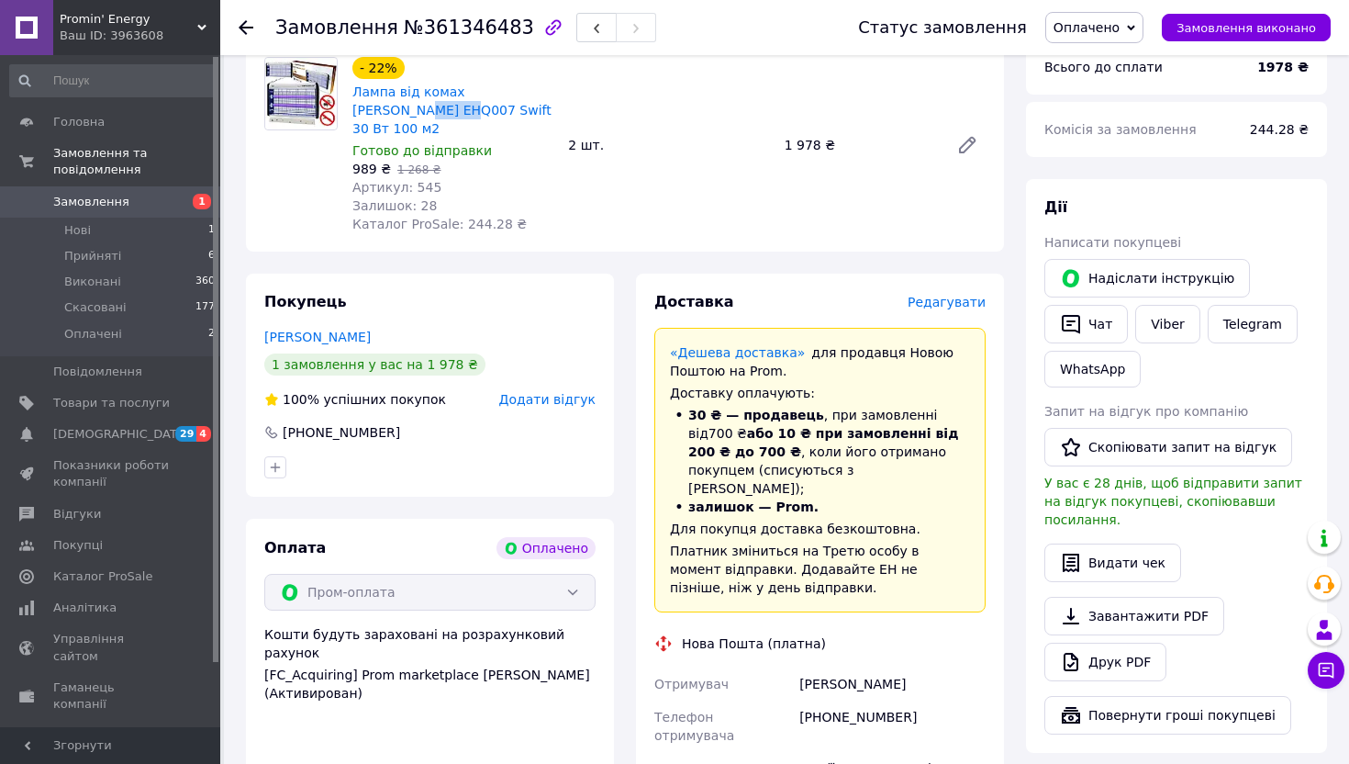
scroll to position [453, 0]
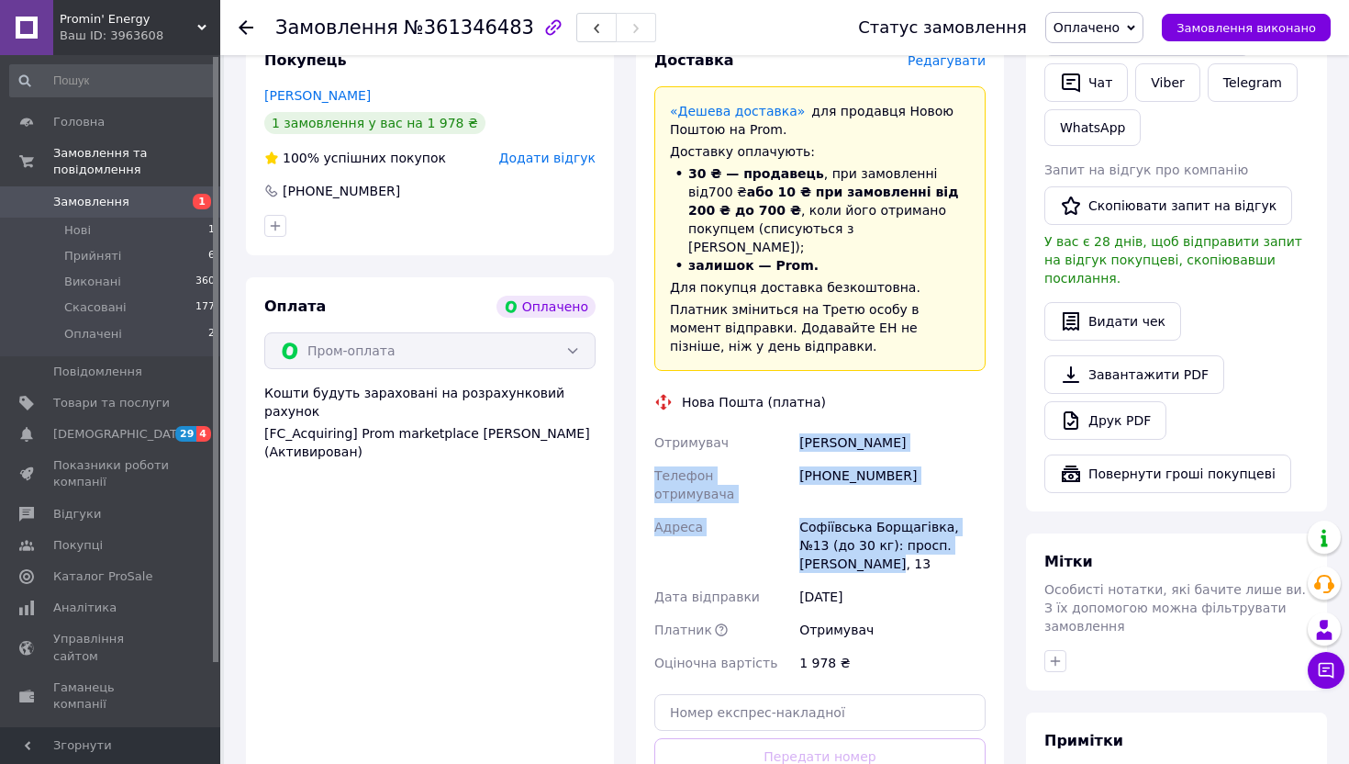
drag, startPoint x: 840, startPoint y: 507, endPoint x: 796, endPoint y: 404, distance: 111.8
click at [796, 426] on div "Отримувач Кириченко Сергей Телефон отримувача +380662045463 Адреса Софіївська Б…" at bounding box center [820, 552] width 339 height 253
copy div "Кириченко Сергей Телефон отримувача +380662045463 Адреса Софіївська Борщагівка,…"
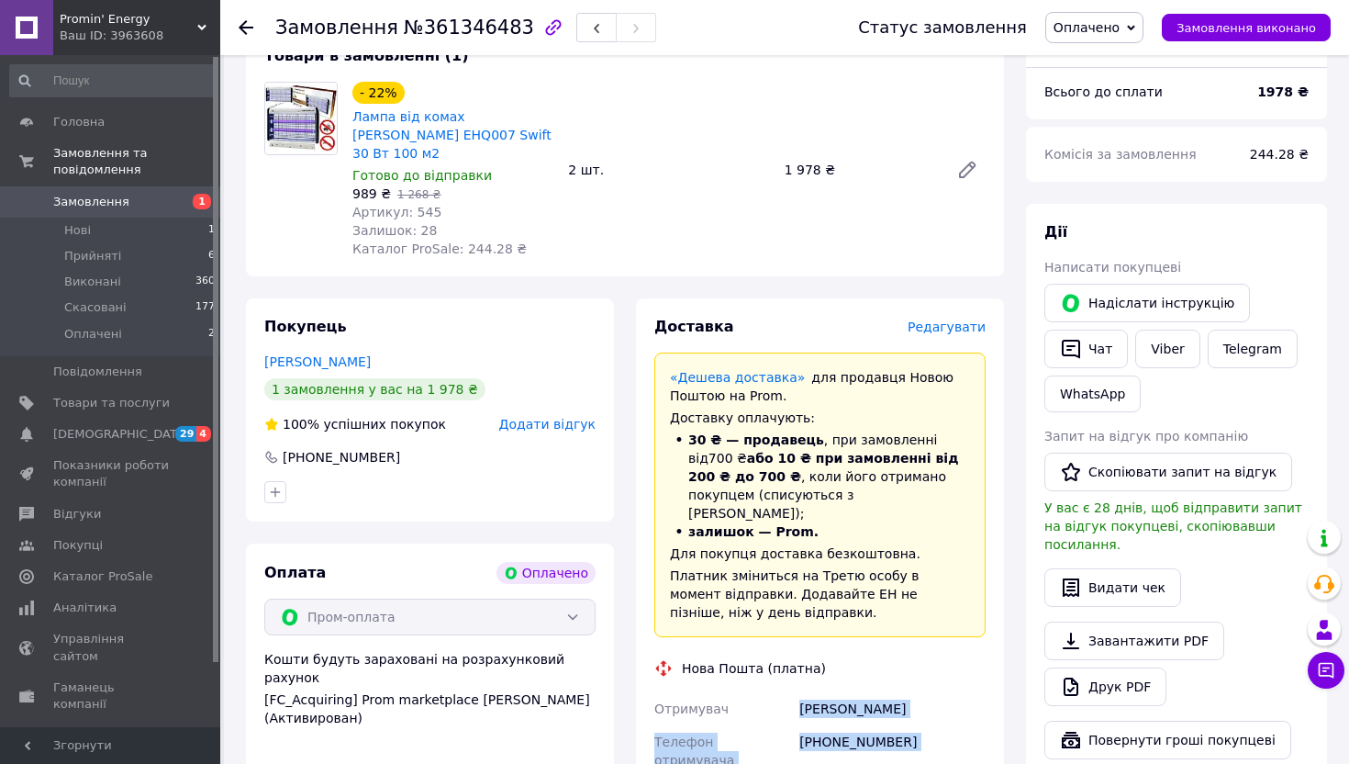
scroll to position [92, 0]
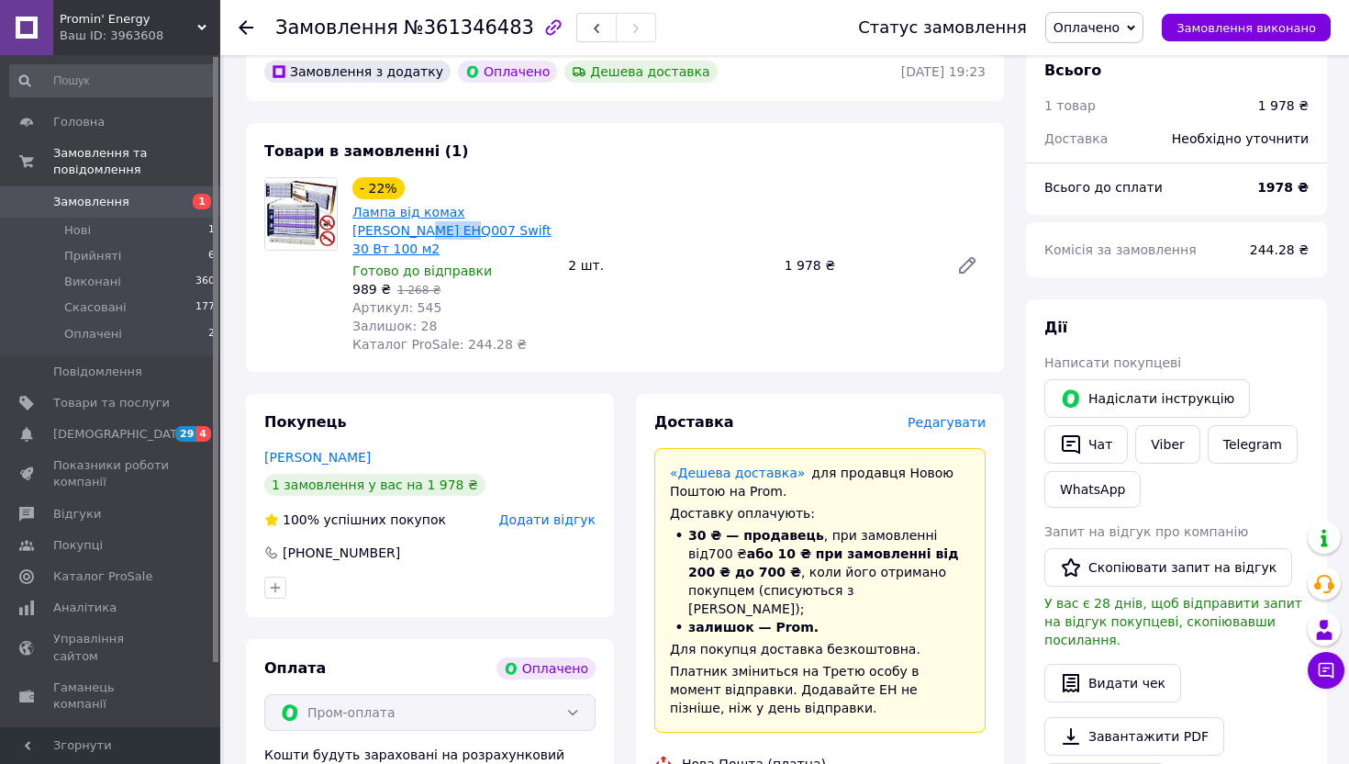
drag, startPoint x: 349, startPoint y: 234, endPoint x: 400, endPoint y: 232, distance: 51.4
click at [400, 232] on div "- 22% Лампа від комах Esperanza EHQ007 Swift 30 Вт 100 м2 Готово до відправки 9…" at bounding box center [453, 265] width 216 height 184
copy link "EHQ007"
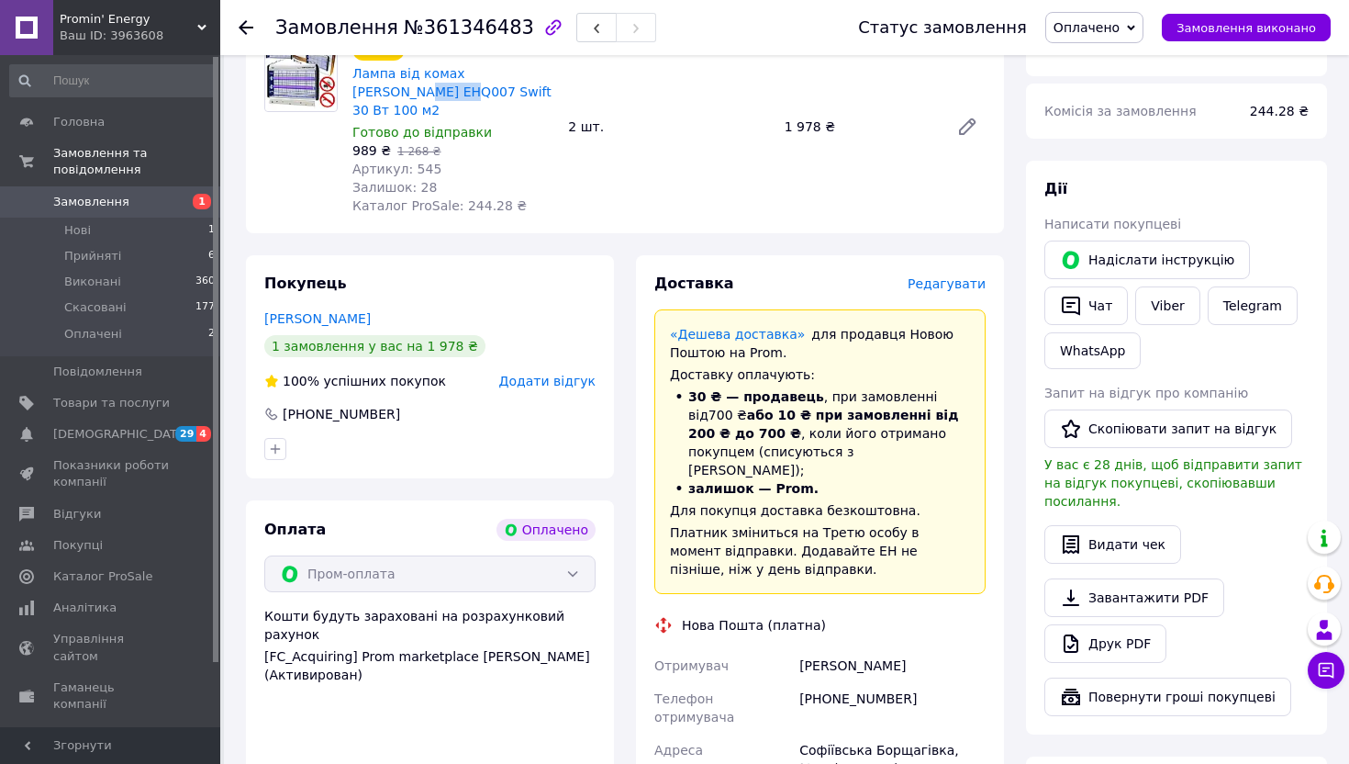
scroll to position [423, 0]
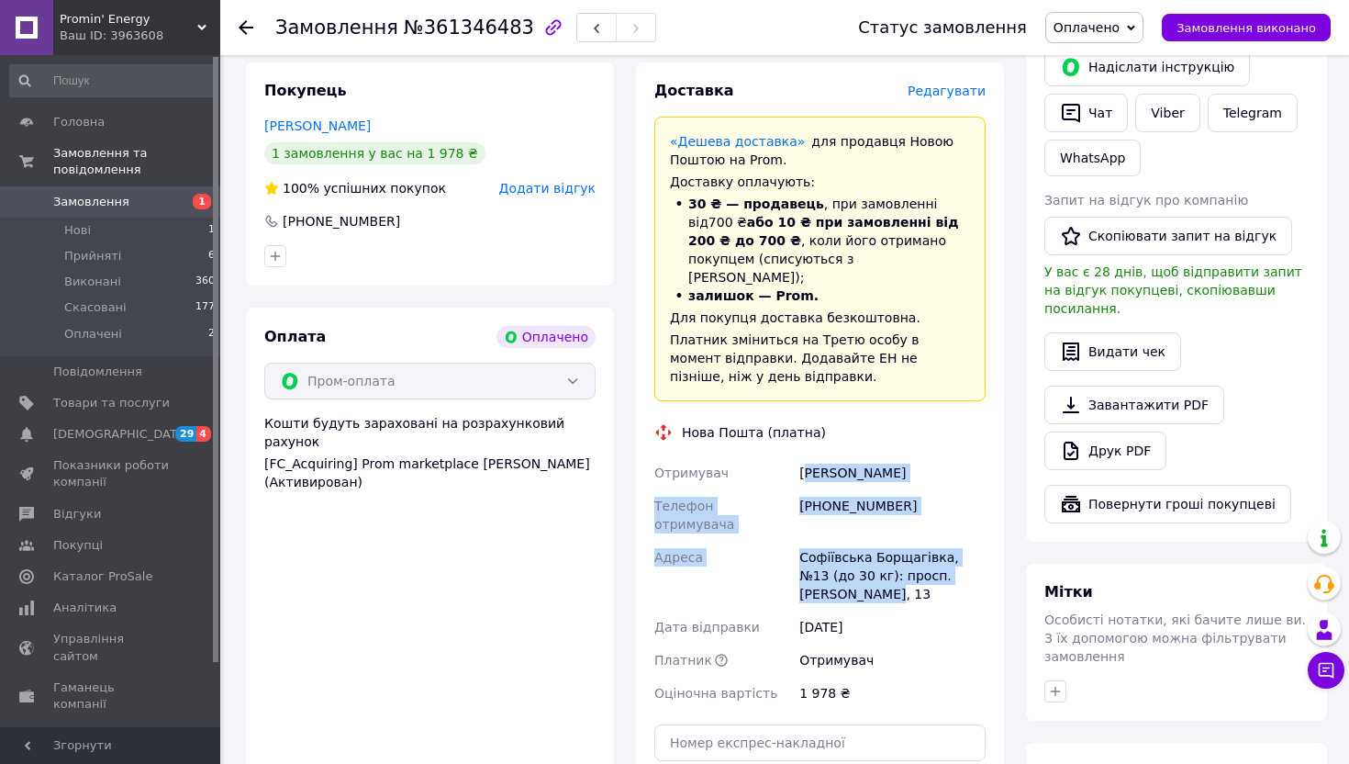
drag, startPoint x: 843, startPoint y: 538, endPoint x: 805, endPoint y: 444, distance: 101.2
click at [805, 456] on div "Отримувач Кириченко Сергей Телефон отримувача +380662045463 Адреса Софіївська Б…" at bounding box center [820, 582] width 339 height 253
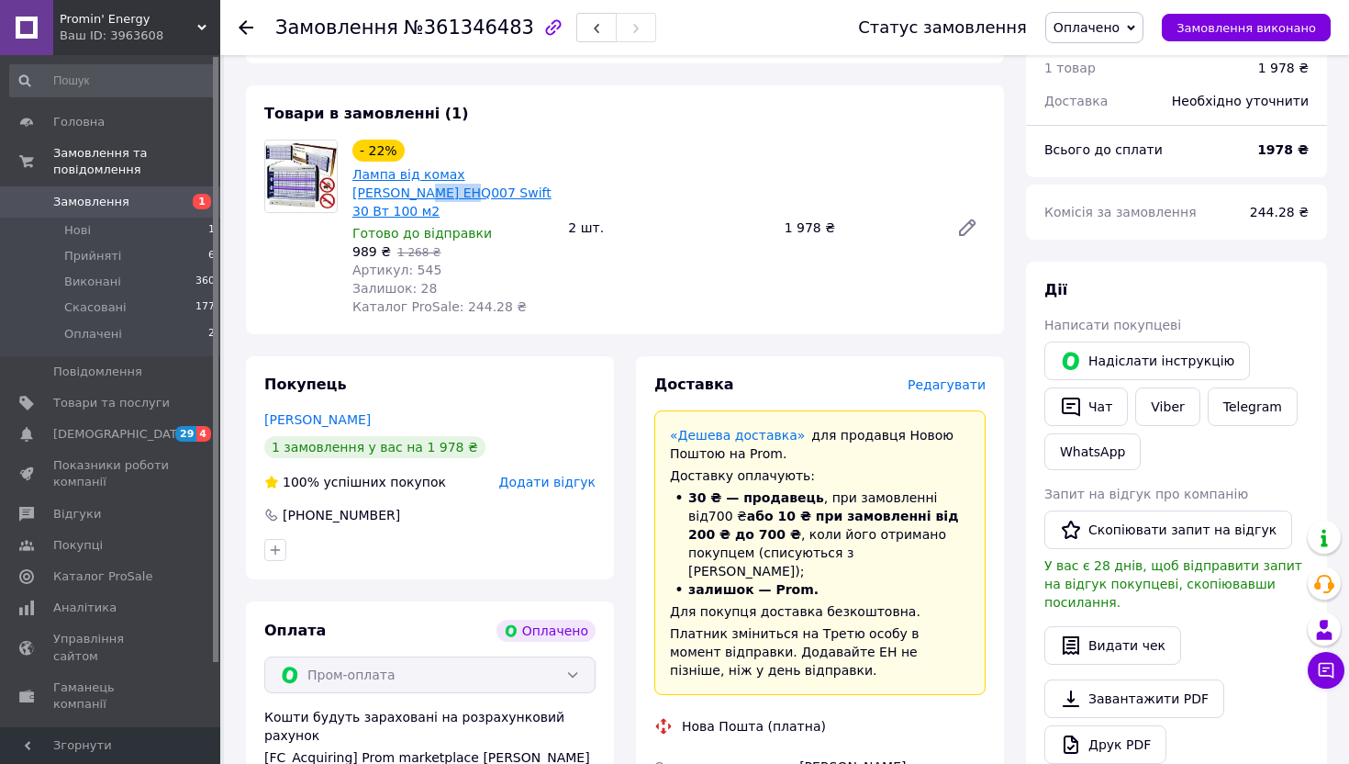
drag, startPoint x: 350, startPoint y: 197, endPoint x: 401, endPoint y: 195, distance: 51.5
click at [401, 195] on div "Лампа від комах Esperanza EHQ007 Swift 30 Вт 100 м2" at bounding box center [453, 192] width 205 height 59
copy link "EHQ007"
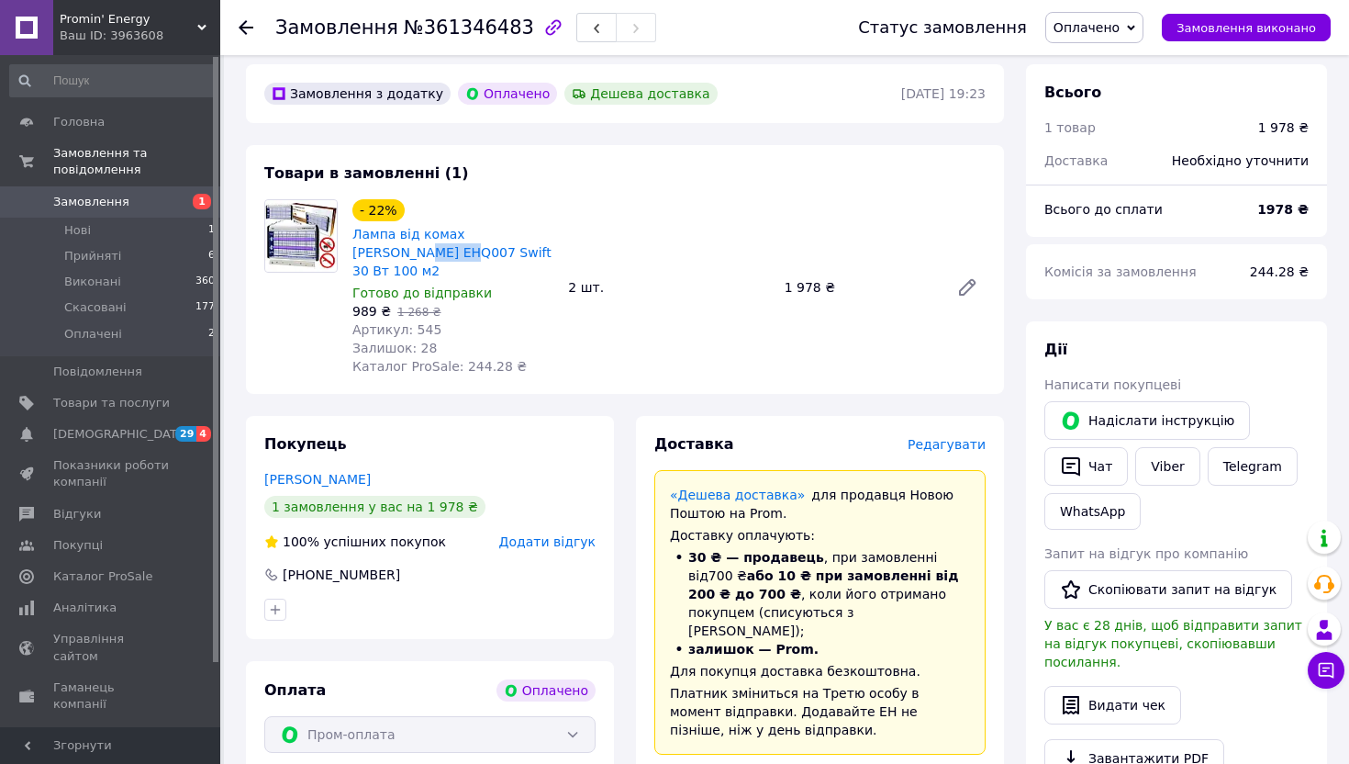
scroll to position [139, 0]
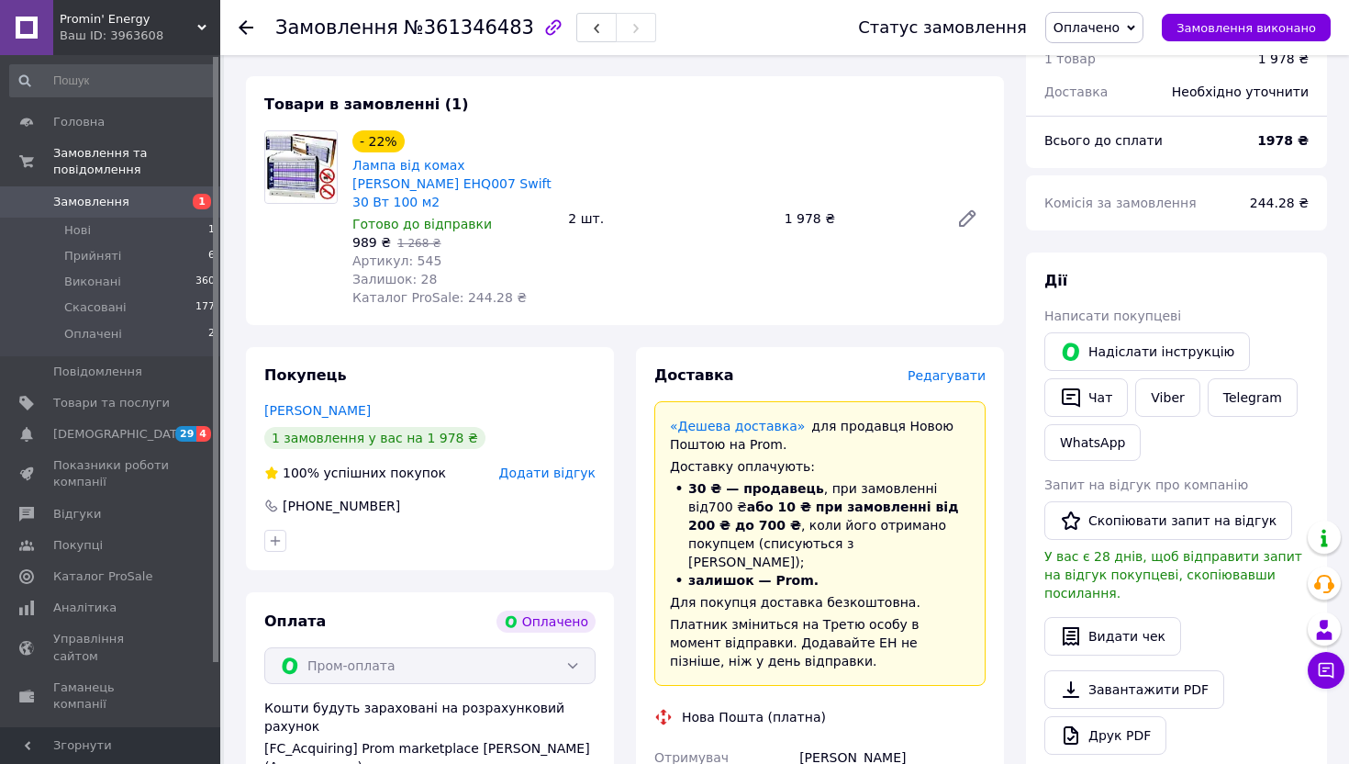
copy div "+380662045463"
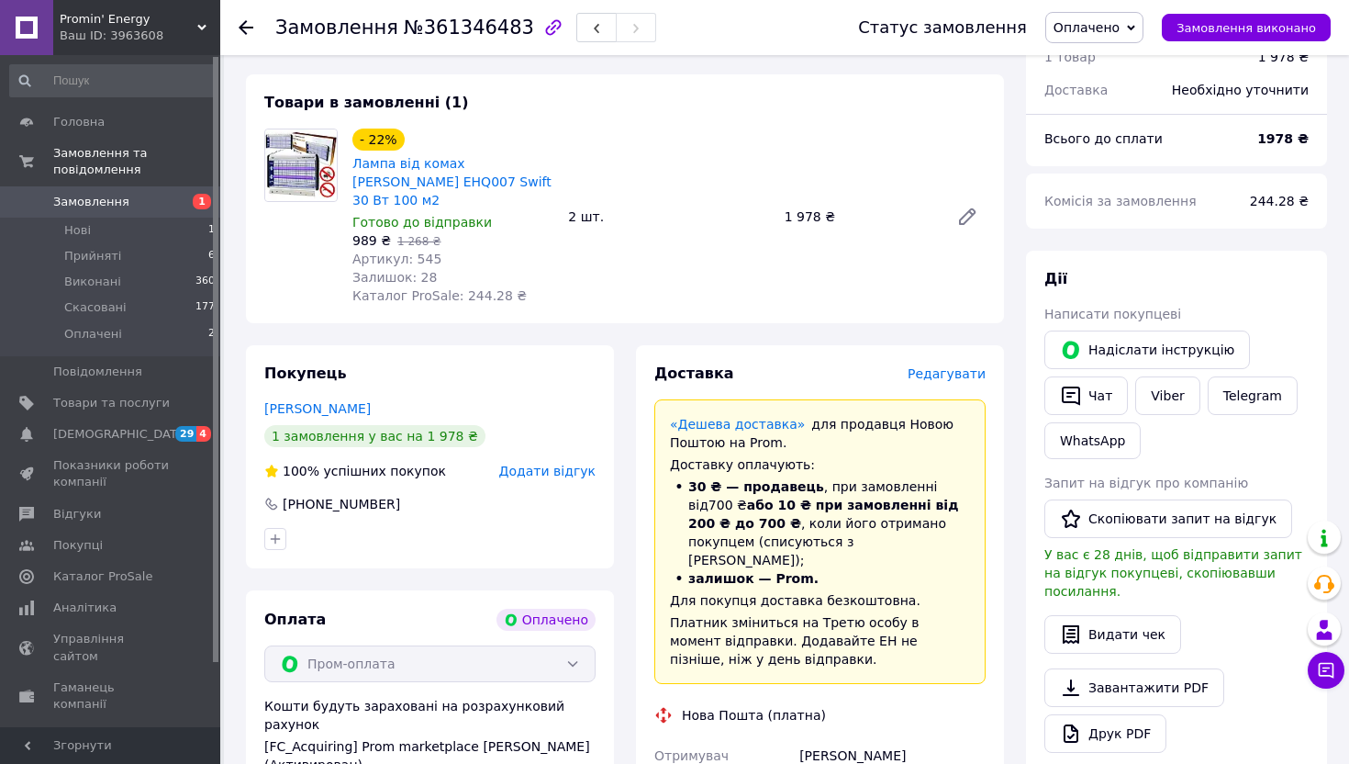
scroll to position [191, 0]
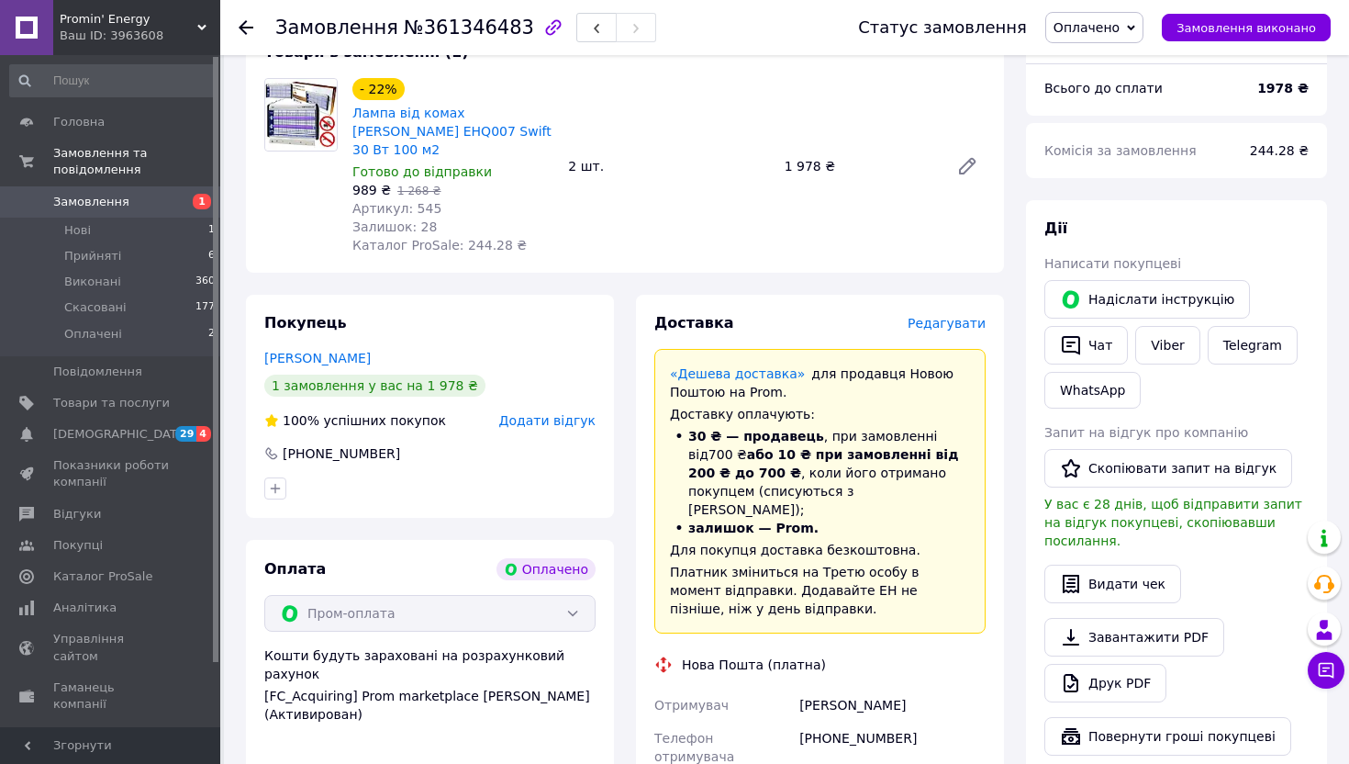
copy div "Софіївська"
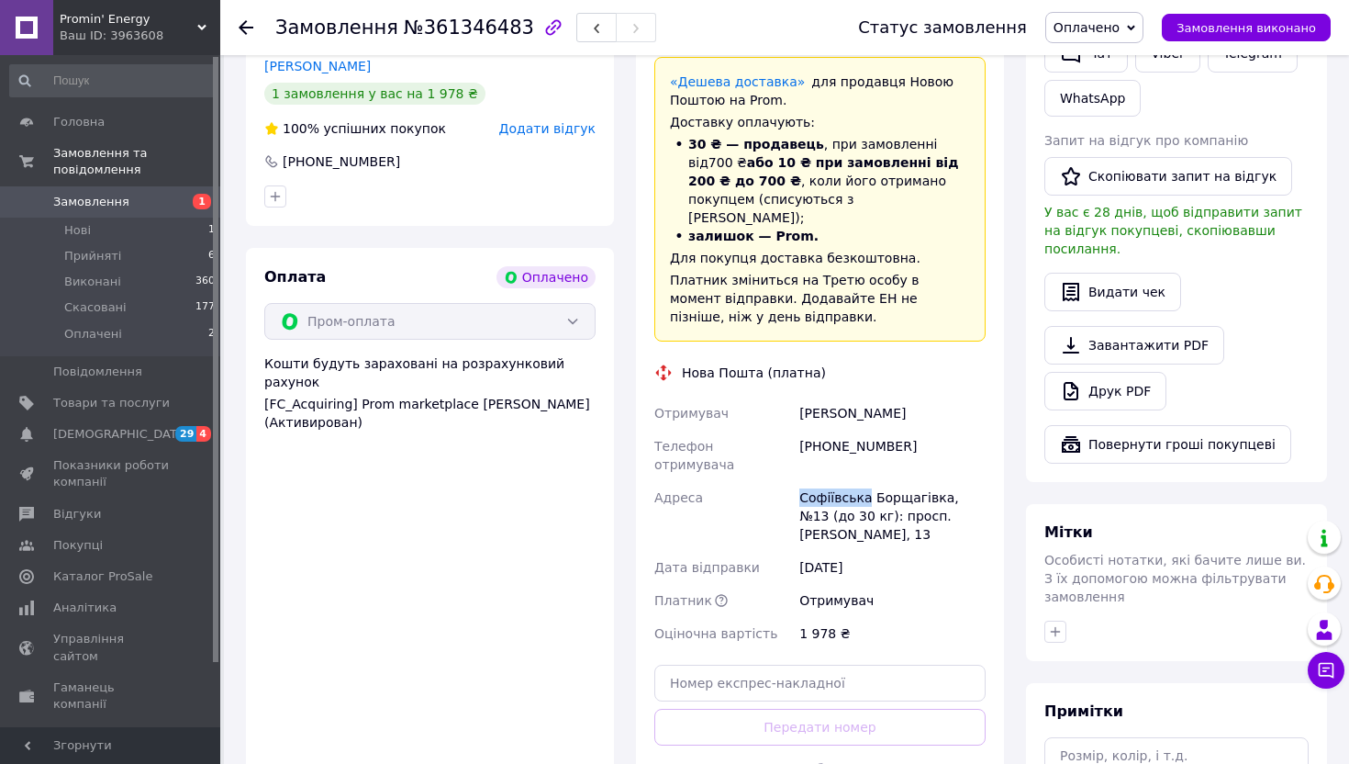
scroll to position [544, 0]
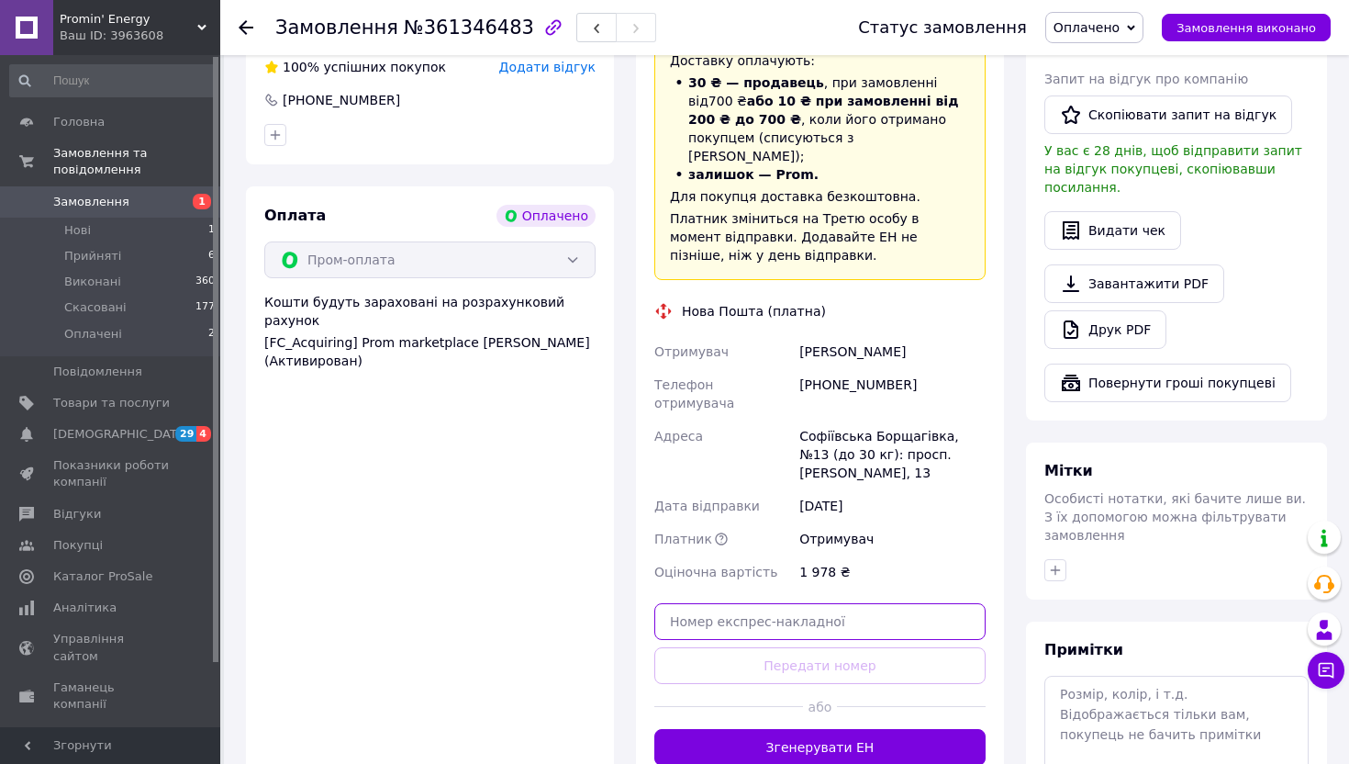
click at [758, 603] on input "text" at bounding box center [819, 621] width 331 height 37
paste input "20451247363471"
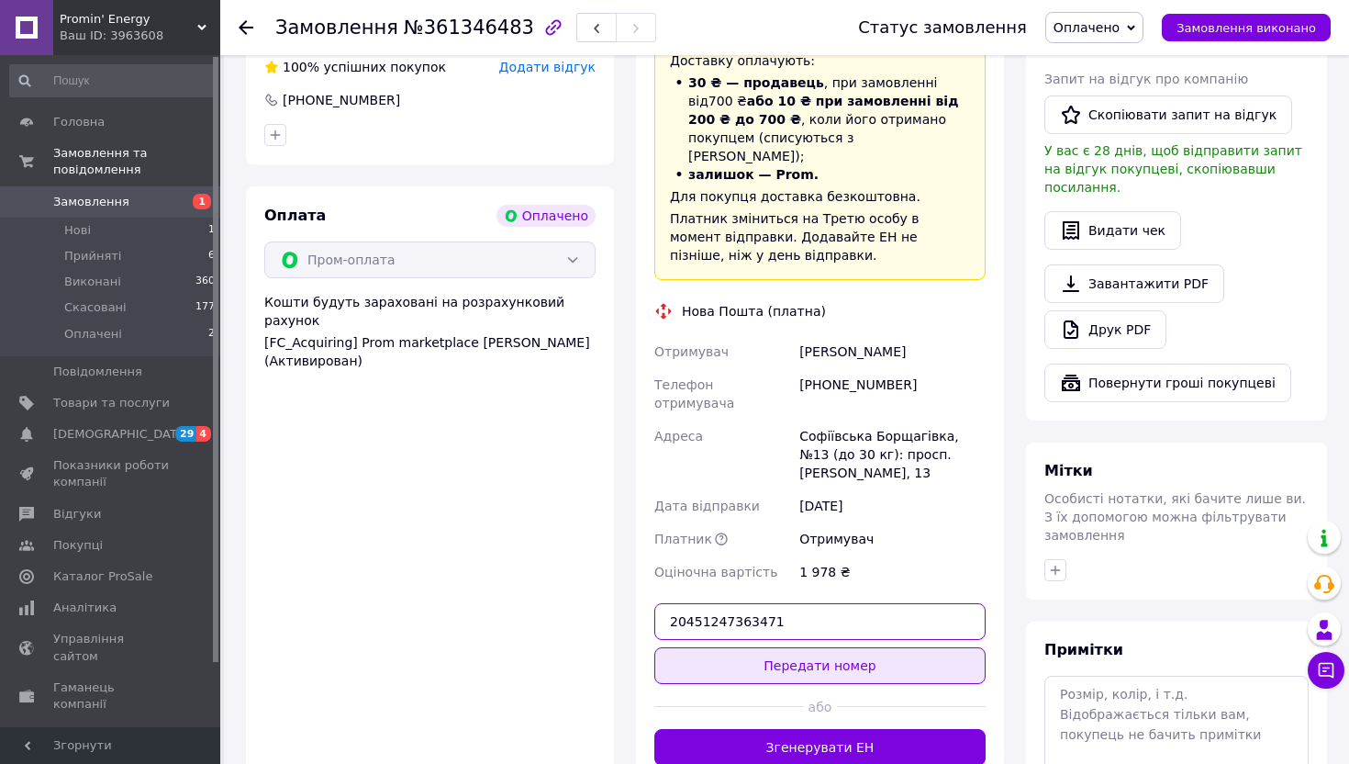
type input "20451247363471"
click at [757, 647] on button "Передати номер" at bounding box center [819, 665] width 331 height 37
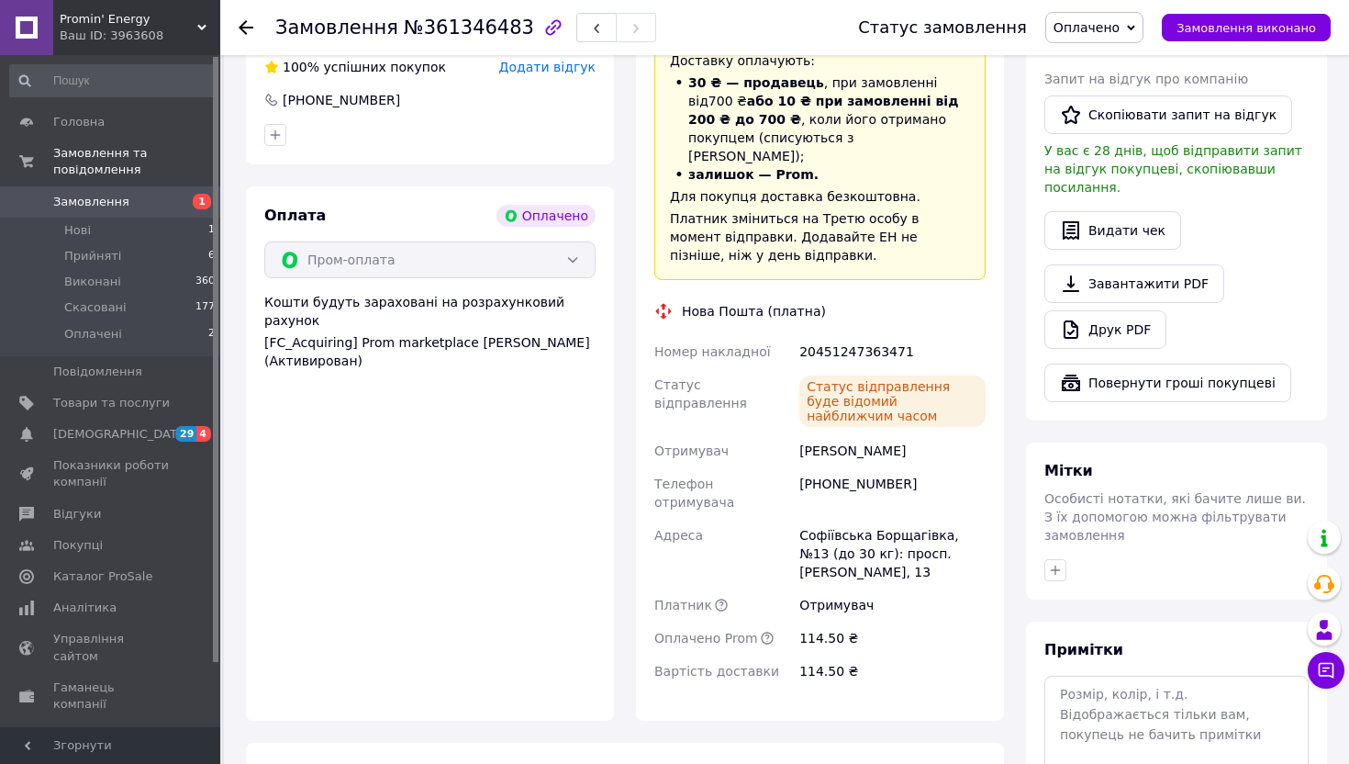
click at [1115, 33] on span "Оплачено" at bounding box center [1087, 27] width 66 height 15
click at [1113, 56] on li "Прийнято" at bounding box center [1094, 64] width 96 height 28
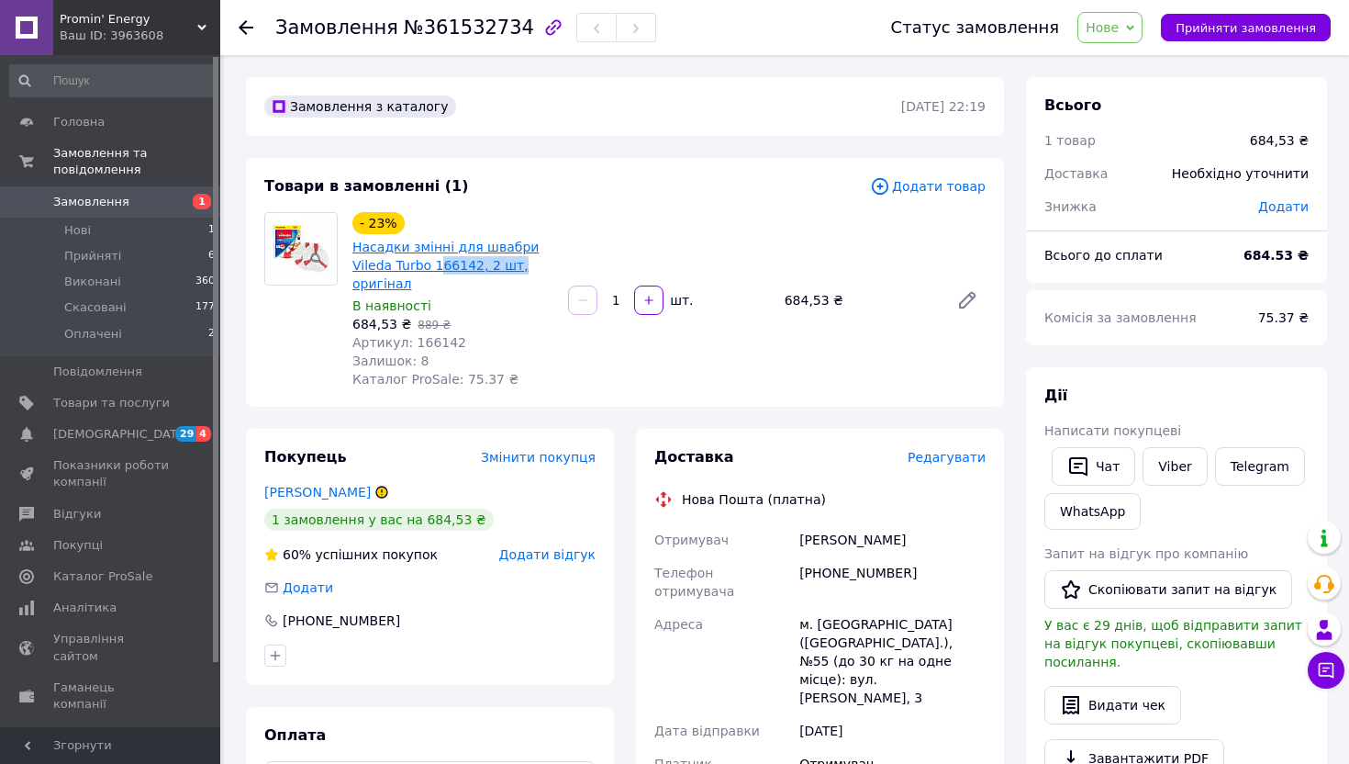
drag, startPoint x: 525, startPoint y: 268, endPoint x: 434, endPoint y: 265, distance: 90.9
click at [433, 265] on span "Насадки змінні для швабри Vileda Turbo 166142, 2 шт, оригінал" at bounding box center [452, 265] width 201 height 55
copy link "66142, 2 шт,"
click at [586, 357] on div "- 23% Насадки змінні для швабри Vileda Turbo 166142, 2 шт, оригінал В наявності…" at bounding box center [669, 300] width 648 height 184
drag, startPoint x: 534, startPoint y: 266, endPoint x: 431, endPoint y: 266, distance: 102.8
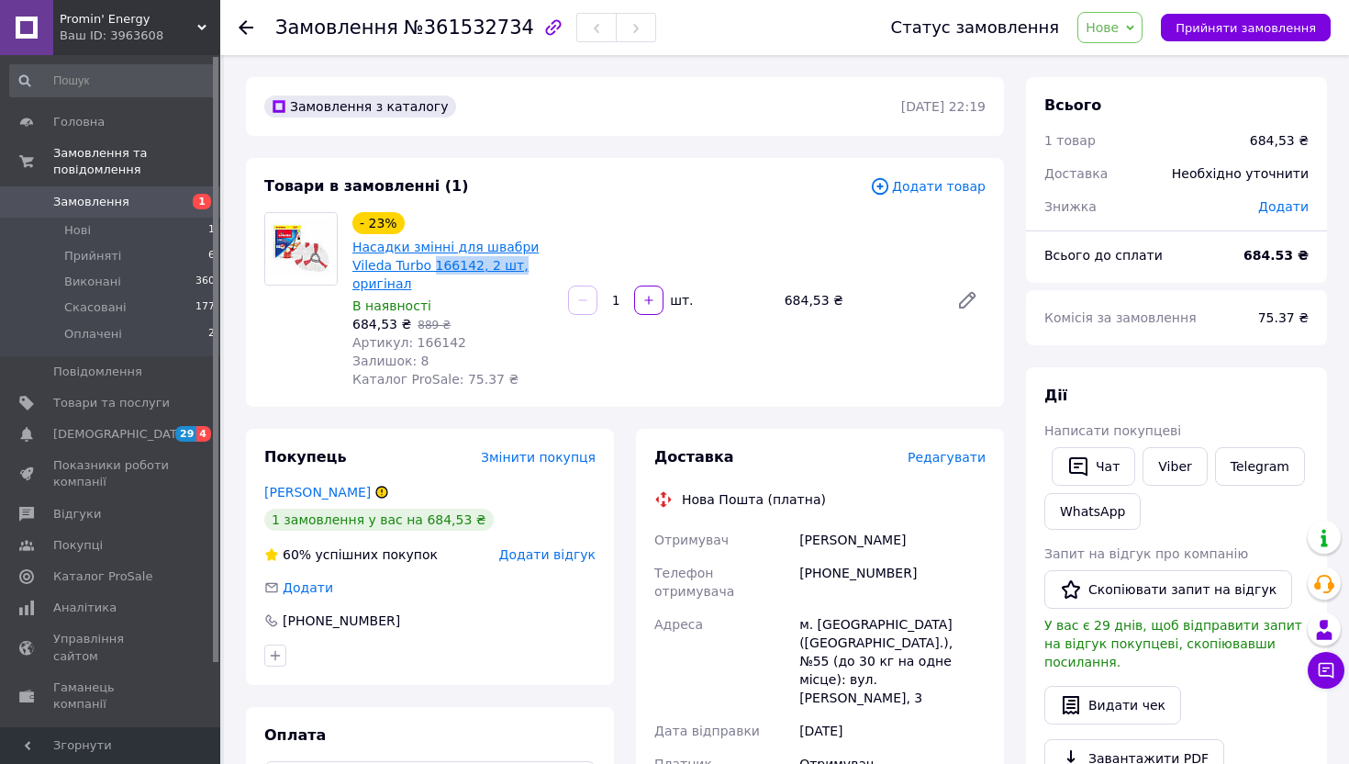
click at [431, 266] on span "Насадки змінні для швабри Vileda Turbo 166142, 2 шт, оригінал" at bounding box center [452, 265] width 201 height 55
copy link "166142, 2 шт,"
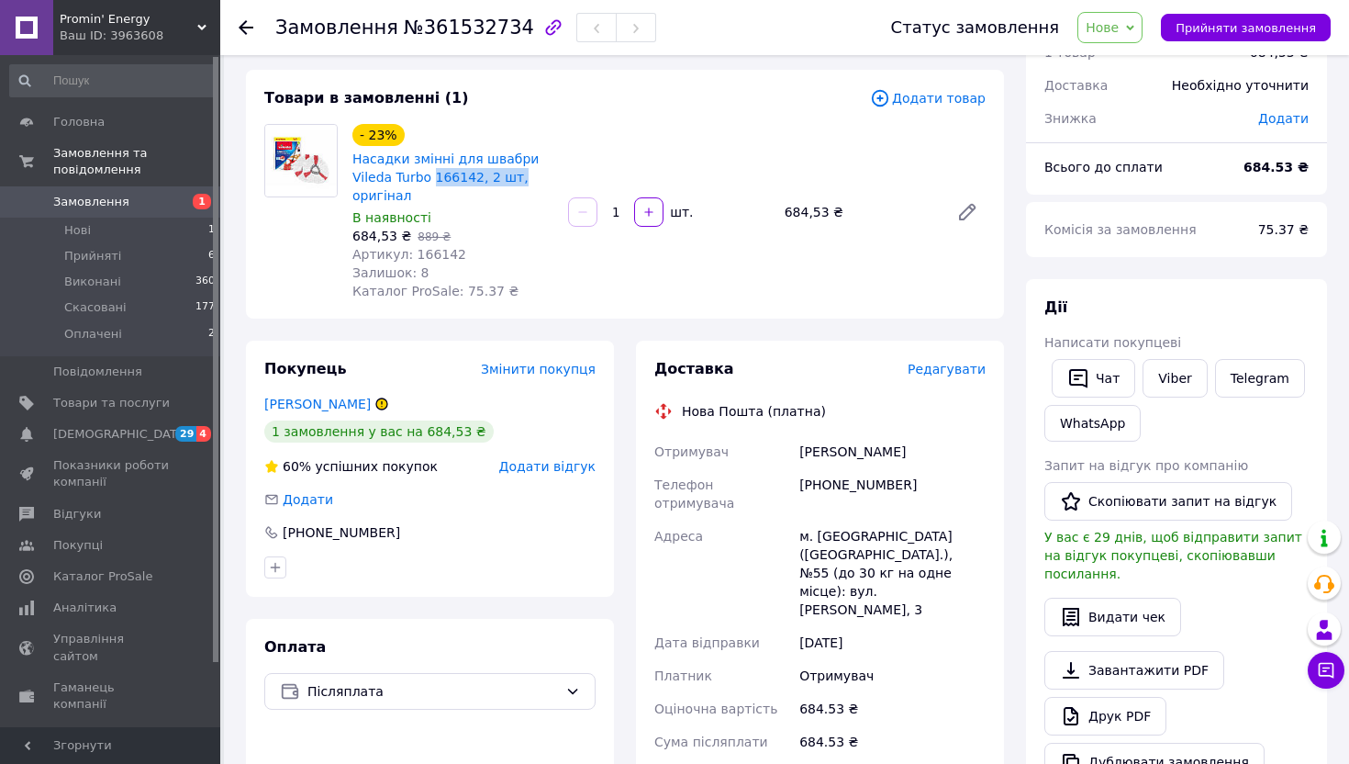
scroll to position [92, 0]
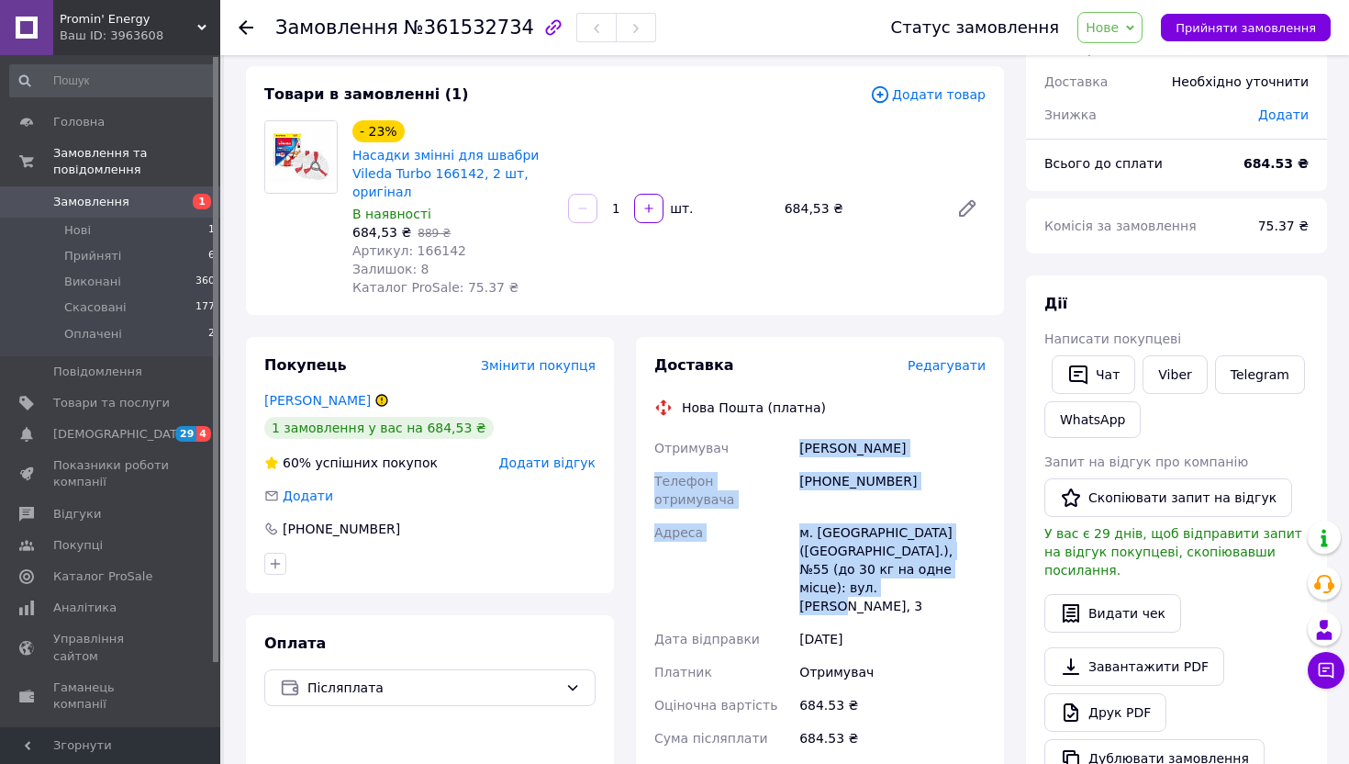
drag, startPoint x: 988, startPoint y: 555, endPoint x: 797, endPoint y: 454, distance: 216.8
click at [797, 454] on div "Отримувач [PERSON_NAME] Телефон отримувача [PHONE_NUMBER] [GEOGRAPHIC_DATA] м. …" at bounding box center [820, 644] width 339 height 426
copy div "[PERSON_NAME] Телефон отримувача [PHONE_NUMBER] [GEOGRAPHIC_DATA][PERSON_NAME] …"
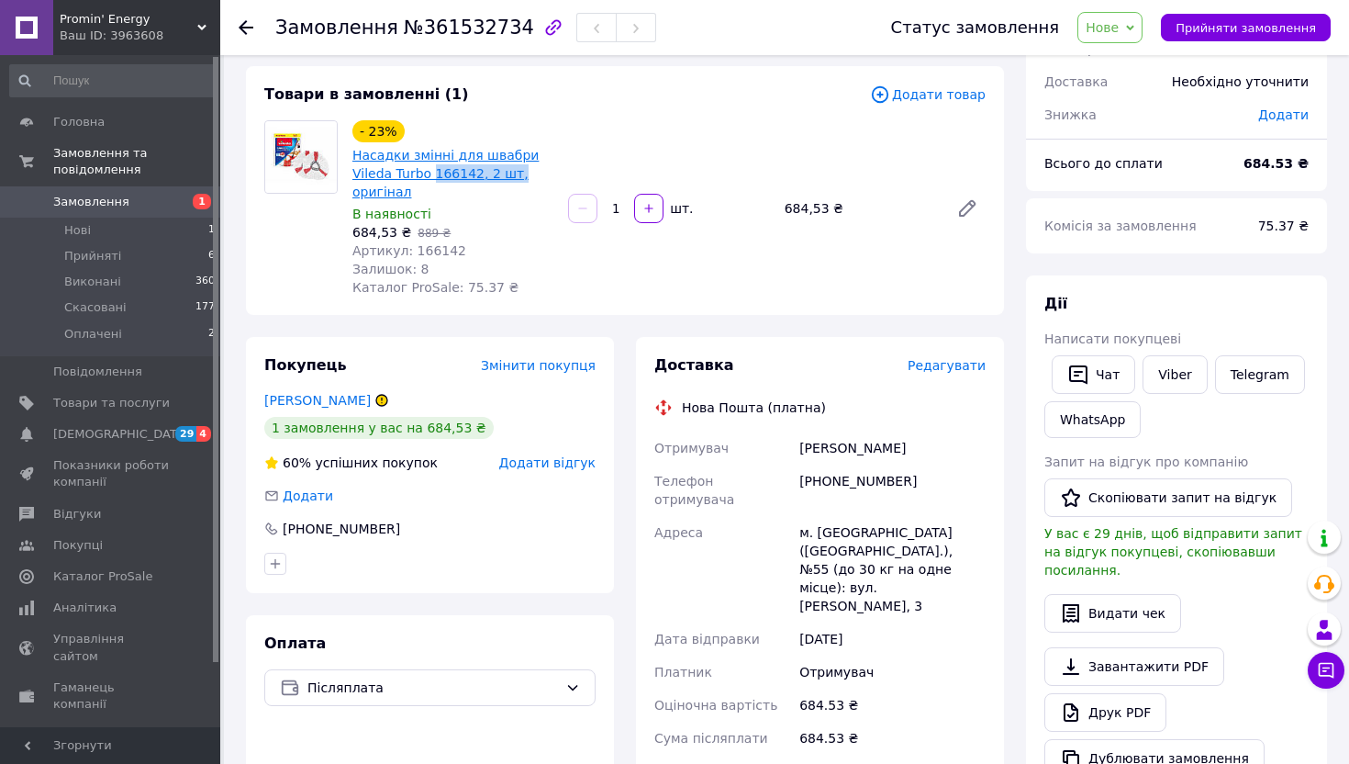
drag, startPoint x: 519, startPoint y: 176, endPoint x: 432, endPoint y: 176, distance: 87.2
click at [432, 176] on span "Насадки змінні для швабри Vileda Turbo 166142, 2 шт, оригінал" at bounding box center [452, 173] width 201 height 55
copy link "166142, 2 шт,"
click at [867, 444] on div "[PERSON_NAME]" at bounding box center [893, 447] width 194 height 33
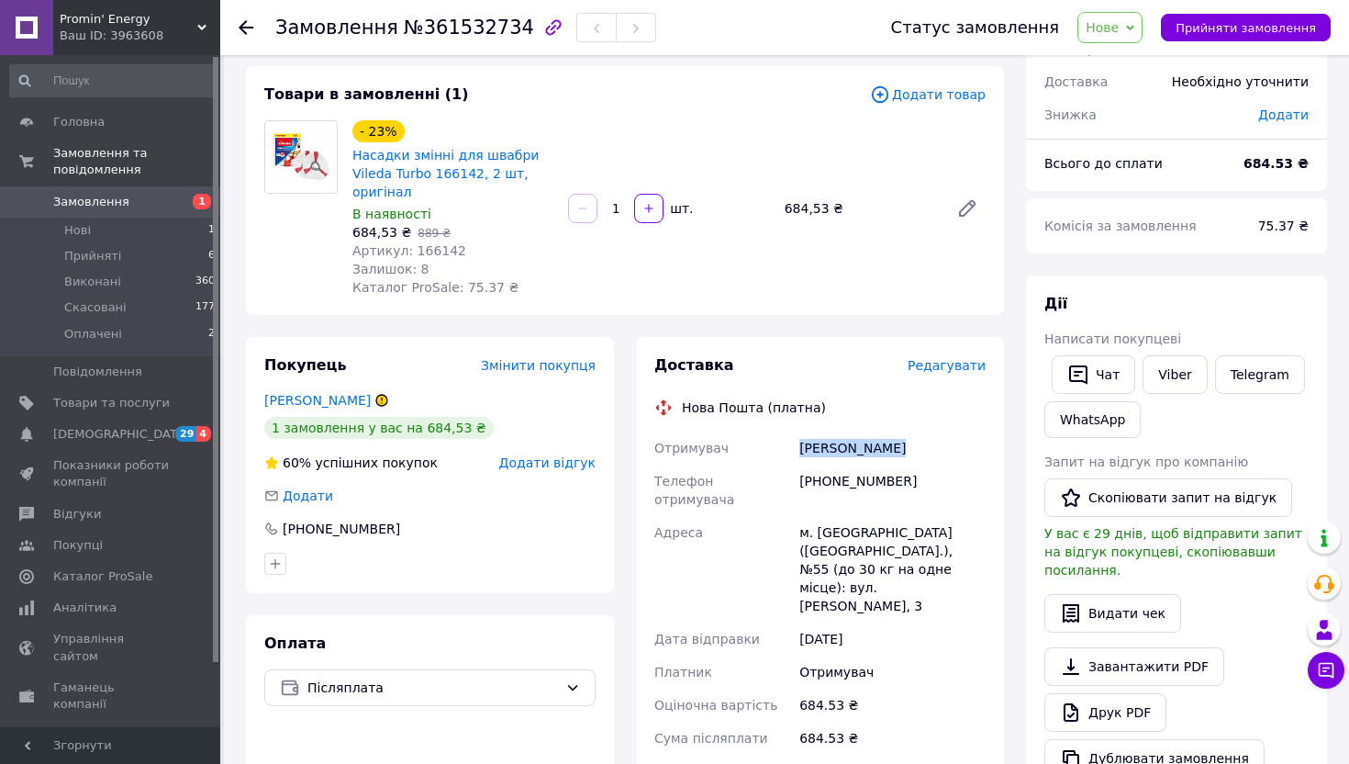
click at [867, 444] on div "[PERSON_NAME]" at bounding box center [893, 447] width 194 height 33
copy div "[PERSON_NAME]"
click at [845, 481] on div "[PHONE_NUMBER]" at bounding box center [893, 489] width 194 height 51
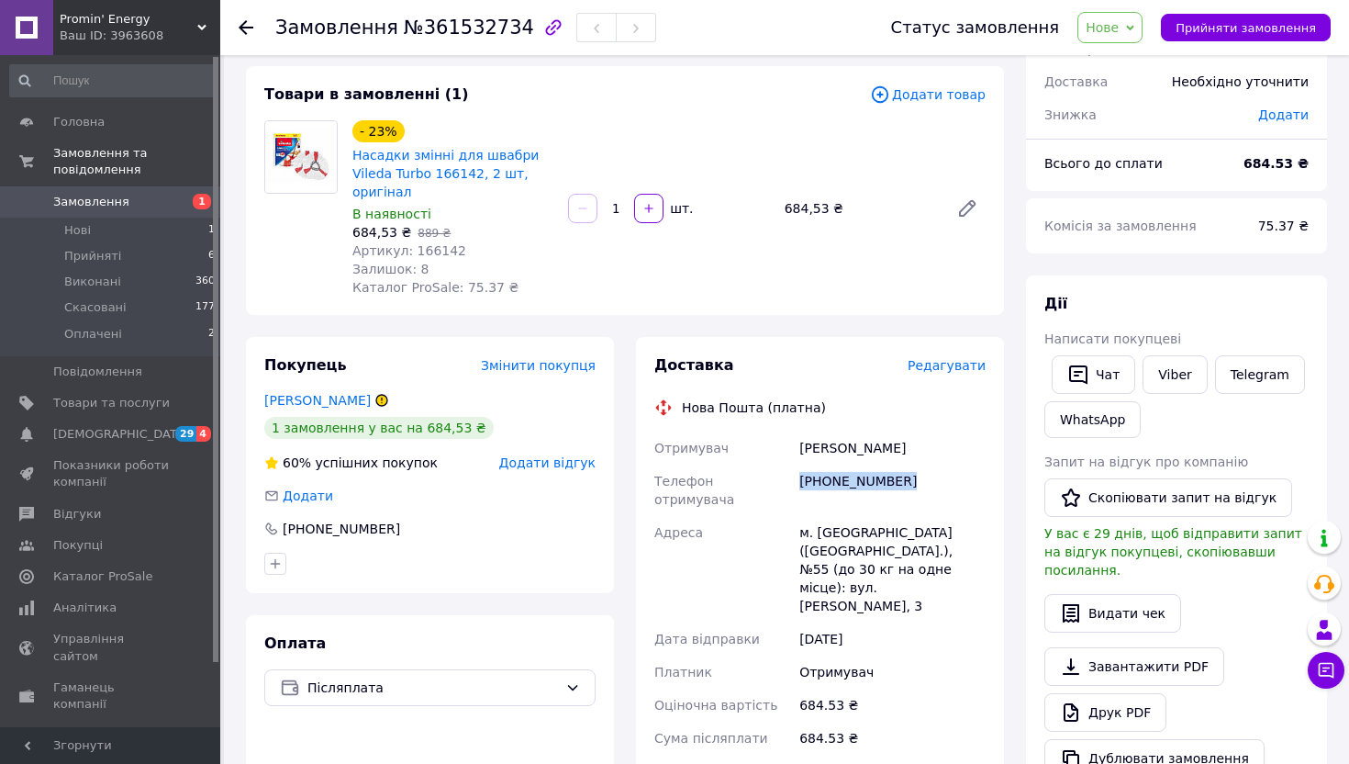
copy div "[PHONE_NUMBER]"
click at [830, 516] on div "м. [GEOGRAPHIC_DATA] ([GEOGRAPHIC_DATA].), №55 (до 30 кг на одне місце): вул. […" at bounding box center [893, 569] width 194 height 106
copy div "[GEOGRAPHIC_DATA]"
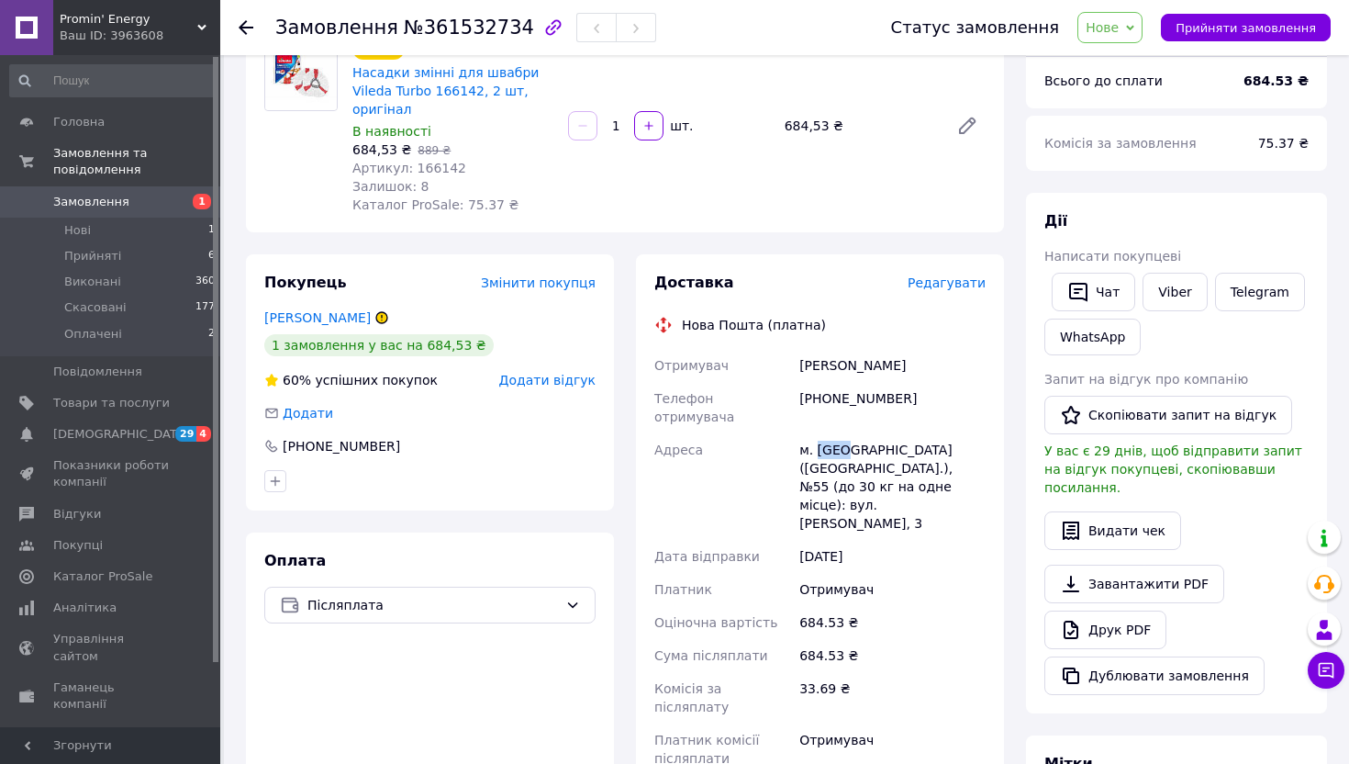
scroll to position [300, 0]
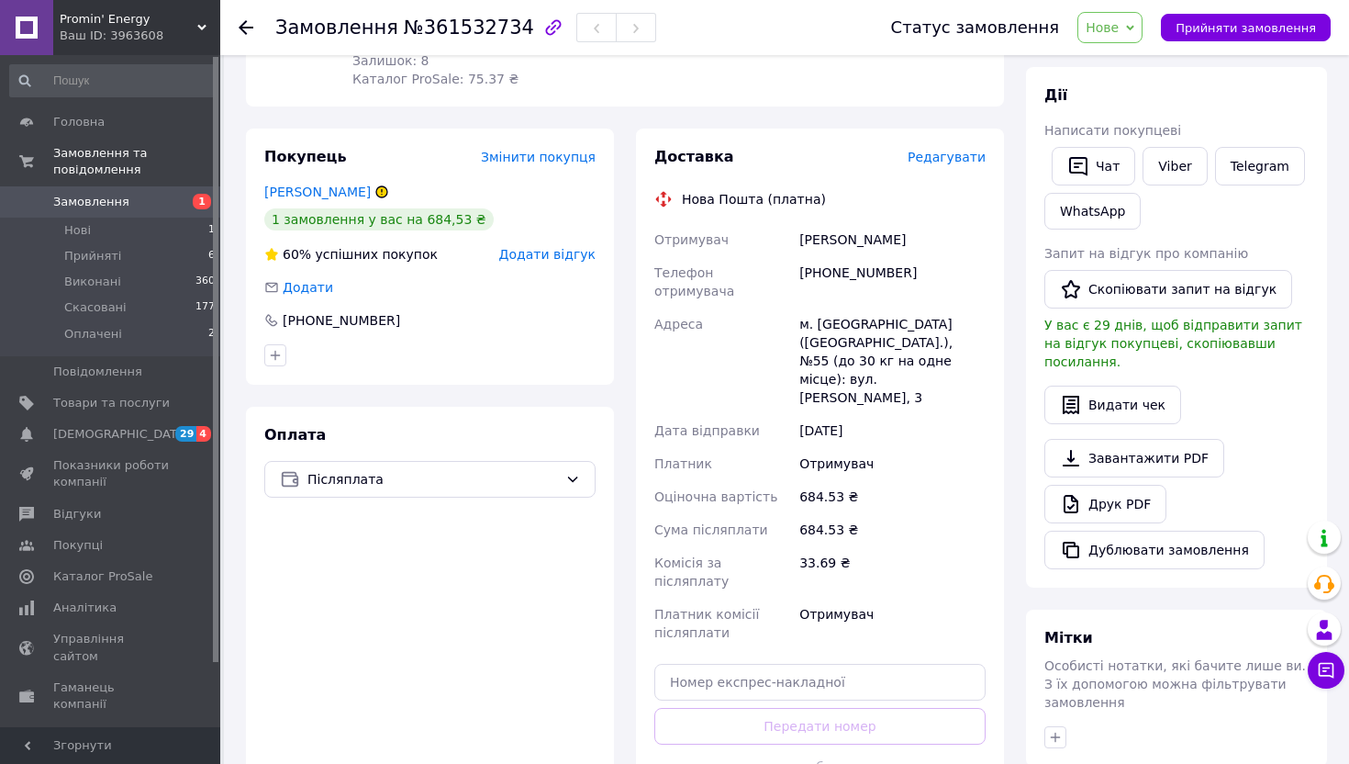
click at [776, 580] on div "Доставка Редагувати Нова Пошта (платна) Отримувач [PERSON_NAME] Телефон отримув…" at bounding box center [819, 486] width 331 height 679
click at [773, 664] on input "text" at bounding box center [819, 682] width 331 height 37
paste input "20451247354890"
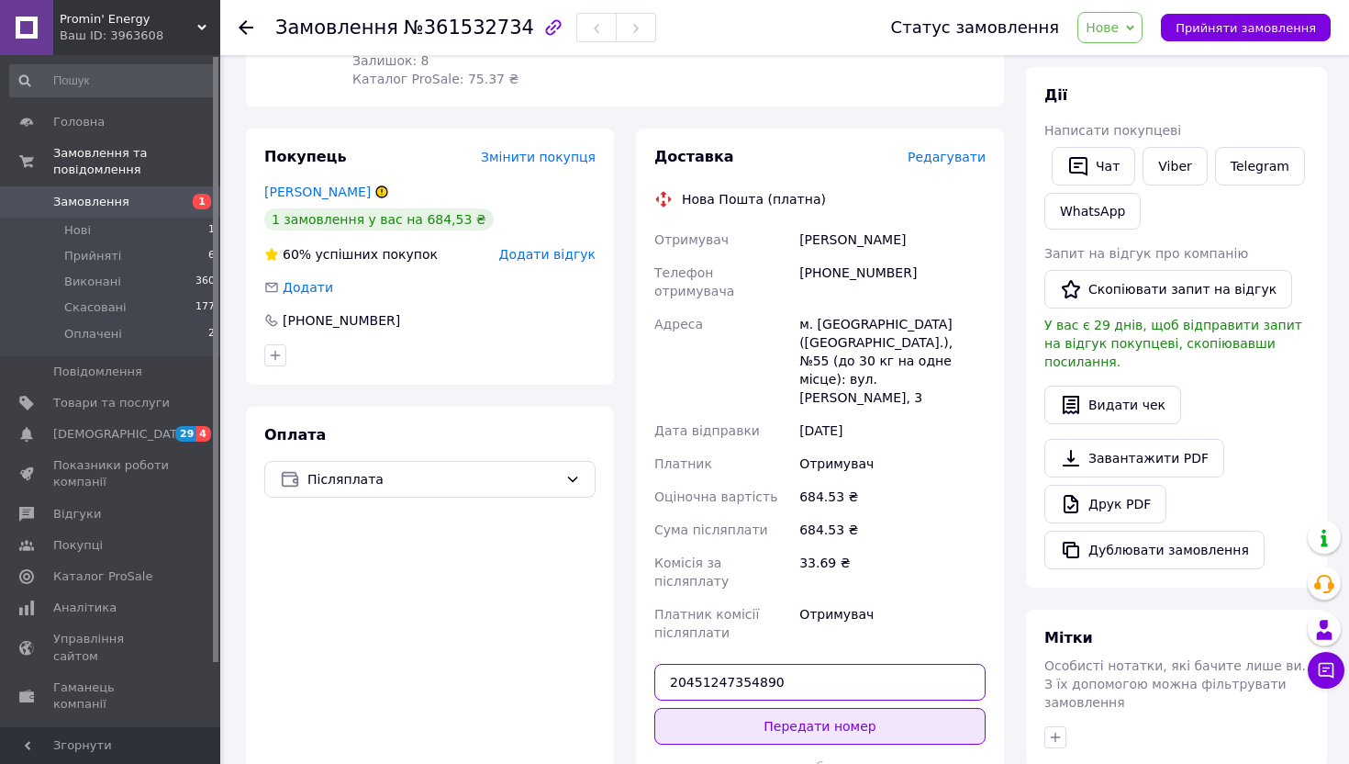
type input "20451247354890"
click at [776, 708] on button "Передати номер" at bounding box center [819, 726] width 331 height 37
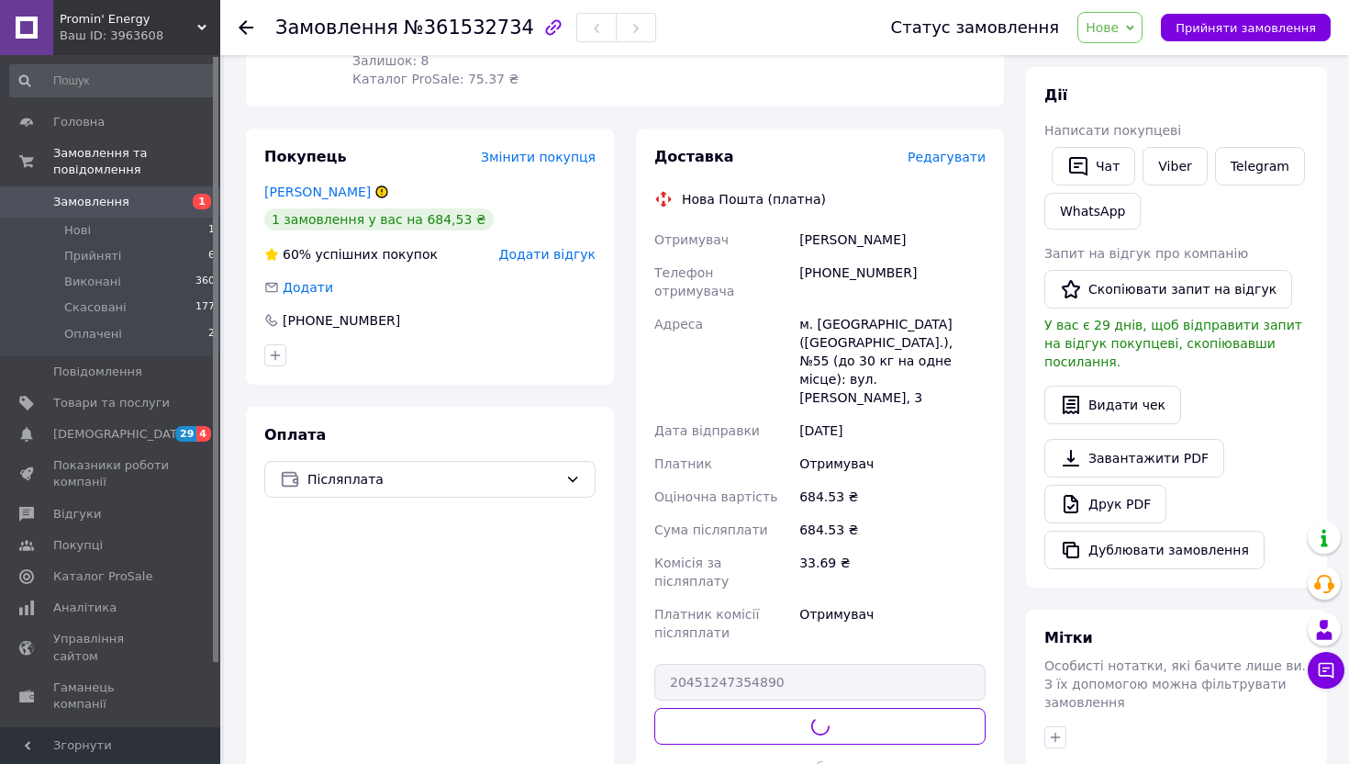
click at [1131, 46] on div "Статус замовлення Нове Прийнято Виконано Скасовано Оплачено Прийняти замовлення" at bounding box center [1092, 27] width 476 height 55
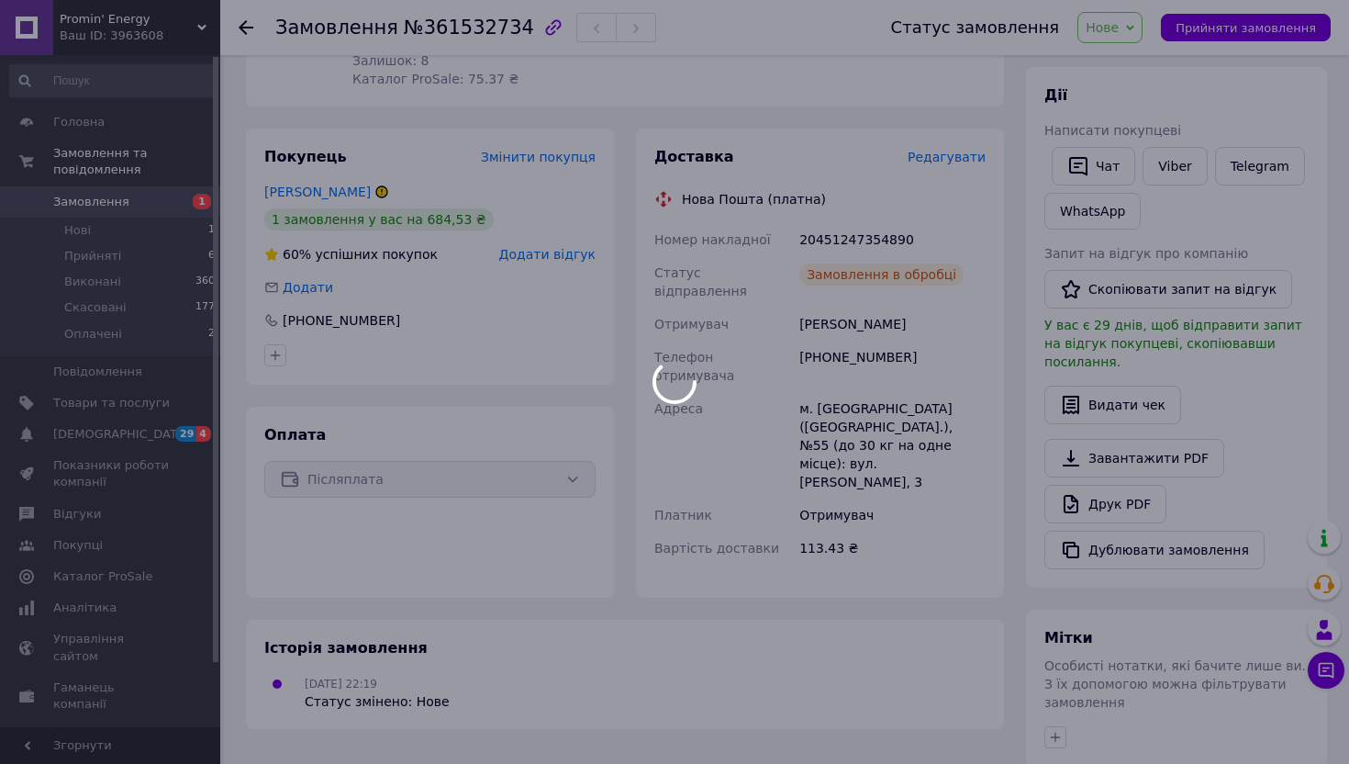
click at [1131, 34] on span "Нове" at bounding box center [1109, 27] width 65 height 31
click at [1130, 70] on div at bounding box center [674, 382] width 1349 height 764
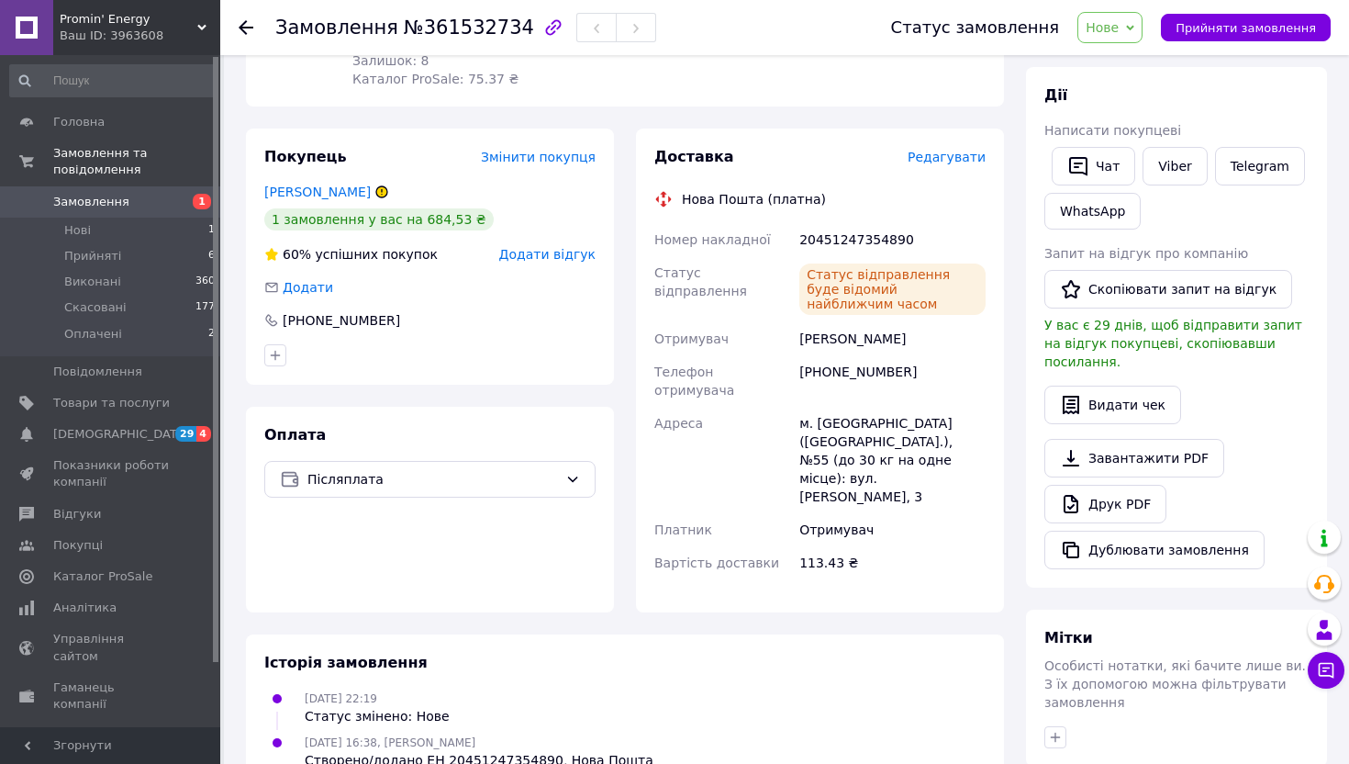
click at [1143, 35] on span "Нове" at bounding box center [1109, 27] width 65 height 31
click at [1143, 61] on li "Прийнято" at bounding box center [1120, 64] width 84 height 28
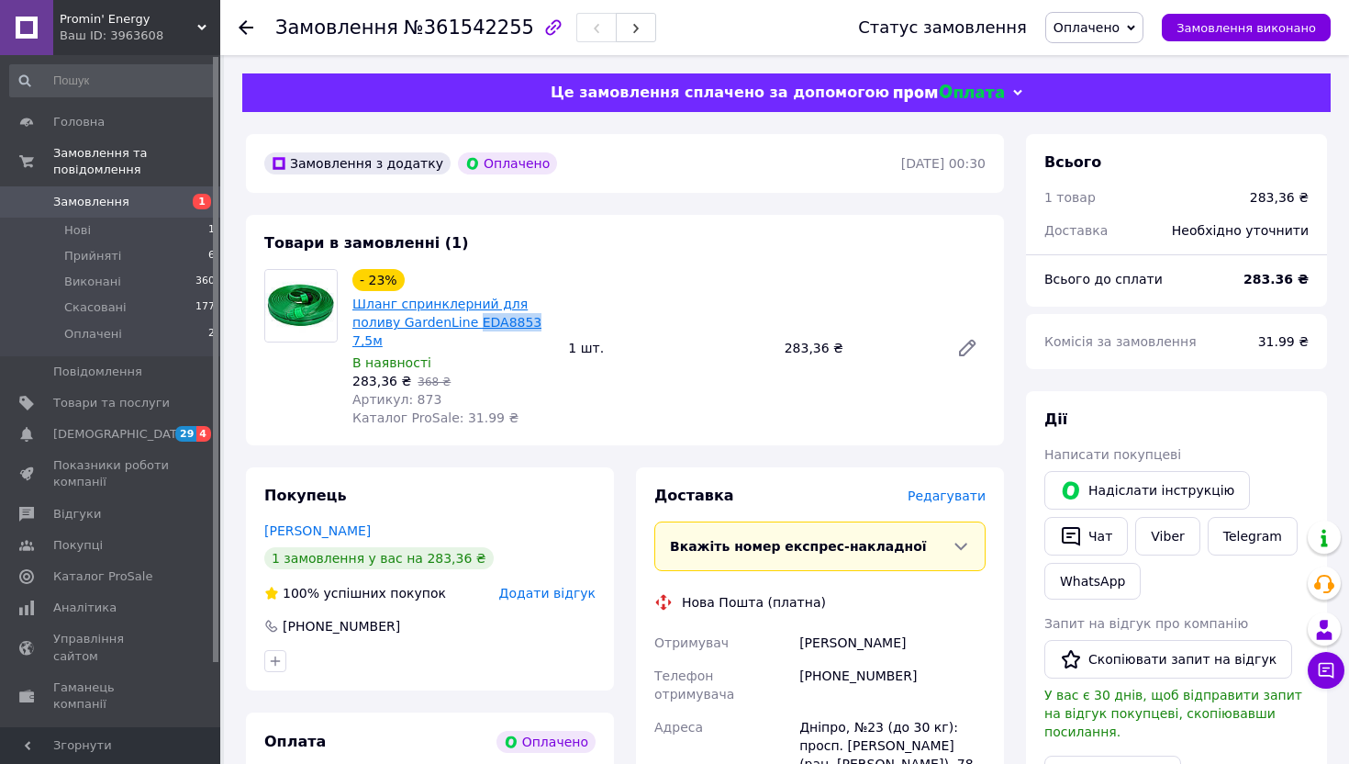
drag, startPoint x: 540, startPoint y: 319, endPoint x: 474, endPoint y: 320, distance: 66.1
click at [474, 320] on span "Шланг спринклерний для поливу GardenLine EDA8853 7,5м" at bounding box center [452, 322] width 201 height 55
copy link "EDA8853"
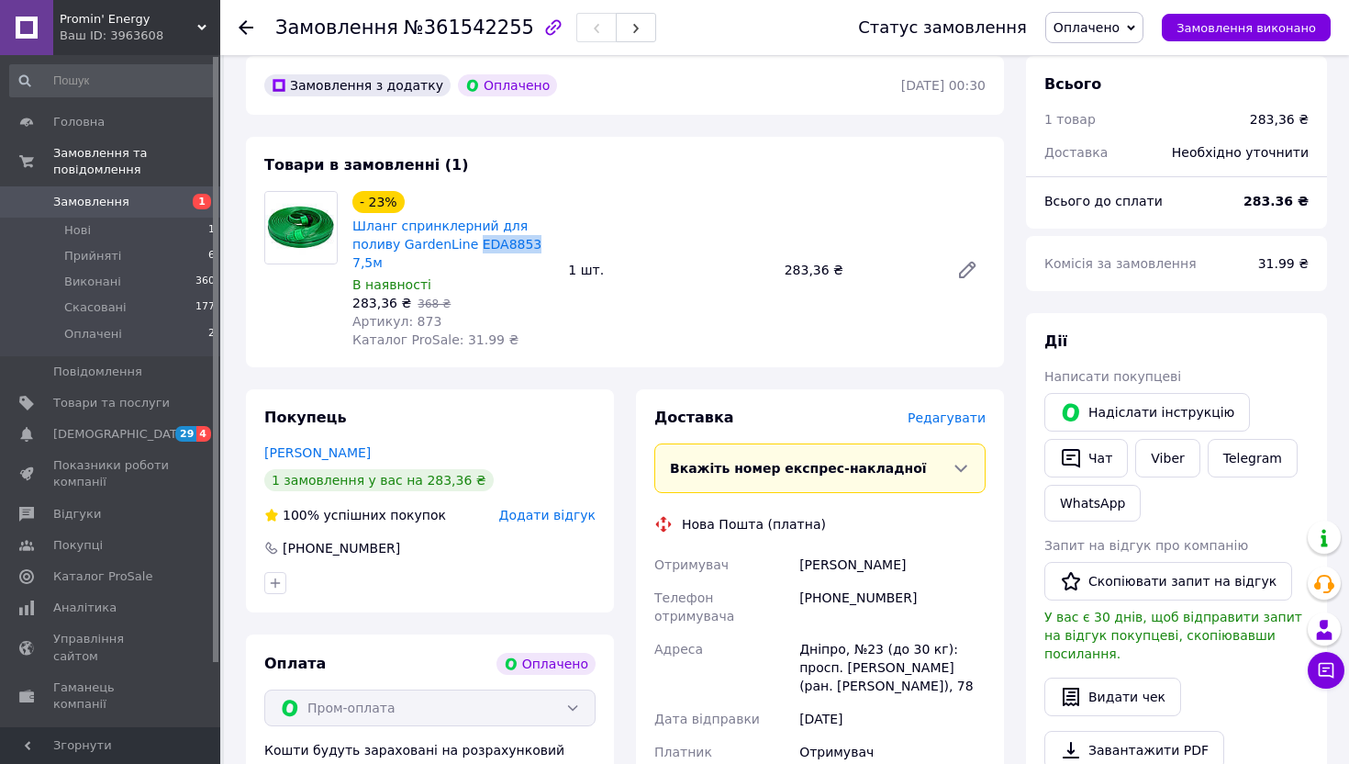
scroll to position [123, 0]
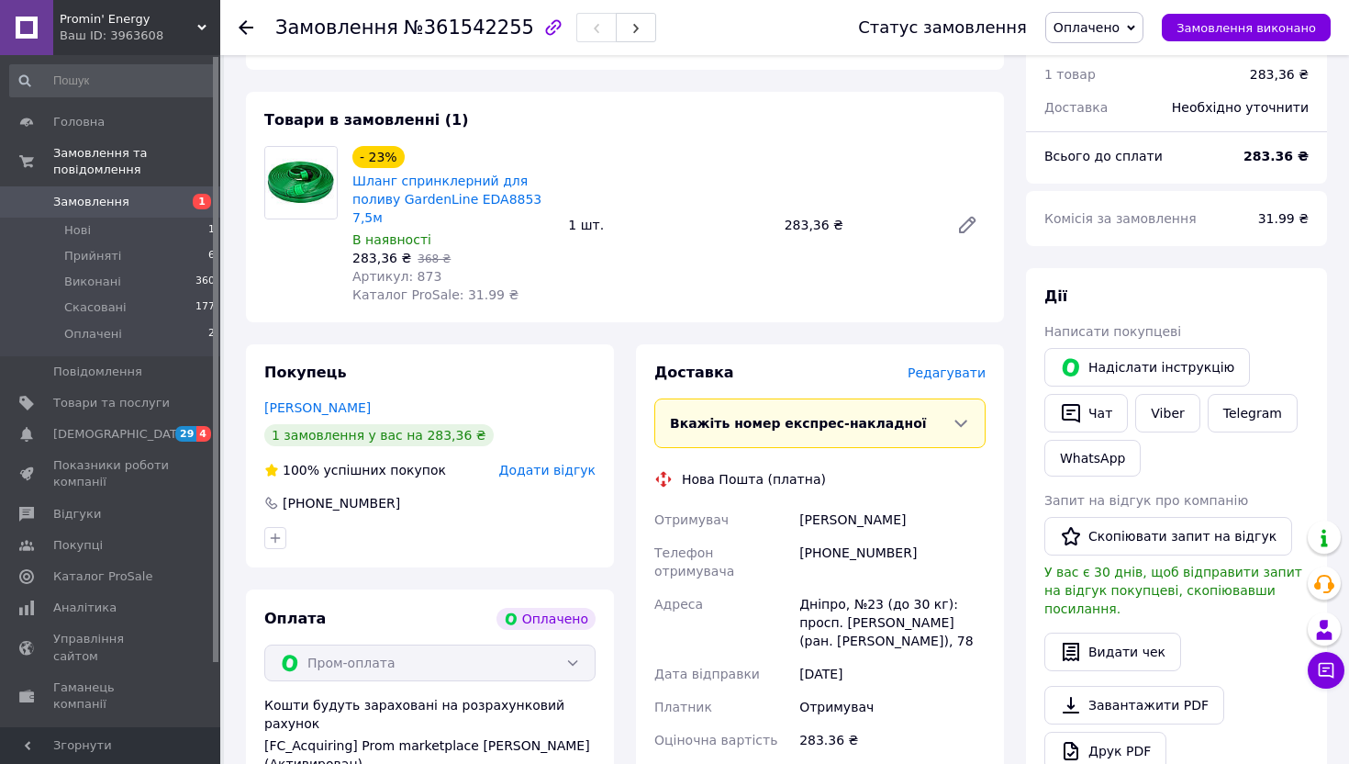
click at [853, 559] on div "[PHONE_NUMBER]" at bounding box center [893, 561] width 194 height 51
copy div "[PHONE_NUMBER]"
drag, startPoint x: 487, startPoint y: 221, endPoint x: 351, endPoint y: 184, distance: 141.8
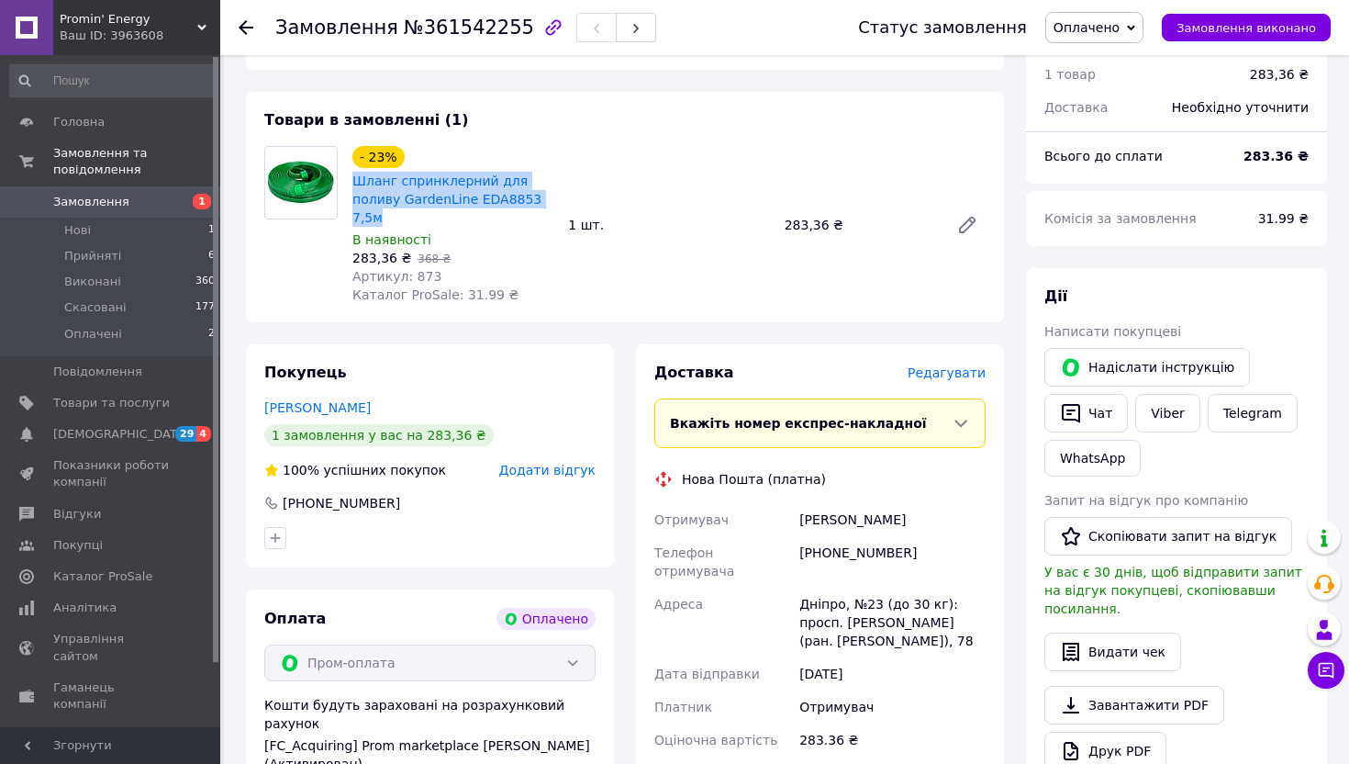
click at [351, 184] on div "Шланг спринклерний для поливу GardenLine EDA8853 7,5м" at bounding box center [453, 199] width 205 height 59
copy link "Шланг спринклерний для поливу GardenLine EDA8853 7,5м"
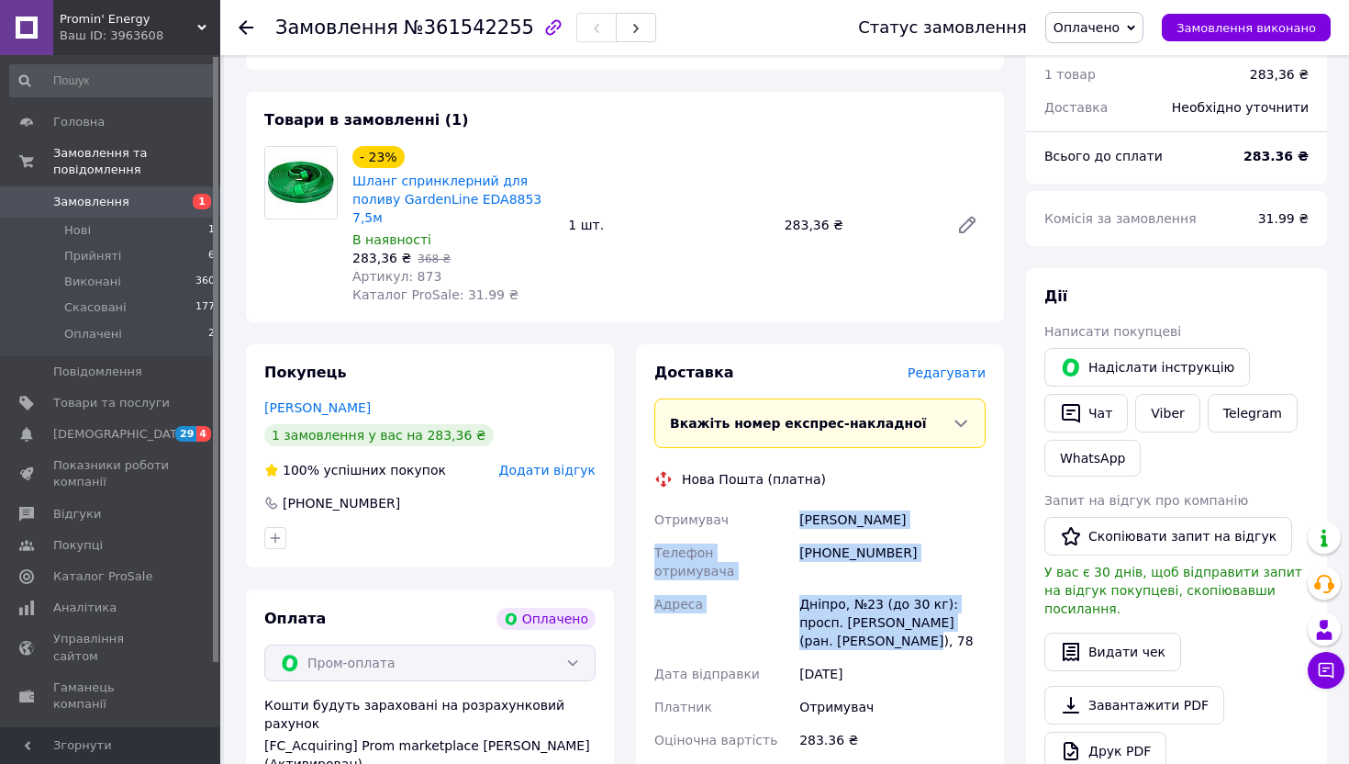
drag, startPoint x: 911, startPoint y: 632, endPoint x: 794, endPoint y: 528, distance: 157.3
click at [795, 528] on div "Отримувач [PERSON_NAME] Телефон отримувача [PHONE_NUMBER] Адреса Дніпро, №23 (д…" at bounding box center [820, 629] width 339 height 253
copy div "Отримувач [PERSON_NAME] Телефон отримувача [PHONE_NUMBER] Адреса Дніпро, №23 (д…"
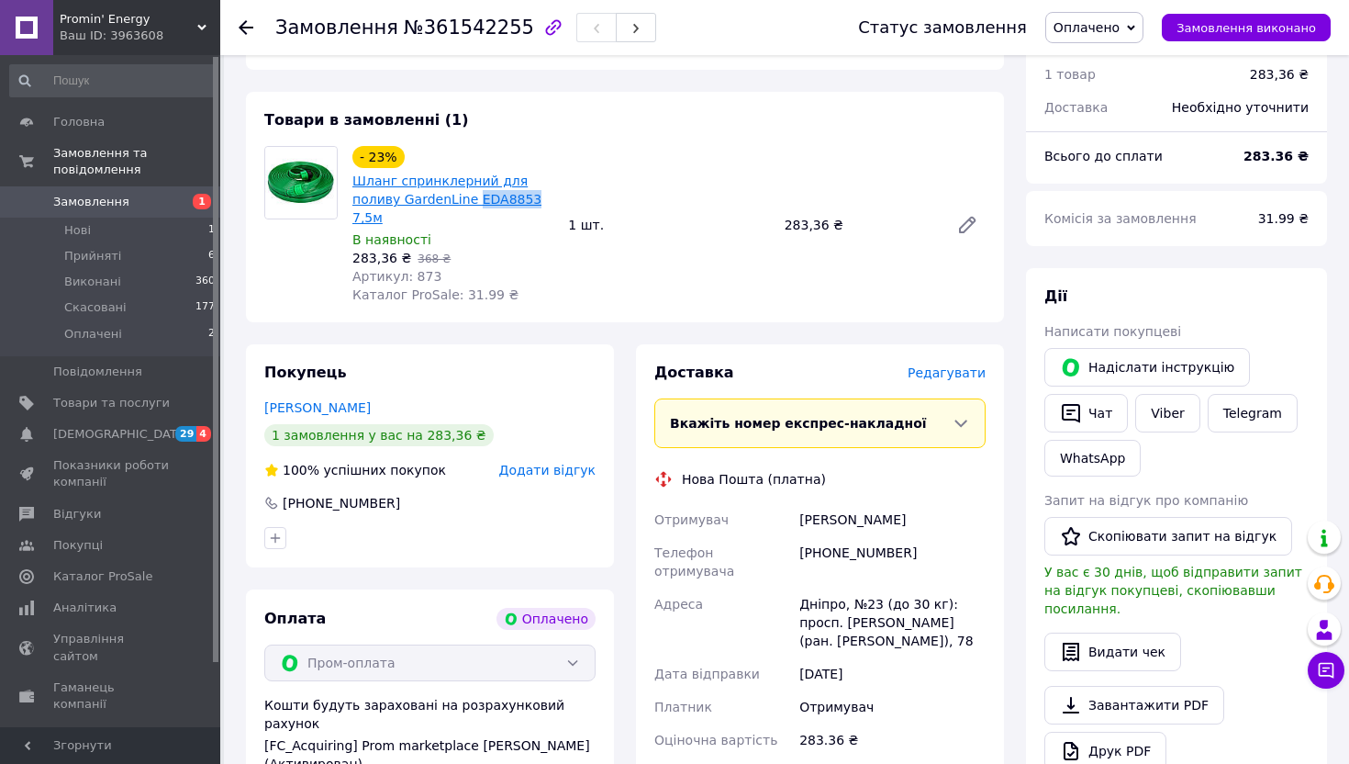
drag, startPoint x: 533, startPoint y: 194, endPoint x: 474, endPoint y: 201, distance: 60.1
click at [474, 201] on span "Шланг спринклерний для поливу GardenLine EDA8853 7,5м" at bounding box center [452, 199] width 201 height 55
copy link "EDA8853"
click at [862, 556] on div "[PHONE_NUMBER]" at bounding box center [893, 561] width 194 height 51
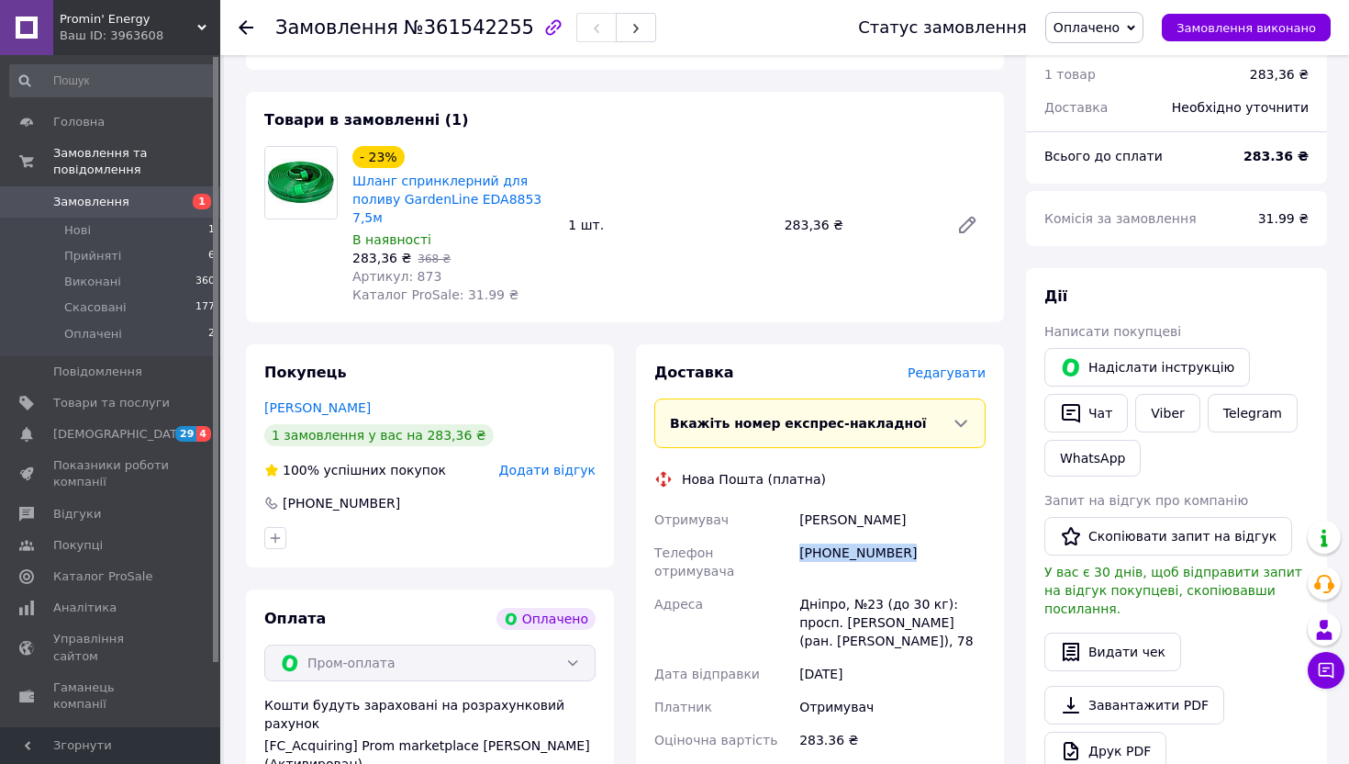
click at [862, 556] on div "[PHONE_NUMBER]" at bounding box center [893, 561] width 194 height 51
copy div "[PHONE_NUMBER]"
click at [823, 587] on div "Дніпро, №23 (до 30 кг): просп. [PERSON_NAME] (ран. [PERSON_NAME]), 78" at bounding box center [893, 622] width 194 height 70
copy div "Дніпро"
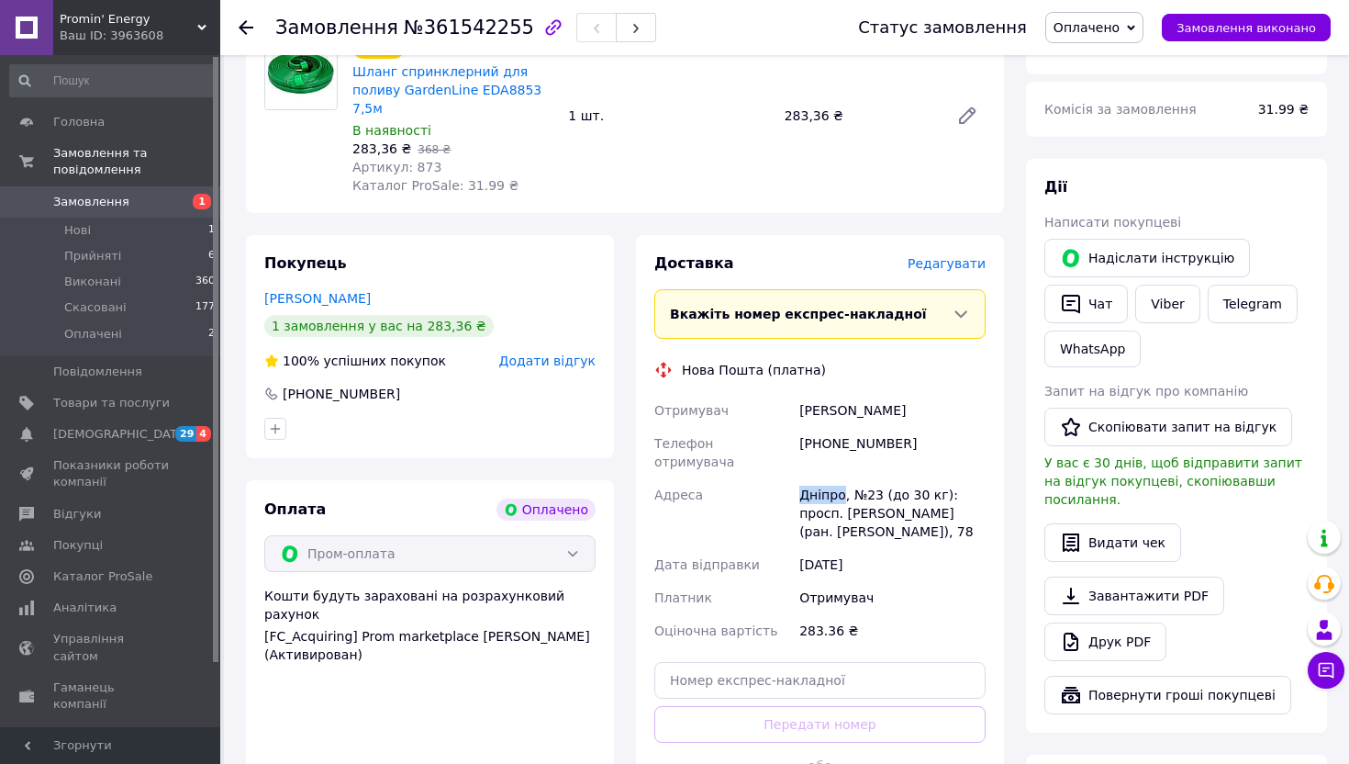
scroll to position [394, 0]
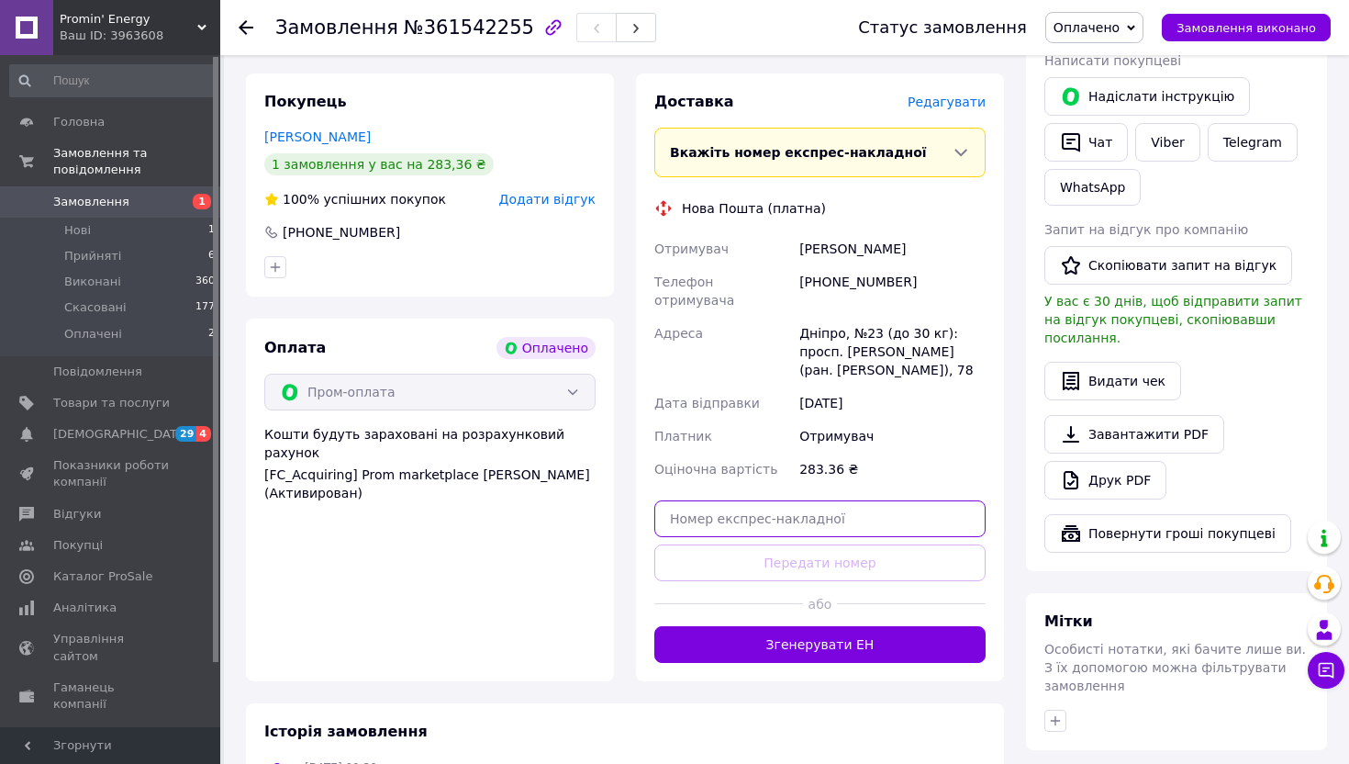
click at [753, 510] on input "text" at bounding box center [819, 518] width 331 height 37
paste input "20451247357397"
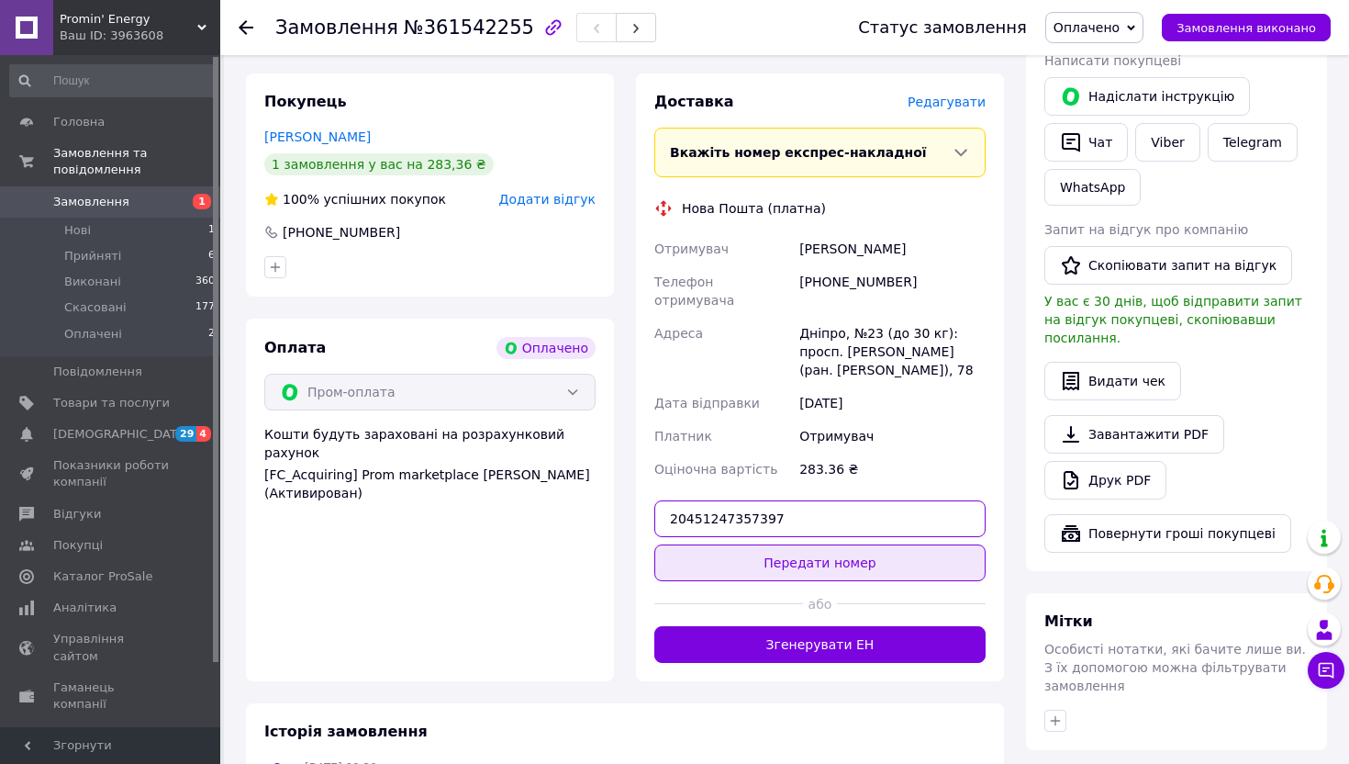
type input "20451247357397"
click at [753, 544] on button "Передати номер" at bounding box center [819, 562] width 331 height 37
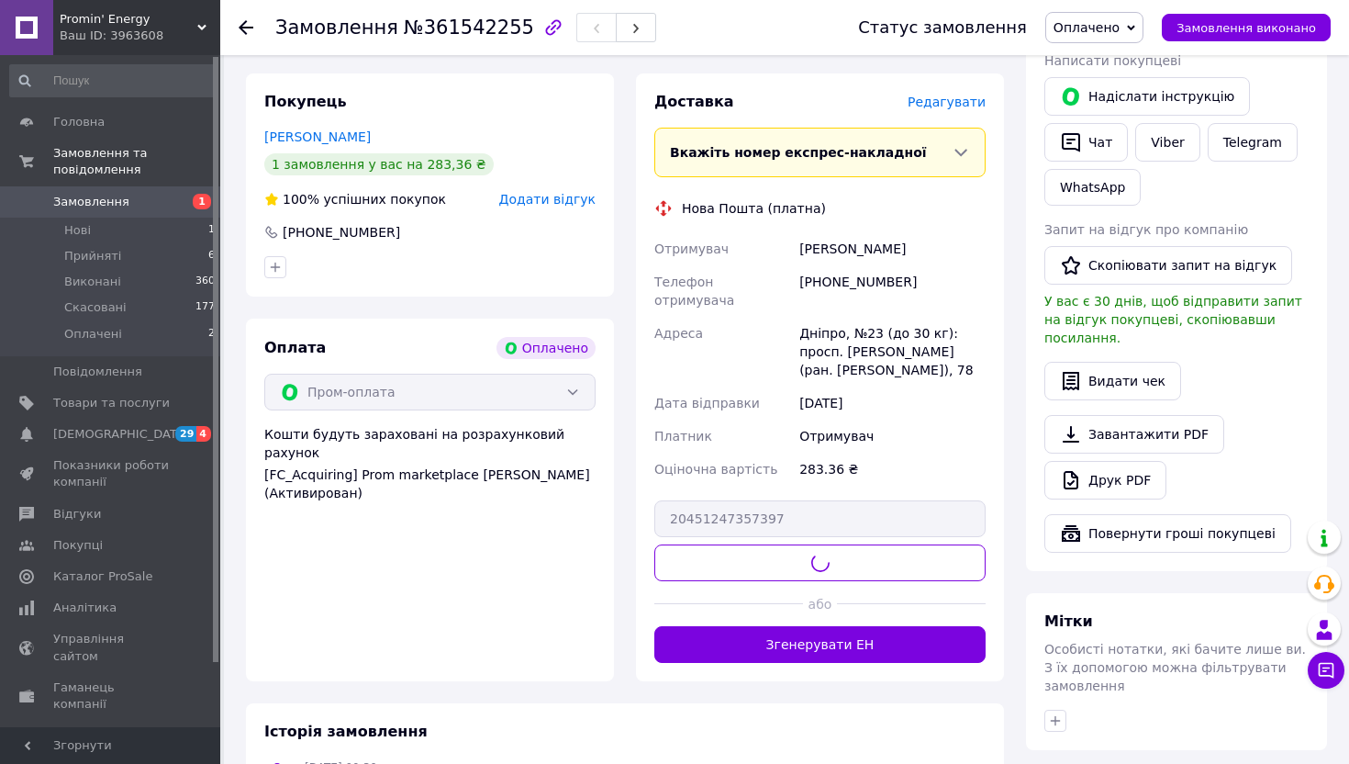
click at [1114, 20] on span "Оплачено" at bounding box center [1087, 27] width 66 height 15
click at [1093, 71] on li "Прийнято" at bounding box center [1094, 64] width 96 height 28
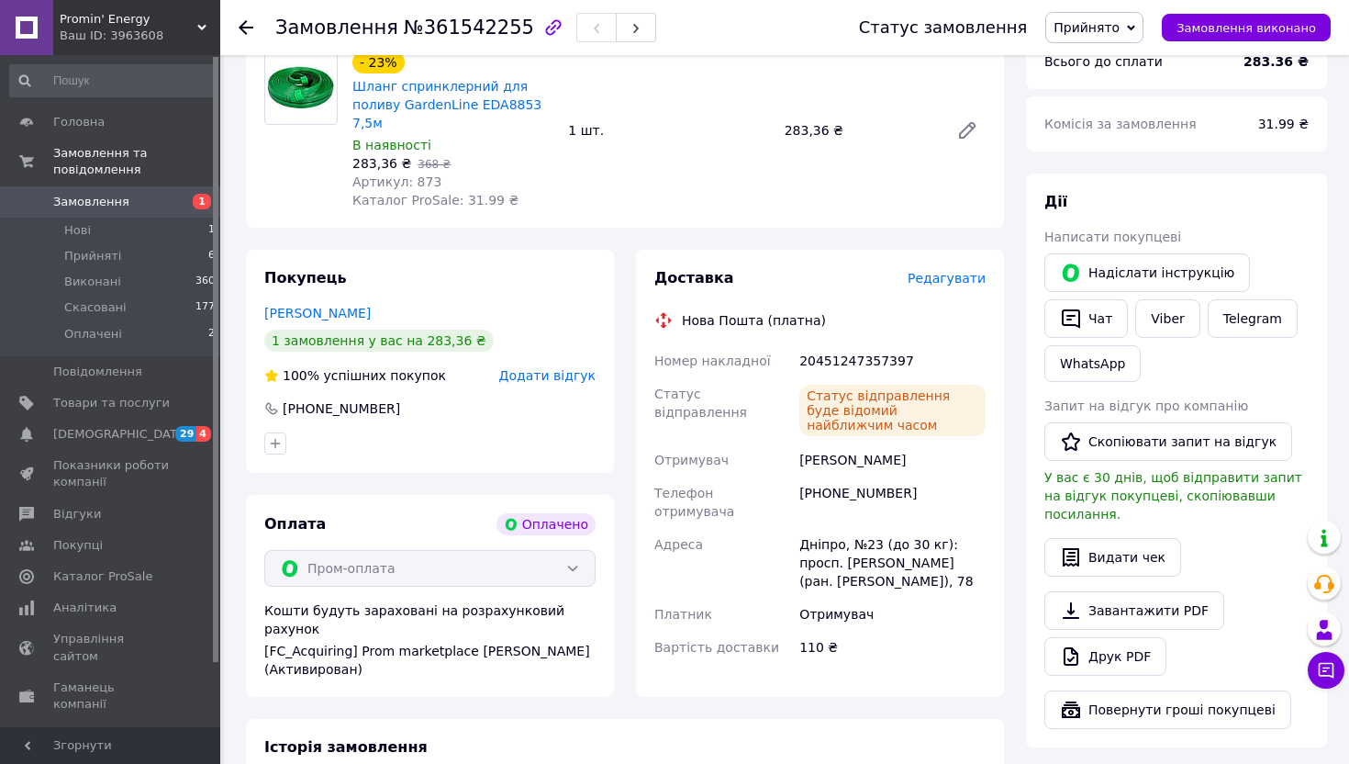
scroll to position [0, 0]
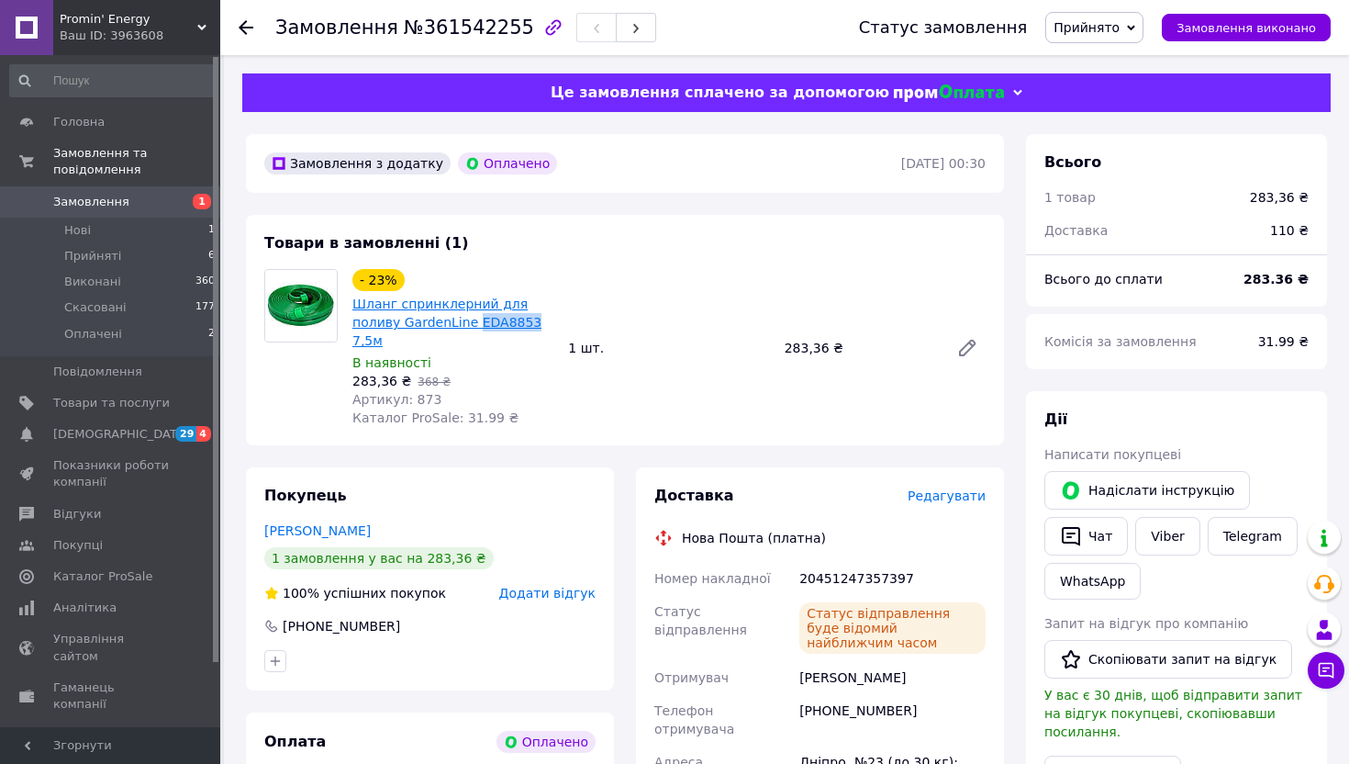
drag, startPoint x: 541, startPoint y: 318, endPoint x: 473, endPoint y: 319, distance: 67.9
click at [473, 319] on span "Шланг спринклерний для поливу GardenLine EDA8853 7,5м" at bounding box center [452, 322] width 201 height 55
copy link "EDA8853"
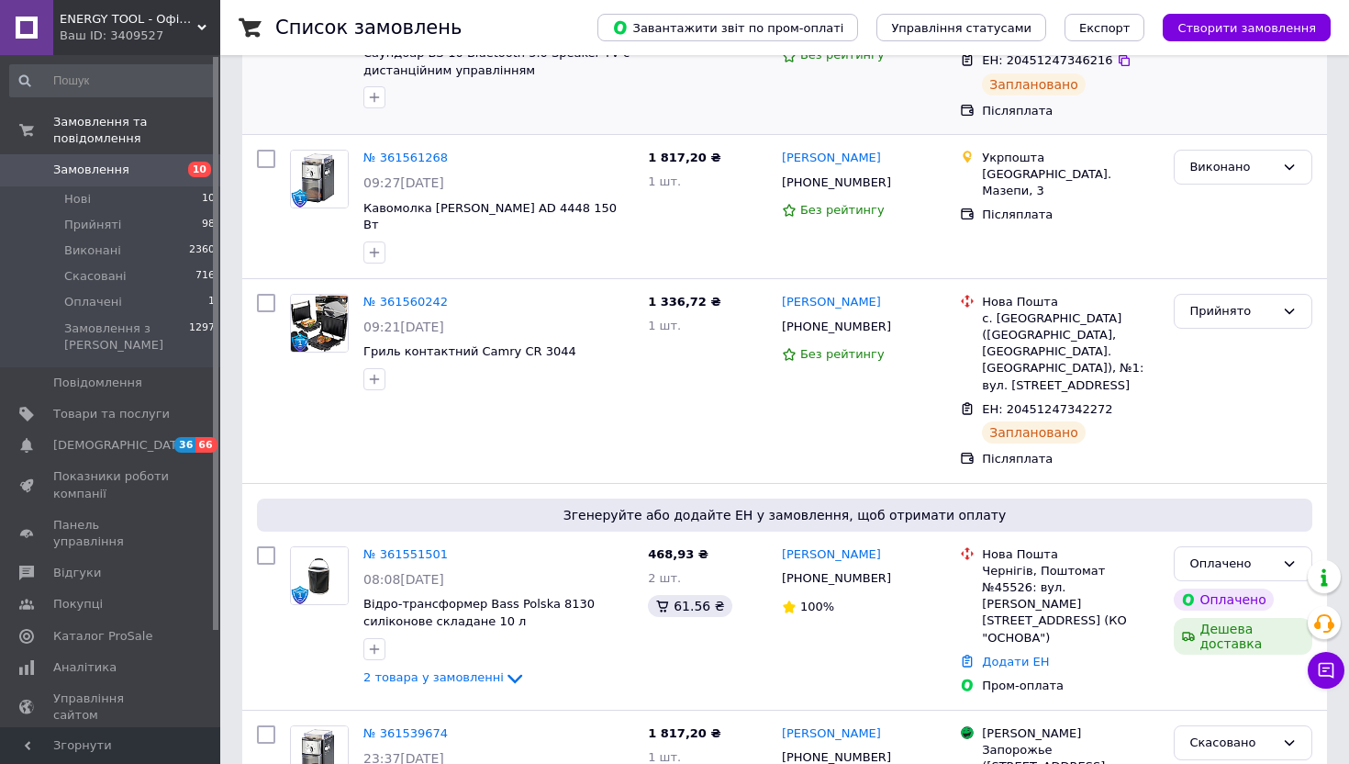
scroll to position [584, 0]
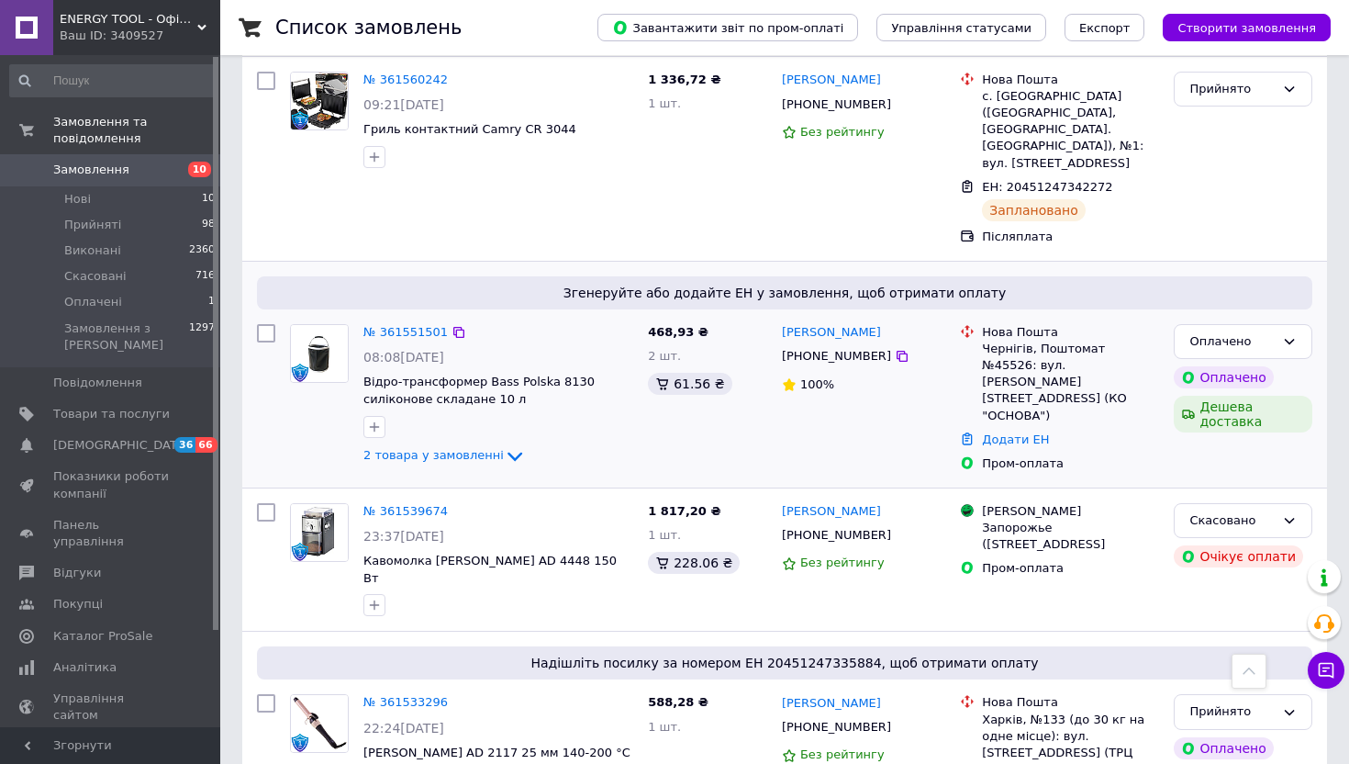
click at [471, 445] on div "2 товара у замовленні" at bounding box center [498, 456] width 270 height 22
click at [480, 448] on span "2 товара у замовленні" at bounding box center [433, 455] width 140 height 14
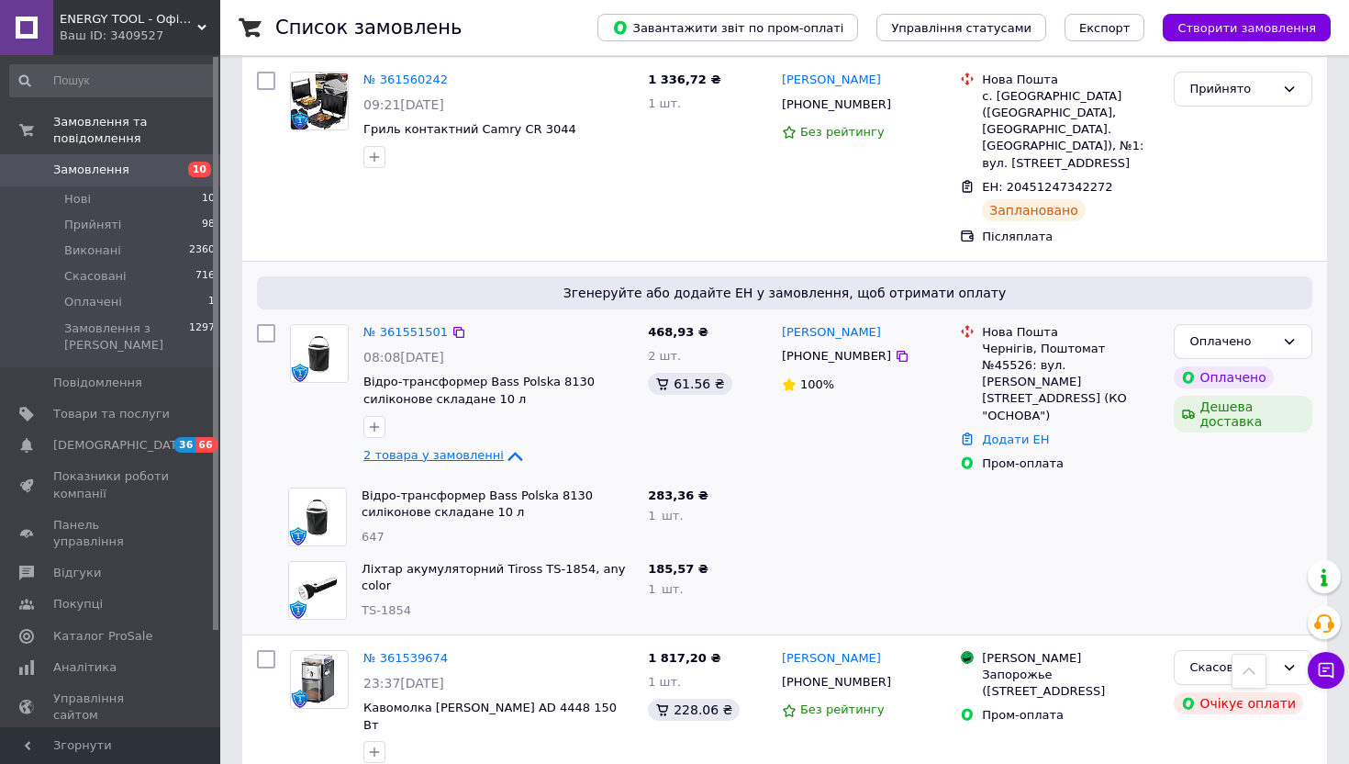
click at [504, 445] on icon at bounding box center [515, 456] width 22 height 22
